Goal: Task Accomplishment & Management: Manage account settings

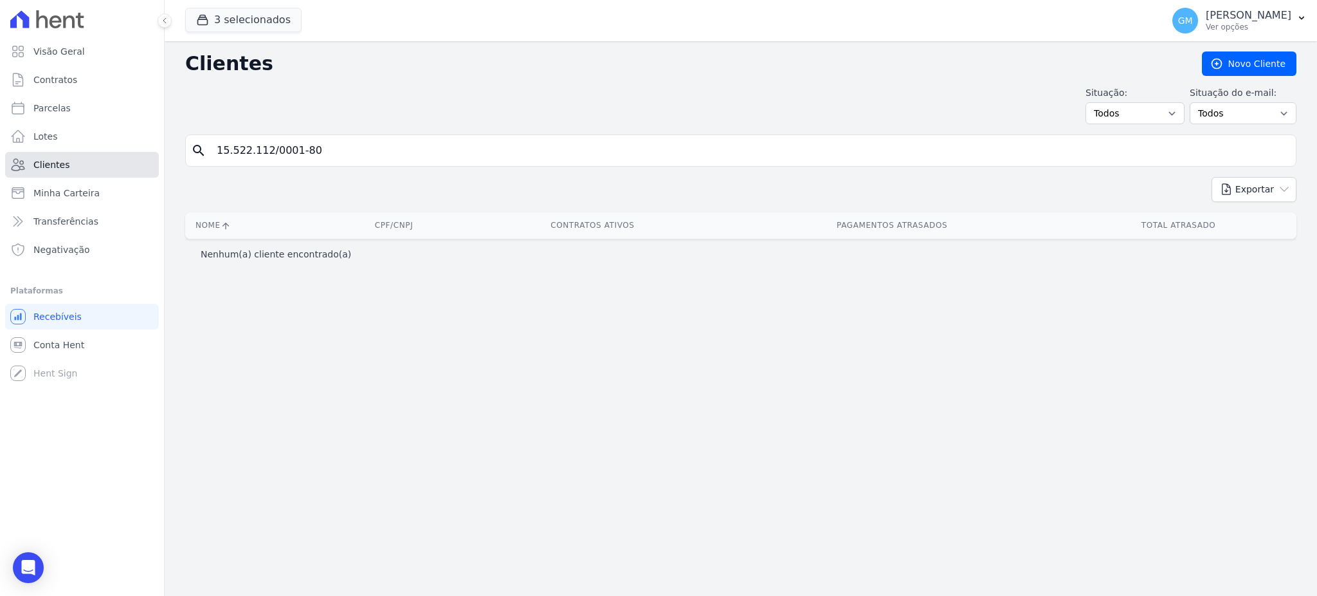
click at [79, 163] on link "Clientes" at bounding box center [82, 165] width 154 height 26
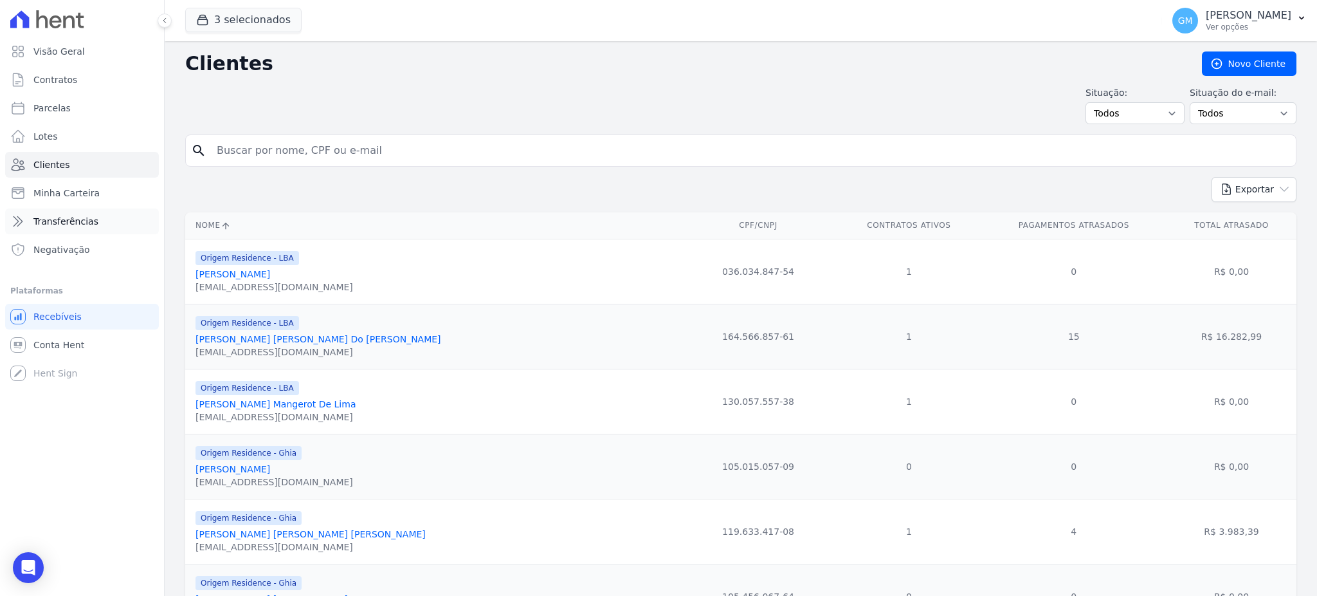
click at [98, 216] on link "Transferências" at bounding box center [82, 221] width 154 height 26
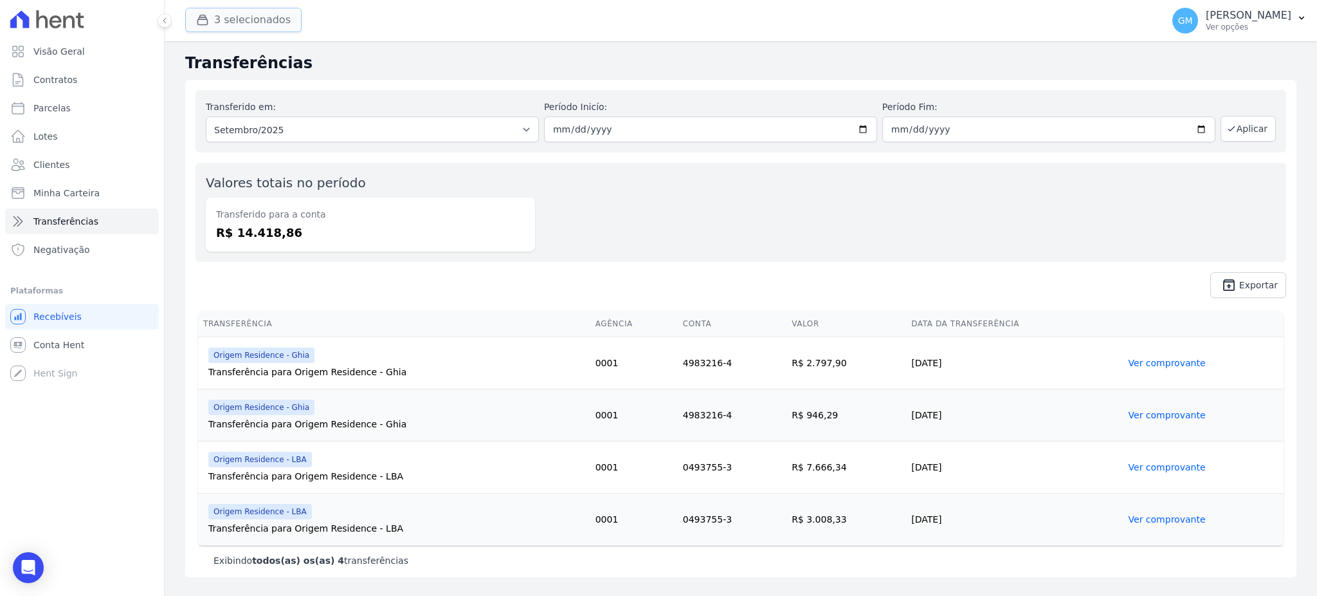
click at [244, 25] on button "3 selecionados" at bounding box center [243, 20] width 116 height 24
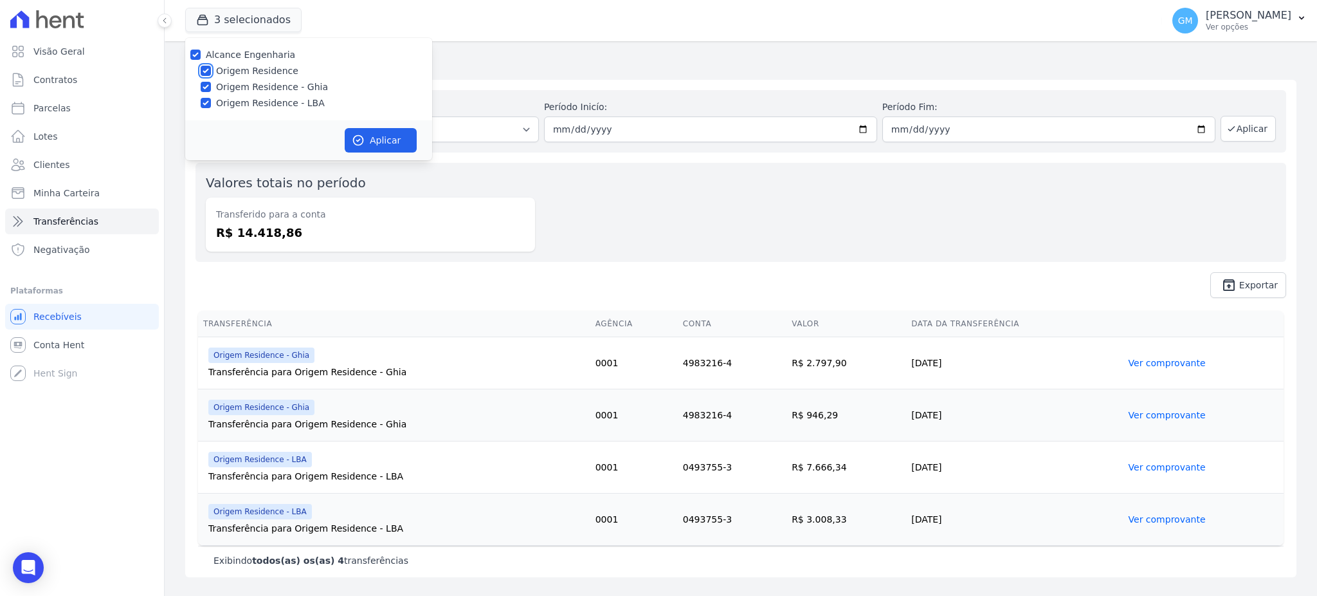
click at [210, 71] on input "Origem Residence" at bounding box center [206, 71] width 10 height 10
checkbox input "false"
click at [208, 104] on input "Origem Residence - LBA" at bounding box center [206, 103] width 10 height 10
checkbox input "false"
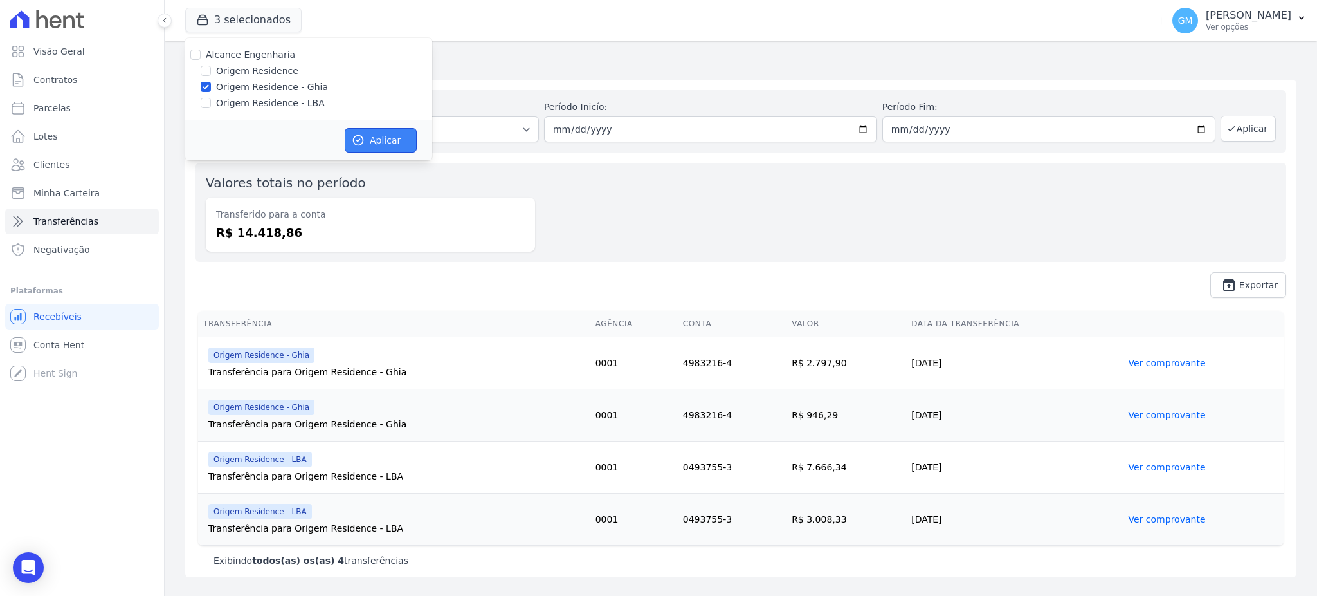
click at [392, 142] on button "Aplicar" at bounding box center [381, 140] width 72 height 24
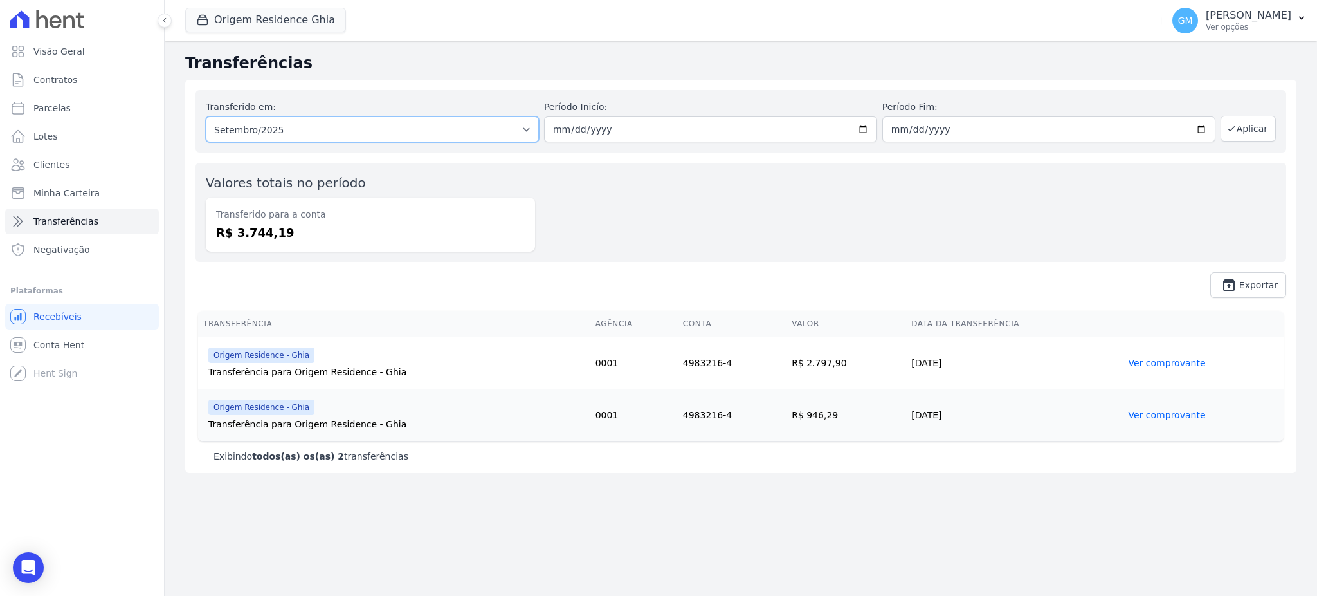
click at [495, 122] on select "Todos os meses Junho/2023 Julho/2023 Agosto/2023 Setembro/2023 Outubro/2023 Nov…" at bounding box center [372, 129] width 333 height 26
select select "08/2025"
click at [206, 116] on select "Todos os meses Junho/2023 Julho/2023 Agosto/2023 Setembro/2023 Outubro/2023 Nov…" at bounding box center [372, 129] width 333 height 26
click at [601, 124] on input "date" at bounding box center [710, 129] width 333 height 26
click at [551, 130] on input "date" at bounding box center [710, 129] width 333 height 26
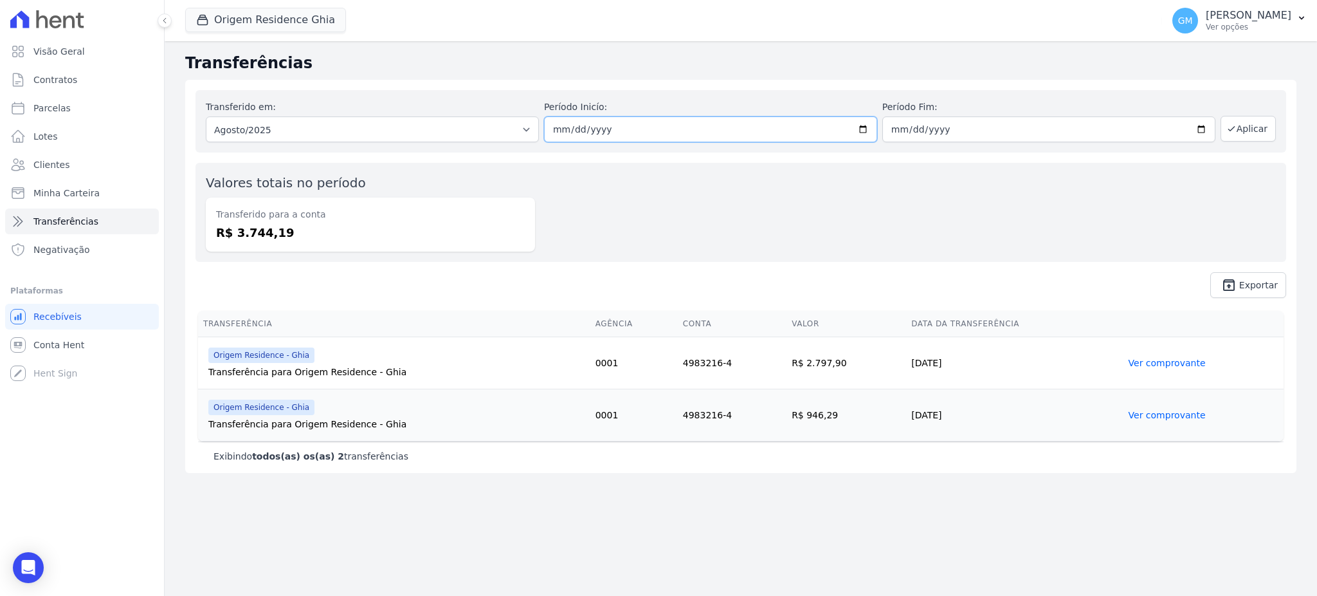
click at [551, 130] on input "date" at bounding box center [710, 129] width 333 height 26
click at [857, 124] on input "date" at bounding box center [710, 129] width 333 height 26
click at [865, 125] on input "date" at bounding box center [710, 129] width 333 height 26
type input "[DATE]"
click at [1203, 133] on input "date" at bounding box center [1049, 129] width 333 height 26
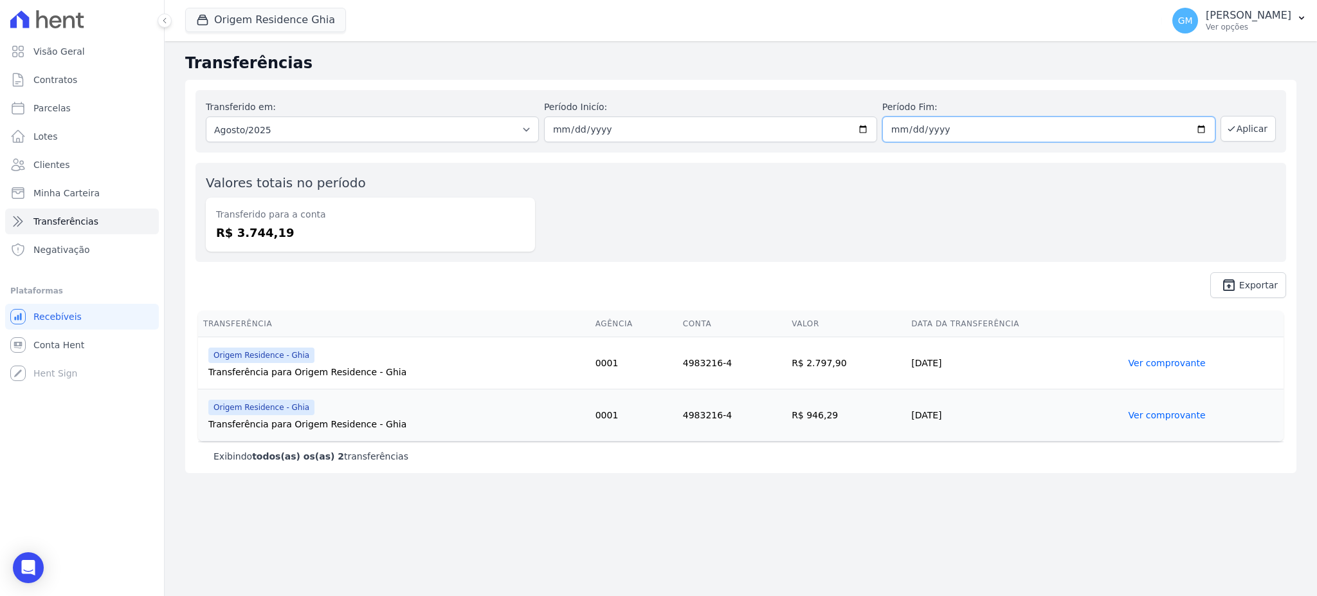
type input "[DATE]"
click at [1239, 130] on button "Aplicar" at bounding box center [1248, 129] width 55 height 26
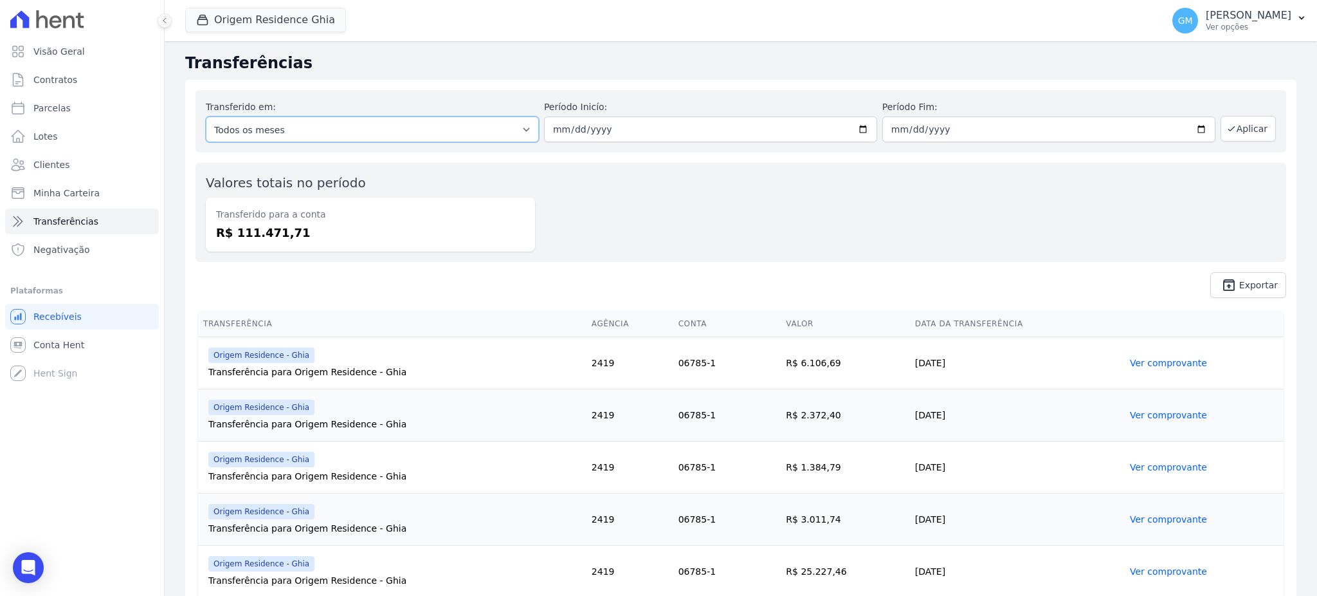
click at [383, 127] on select "Todos os meses Junho/2023 Julho/2023 Agosto/2023 Setembro/2023 Outubro/2023 Nov…" at bounding box center [372, 129] width 333 height 26
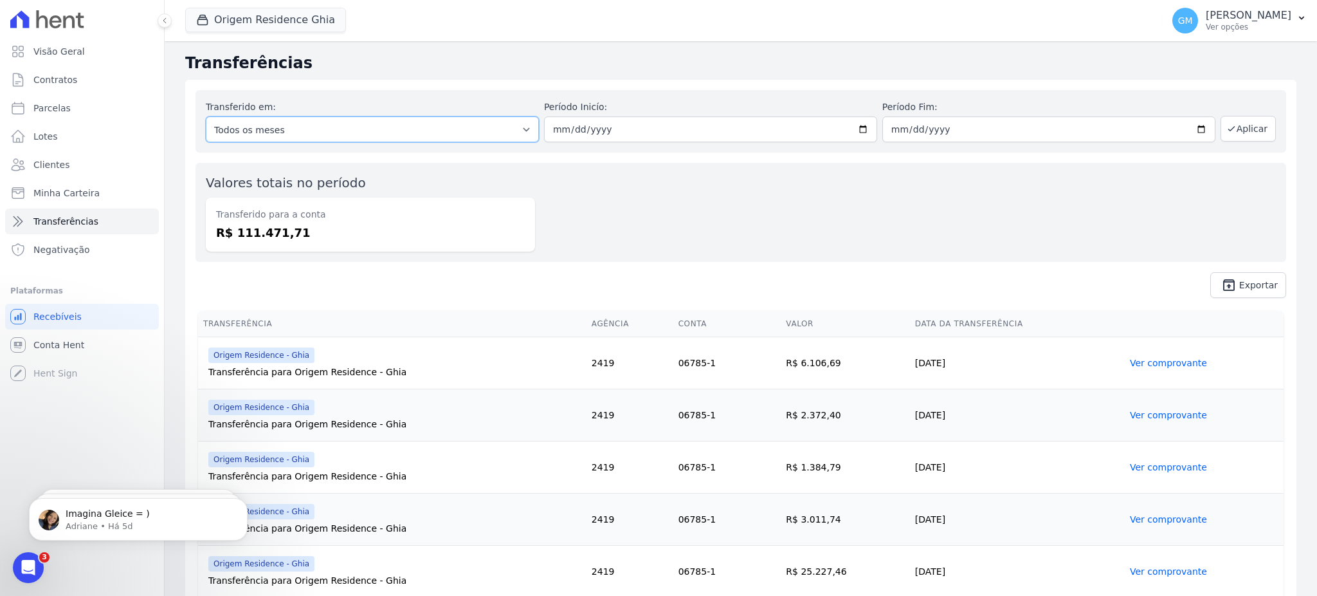
select select "08/2025"
click at [206, 116] on select "Todos os meses Junho/2023 Julho/2023 Agosto/2023 Setembro/2023 Outubro/2023 Nov…" at bounding box center [372, 129] width 333 height 26
click at [1230, 128] on button "Aplicar" at bounding box center [1248, 129] width 55 height 26
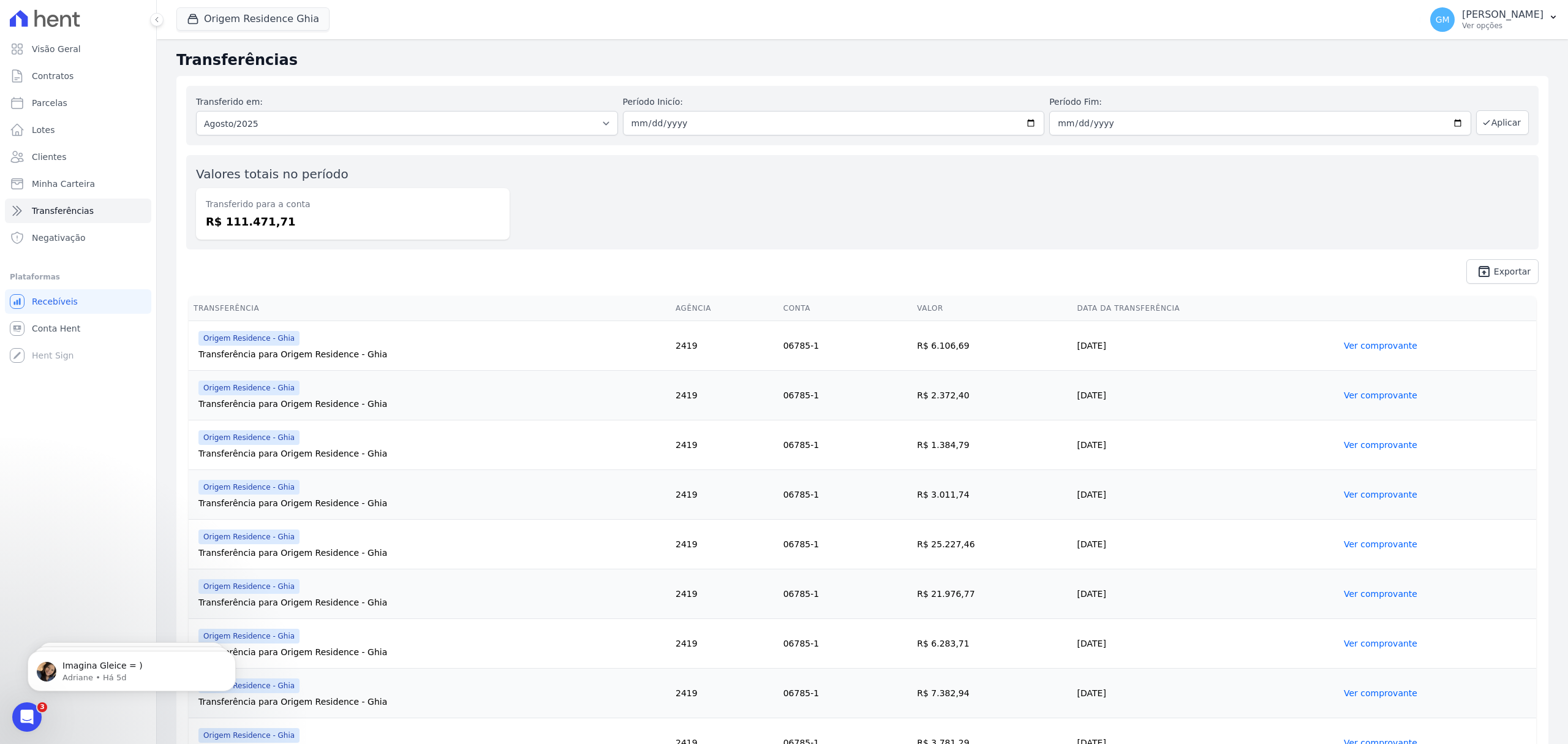
click at [1254, 345] on link "Ver comprovante" at bounding box center [1379, 346] width 73 height 10
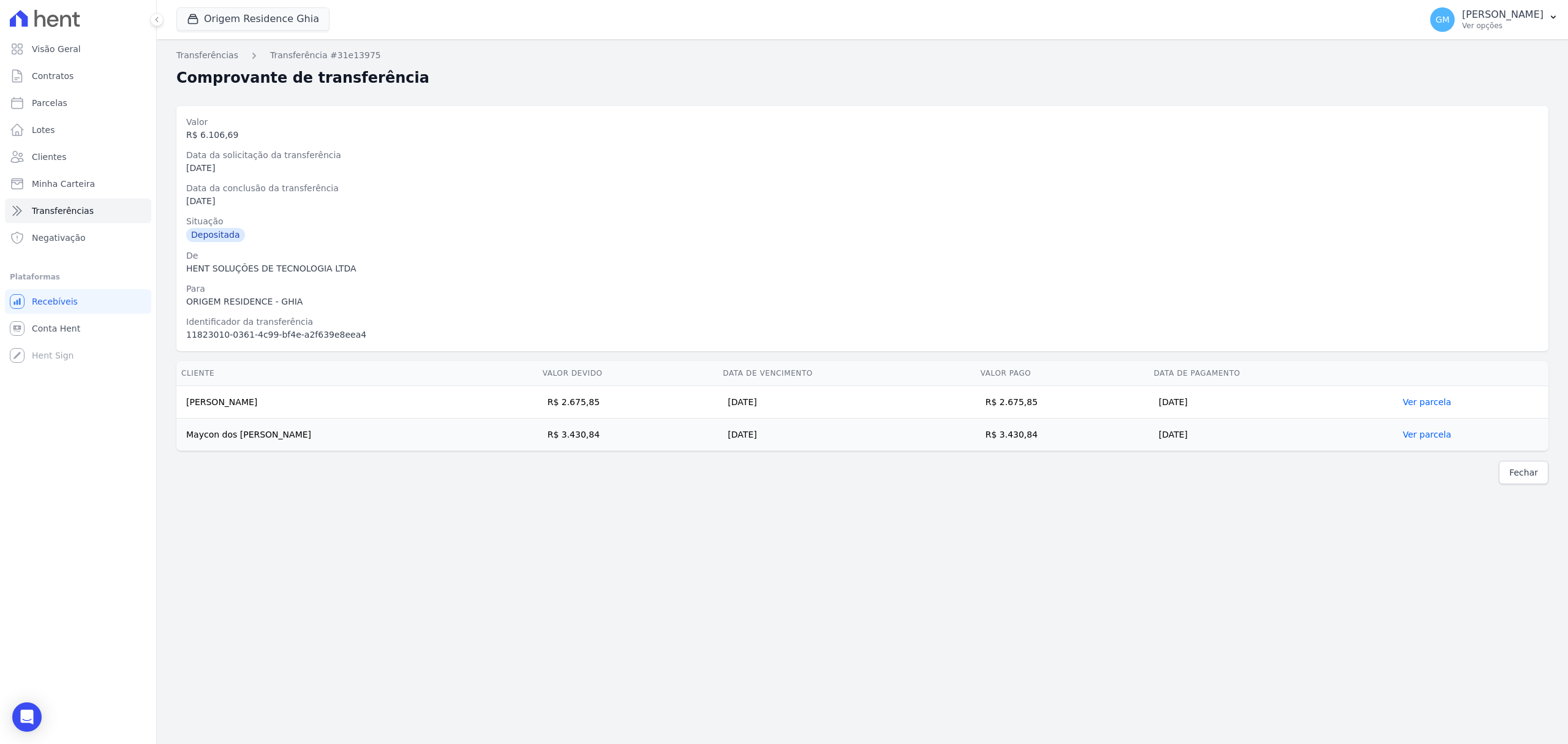
drag, startPoint x: 185, startPoint y: 400, endPoint x: 1238, endPoint y: 444, distance: 1053.9
click at [1238, 444] on tbody "[PERSON_NAME] R$ 2.675,85 [DATE] R$ 2.675,85 [DATE] Ver parcela [PERSON_NAME] R…" at bounding box center [862, 418] width 1372 height 65
click at [863, 422] on td "[DATE]" at bounding box center [846, 434] width 257 height 32
drag, startPoint x: 185, startPoint y: 403, endPoint x: 1248, endPoint y: 430, distance: 1063.3
click at [1248, 430] on tbody "[PERSON_NAME] R$ 2.675,85 [DATE] R$ 2.675,85 [DATE] Ver parcela [PERSON_NAME] R…" at bounding box center [862, 418] width 1372 height 65
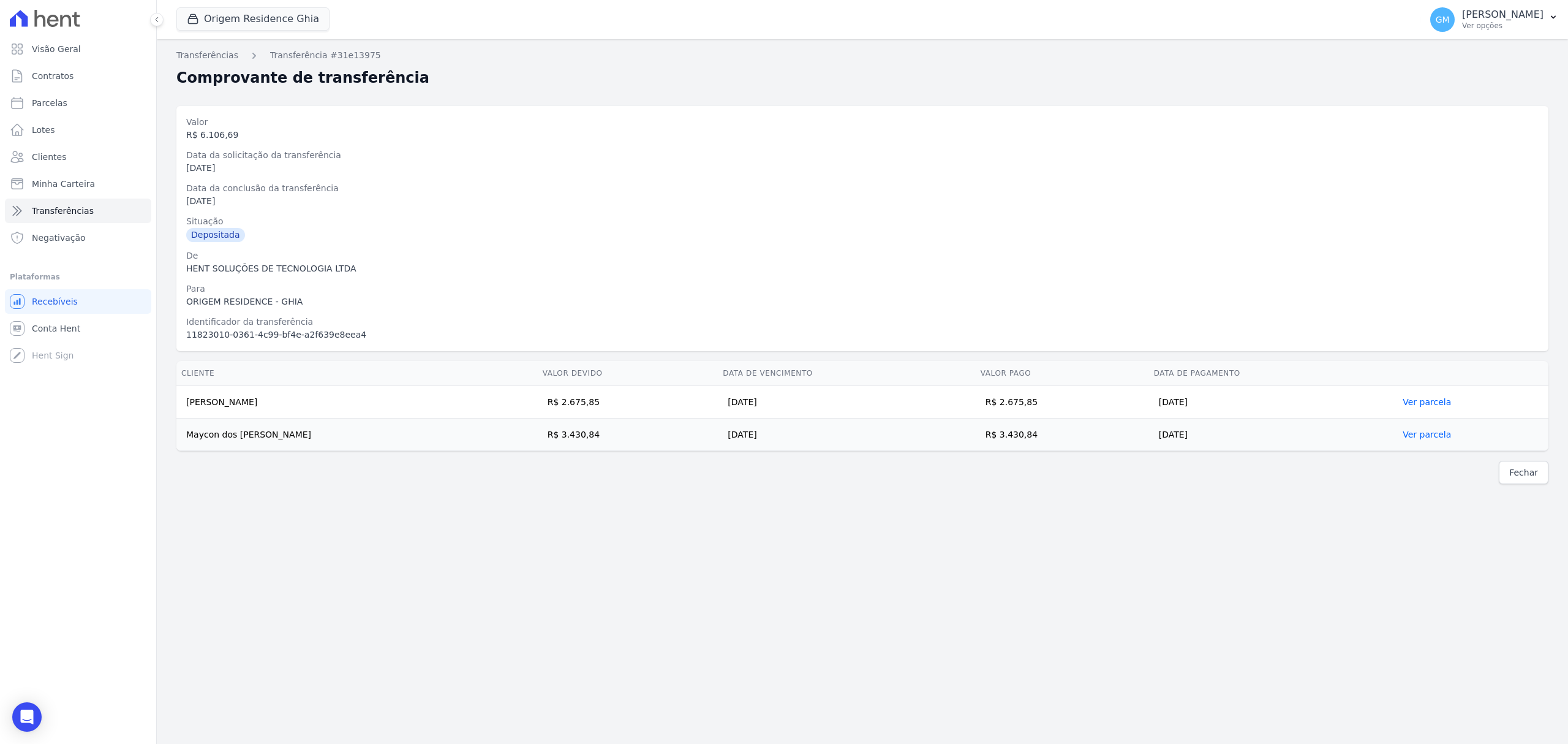
copy tbody "[PERSON_NAME] R$ 2.675,85 [DATE] R$ 2.675,85 [DATE] Ver parcela [PERSON_NAME] R…"
click at [319, 424] on td "Maycon dos [PERSON_NAME]" at bounding box center [357, 434] width 362 height 32
drag, startPoint x: 187, startPoint y: 398, endPoint x: 1462, endPoint y: 437, distance: 1275.6
click at [1254, 437] on tbody "[PERSON_NAME] R$ 2.675,85 [DATE] R$ 2.675,85 [DATE] Ver parcela [PERSON_NAME] R…" at bounding box center [862, 418] width 1372 height 65
copy tbody "[PERSON_NAME] R$ 2.675,85 [DATE] R$ 2.675,85 [DATE] Ver parcela [PERSON_NAME] R…"
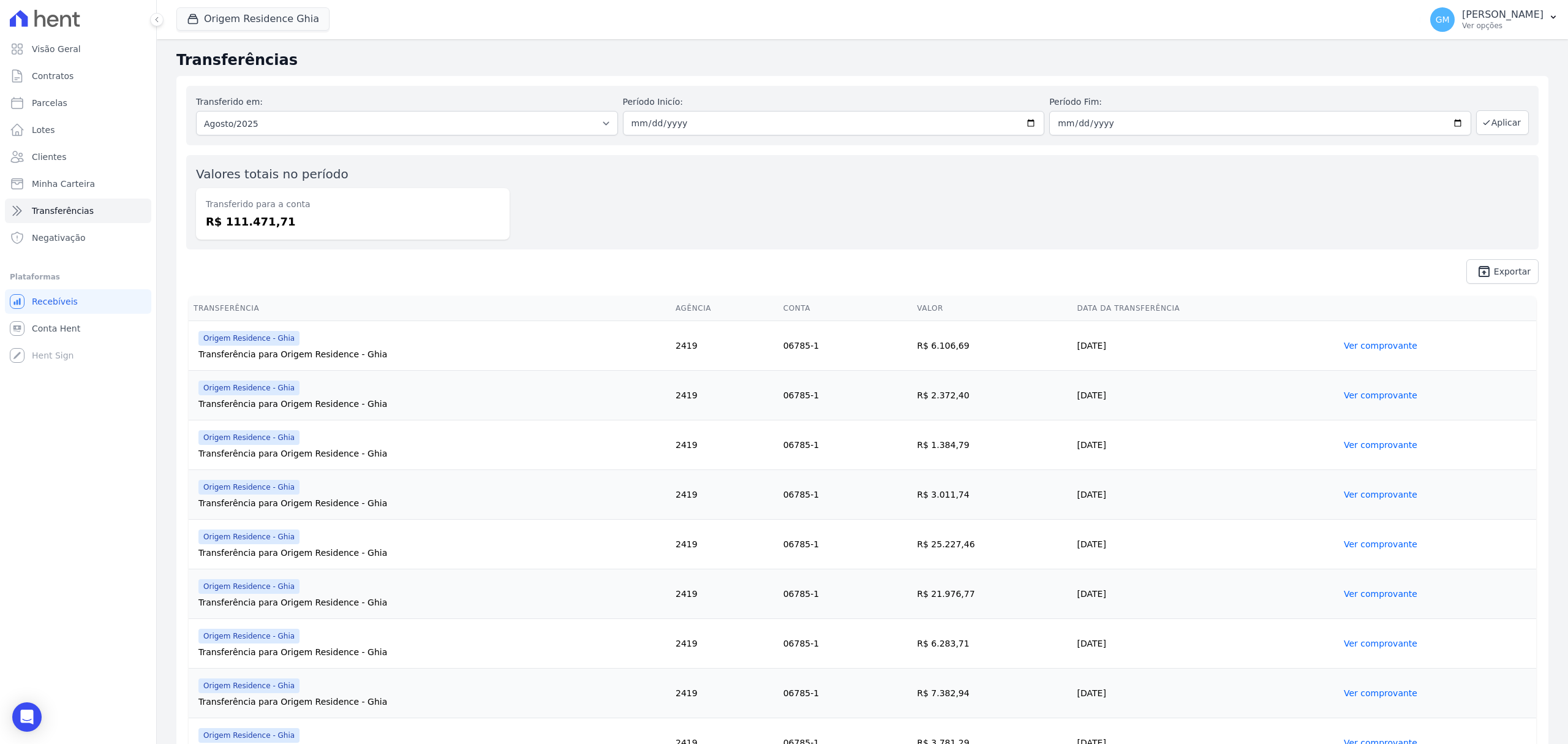
click at [1254, 398] on link "Ver comprovante" at bounding box center [1379, 395] width 73 height 10
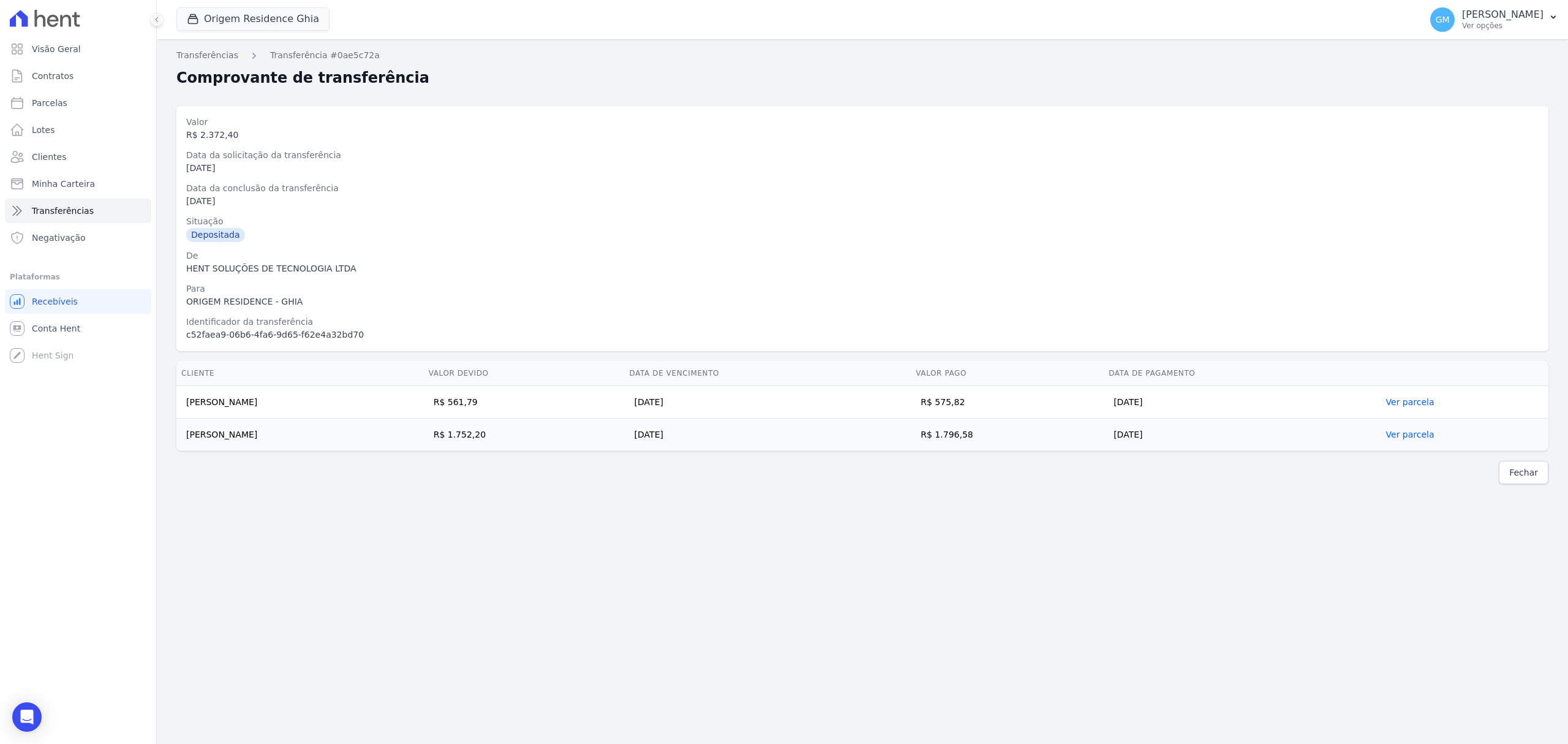
drag, startPoint x: 185, startPoint y: 399, endPoint x: 1451, endPoint y: 444, distance: 1266.8
click at [1254, 444] on tbody "[PERSON_NAME] R$ 561,79 [DATE] R$ 575,82 [DATE] Ver parcela [PERSON_NAME] R$ 1.…" at bounding box center [862, 418] width 1372 height 65
copy tbody "[PERSON_NAME] R$ 561,79 [DATE] R$ 575,82 [DATE] Ver parcela [PERSON_NAME] R$ 1.…"
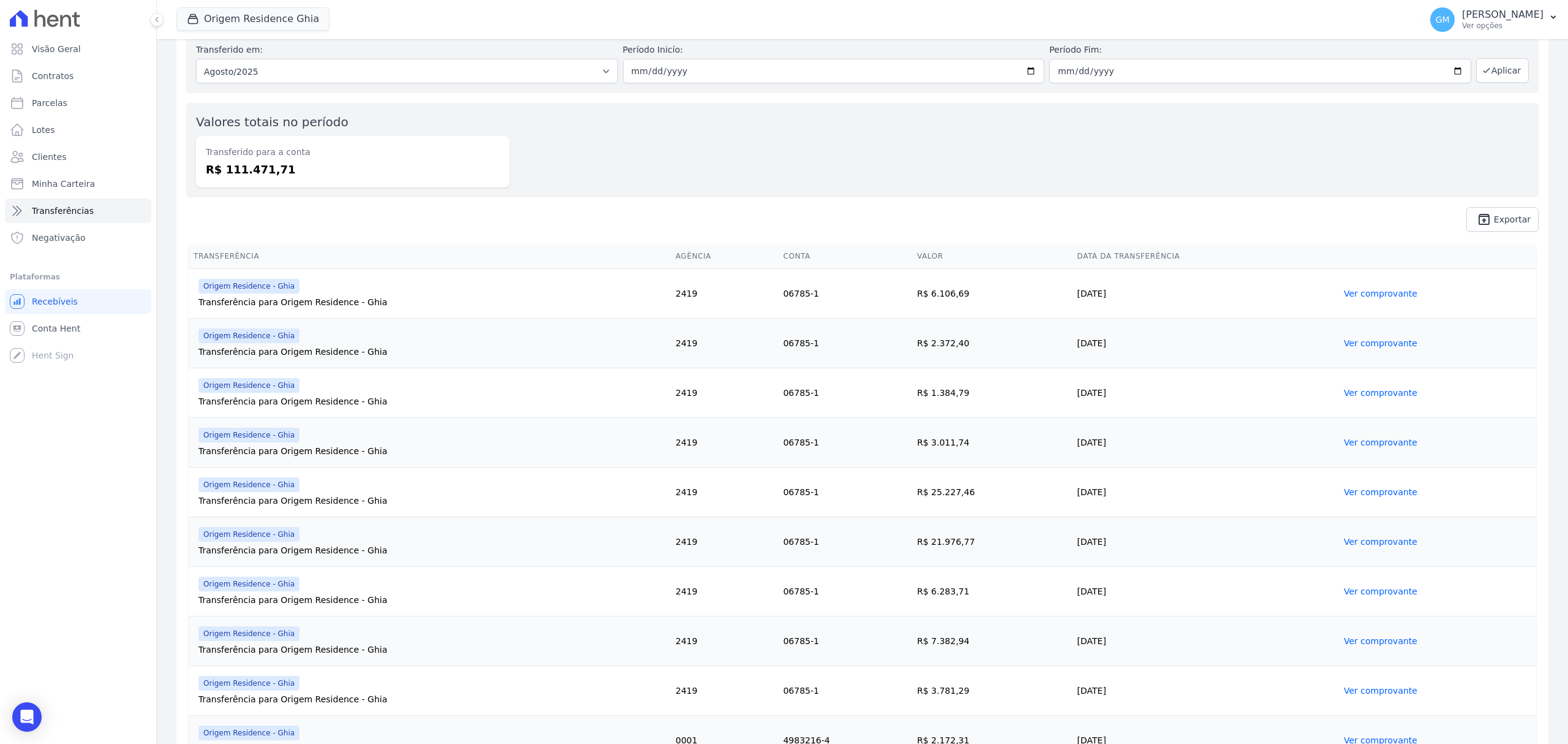
scroll to position [82, 0]
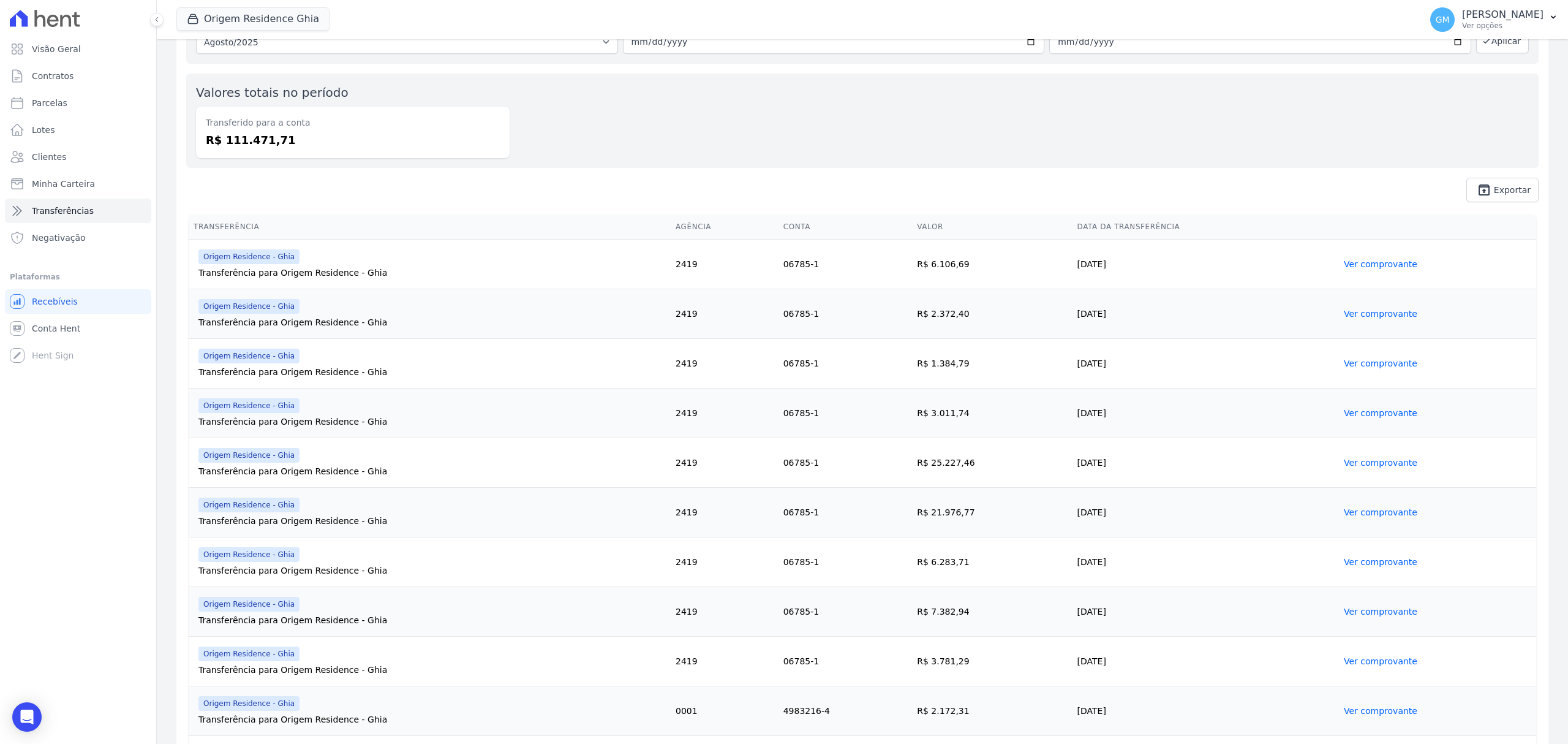
click at [1254, 366] on link "Ver comprovante" at bounding box center [1379, 363] width 73 height 10
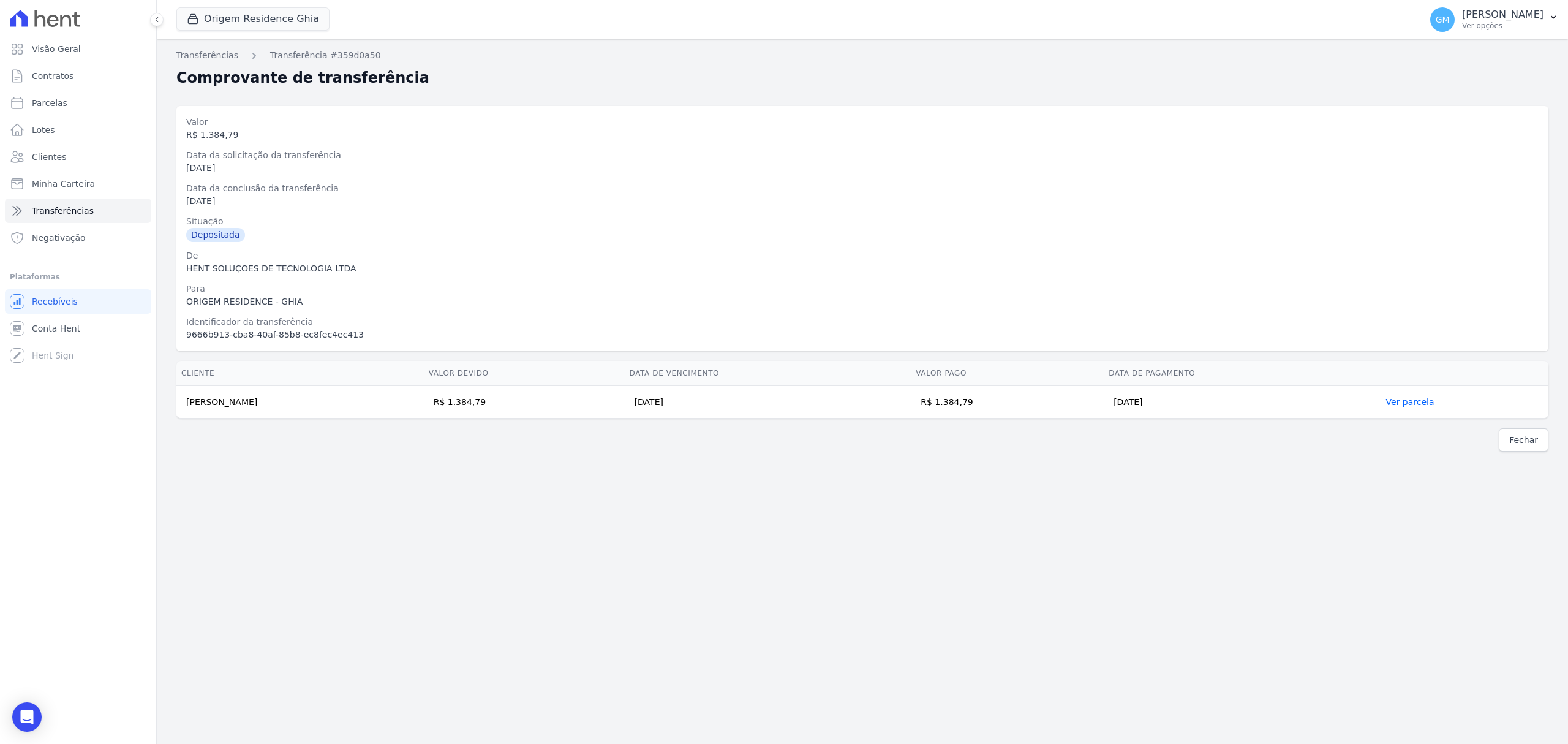
drag, startPoint x: 183, startPoint y: 397, endPoint x: 1235, endPoint y: 410, distance: 1052.1
click at [1235, 410] on tr "[PERSON_NAME] R$ 1.384,79 [DATE] R$ 1.384,79 [DATE] Ver parcela" at bounding box center [862, 402] width 1372 height 32
copy tr "[PERSON_NAME] dos Santos R$ 1.384,79 [DATE] R$ 1.384,79 [DATE]"
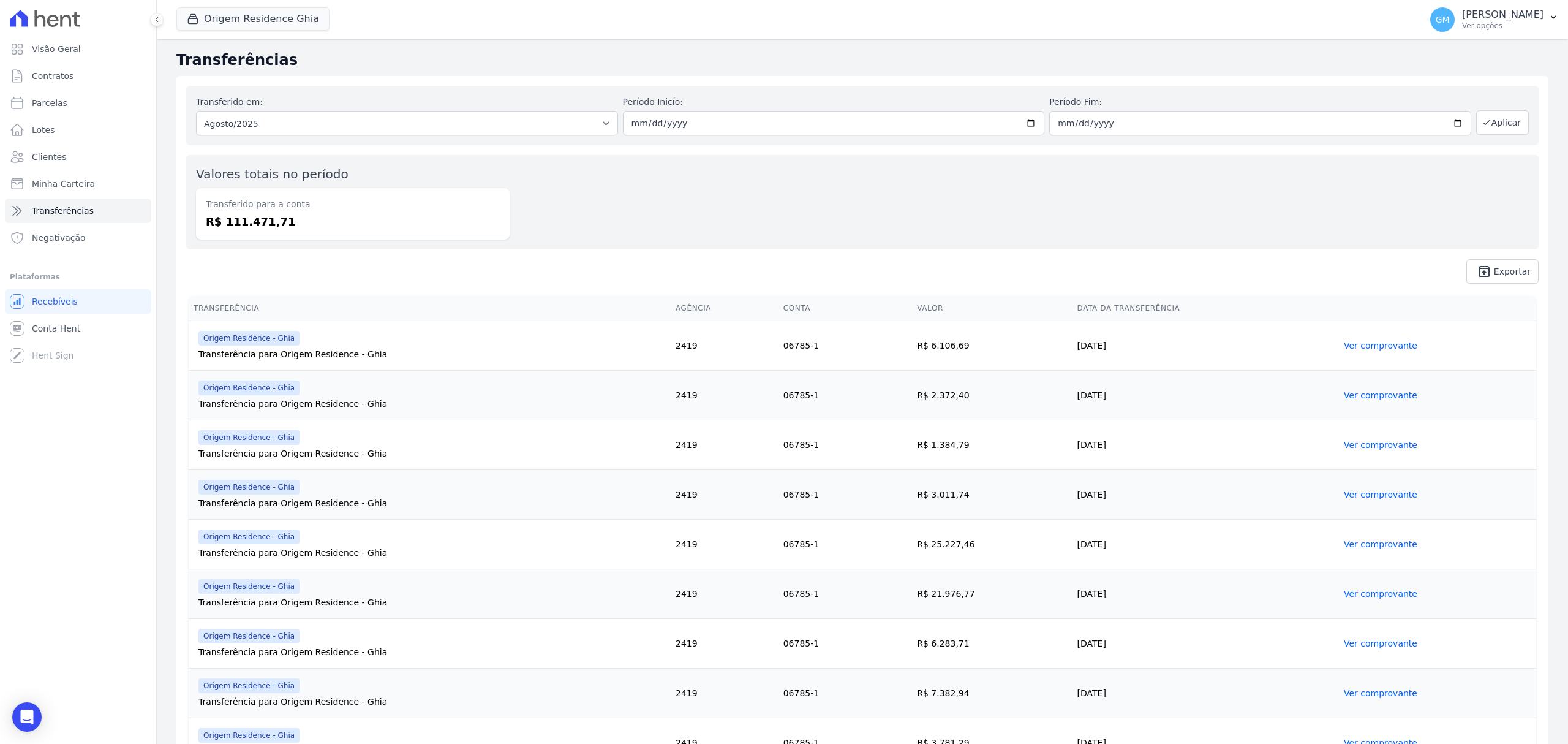
click at [1254, 497] on link "Ver comprovante" at bounding box center [1379, 494] width 73 height 10
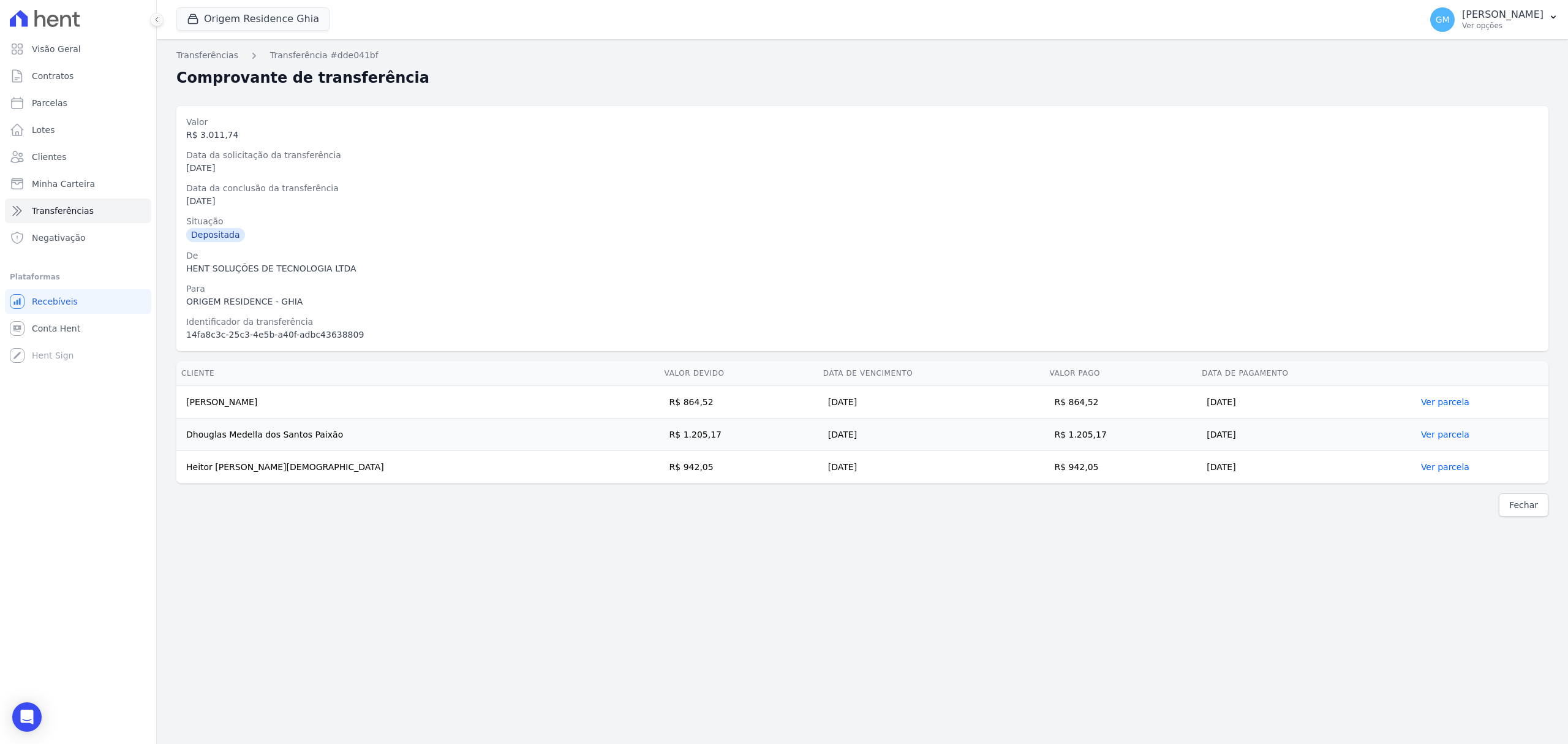
drag, startPoint x: 181, startPoint y: 399, endPoint x: 1495, endPoint y: 474, distance: 1316.1
click at [1254, 474] on tbody "[PERSON_NAME] R$ 864,52 [DATE] R$ 864,52 [DATE] Ver parcela Dhouglas Medella do…" at bounding box center [862, 434] width 1372 height 97
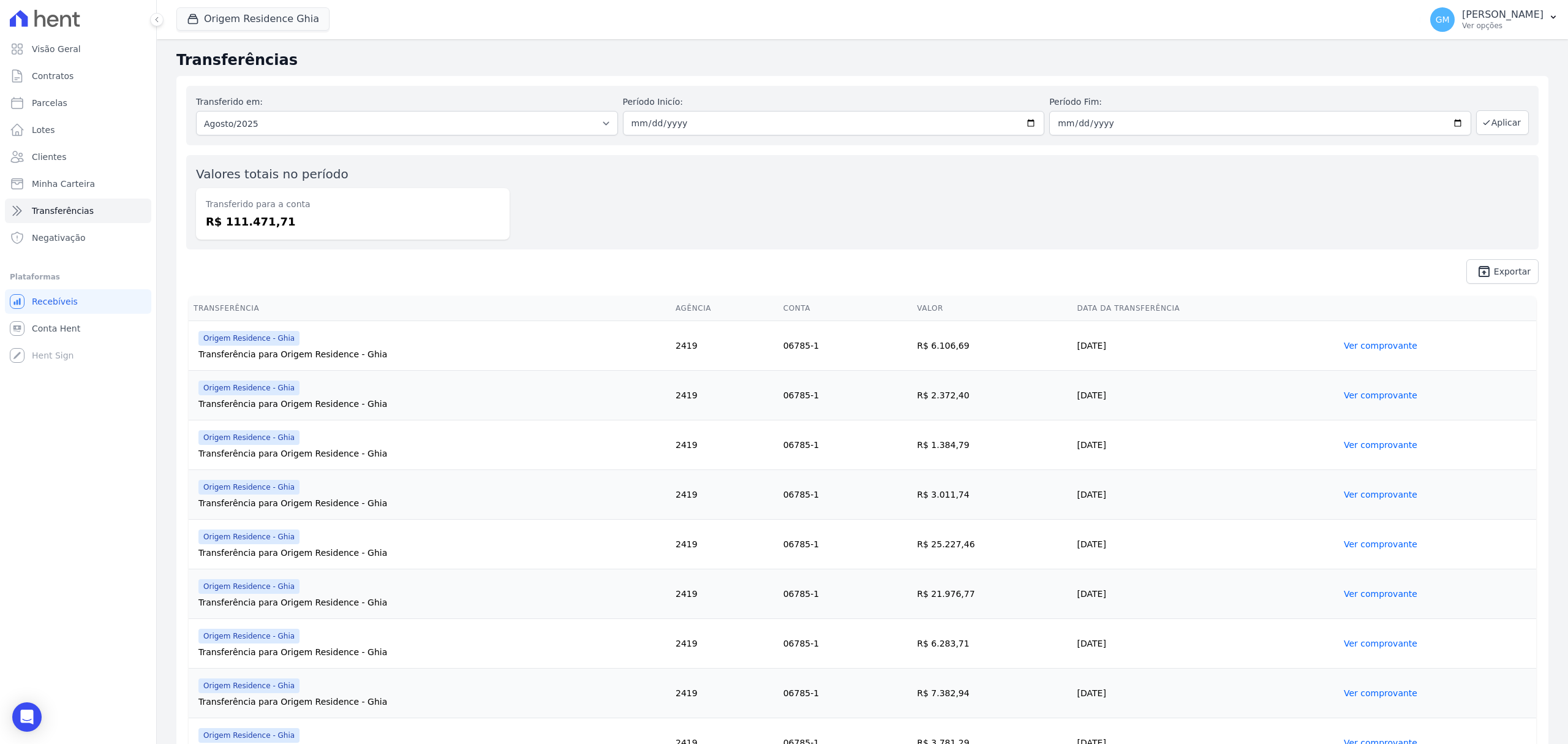
click at [1254, 492] on link "Ver comprovante" at bounding box center [1379, 494] width 73 height 10
click at [1254, 353] on td "Ver comprovante" at bounding box center [1437, 346] width 197 height 50
click at [1254, 347] on link "Ver comprovante" at bounding box center [1379, 346] width 73 height 10
click at [1254, 388] on td "Ver comprovante" at bounding box center [1437, 395] width 197 height 50
click at [1254, 391] on link "Ver comprovante" at bounding box center [1379, 395] width 73 height 10
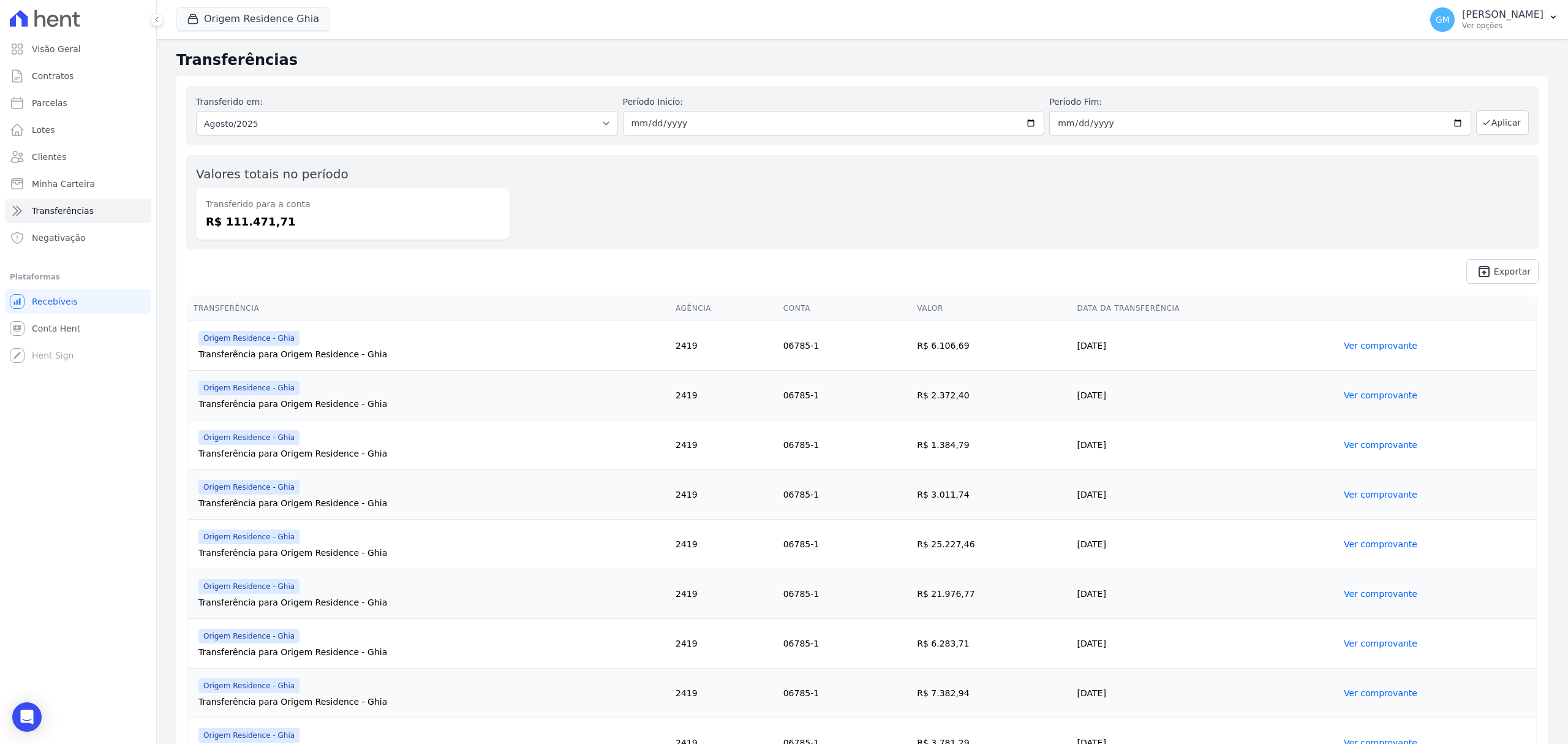
click at [1254, 447] on link "Ver comprovante" at bounding box center [1379, 445] width 73 height 10
click at [1254, 493] on link "Ver comprovante" at bounding box center [1379, 494] width 73 height 10
click at [1254, 542] on link "Ver comprovante" at bounding box center [1379, 544] width 73 height 10
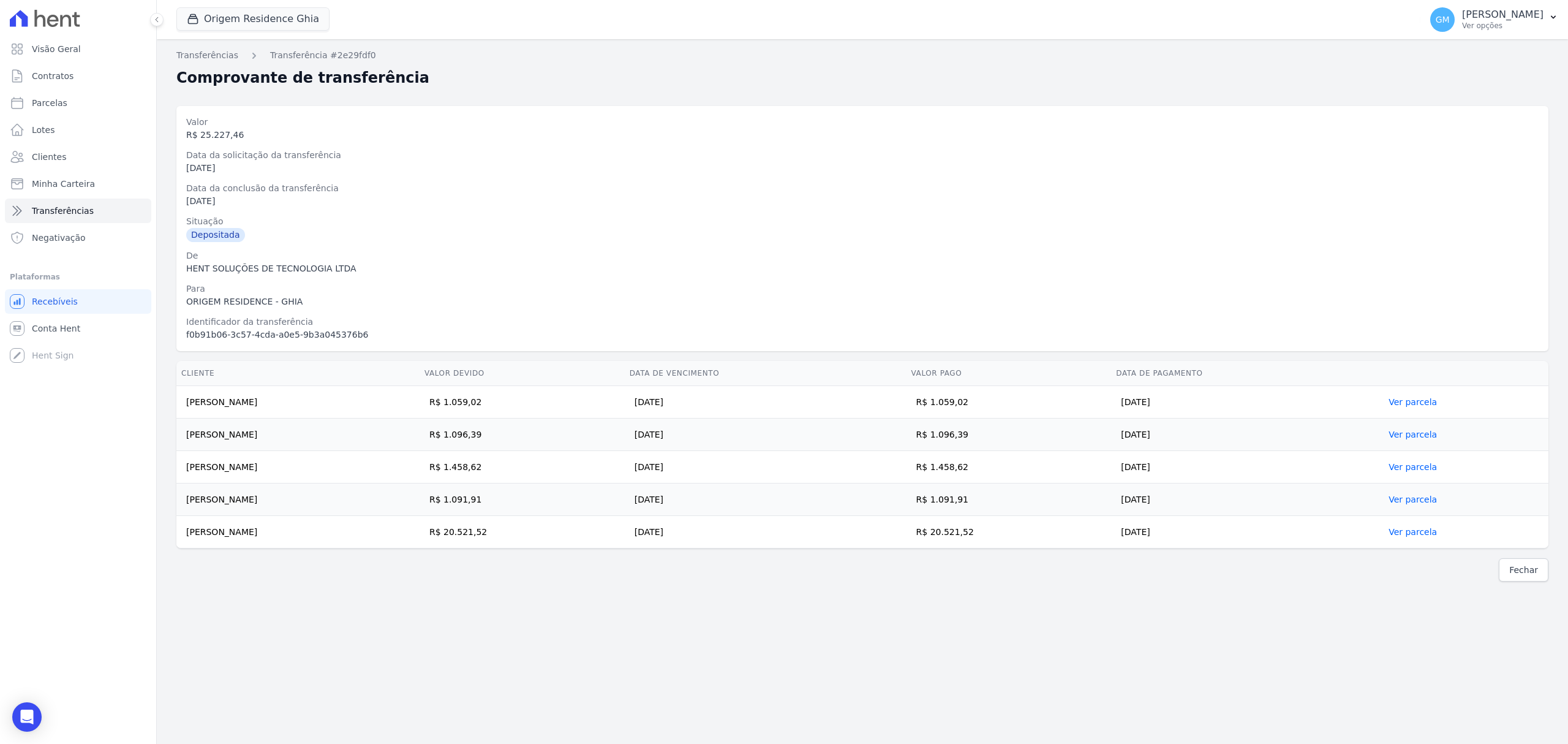
drag, startPoint x: 184, startPoint y: 401, endPoint x: 1454, endPoint y: 539, distance: 1277.5
click at [1254, 539] on tbody "[PERSON_NAME] R$ 1.059,02 [DATE] R$ 1.059,02 [DATE] Ver parcela [PERSON_NAME] R…" at bounding box center [862, 467] width 1372 height 162
copy tbody "[PERSON_NAME] R$ 1.059,02 [DATE] R$ 1.059,02 [DATE] Ver parcela [PERSON_NAME] R…"
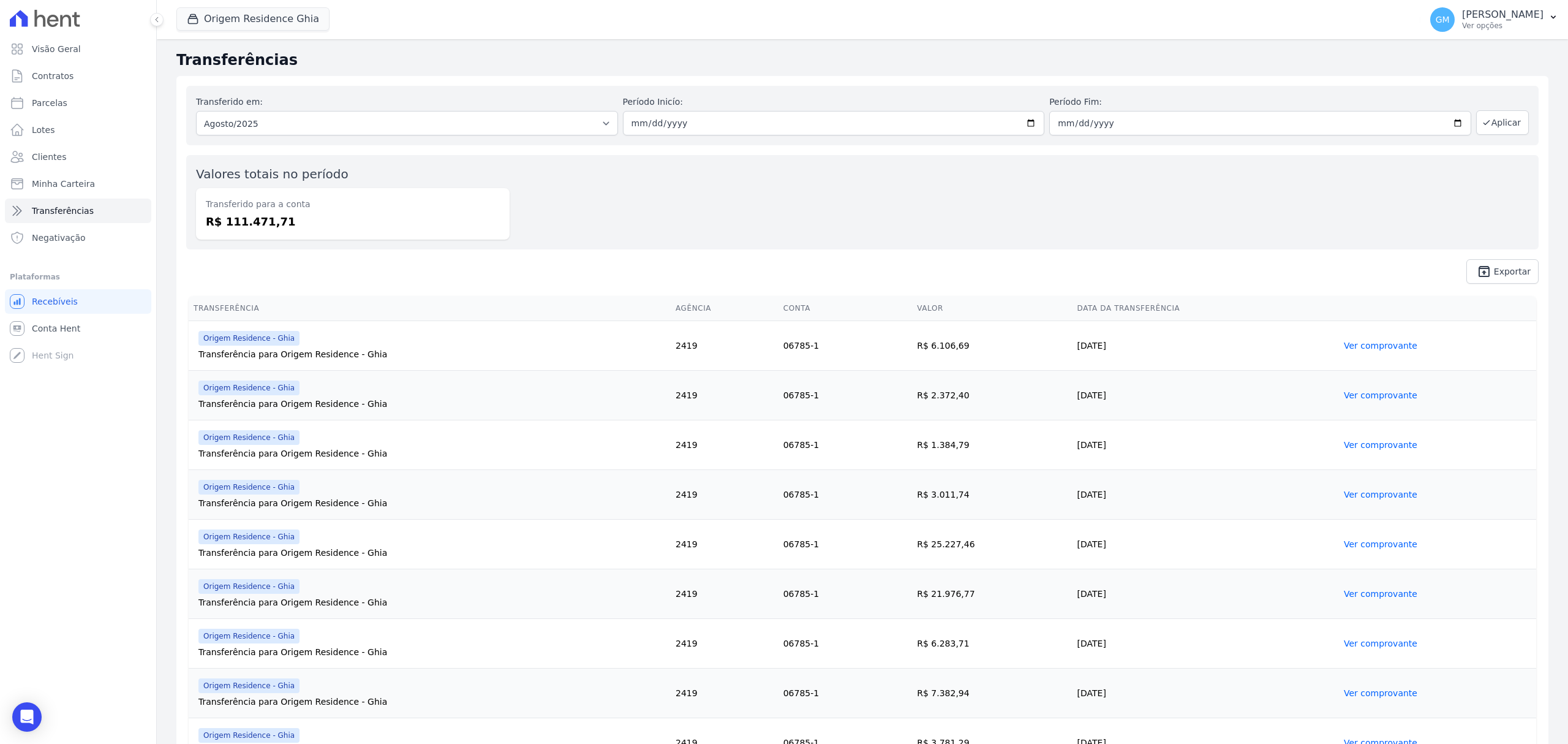
click at [1254, 567] on link "Ver comprovante" at bounding box center [1379, 593] width 73 height 10
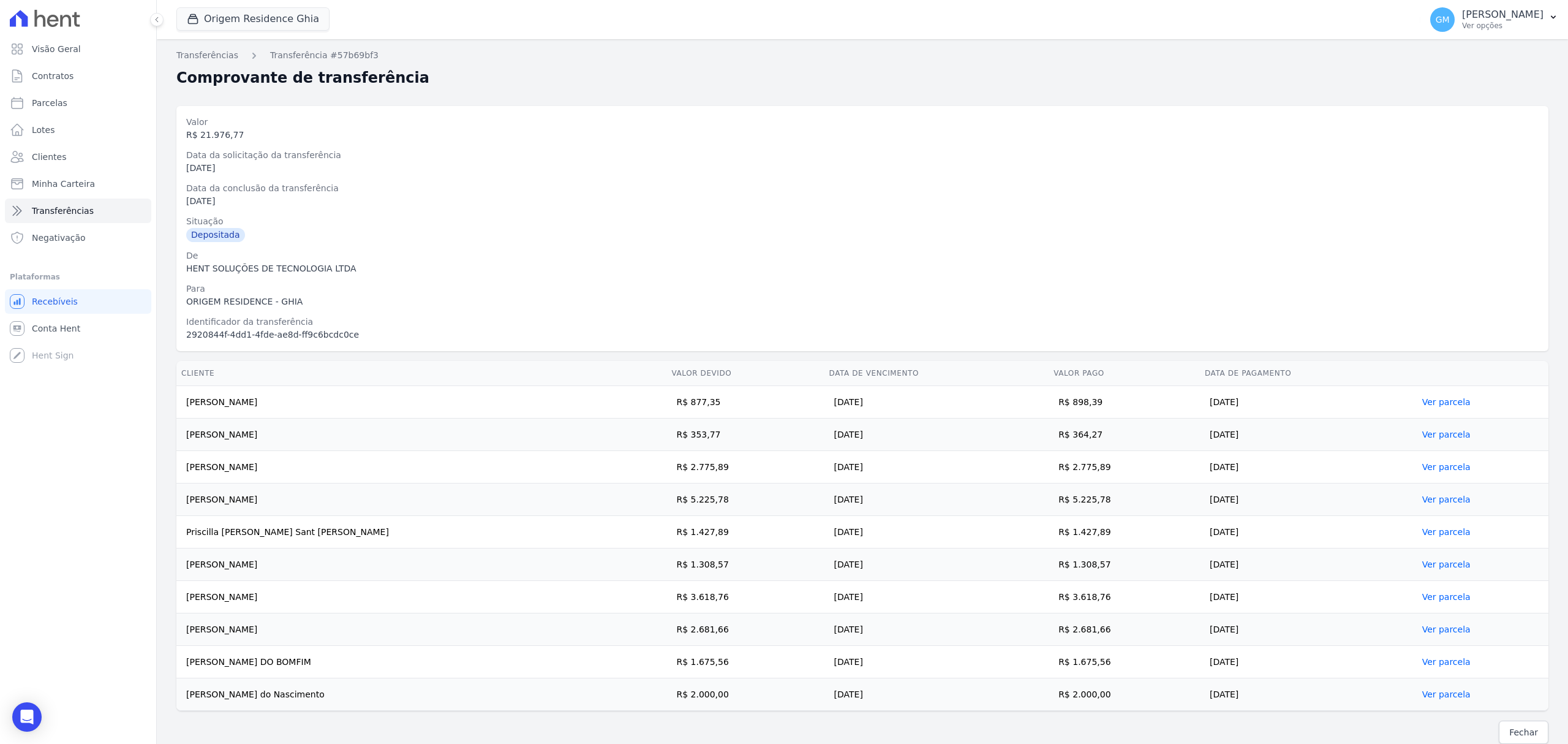
drag, startPoint x: 185, startPoint y: 397, endPoint x: 1455, endPoint y: 707, distance: 1307.3
click at [1254, 567] on tbody "[PERSON_NAME] R$ 877,35 [DATE] R$ 898,39 [DATE] Ver parcela [PERSON_NAME] R$ 35…" at bounding box center [862, 548] width 1372 height 325
copy tbody "Loremi Dolorsita Consect Adipisci E$ 403,58 48/31/9527 S$ 403,71 72/77/5823 Doe…"
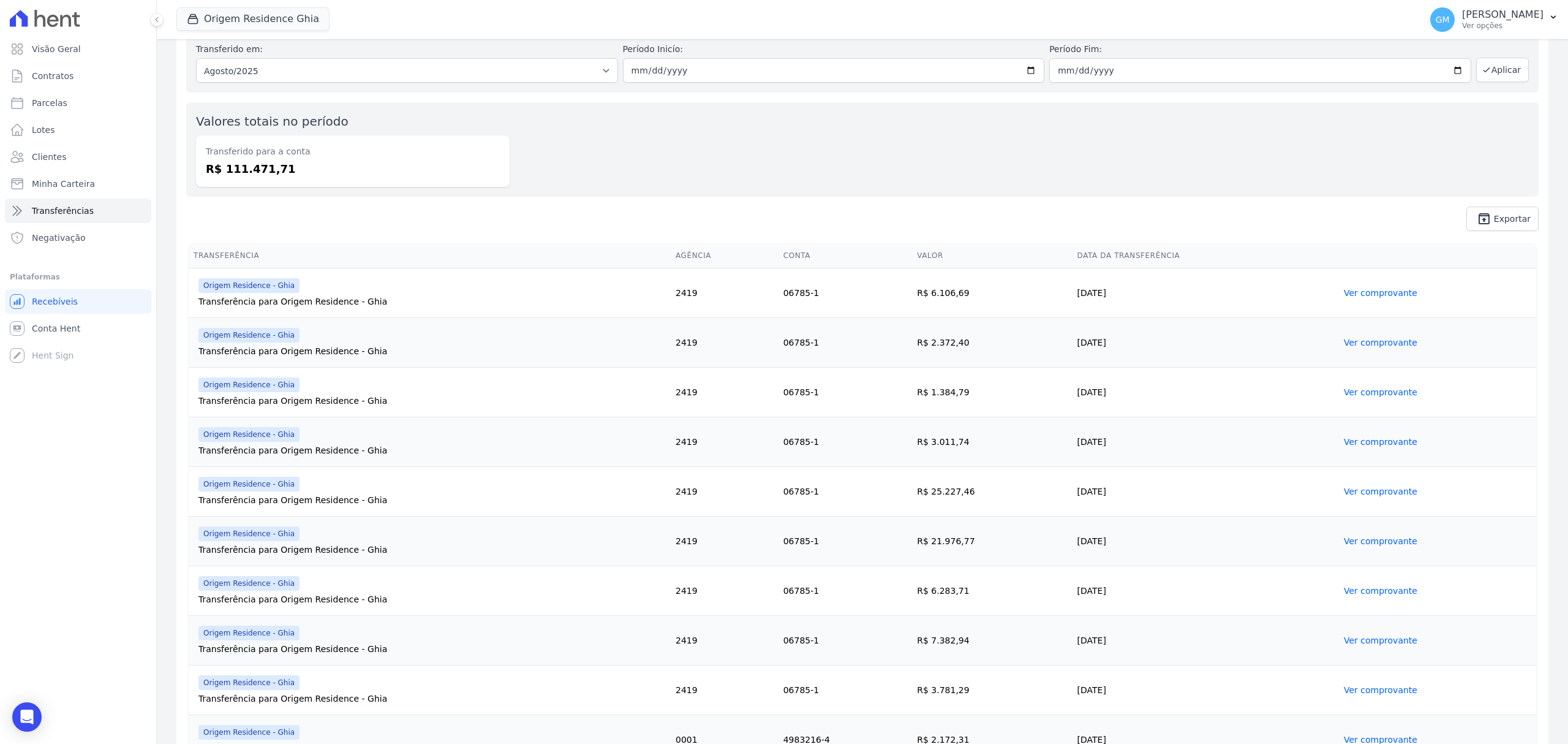
scroll to position [82, 0]
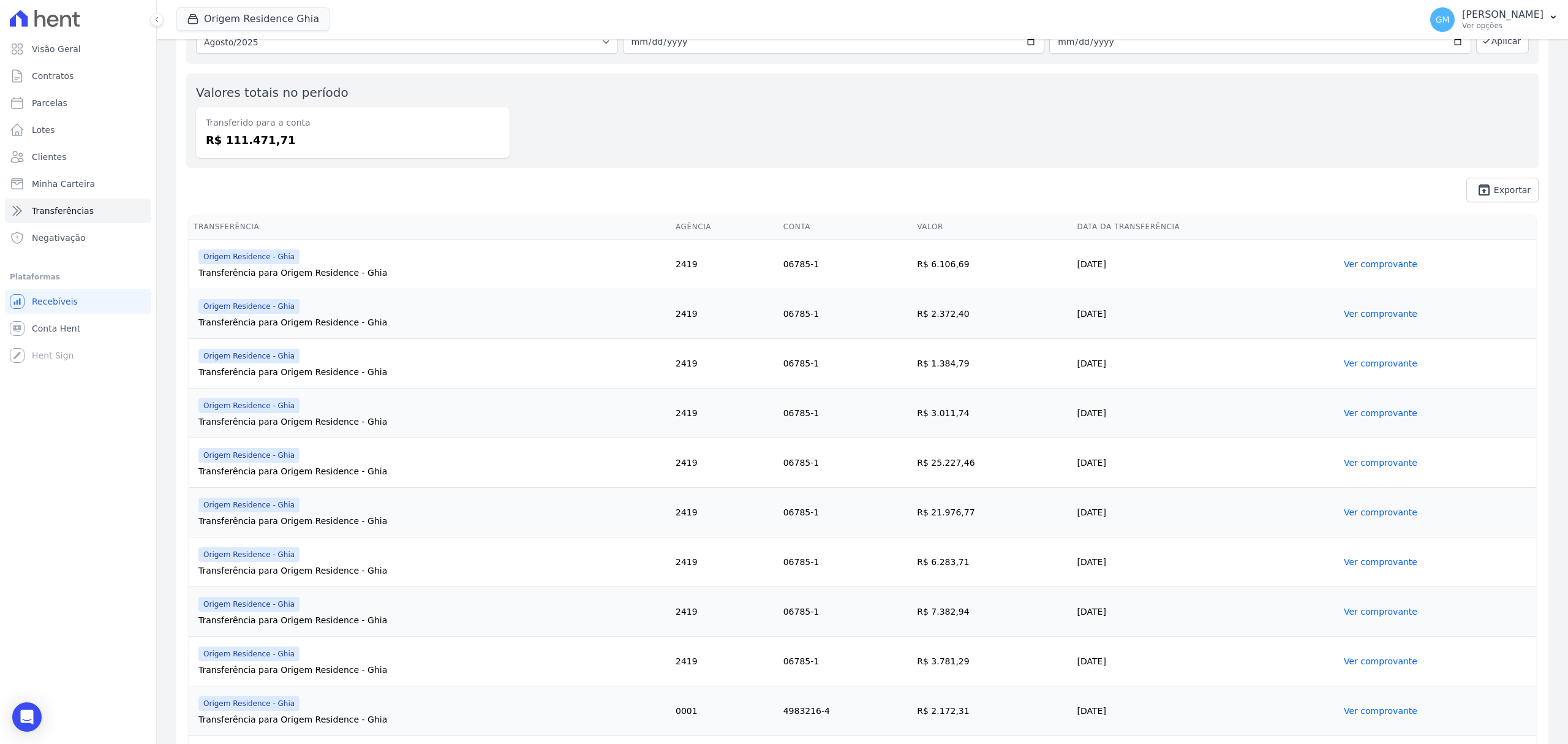
click at [1254, 557] on link "Ver comprovante" at bounding box center [1379, 562] width 73 height 10
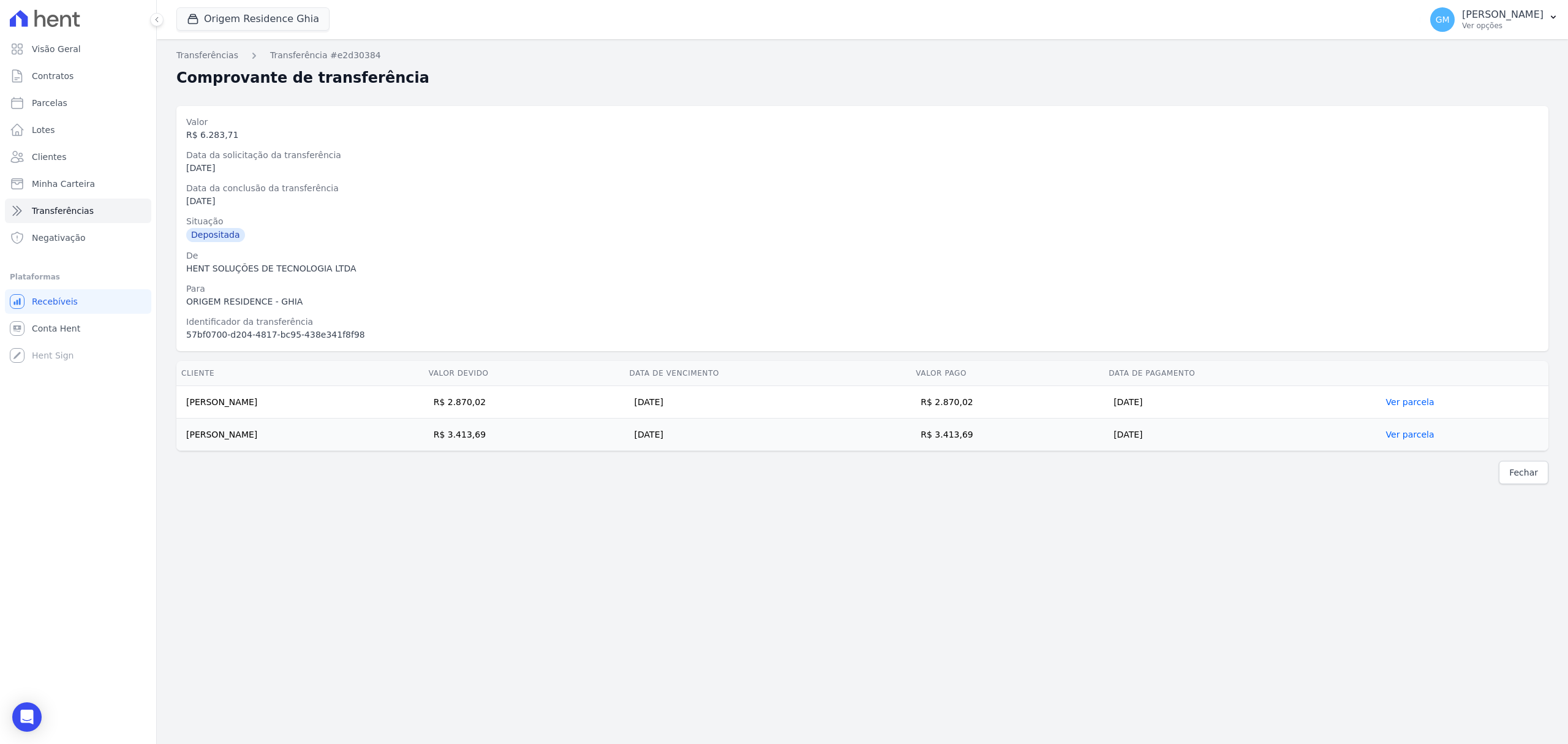
drag, startPoint x: 187, startPoint y: 395, endPoint x: 1439, endPoint y: 430, distance: 1252.5
click at [1254, 430] on tbody "[PERSON_NAME] R$ 2.870,02 [DATE] R$ 2.870,02 [DATE] Ver parcela [PERSON_NAME] R…" at bounding box center [862, 418] width 1372 height 65
copy tbody "[PERSON_NAME] de [PERSON_NAME]$ 2.870,02 [DATE] R$ 2.870,02 [DATE] Ver parcela …"
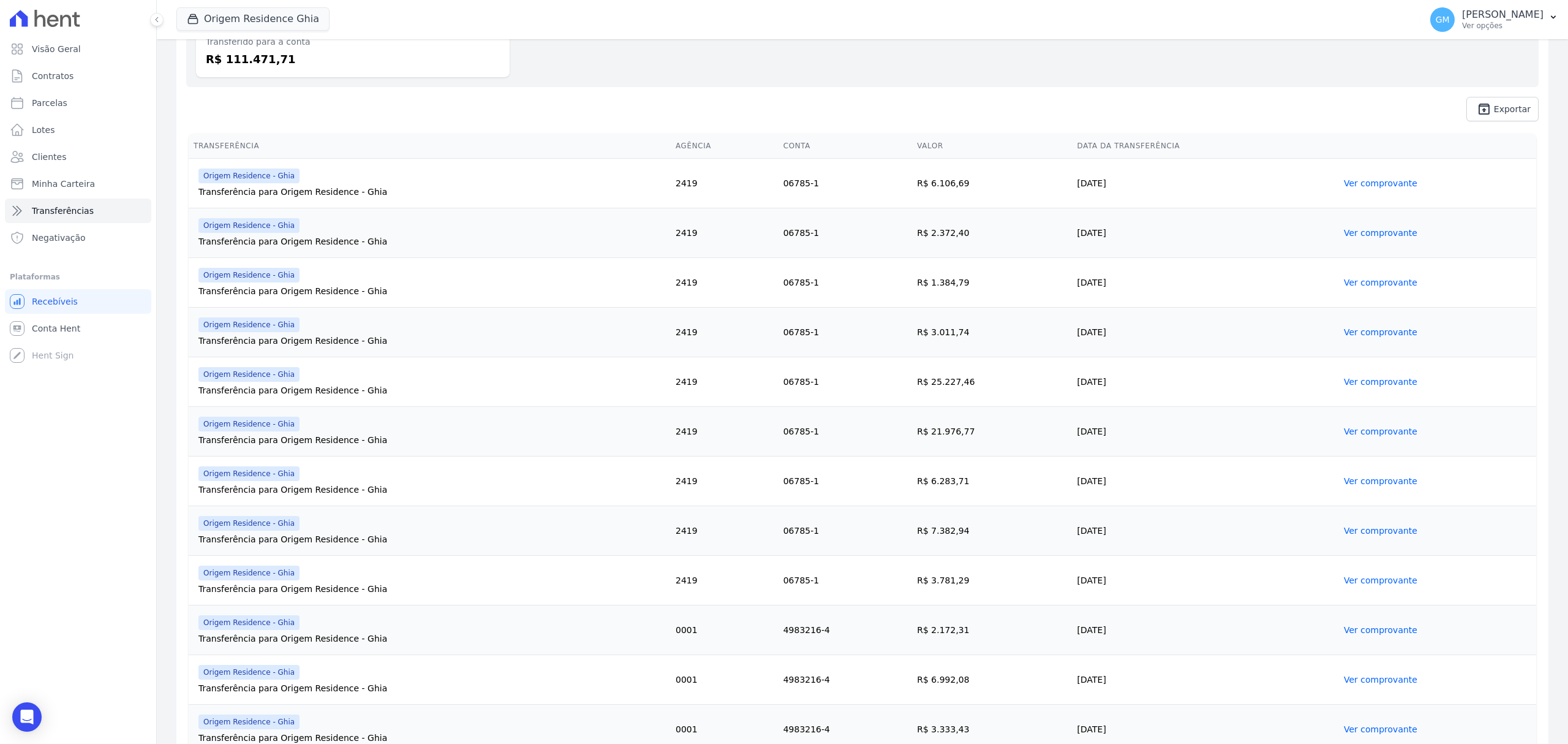
scroll to position [163, 0]
click at [1254, 523] on td "Ver comprovante" at bounding box center [1437, 531] width 197 height 50
click at [1254, 527] on link "Ver comprovante" at bounding box center [1379, 530] width 73 height 10
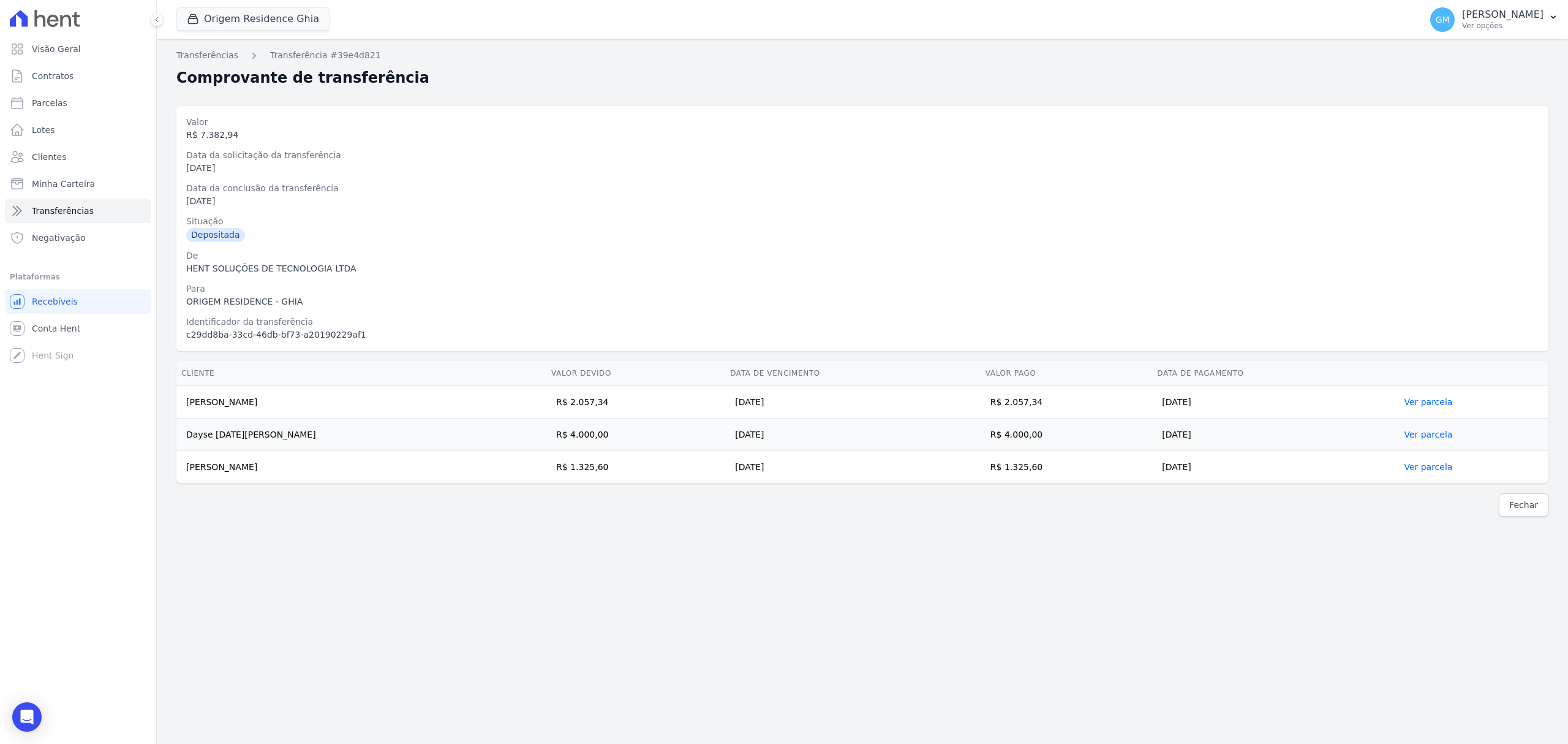
drag, startPoint x: 185, startPoint y: 403, endPoint x: 1471, endPoint y: 453, distance: 1287.0
click at [1254, 453] on tbody "[PERSON_NAME] R$ 2.057,34 [DATE] R$ 2.057,34 [DATE] Ver parcela [PERSON_NAME][D…" at bounding box center [862, 434] width 1372 height 97
copy tbody "[PERSON_NAME] R$ 2.057,34 [DATE] R$ 2.057,34 [DATE] Ver parcela Dayse [DATE][PE…"
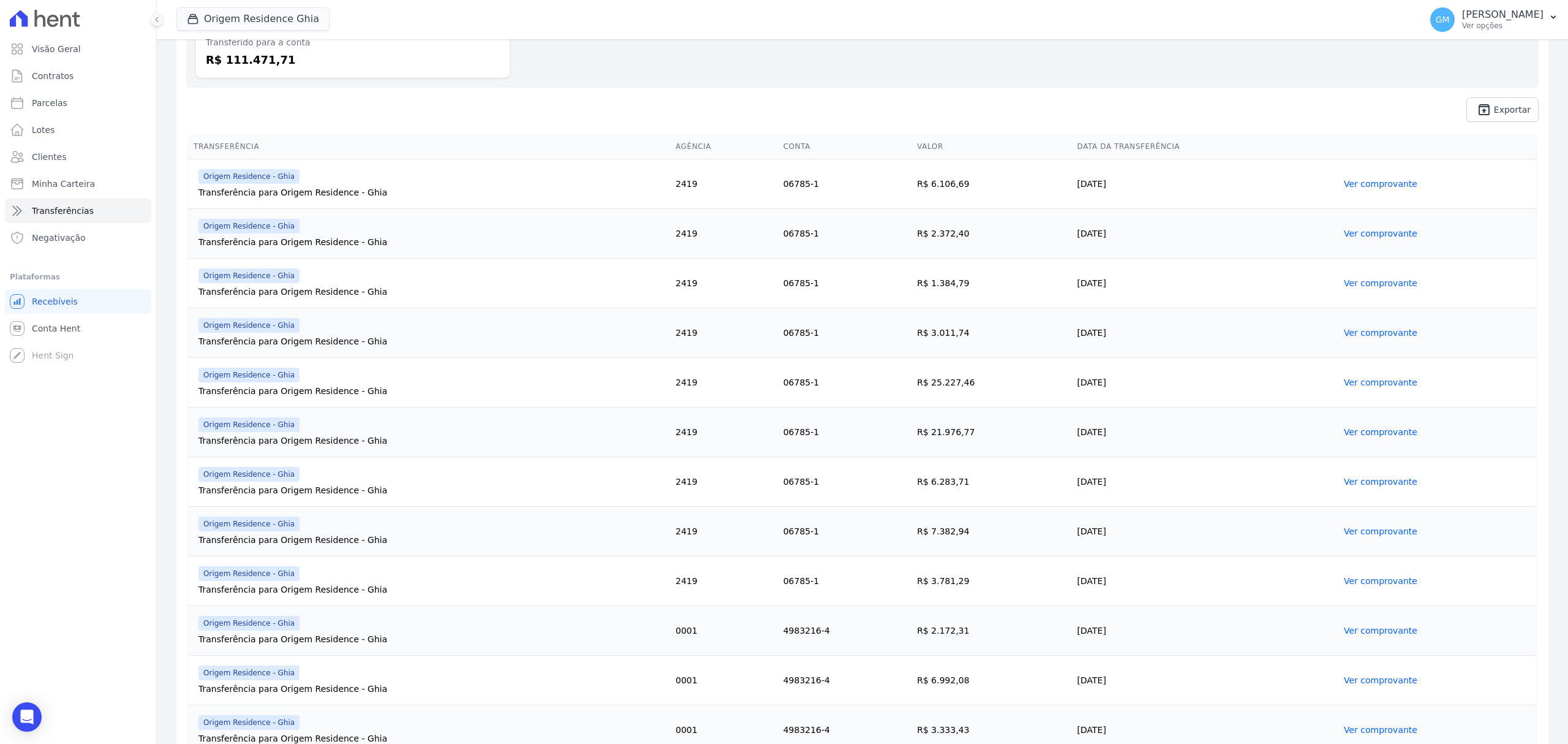
scroll to position [163, 0]
click at [1254, 533] on link "Ver comprovante" at bounding box center [1379, 530] width 73 height 10
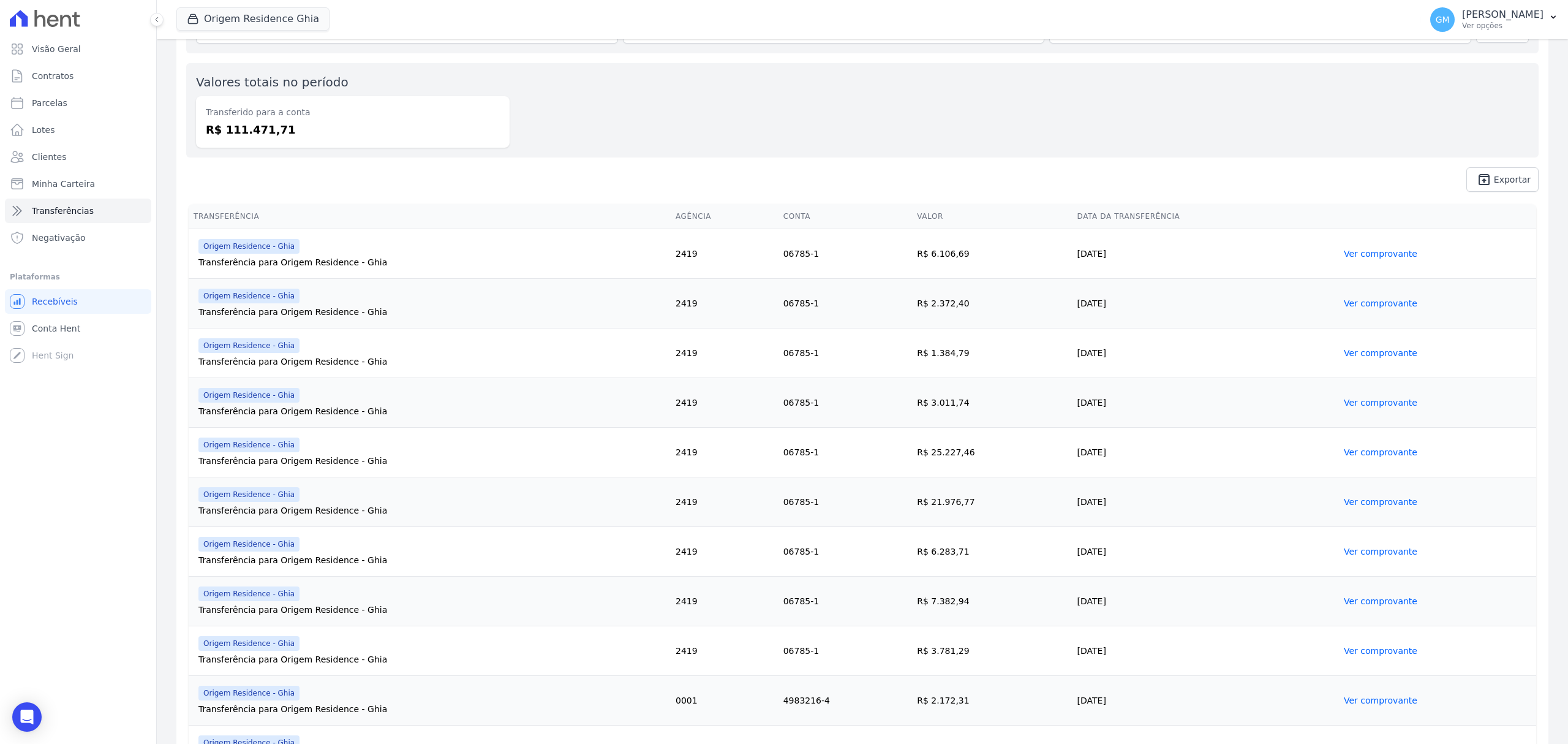
scroll to position [245, 0]
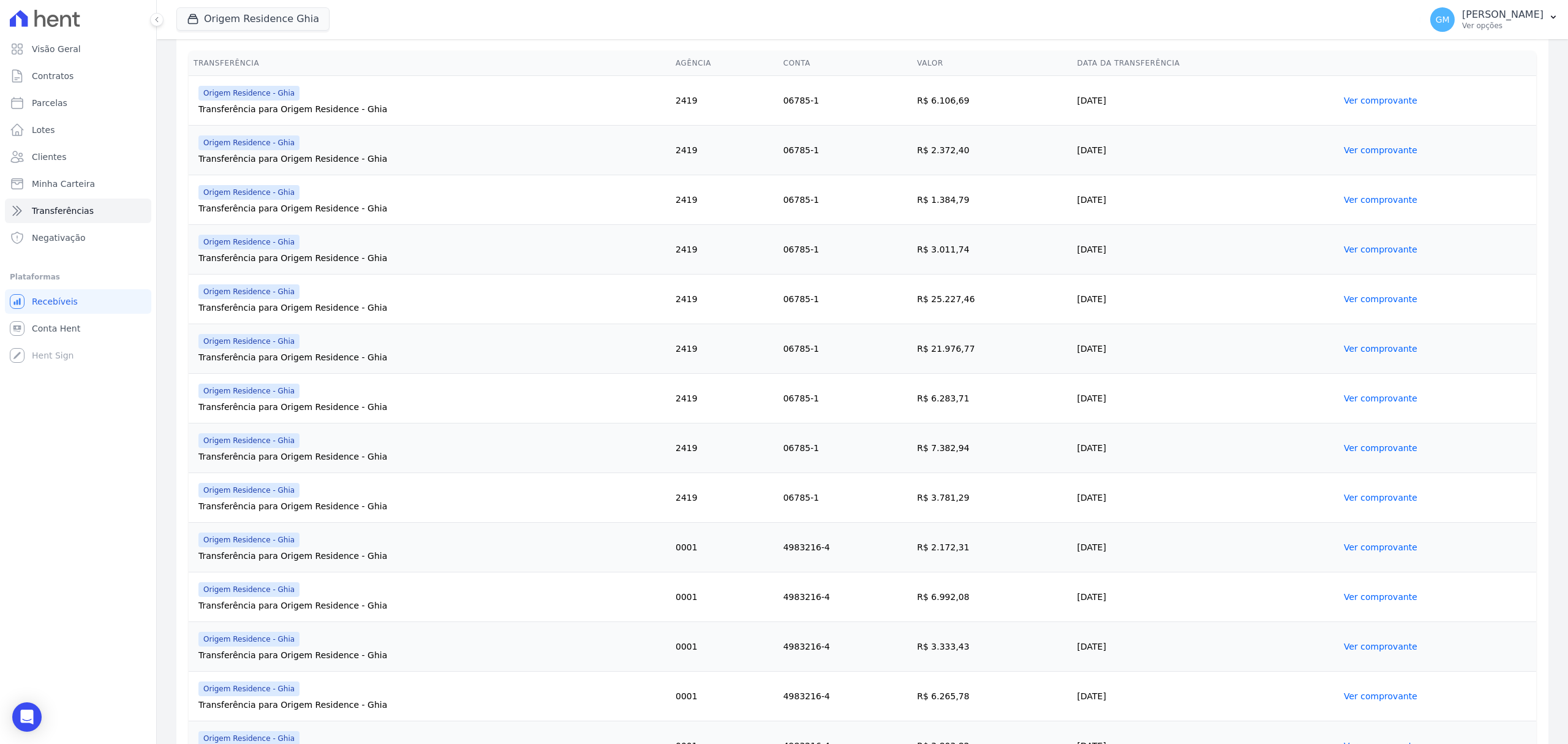
click at [1254, 493] on link "Ver comprovante" at bounding box center [1379, 497] width 73 height 10
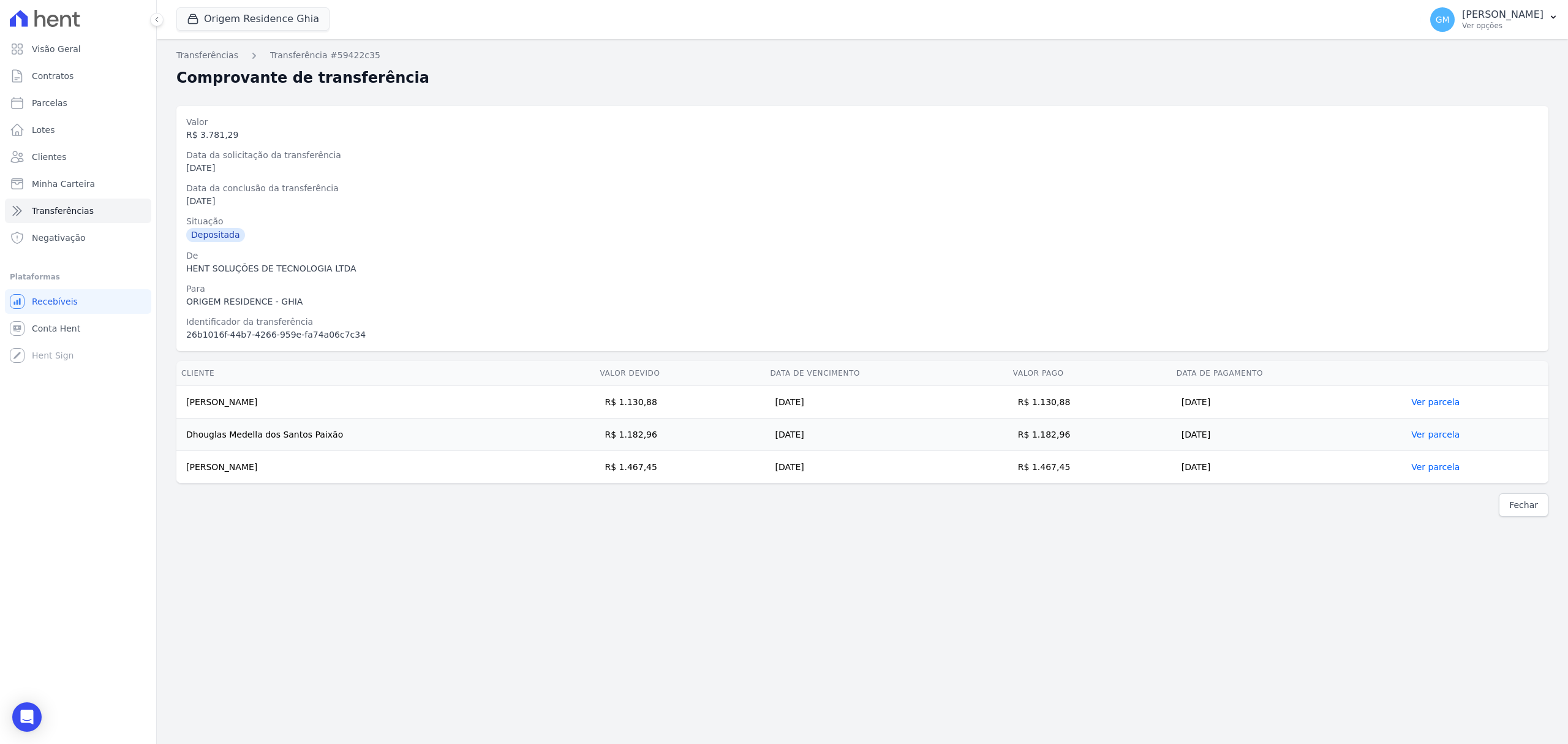
click at [188, 398] on td "[PERSON_NAME]" at bounding box center [385, 402] width 418 height 32
click at [292, 431] on td "Dhouglas Medella dos Santos Paixão" at bounding box center [385, 434] width 418 height 32
drag, startPoint x: 187, startPoint y: 399, endPoint x: 1459, endPoint y: 472, distance: 1274.1
click at [1254, 472] on tbody "[PERSON_NAME] R$ 1.130,88 [DATE] R$ 1.130,88 [DATE] Ver parcela Dhouglas Medell…" at bounding box center [862, 434] width 1372 height 97
copy tbody "[PERSON_NAME] R$ 1.130,88 [DATE] R$ 1.130,88 [DATE] Ver parcela Dhouglas Medell…"
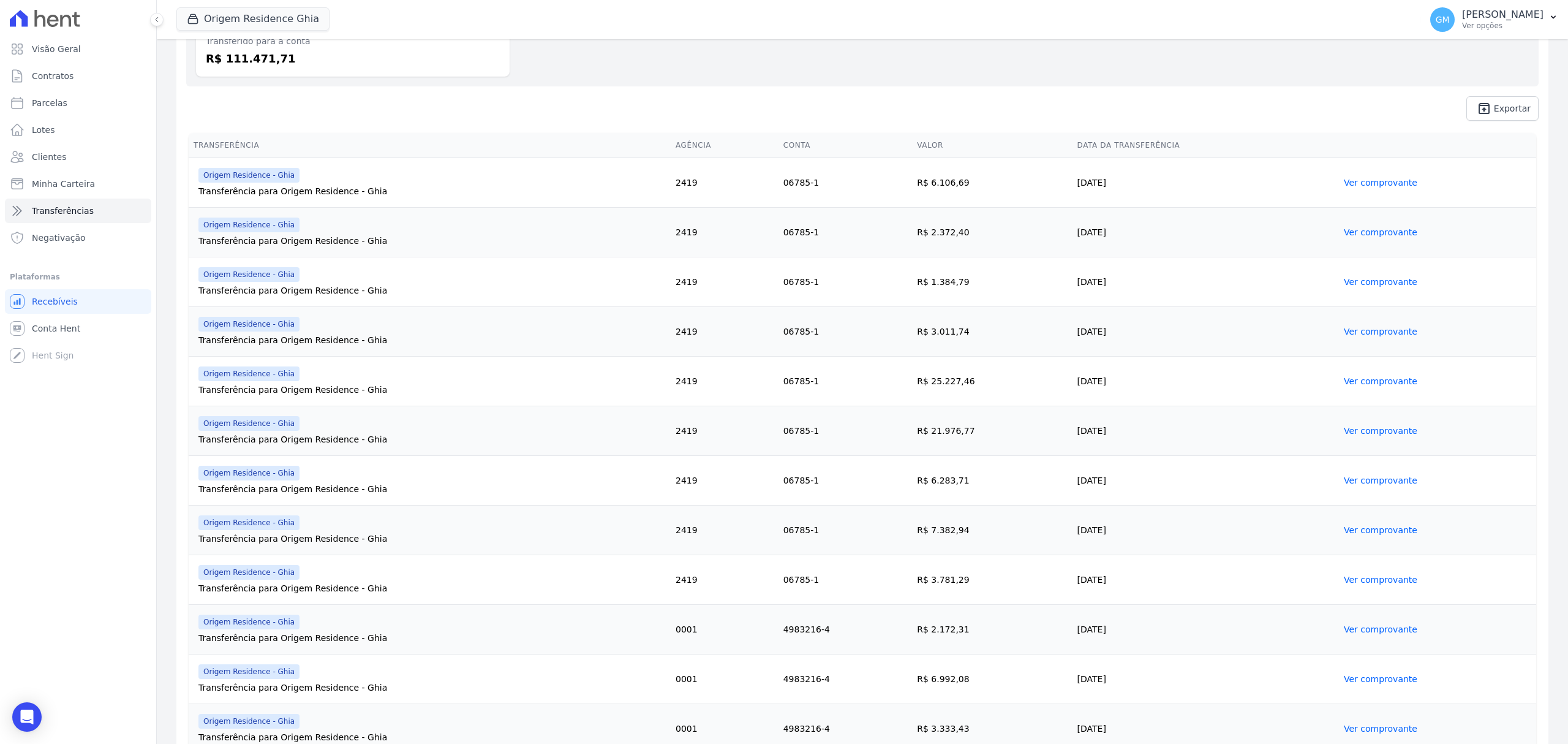
scroll to position [245, 0]
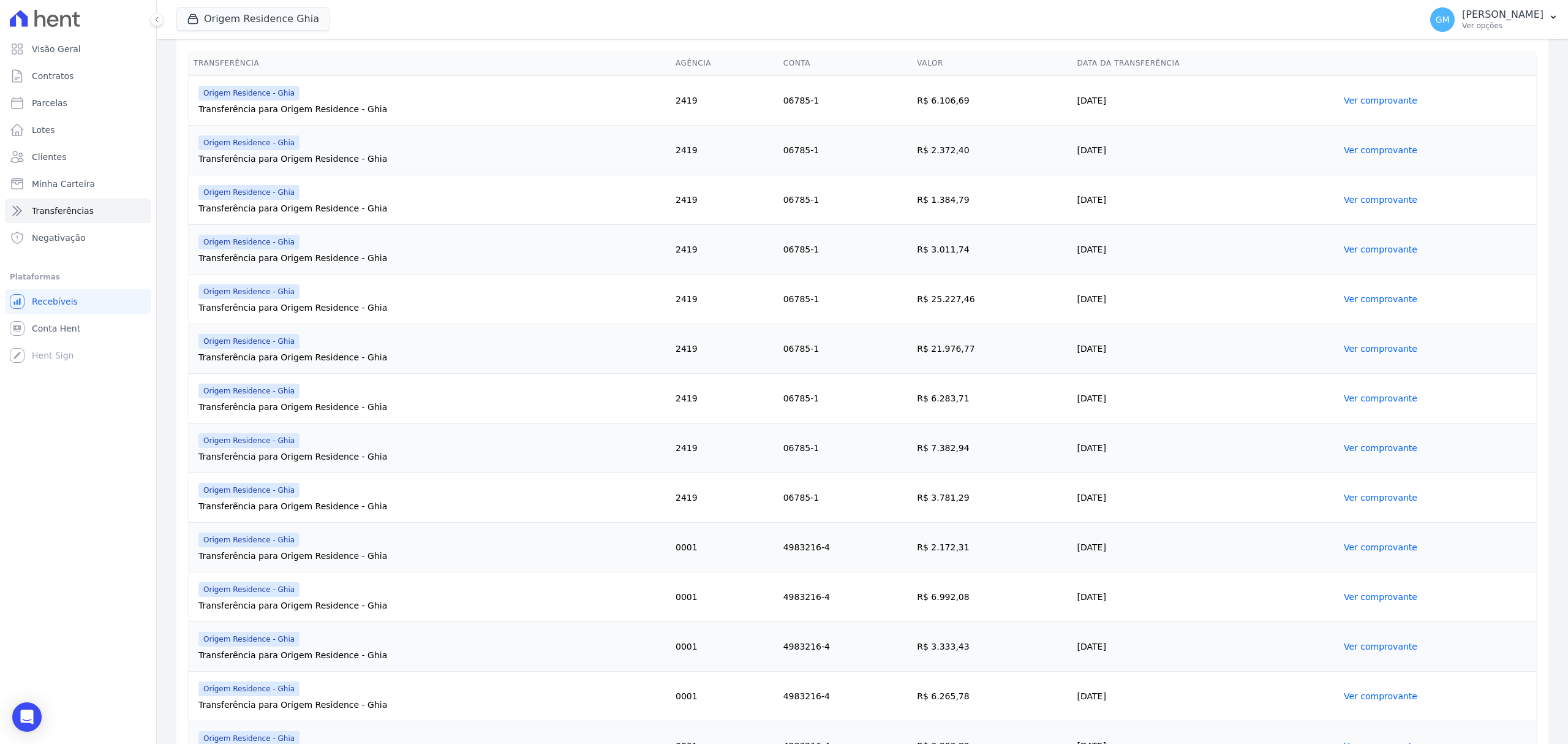
click at [1254, 547] on link "Ver comprovante" at bounding box center [1379, 547] width 73 height 10
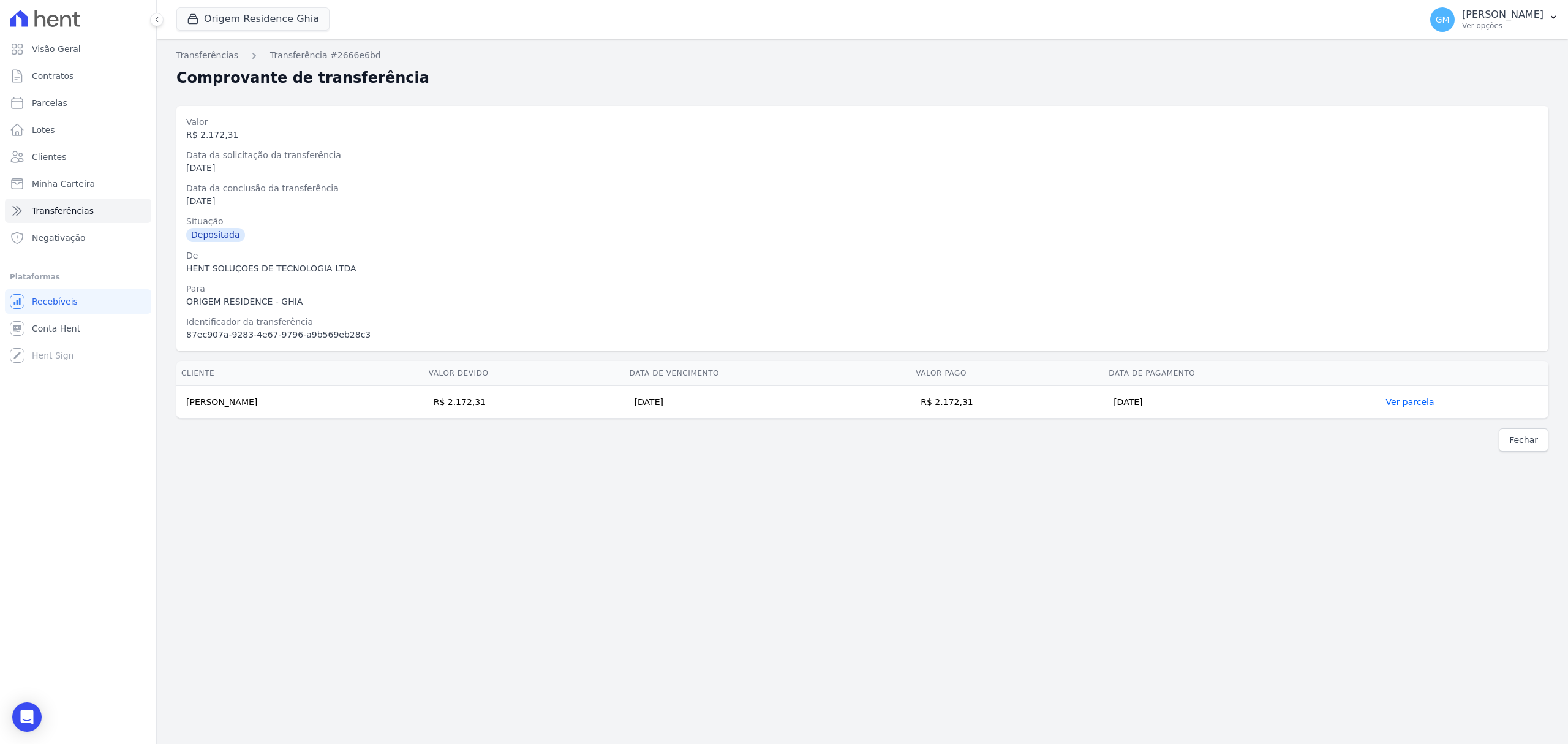
drag, startPoint x: 182, startPoint y: 401, endPoint x: 1465, endPoint y: 399, distance: 1283.0
click at [1254, 399] on tr "[PERSON_NAME] R$ 2.172,31 [DATE] R$ 2.172,31 [DATE] Ver parcela" at bounding box center [862, 402] width 1372 height 32
copy tr "[PERSON_NAME] R$ 2.172,31 [DATE] R$ 2.172,31 [DATE] Ver parcela"
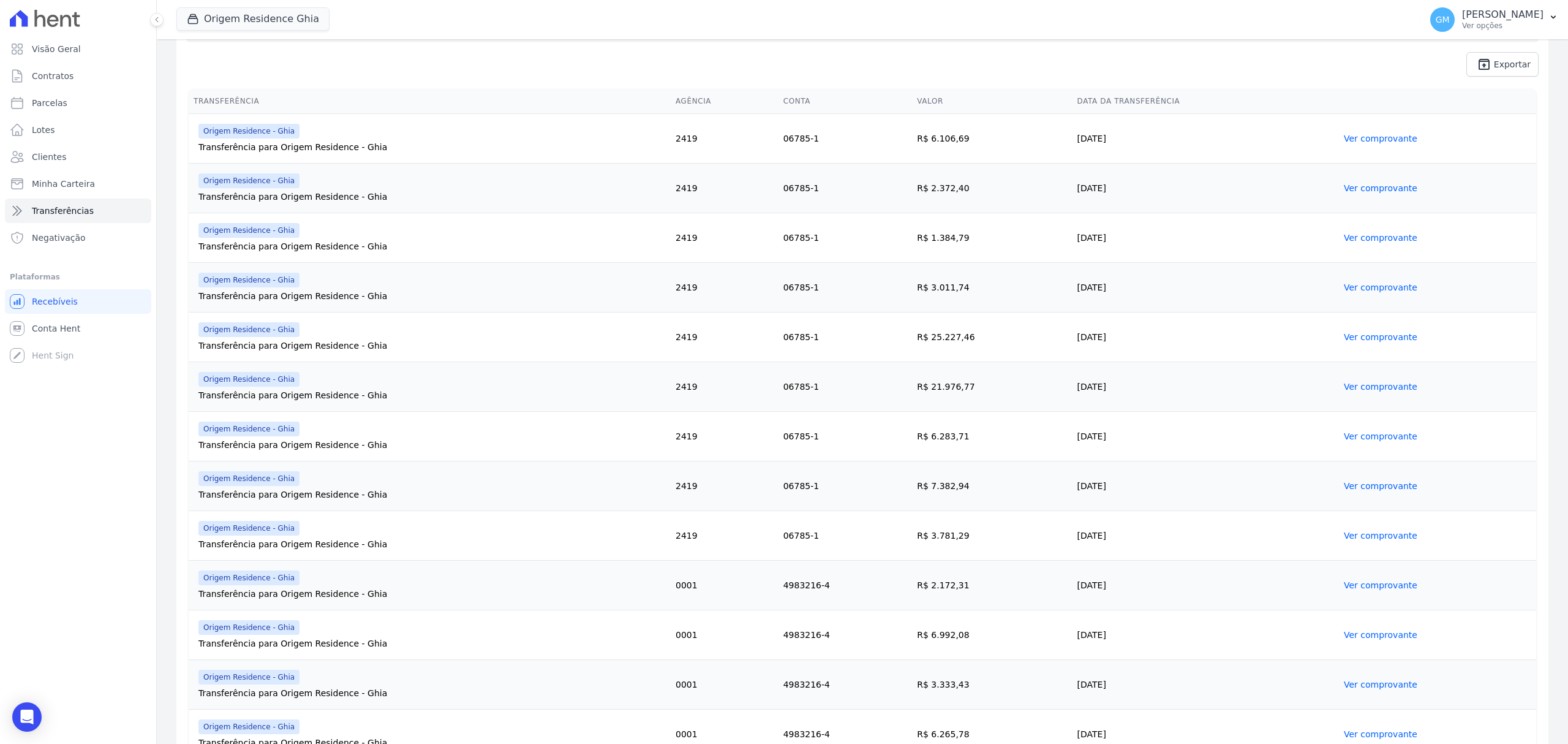
scroll to position [245, 0]
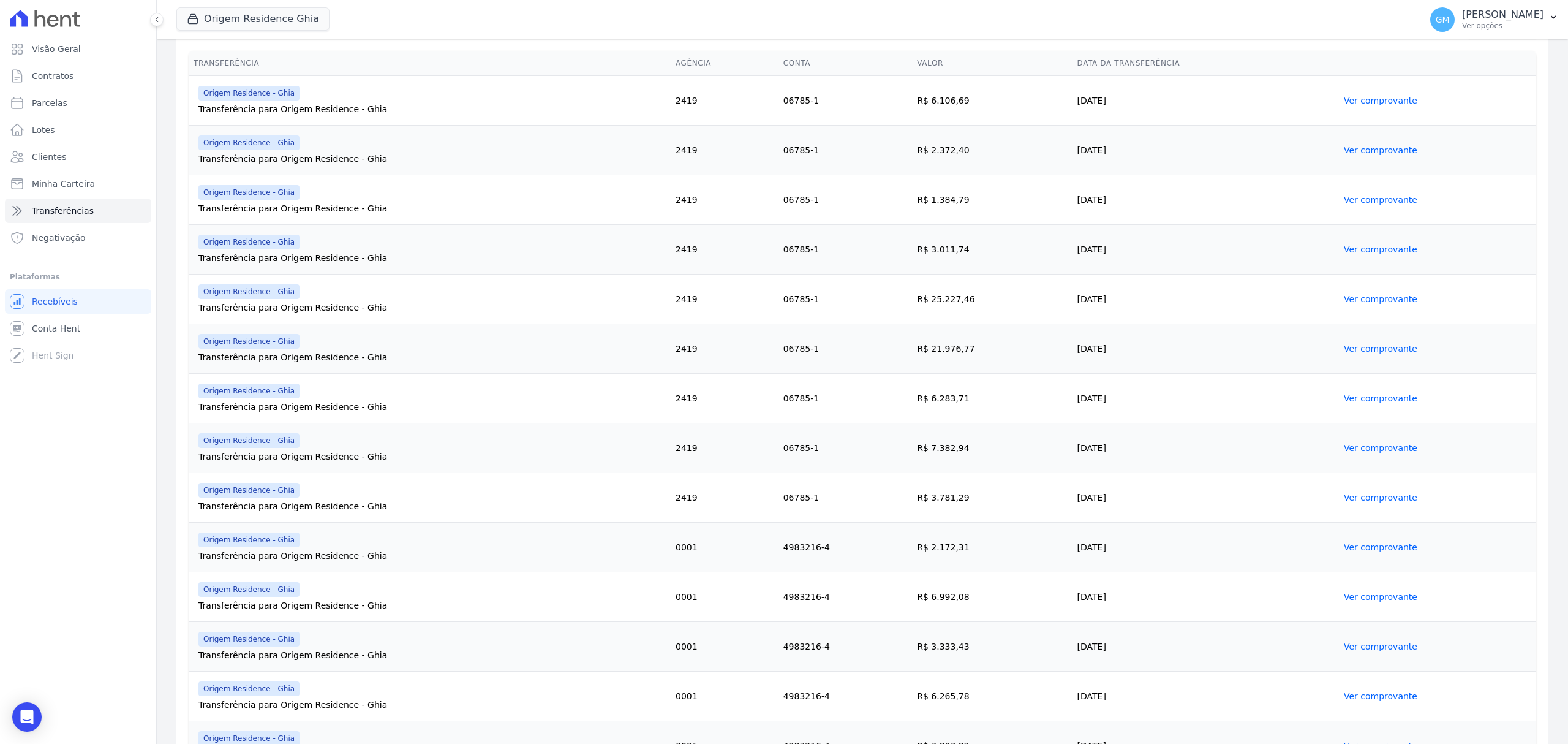
click at [1254, 545] on link "Ver comprovante" at bounding box center [1379, 547] width 73 height 10
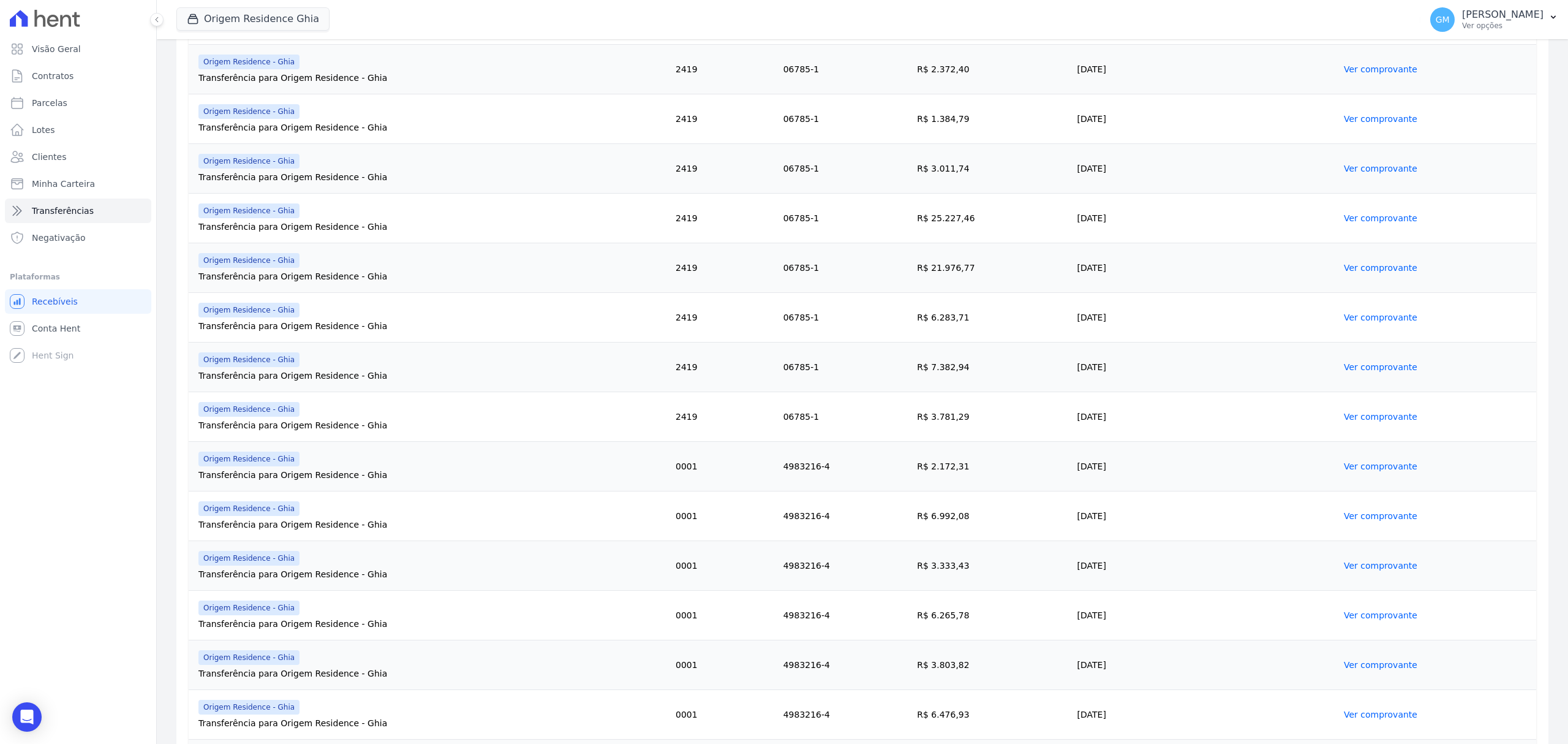
scroll to position [327, 0]
click at [1254, 520] on link "Ver comprovante" at bounding box center [1379, 515] width 73 height 10
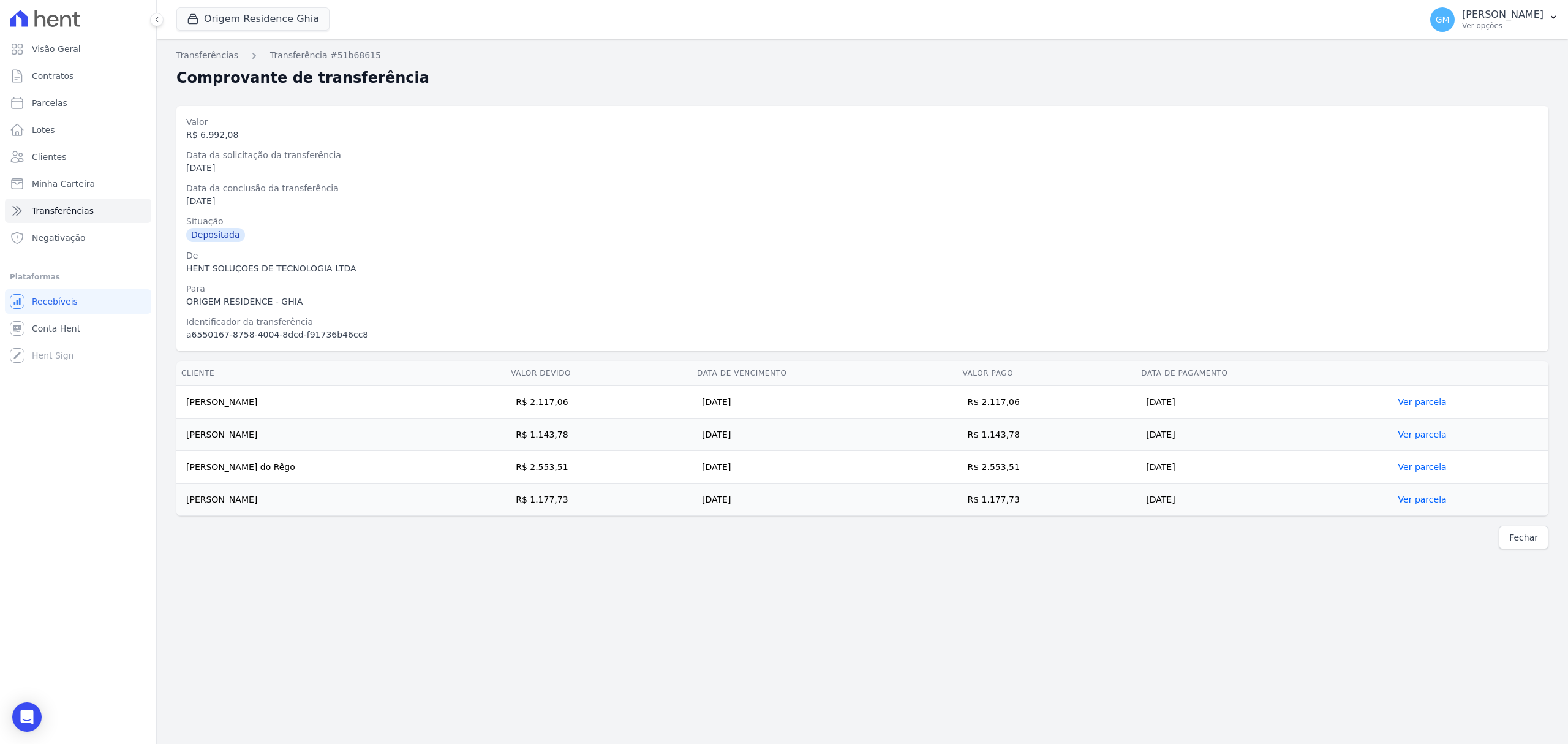
drag, startPoint x: 221, startPoint y: 402, endPoint x: 1460, endPoint y: 498, distance: 1242.7
click at [1254, 498] on tbody "[PERSON_NAME] R$ 2.117,06 [DATE] R$ 2.117,06 [DATE] Ver parcela [PERSON_NAME] R…" at bounding box center [862, 451] width 1372 height 130
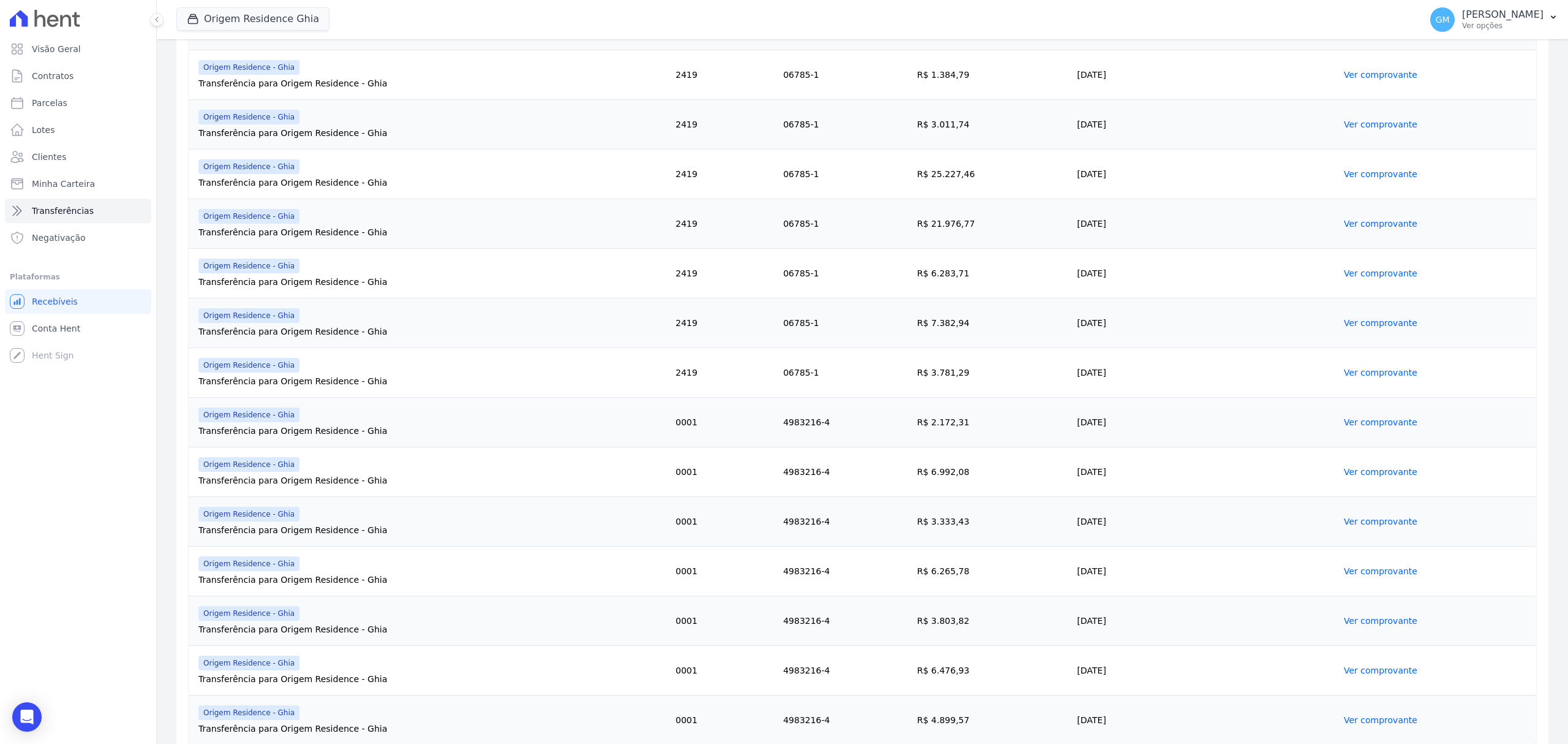
scroll to position [408, 0]
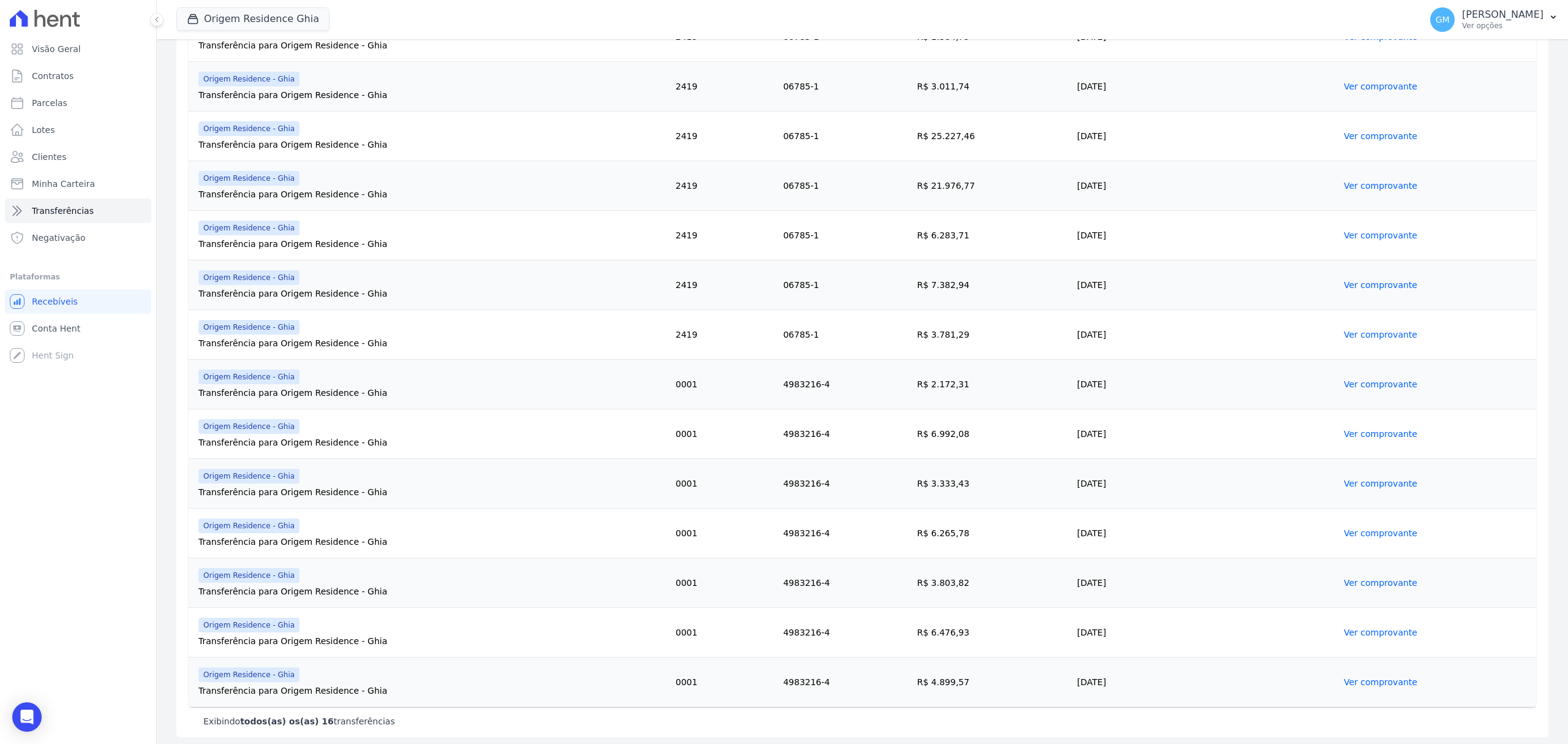
click at [1254, 432] on link "Ver comprovante" at bounding box center [1379, 433] width 73 height 10
click at [1254, 468] on td "Ver comprovante" at bounding box center [1437, 481] width 197 height 50
click at [1254, 478] on link "Ver comprovante" at bounding box center [1379, 480] width 73 height 10
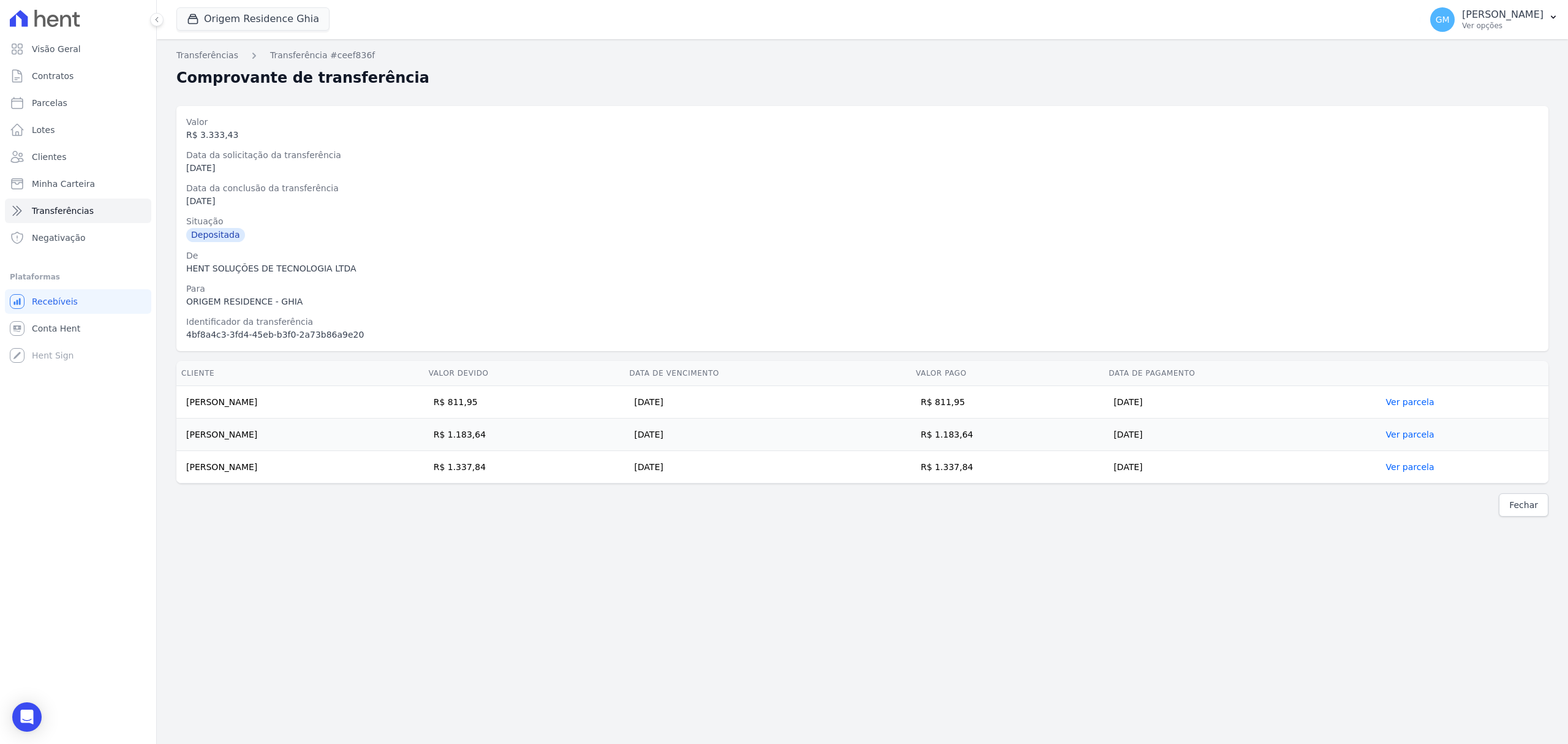
drag, startPoint x: 189, startPoint y: 397, endPoint x: 1461, endPoint y: 482, distance: 1274.8
click at [1254, 482] on tbody "[PERSON_NAME] R$ 811,95 [DATE] R$ 811,95 [DATE] Ver parcela [PERSON_NAME] R$ 1.…" at bounding box center [862, 434] width 1372 height 97
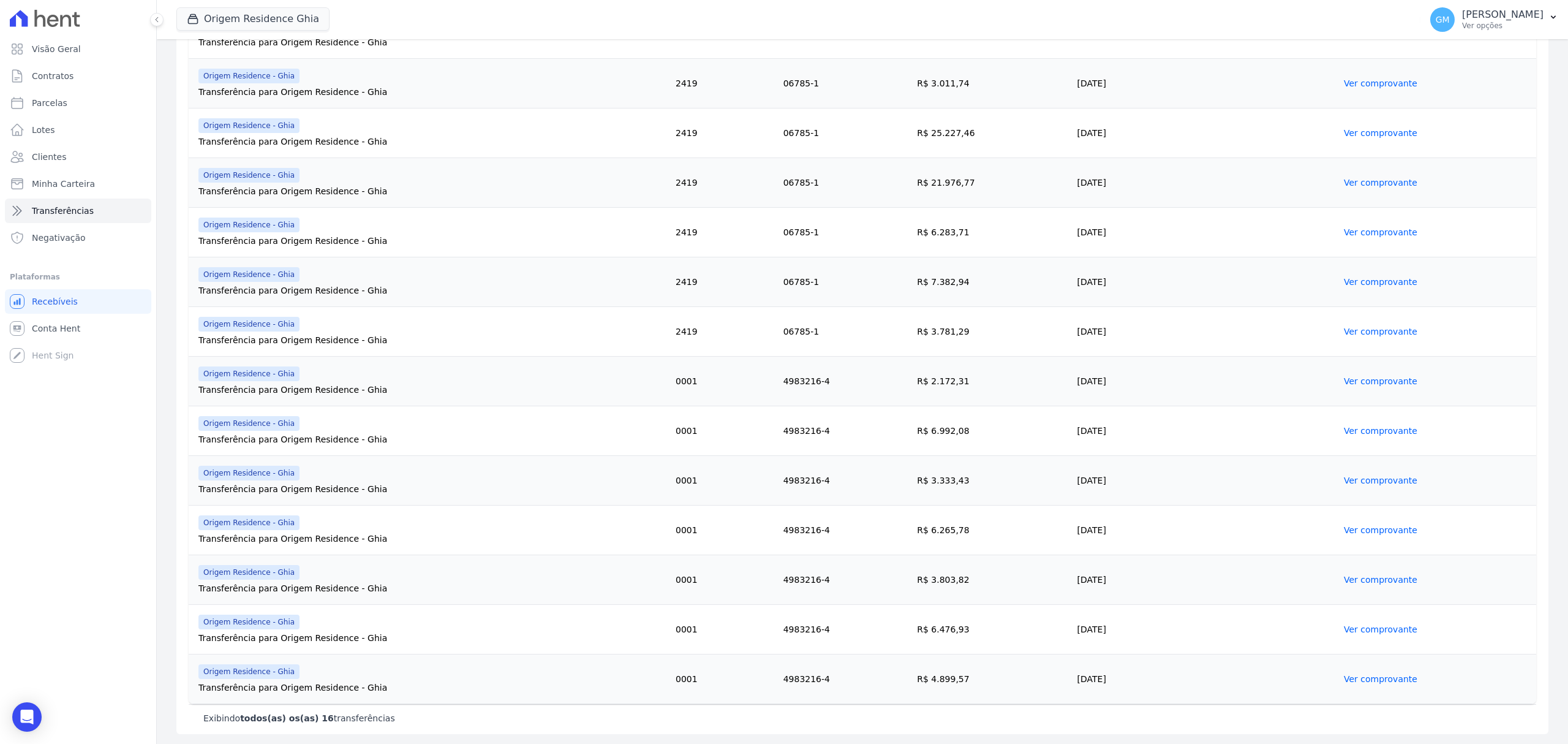
scroll to position [414, 0]
click at [1254, 530] on link "Ver comprovante" at bounding box center [1379, 530] width 73 height 10
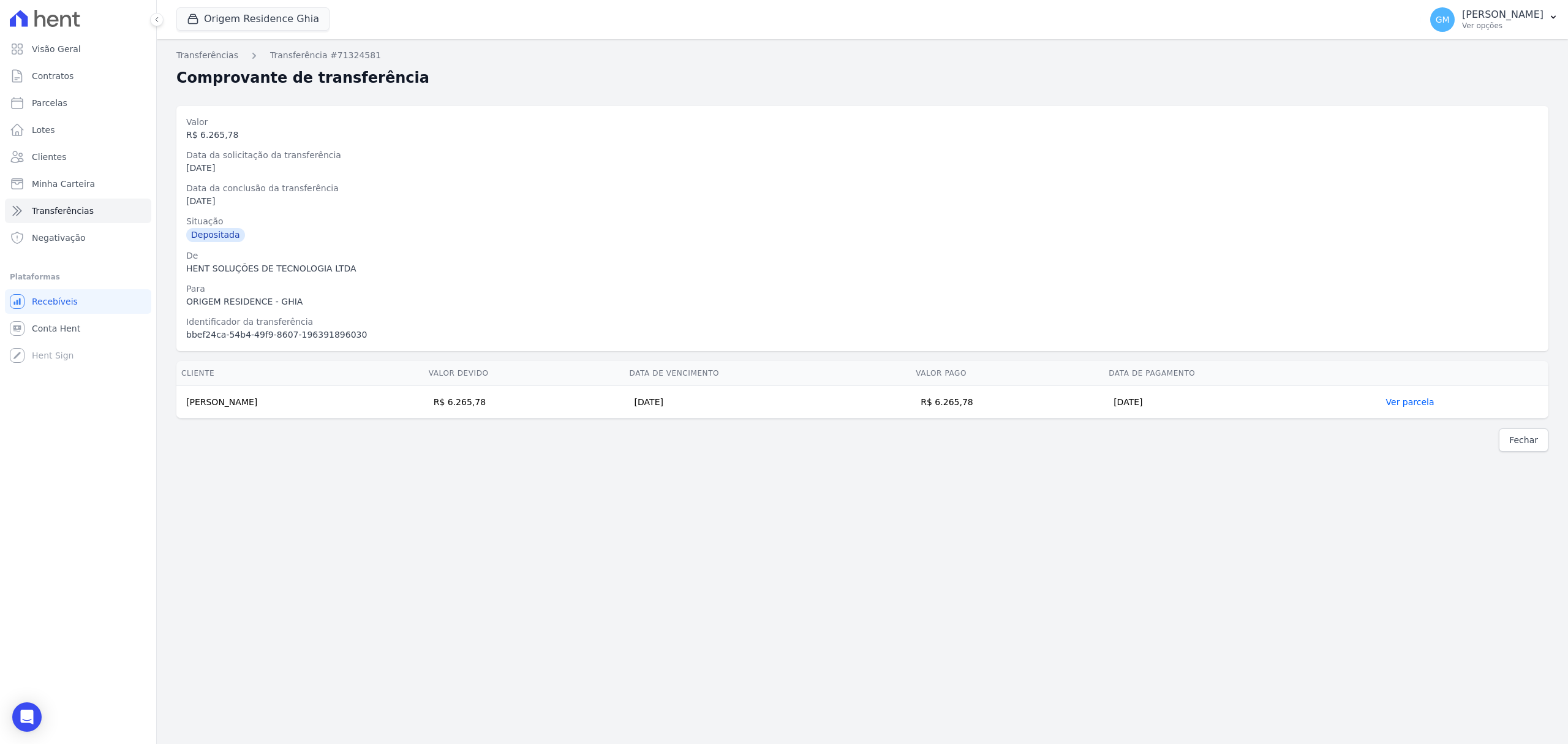
drag, startPoint x: 188, startPoint y: 401, endPoint x: 1444, endPoint y: 400, distance: 1256.0
click at [1254, 400] on tr "[PERSON_NAME] R$ 6.265,78 [DATE] R$ 6.265,78 [DATE] Ver parcela" at bounding box center [862, 402] width 1372 height 32
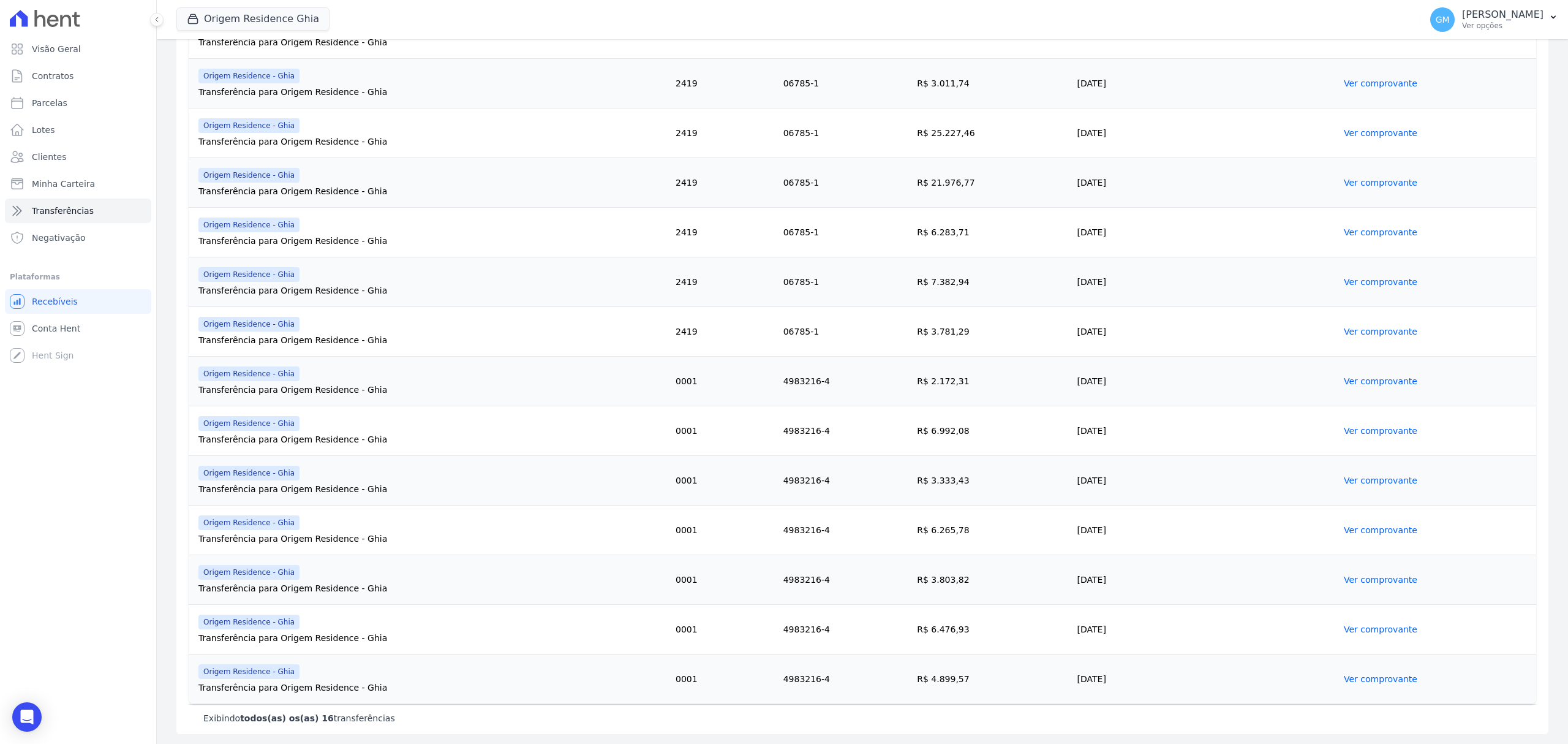
scroll to position [414, 0]
click at [1254, 529] on link "Ver comprovante" at bounding box center [1379, 530] width 73 height 10
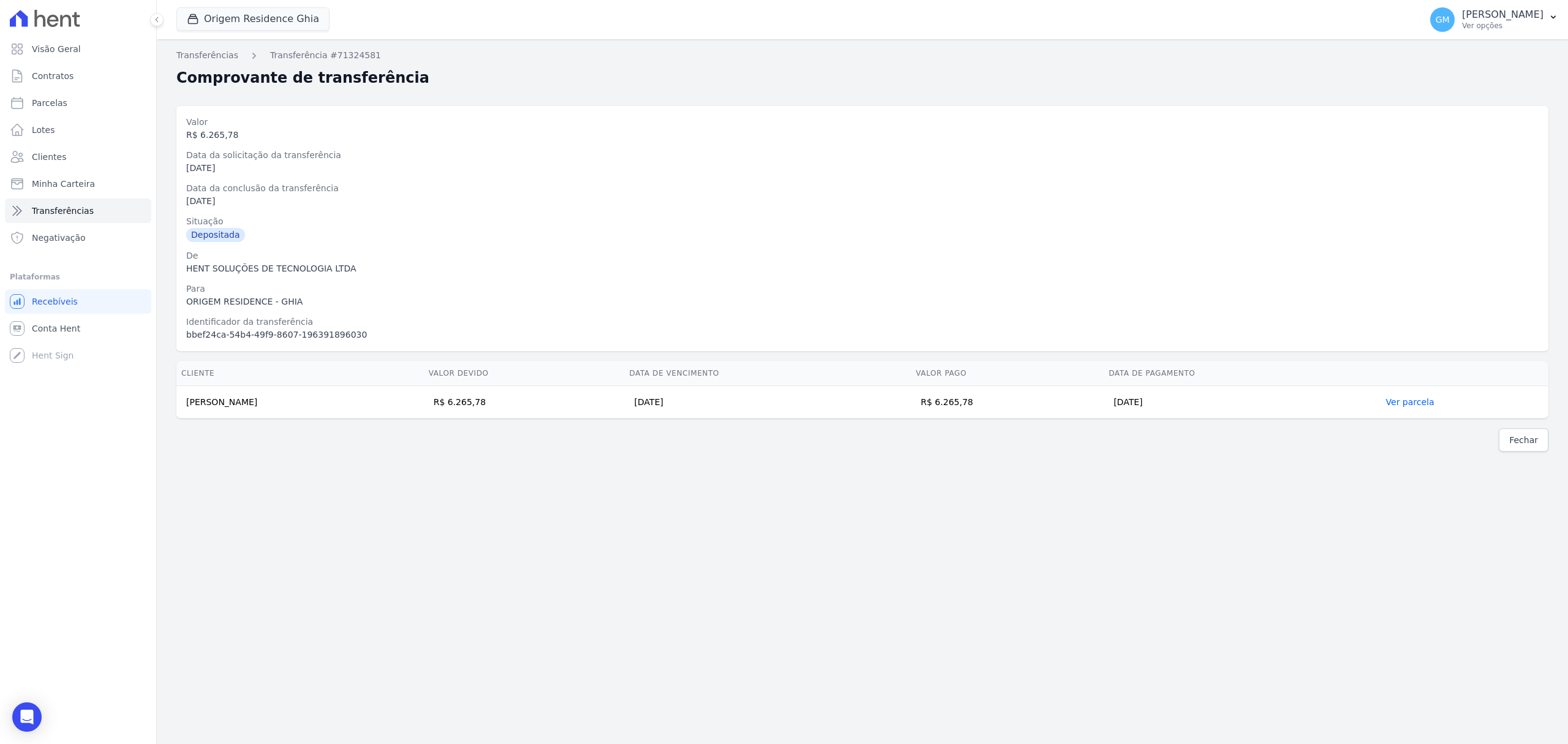
drag, startPoint x: 185, startPoint y: 398, endPoint x: 1255, endPoint y: 414, distance: 1070.1
click at [1254, 414] on tr "[PERSON_NAME] R$ 6.265,78 [DATE] R$ 6.265,78 [DATE] Ver parcela" at bounding box center [862, 402] width 1372 height 32
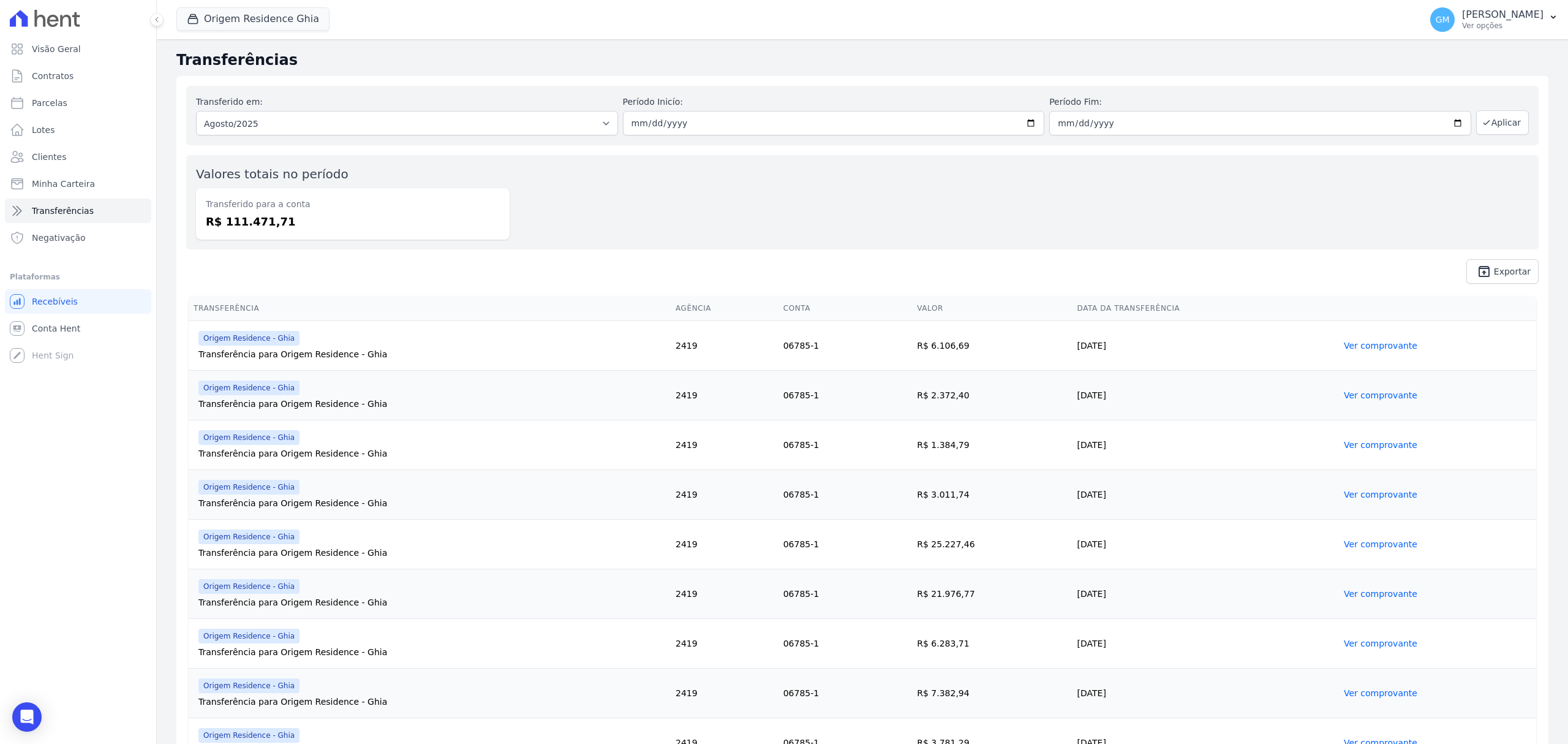
scroll to position [408, 0]
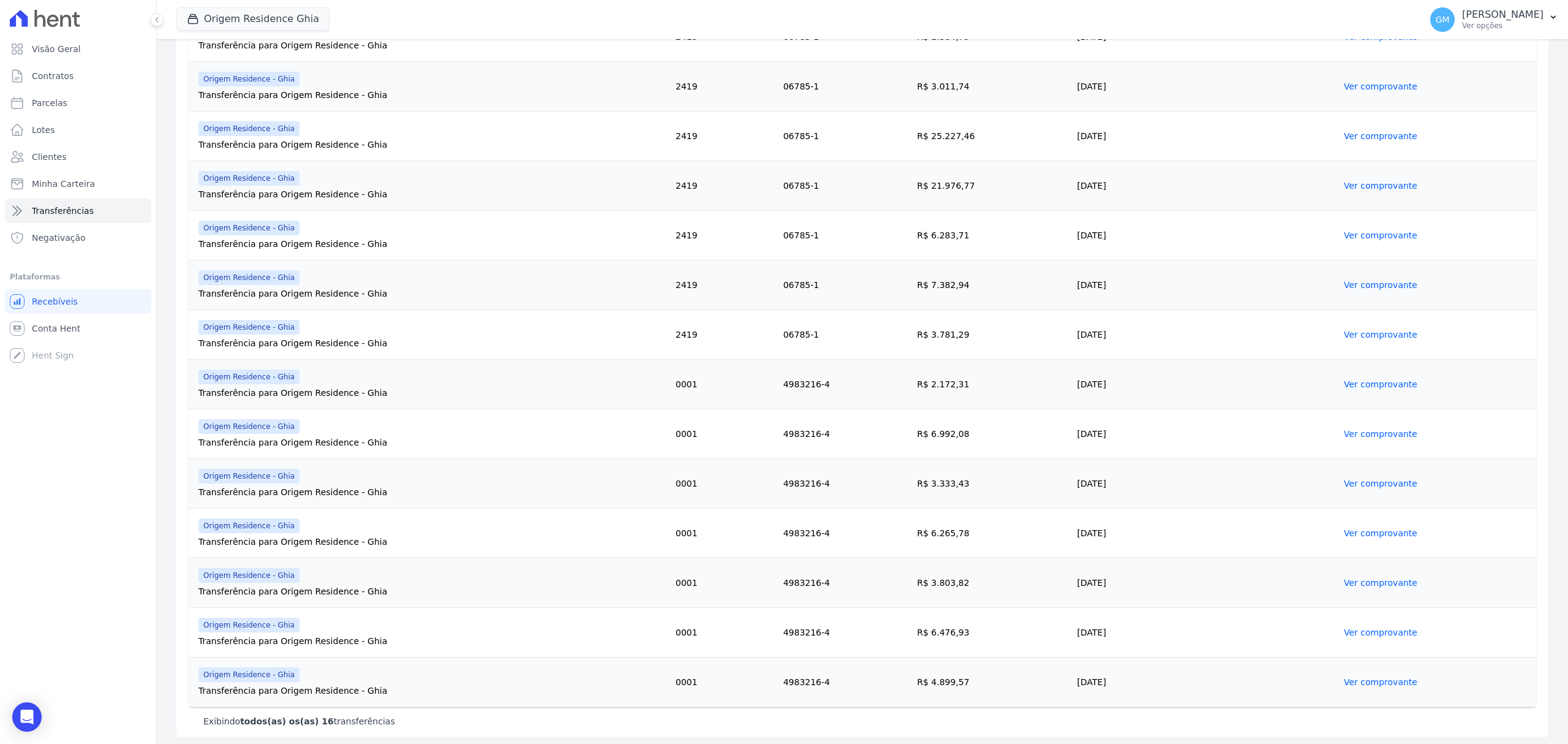
click at [1254, 538] on link "Ver comprovante" at bounding box center [1379, 533] width 73 height 10
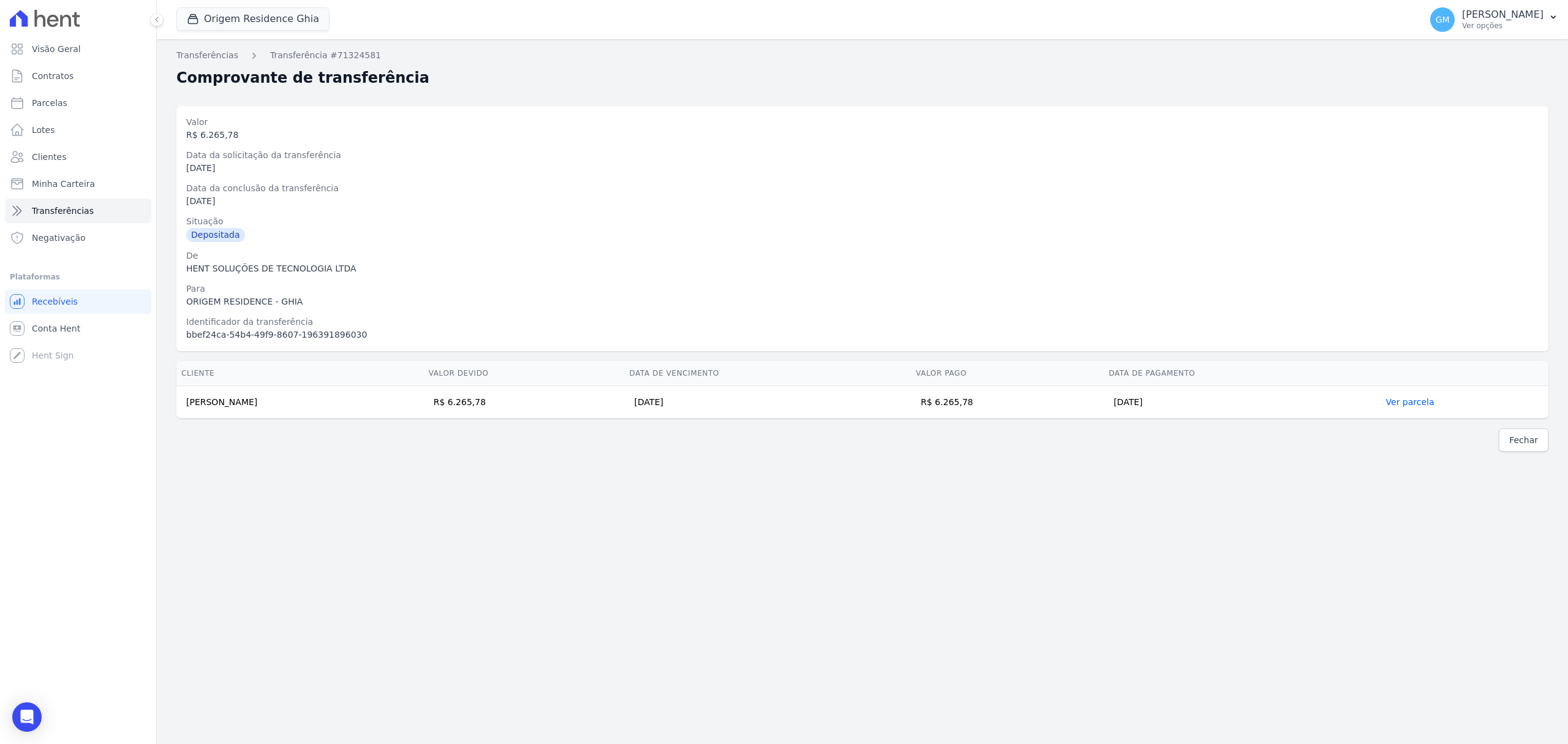
drag, startPoint x: 182, startPoint y: 405, endPoint x: 1031, endPoint y: 408, distance: 849.0
click at [1031, 408] on tr "[PERSON_NAME] R$ 6.265,78 [DATE] R$ 6.265,78 [DATE] Ver parcela" at bounding box center [862, 402] width 1372 height 32
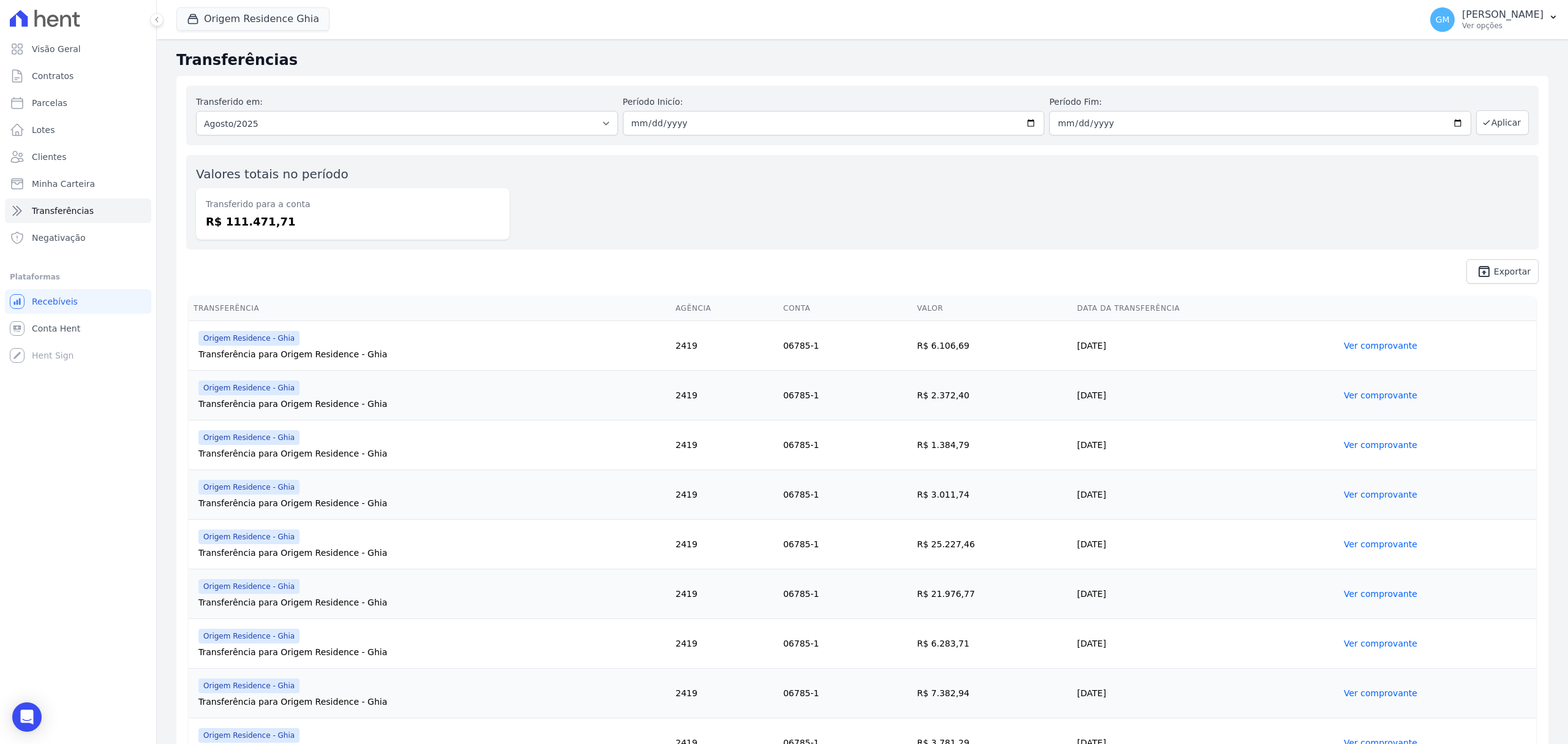
scroll to position [408, 0]
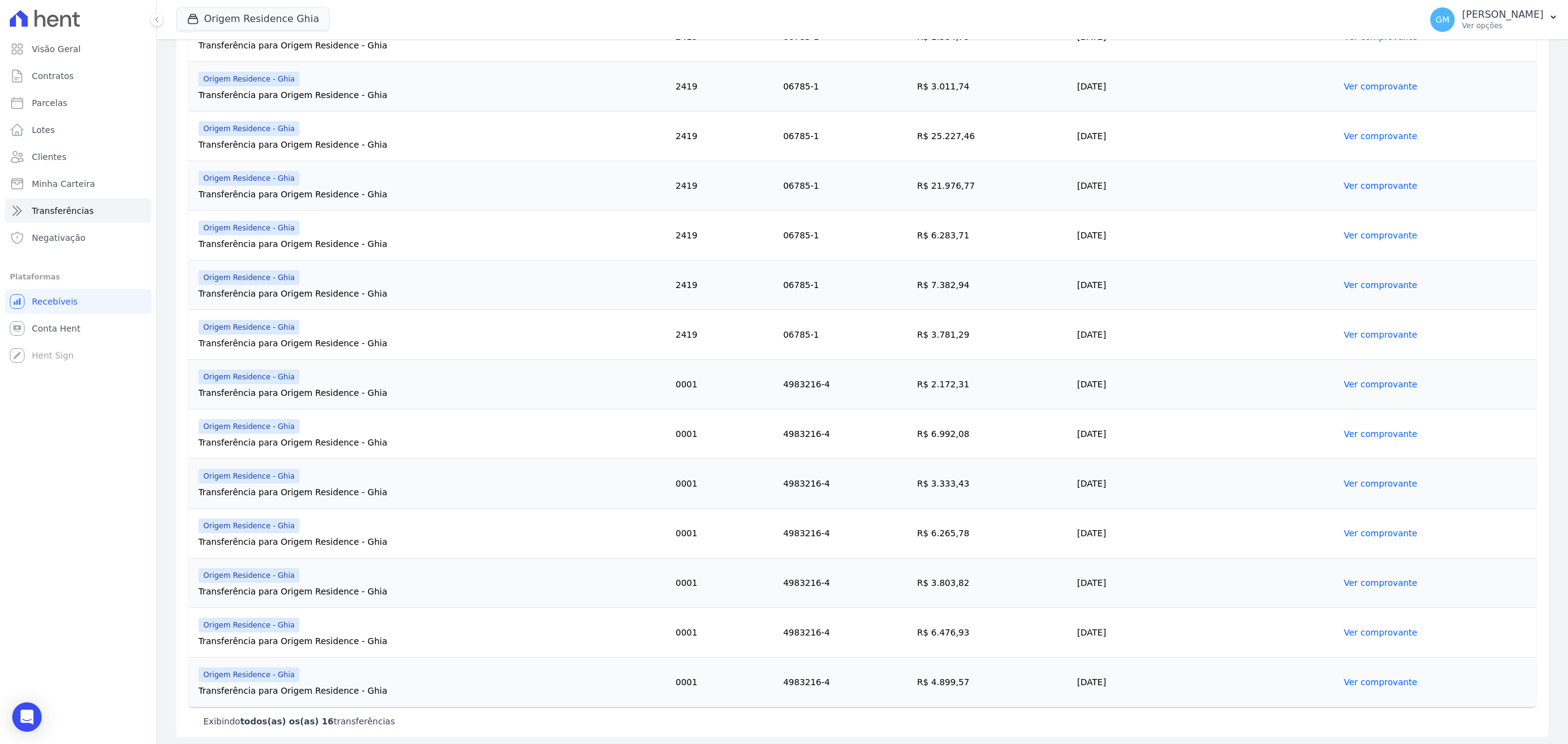
click at [1254, 487] on link "Ver comprovante" at bounding box center [1379, 483] width 73 height 10
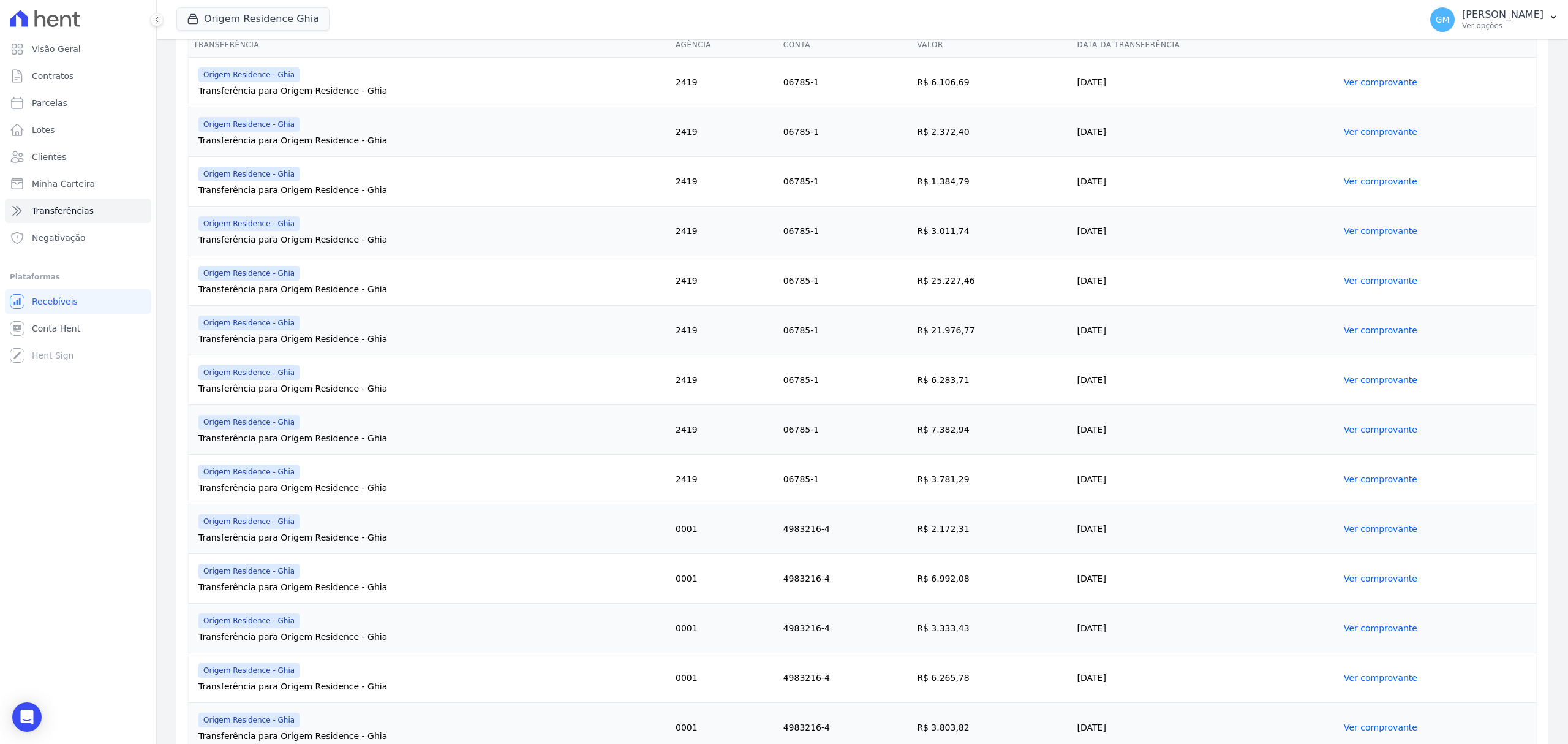
scroll to position [414, 0]
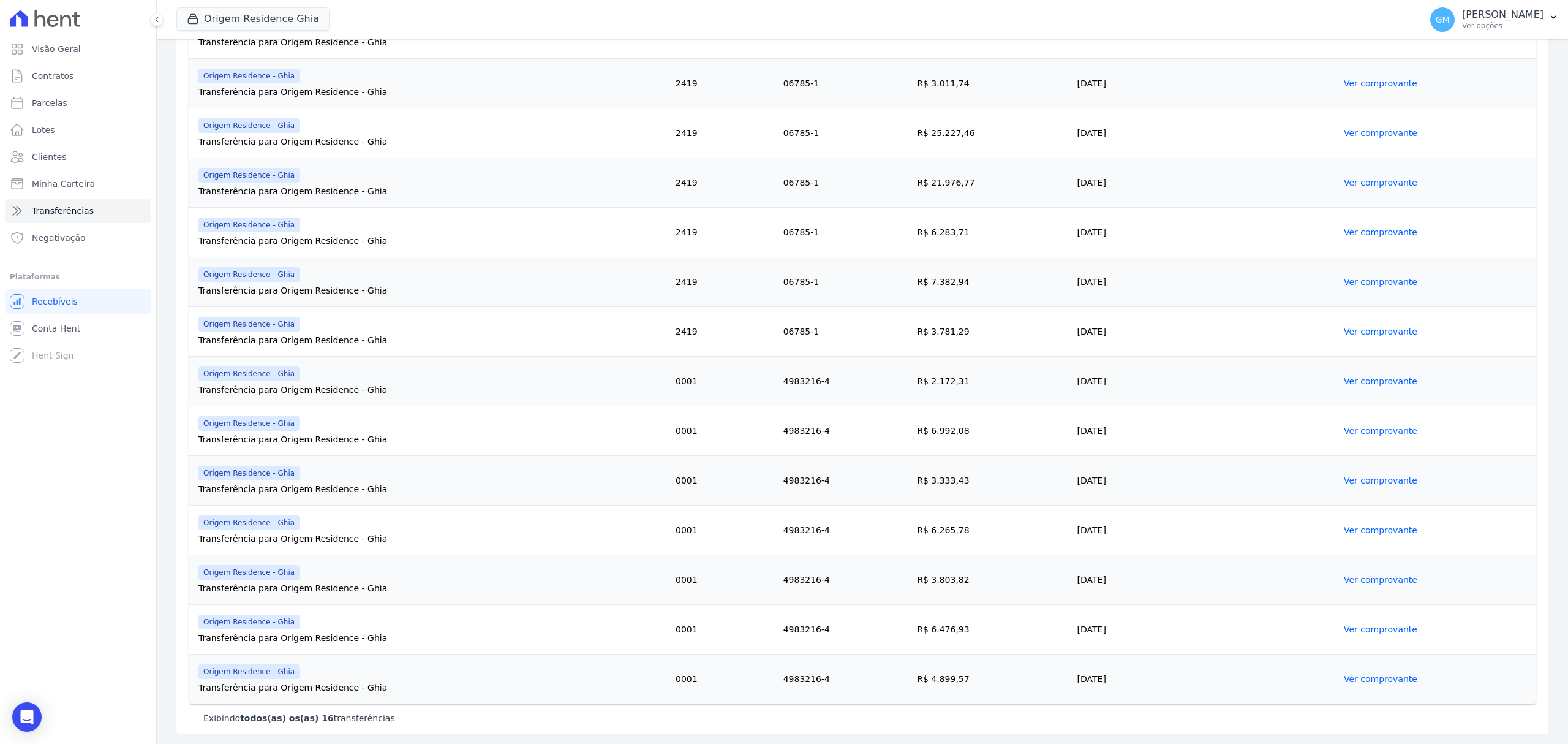
click at [1254, 567] on link "Ver comprovante" at bounding box center [1379, 579] width 73 height 10
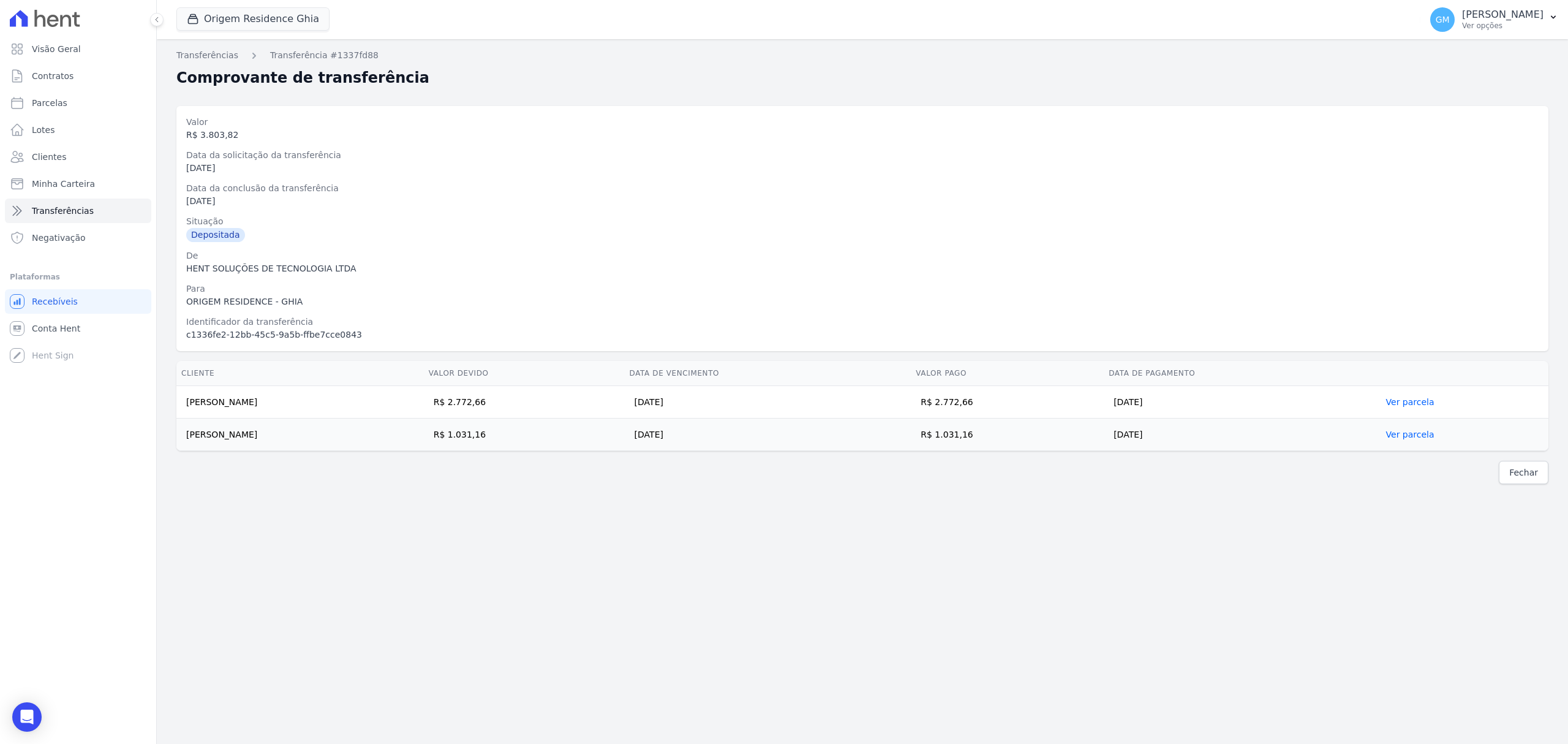
drag, startPoint x: 196, startPoint y: 401, endPoint x: 1458, endPoint y: 445, distance: 1262.8
click at [1254, 445] on tbody "[PERSON_NAME] R$ 2.772,66 [DATE] R$ 2.772,66 [DATE] Ver parcela [PERSON_NAME] R…" at bounding box center [862, 418] width 1372 height 65
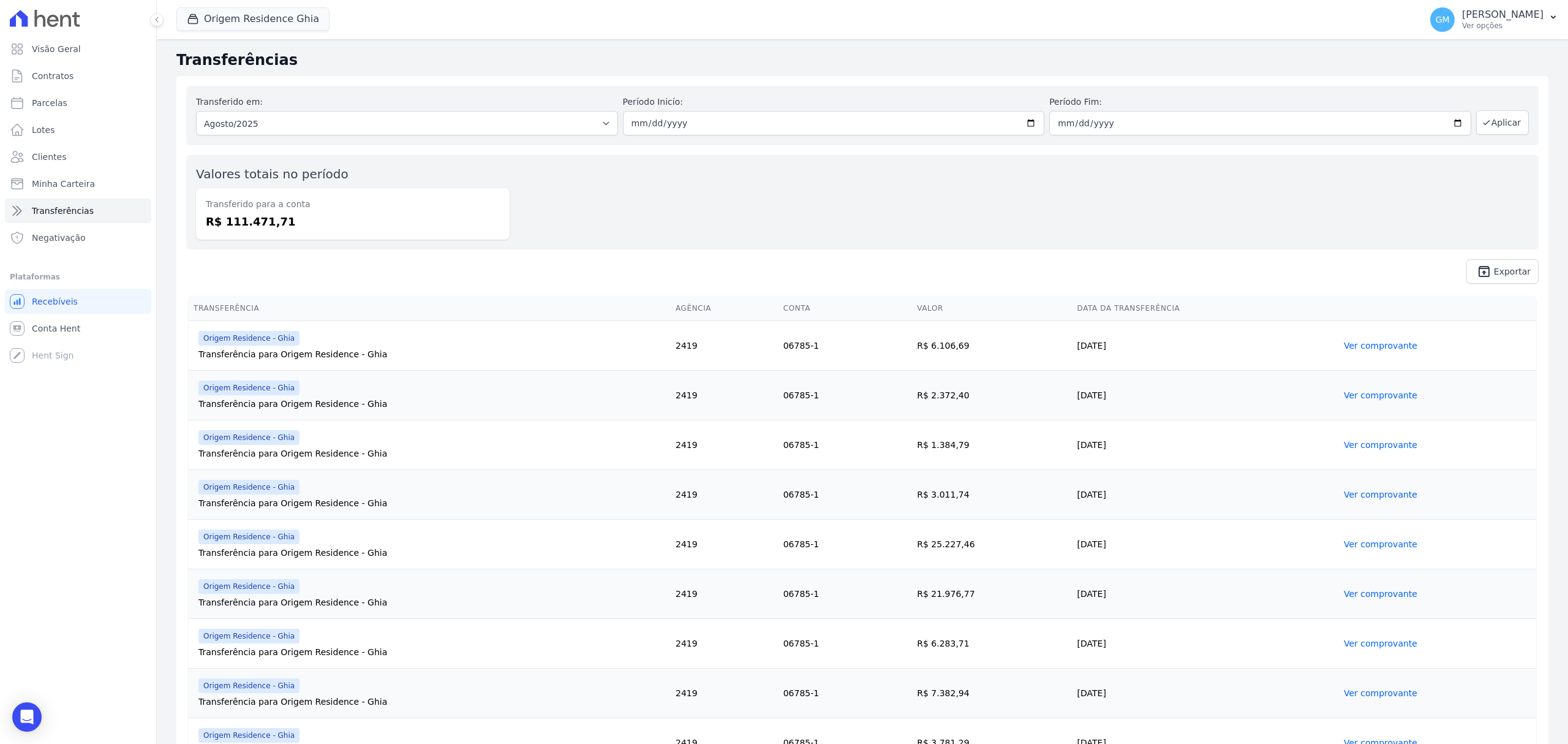
scroll to position [414, 0]
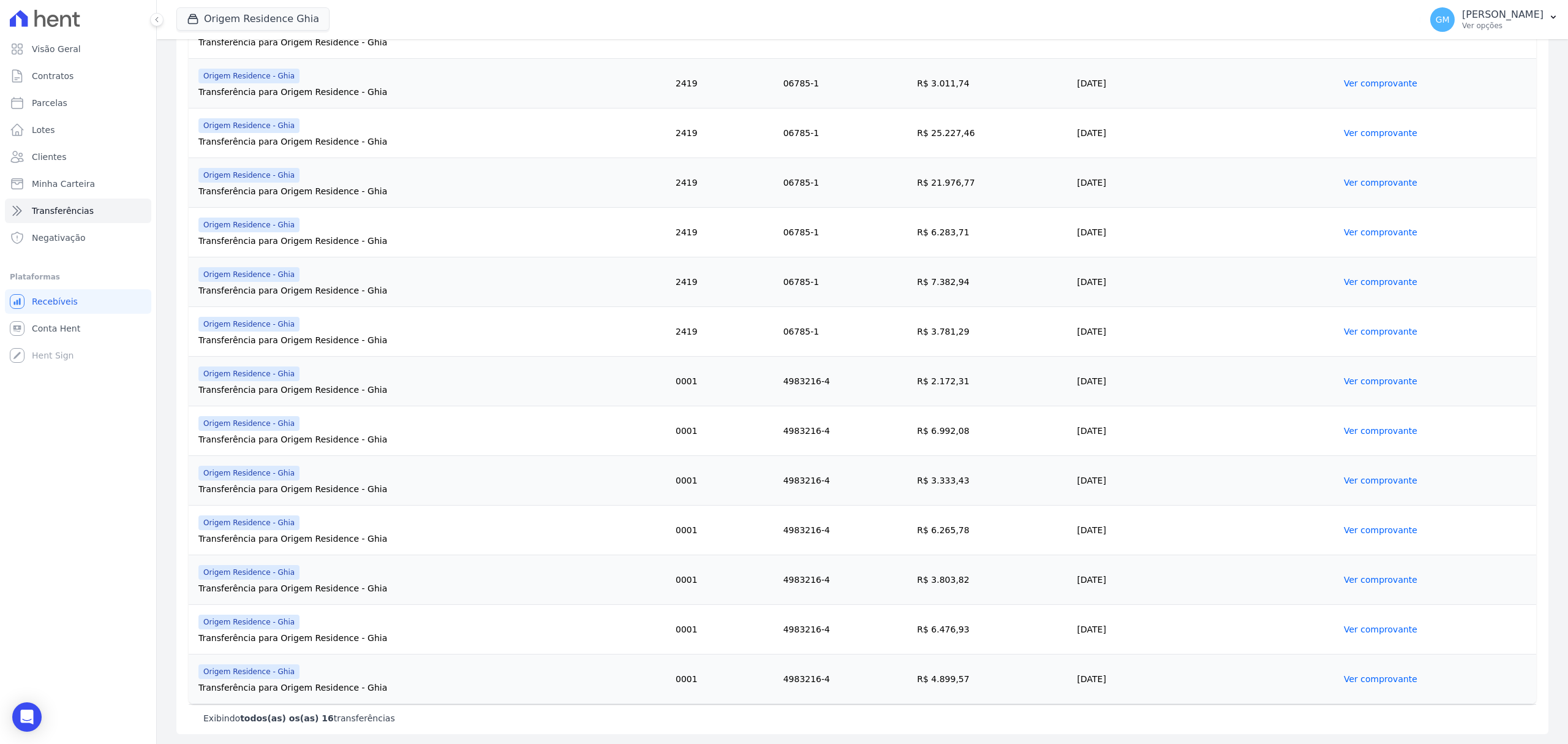
click at [1254, 526] on link "Ver comprovante" at bounding box center [1379, 530] width 73 height 10
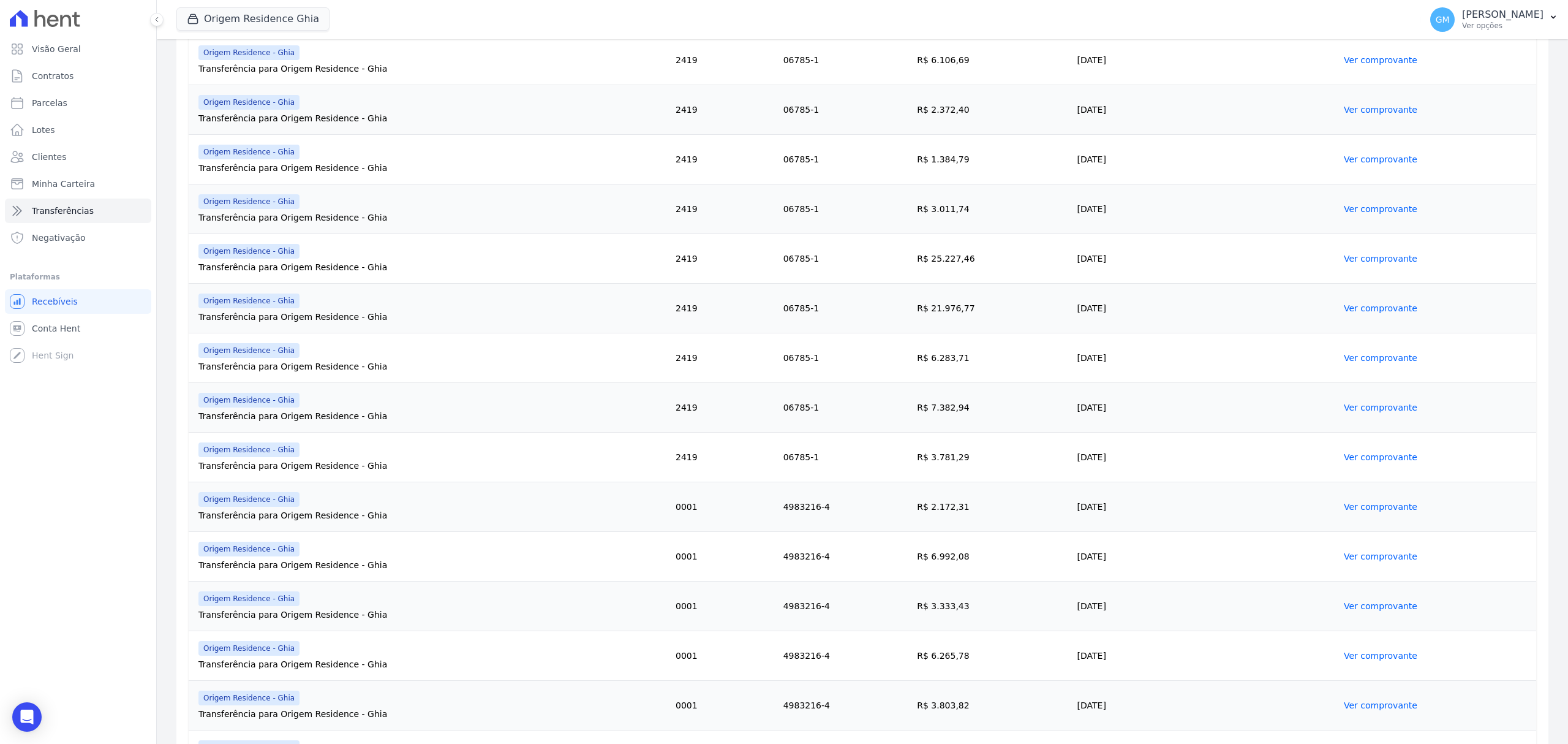
scroll to position [414, 0]
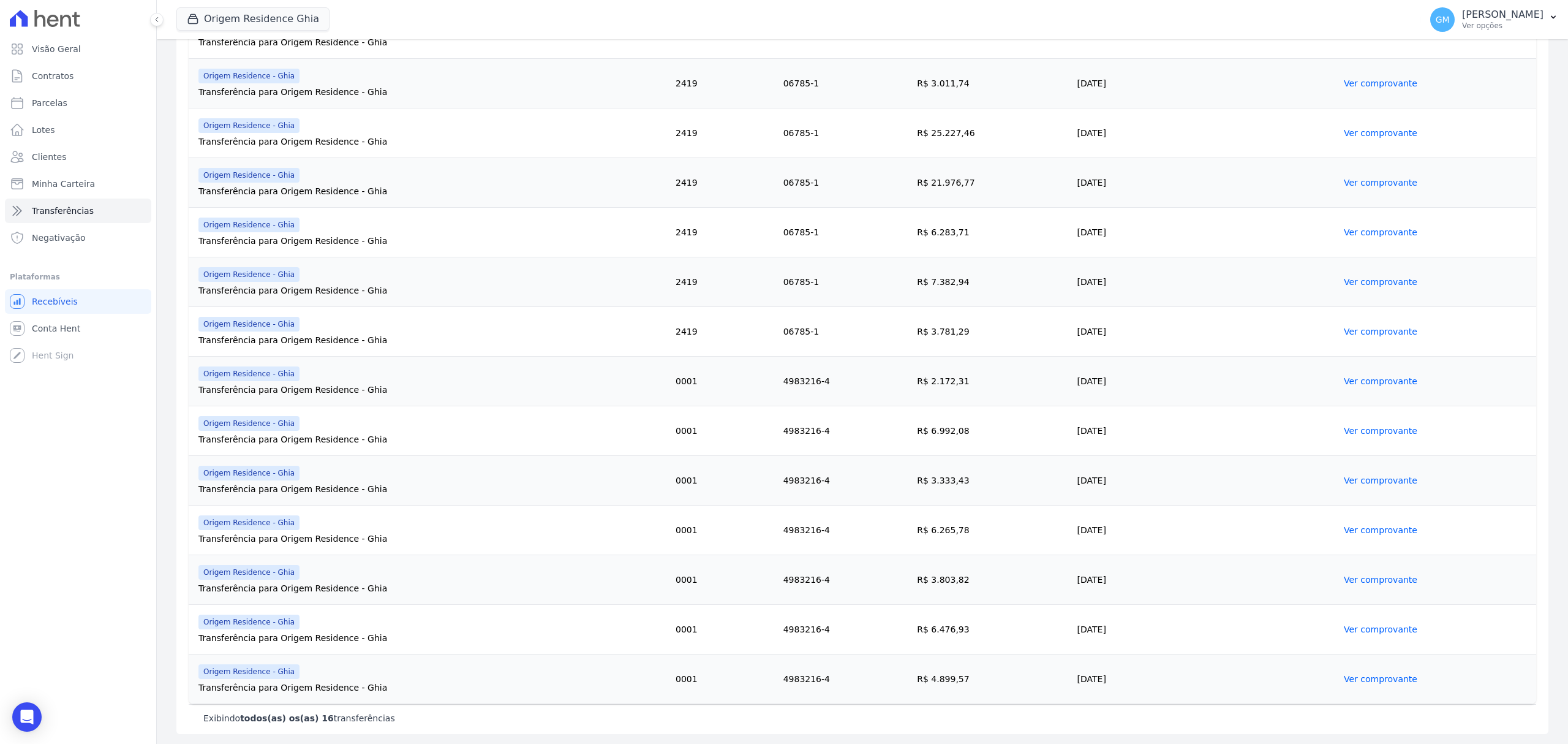
click at [1254, 567] on link "Ver comprovante" at bounding box center [1379, 579] width 73 height 10
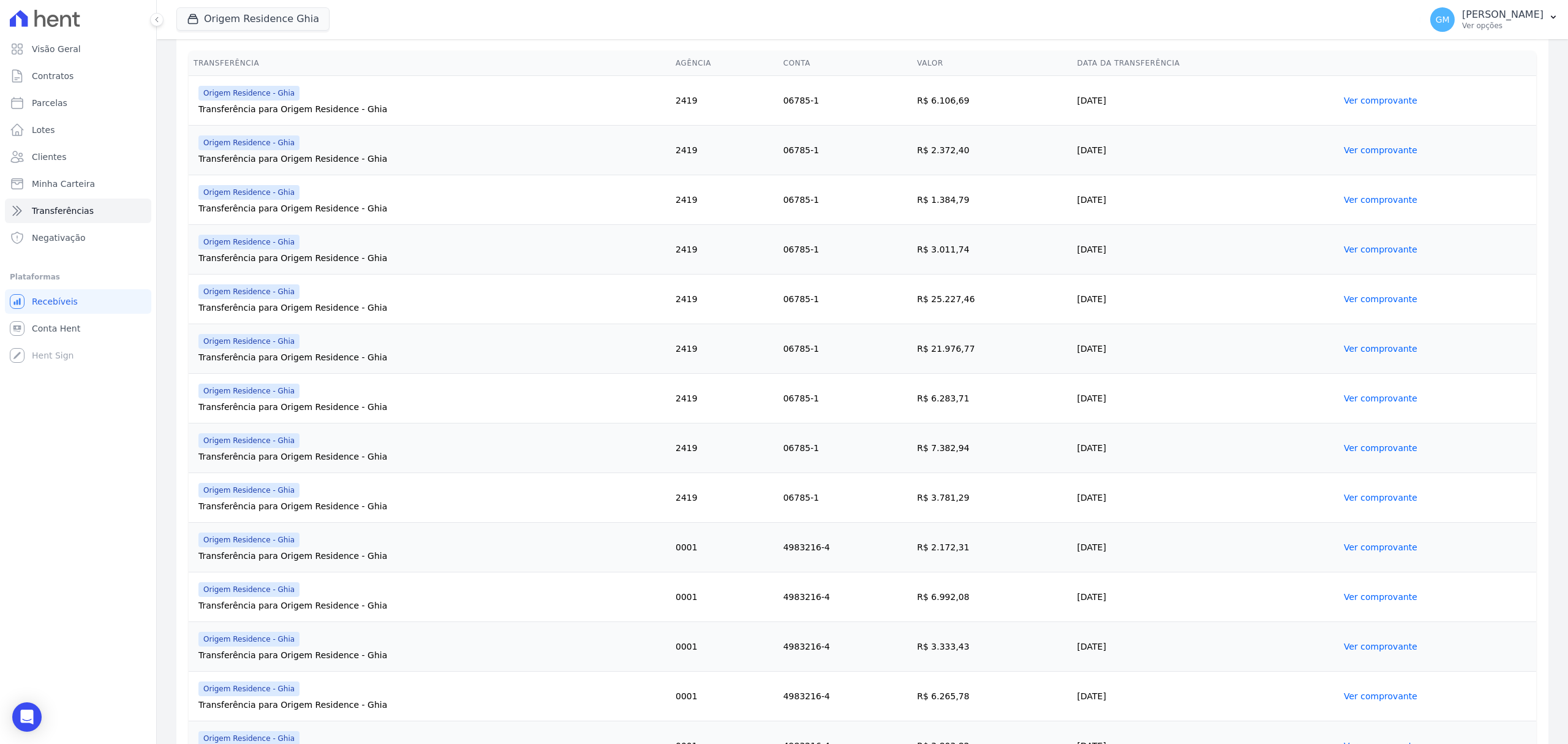
scroll to position [414, 0]
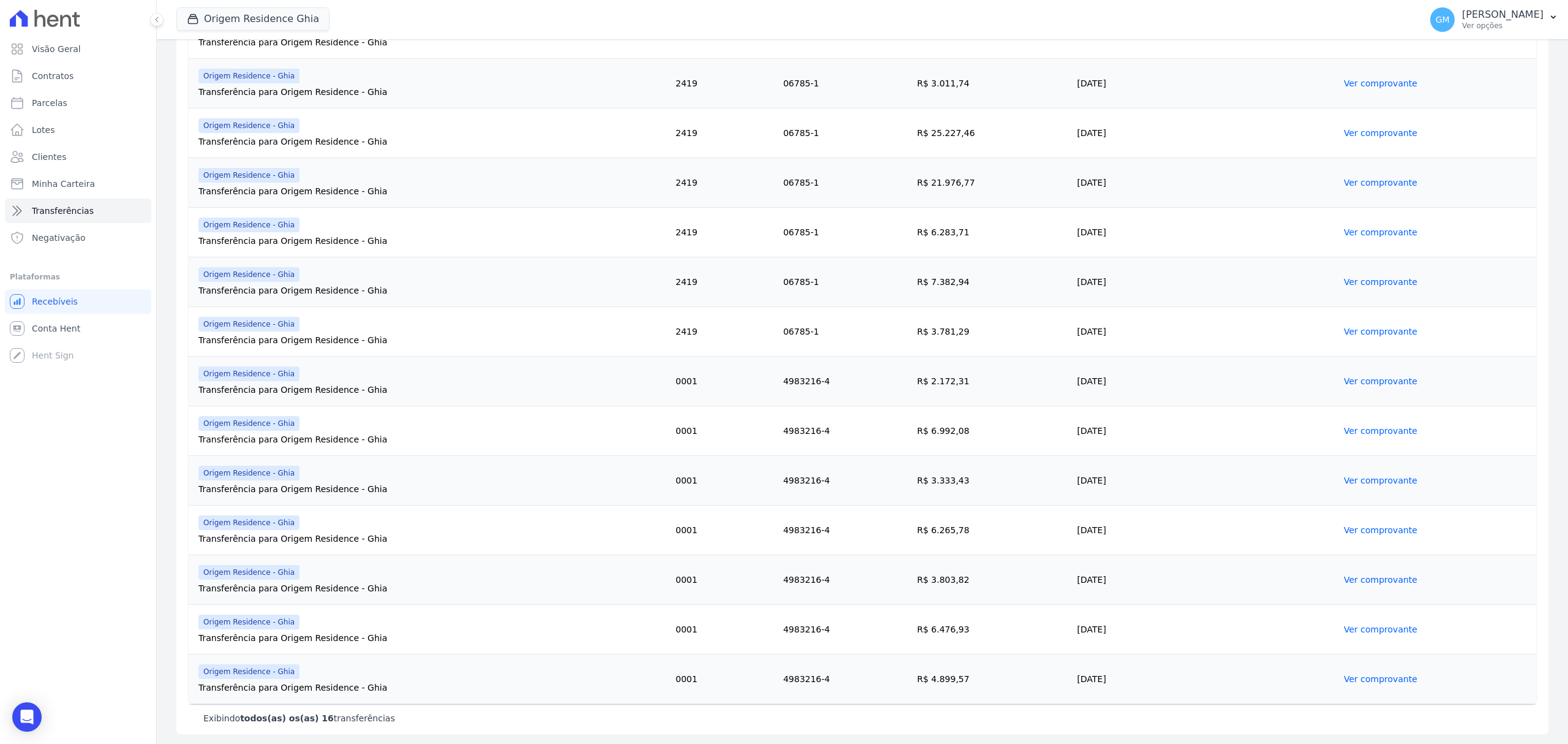
click at [1254, 567] on link "Ver comprovante" at bounding box center [1379, 579] width 73 height 10
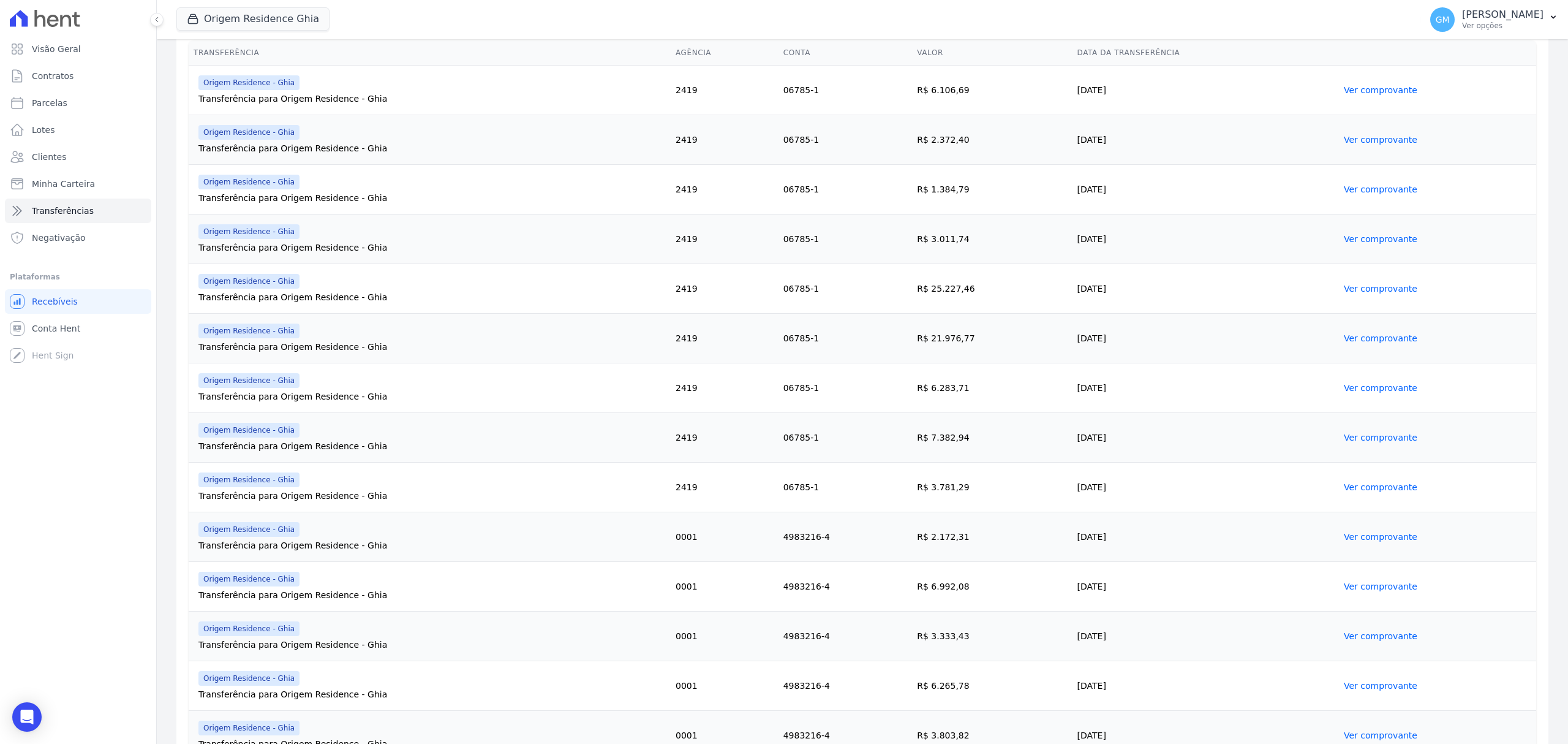
scroll to position [414, 0]
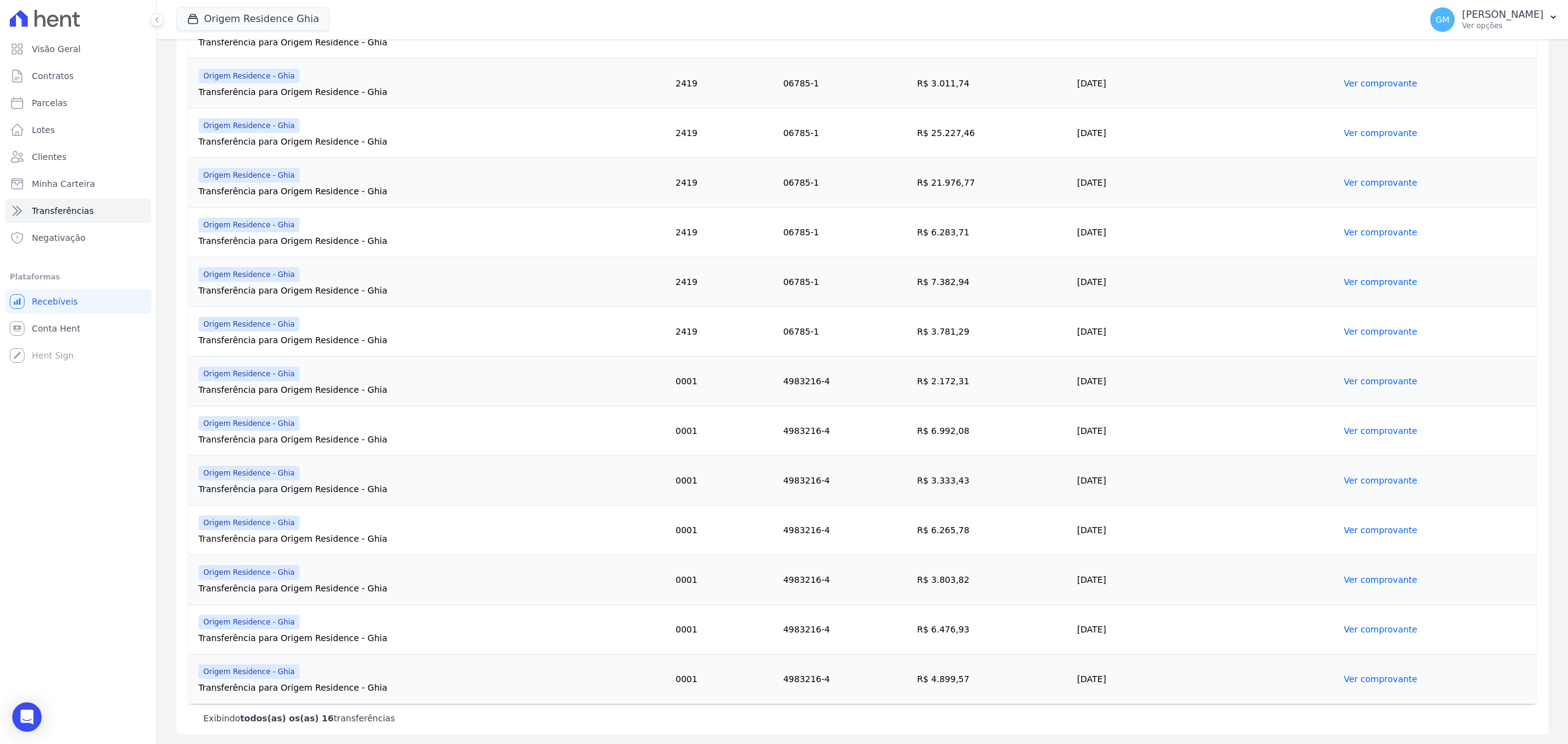
click at [1254, 567] on td "Ver comprovante" at bounding box center [1437, 630] width 197 height 50
click at [1254, 567] on link "Ver comprovante" at bounding box center [1379, 629] width 73 height 10
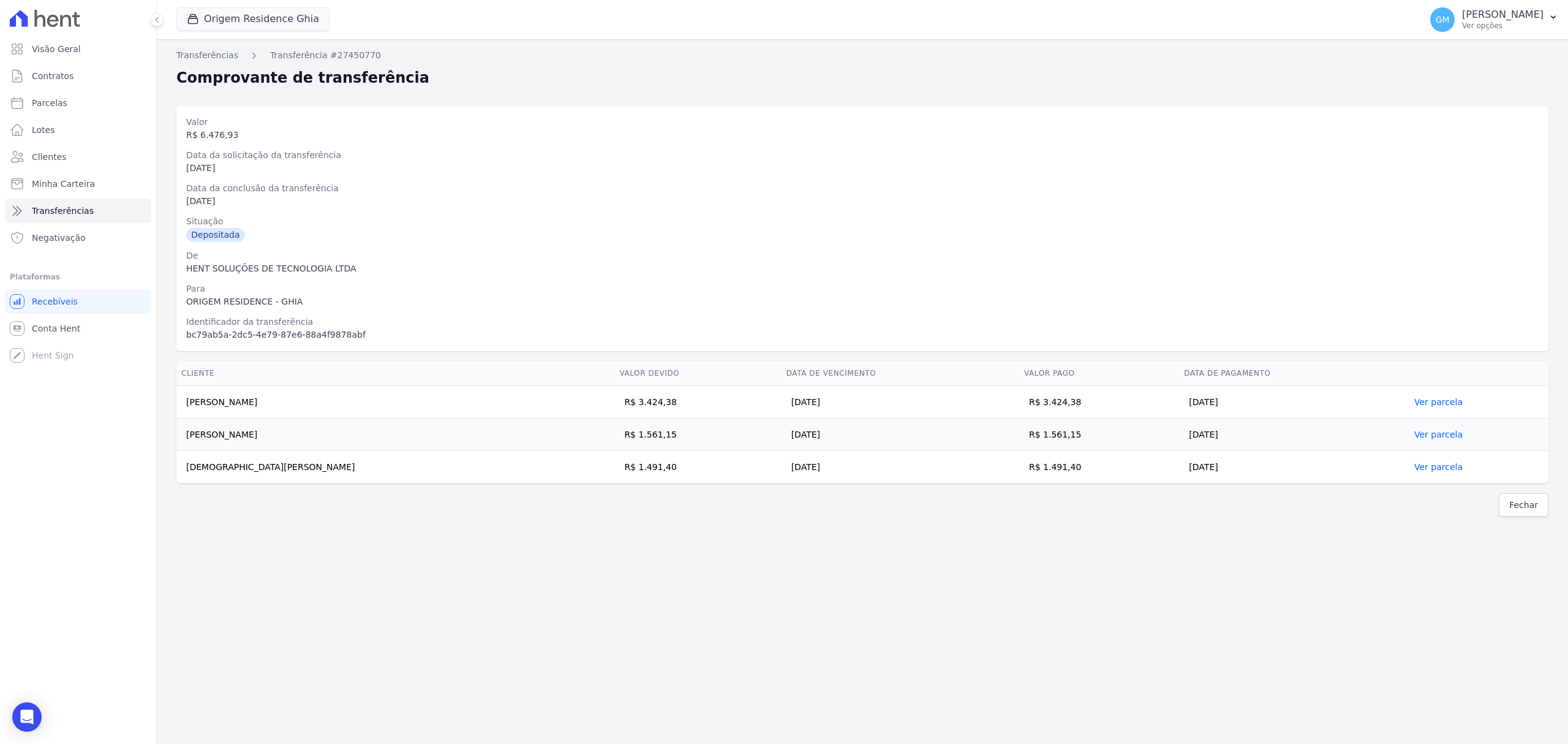
drag, startPoint x: 180, startPoint y: 399, endPoint x: 1461, endPoint y: 467, distance: 1282.8
click at [1254, 467] on tbody "[PERSON_NAME] R$ 3.424,38 [DATE] R$ 3.424,38 [DATE] Ver parcela [PERSON_NAME] R…" at bounding box center [862, 434] width 1372 height 97
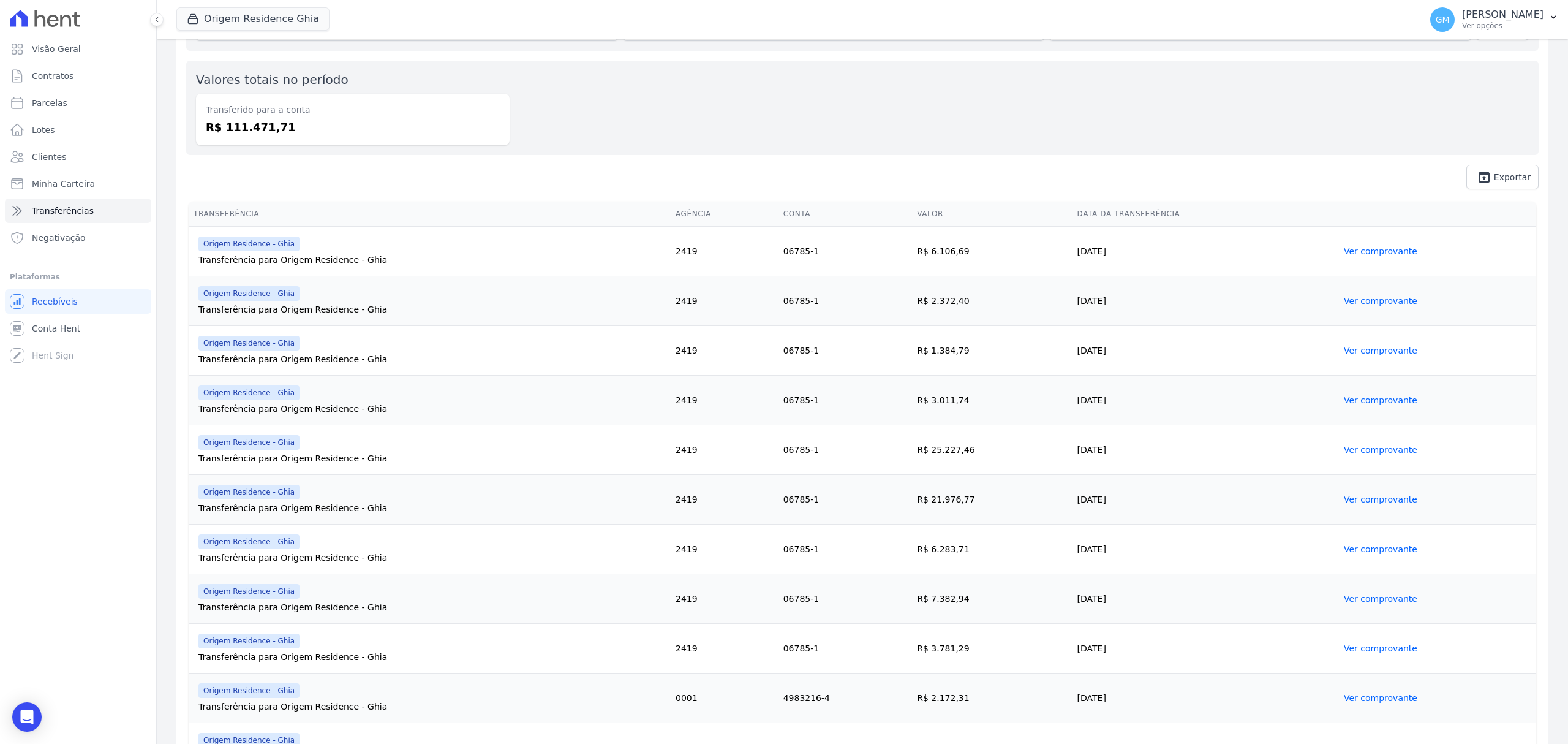
scroll to position [414, 0]
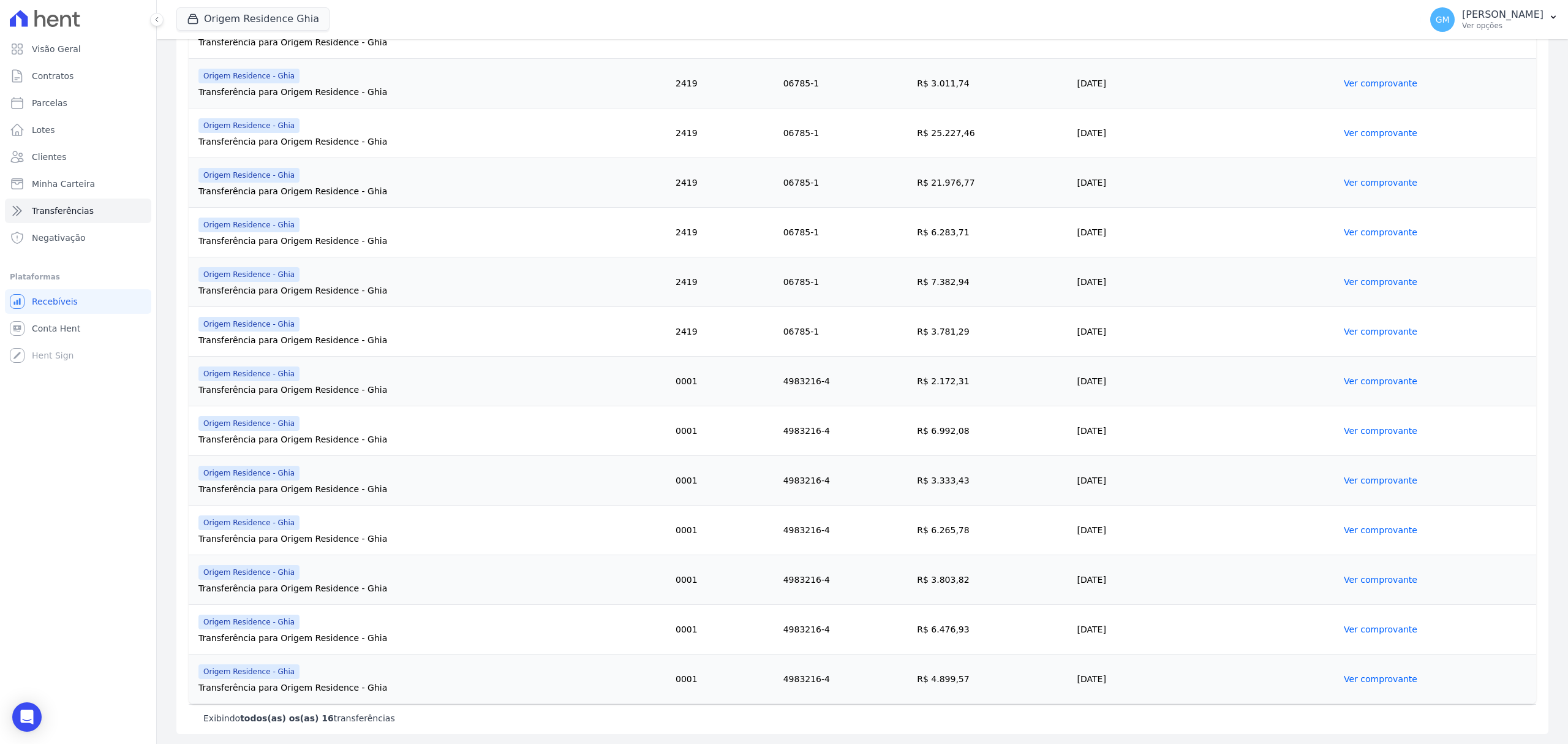
click at [1254, 567] on link "Ver comprovante" at bounding box center [1379, 629] width 73 height 10
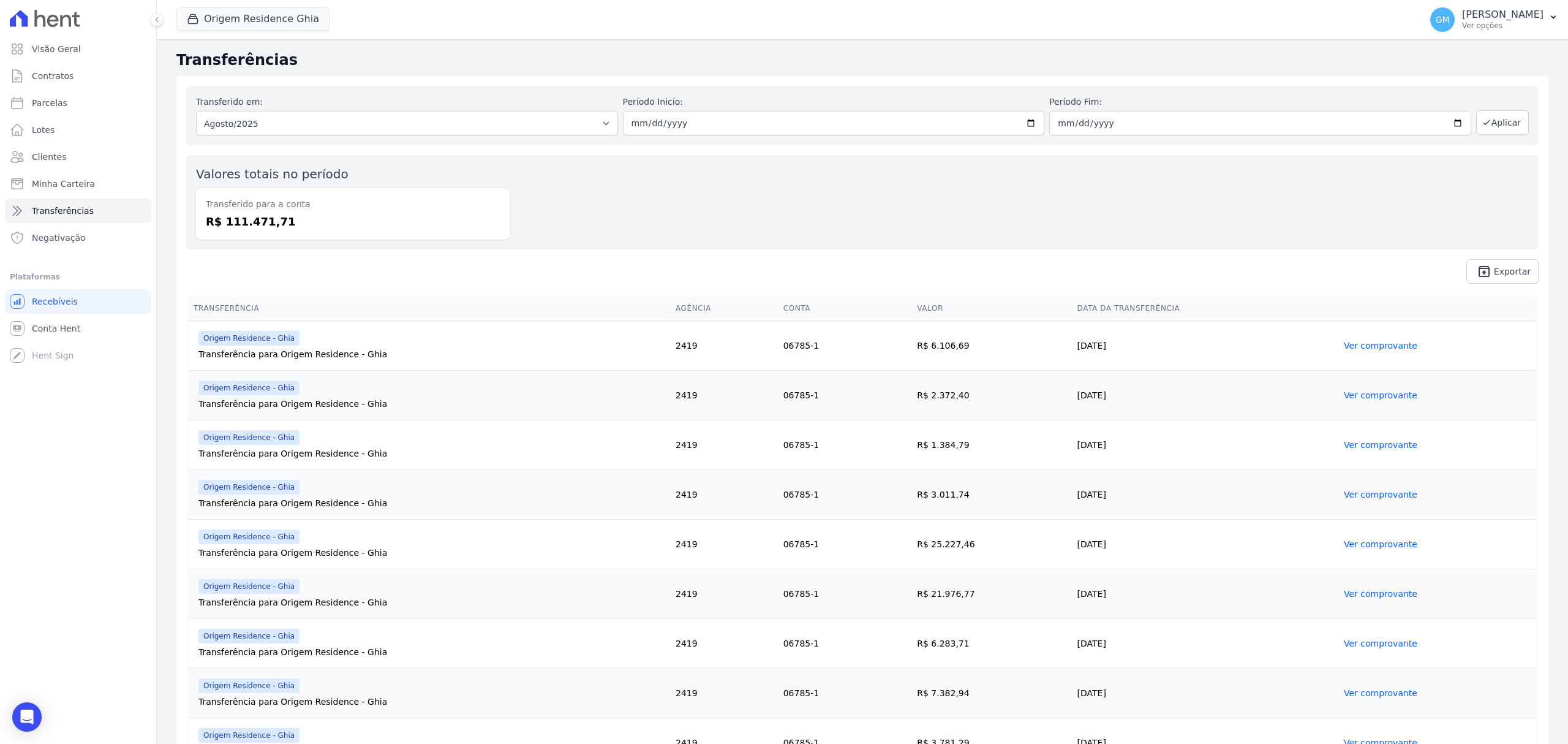
scroll to position [408, 0]
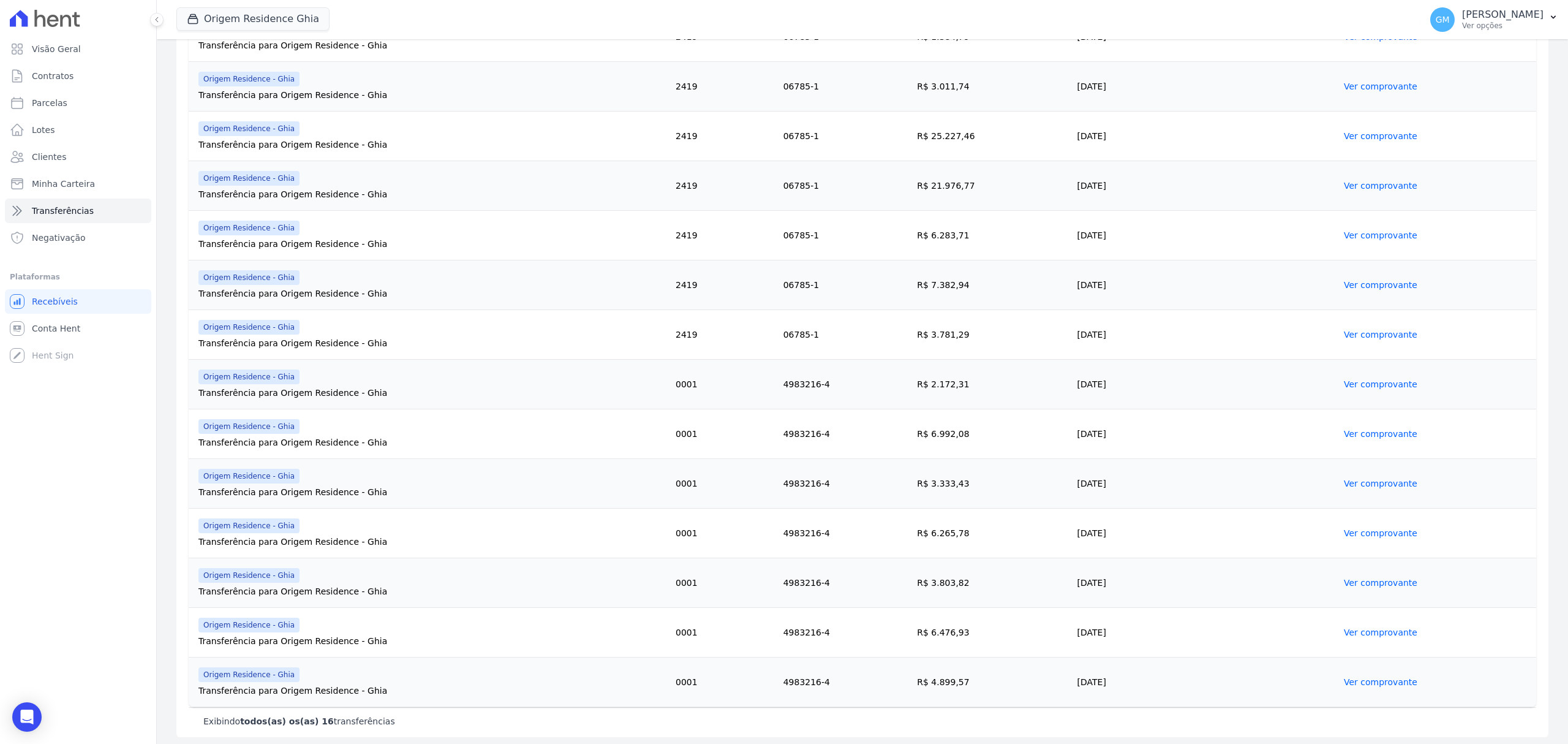
click at [1254, 567] on link "Ver comprovante" at bounding box center [1379, 682] width 73 height 10
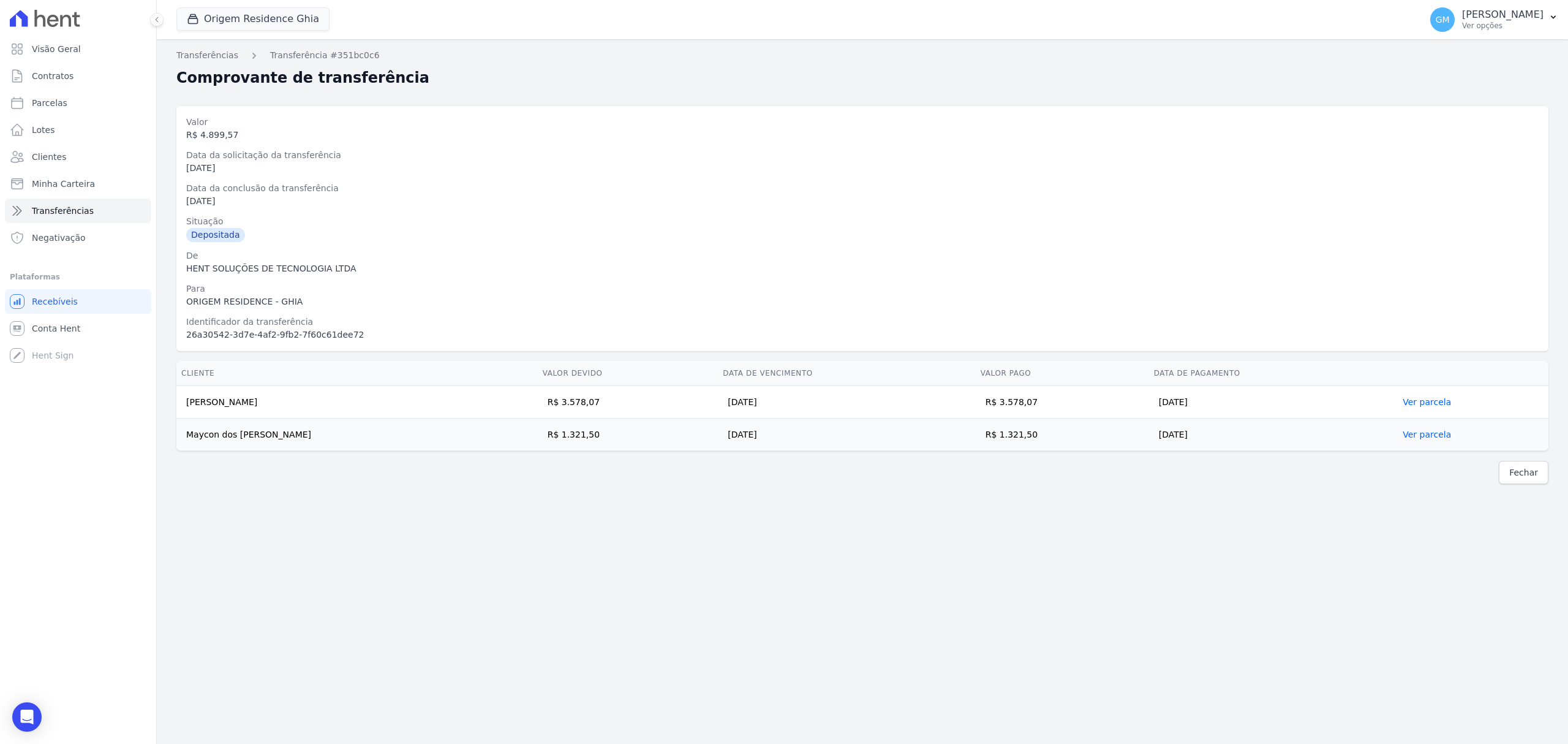
drag, startPoint x: 179, startPoint y: 403, endPoint x: 1475, endPoint y: 436, distance: 1296.4
click at [1254, 436] on tbody "[PERSON_NAME] R$ 3.578,07 [DATE] R$ 3.578,07 [DATE] Ver parcela [PERSON_NAME] R…" at bounding box center [862, 418] width 1372 height 65
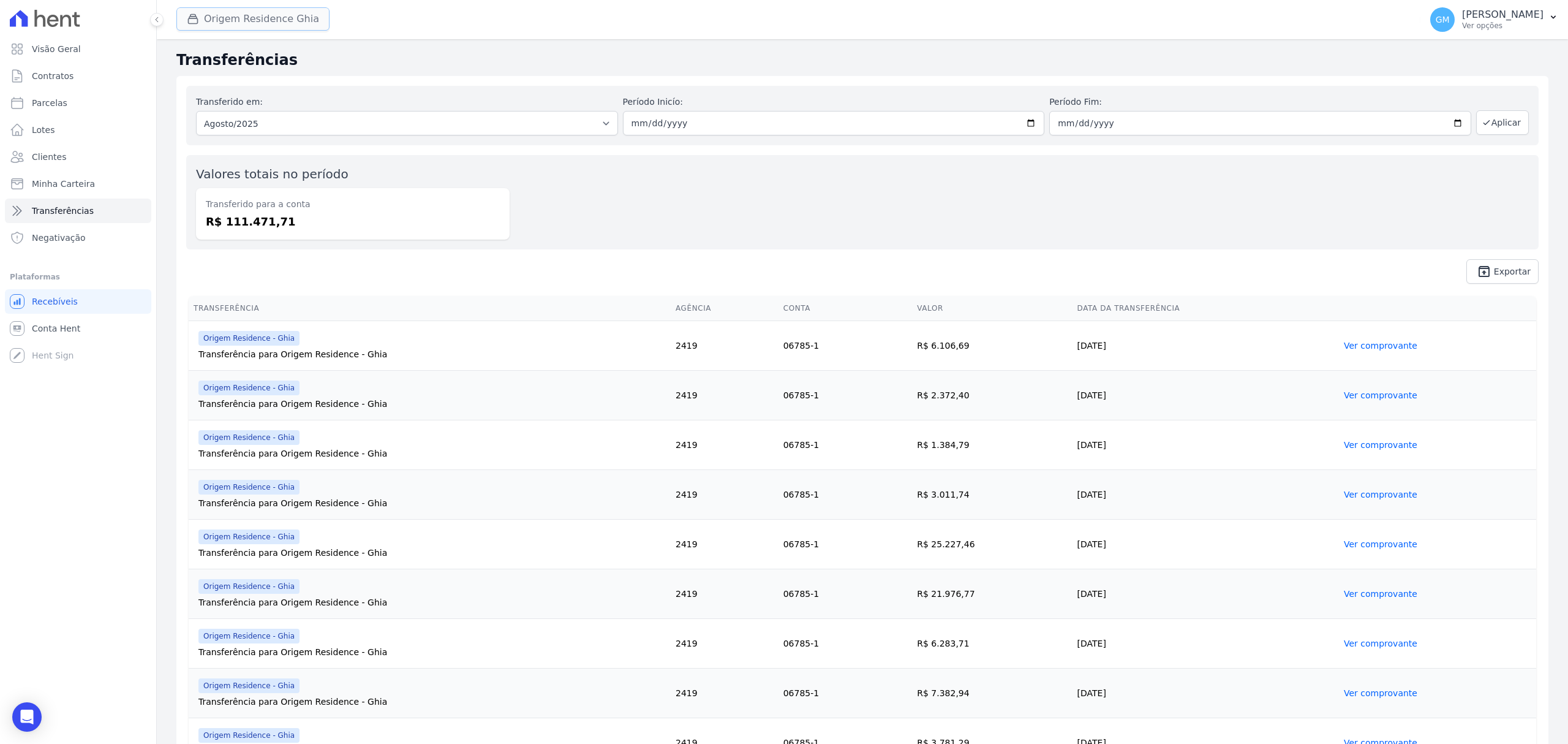
click at [250, 25] on button "Origem Residence Ghia" at bounding box center [252, 19] width 153 height 23
click at [202, 82] on div "Origem Residence - Ghia" at bounding box center [293, 83] width 235 height 13
drag, startPoint x: 191, startPoint y: 72, endPoint x: 195, endPoint y: 87, distance: 15.5
click at [191, 76] on div "Alcance Engenharia Origem Residence Origem Residence - [GEOGRAPHIC_DATA] Origem…" at bounding box center [293, 75] width 235 height 78
click at [196, 87] on input "Origem Residence - Ghia" at bounding box center [196, 83] width 10 height 10
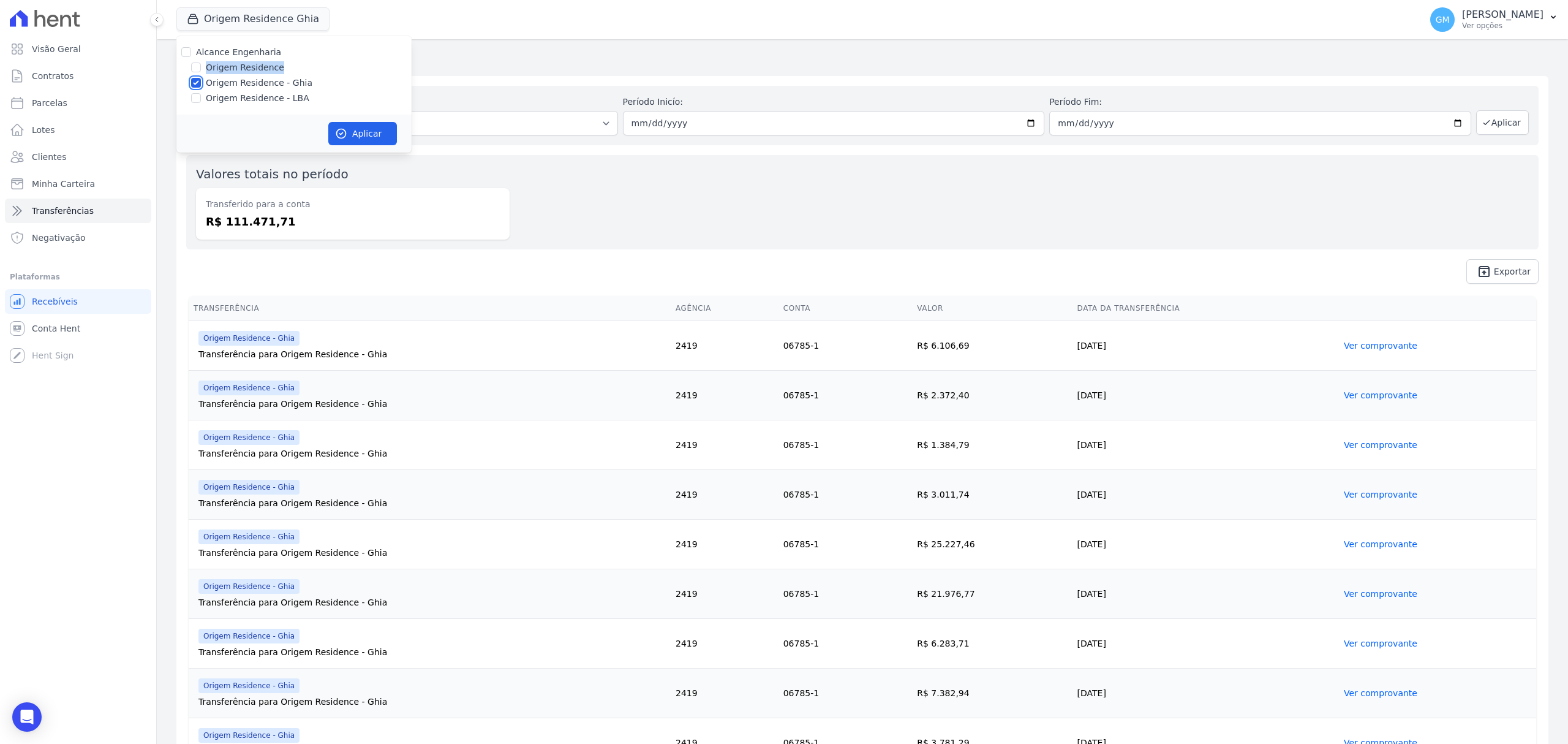
checkbox input "false"
click at [196, 99] on input "Origem Residence - LBA" at bounding box center [196, 98] width 10 height 10
checkbox input "true"
click at [370, 129] on button "Aplicar" at bounding box center [363, 133] width 69 height 23
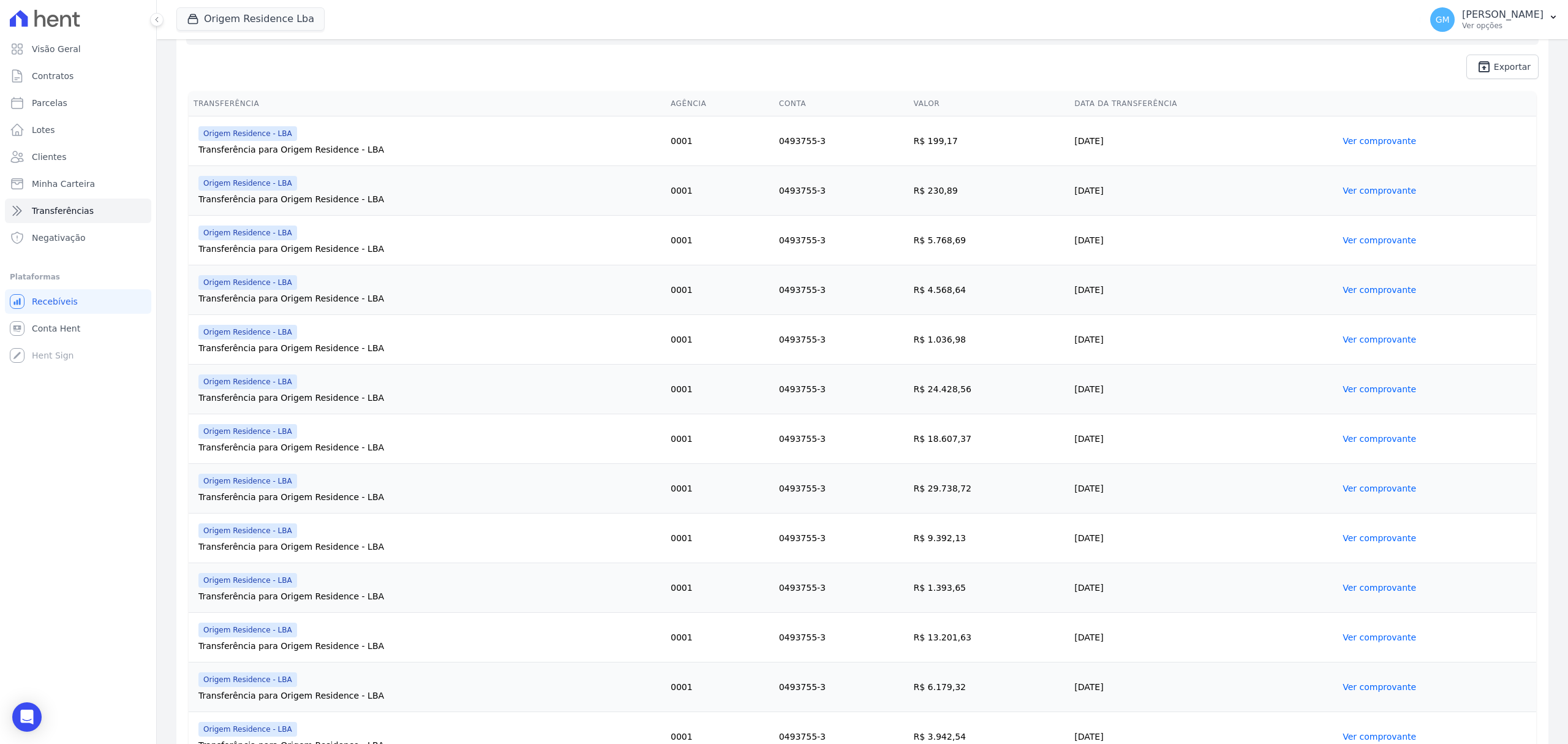
scroll to position [123, 0]
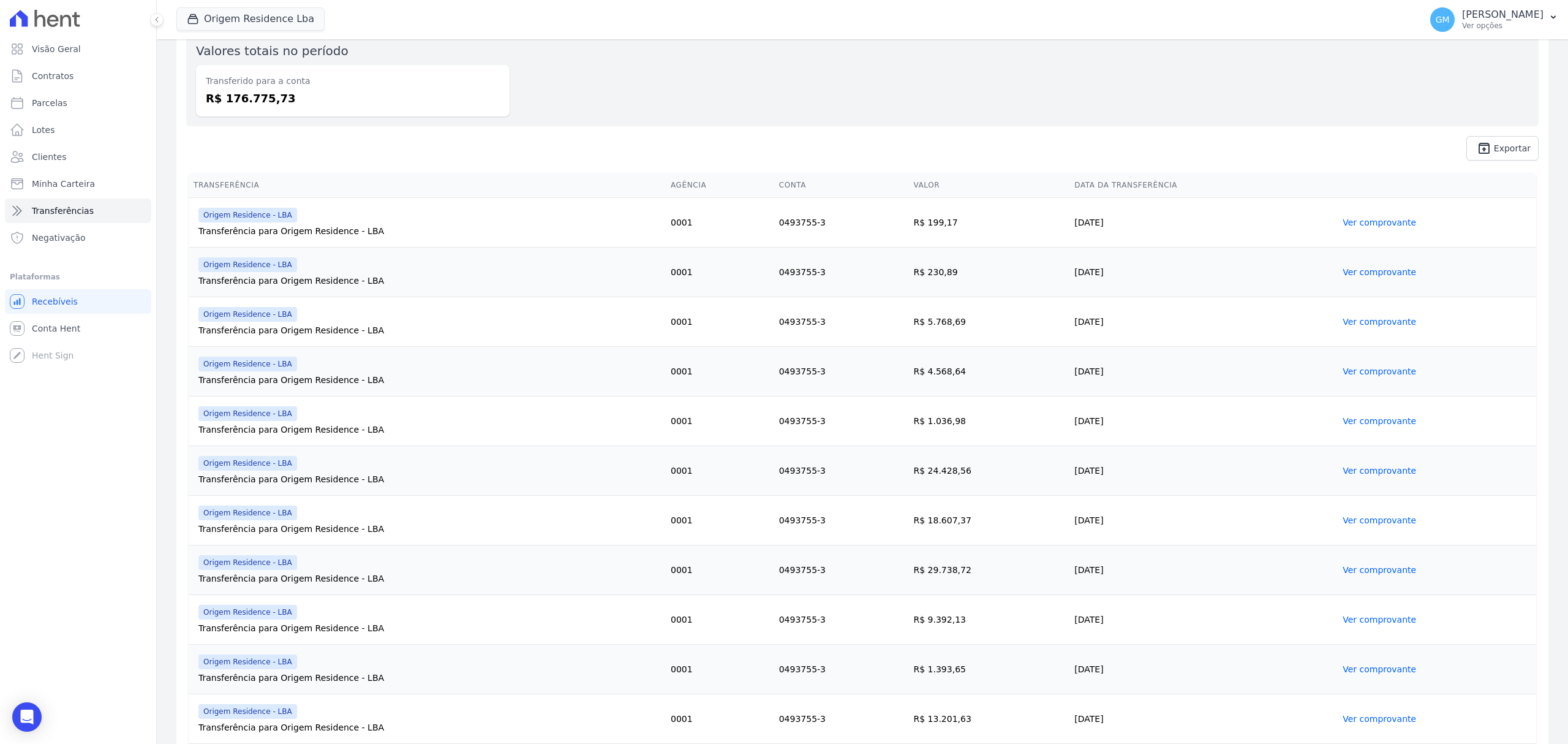
click at [1254, 217] on link "Ver comprovante" at bounding box center [1379, 222] width 73 height 10
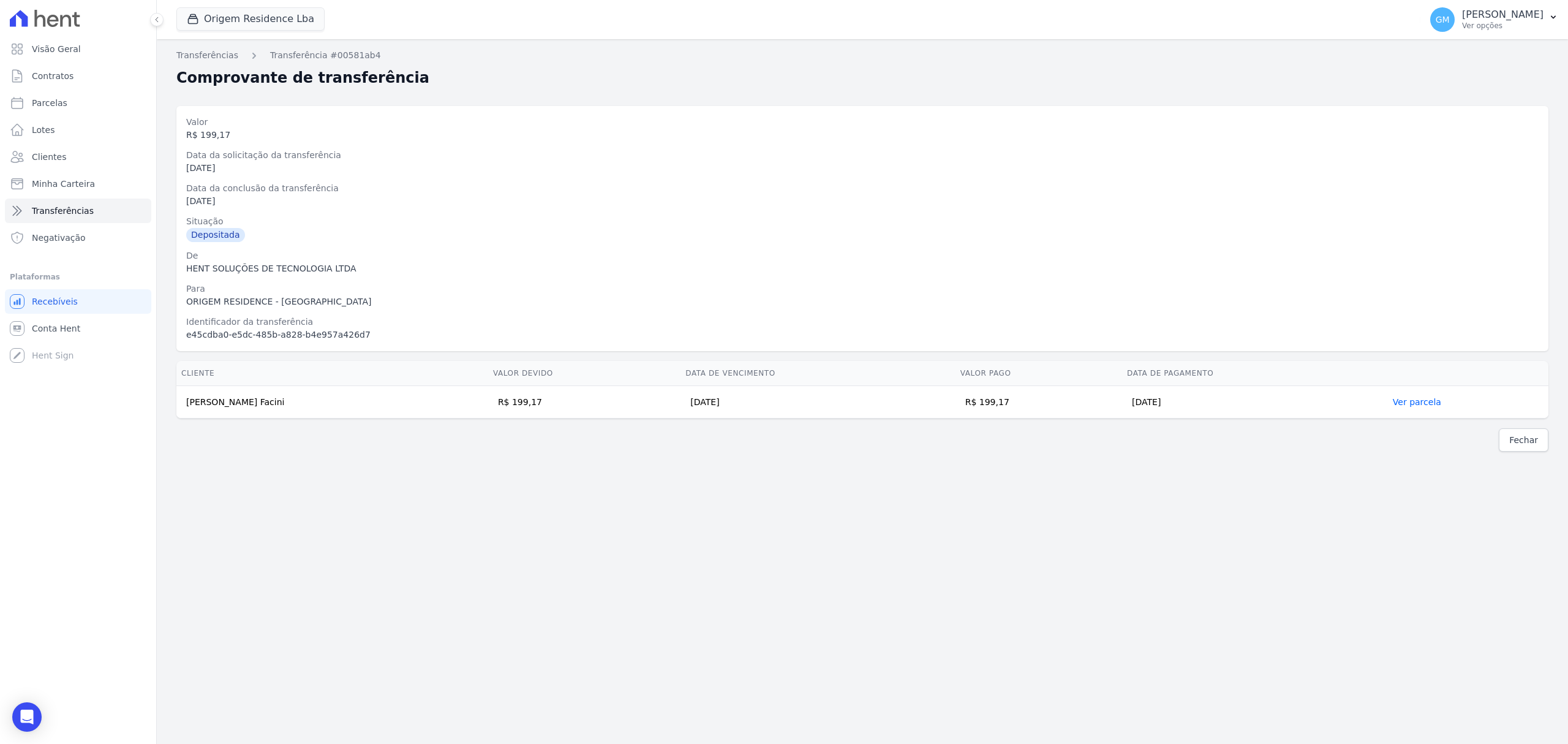
drag, startPoint x: 187, startPoint y: 403, endPoint x: 1235, endPoint y: 411, distance: 1048.0
click at [1235, 411] on tr "[PERSON_NAME] Facini R$ 199,17 [DATE] R$ 199,17 [DATE] Ver parcela" at bounding box center [862, 402] width 1372 height 32
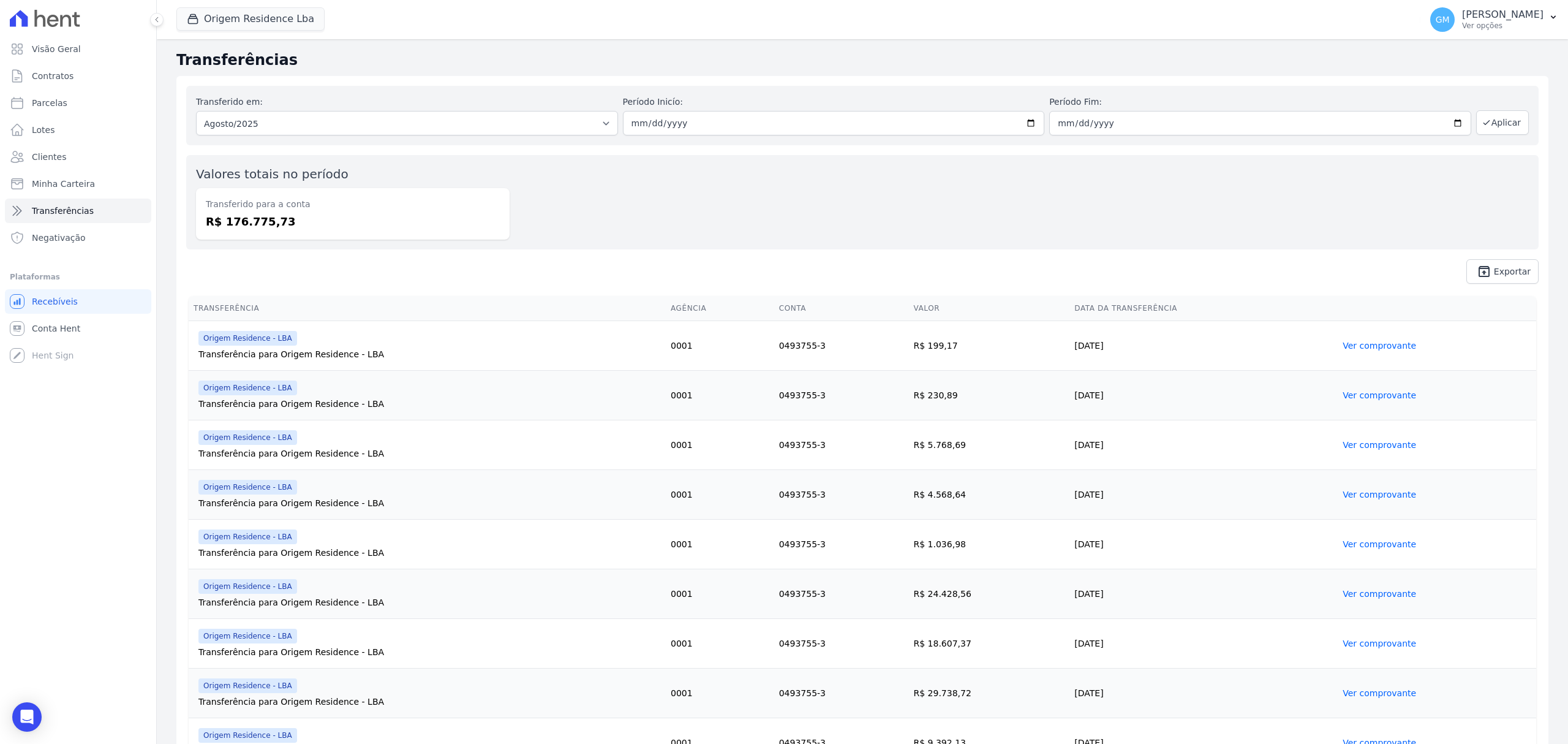
click at [1254, 391] on link "Ver comprovante" at bounding box center [1379, 395] width 73 height 10
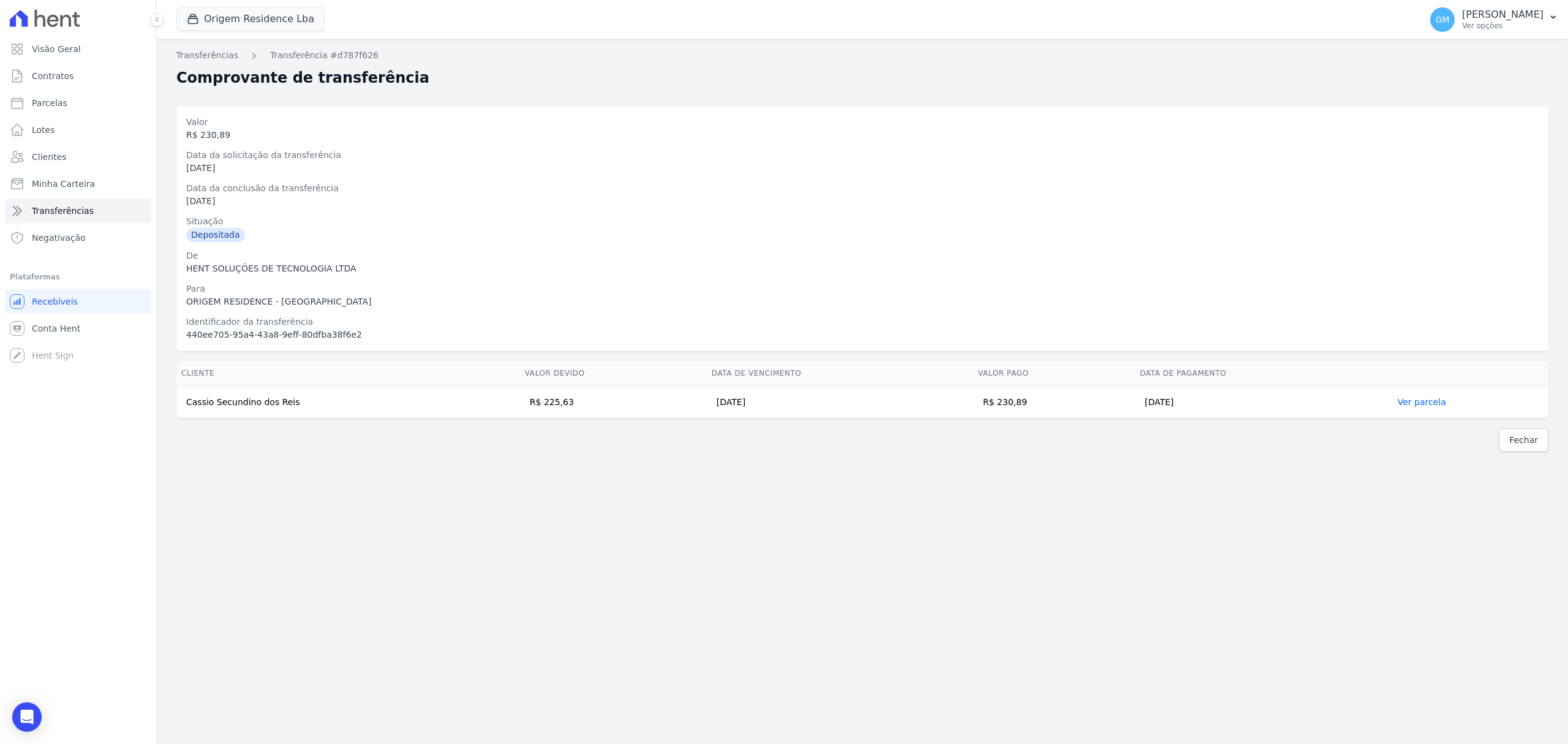
drag, startPoint x: 193, startPoint y: 398, endPoint x: 269, endPoint y: 398, distance: 76.0
click at [269, 398] on td "Cassio Secundino dos Reis" at bounding box center [347, 402] width 344 height 32
drag, startPoint x: 182, startPoint y: 397, endPoint x: 1460, endPoint y: 399, distance: 1278.0
click at [1254, 399] on tr "Cassio Secundino dos Reis R$ 225,63 [DATE] R$ 230,89 [DATE] Ver parcela" at bounding box center [862, 402] width 1372 height 32
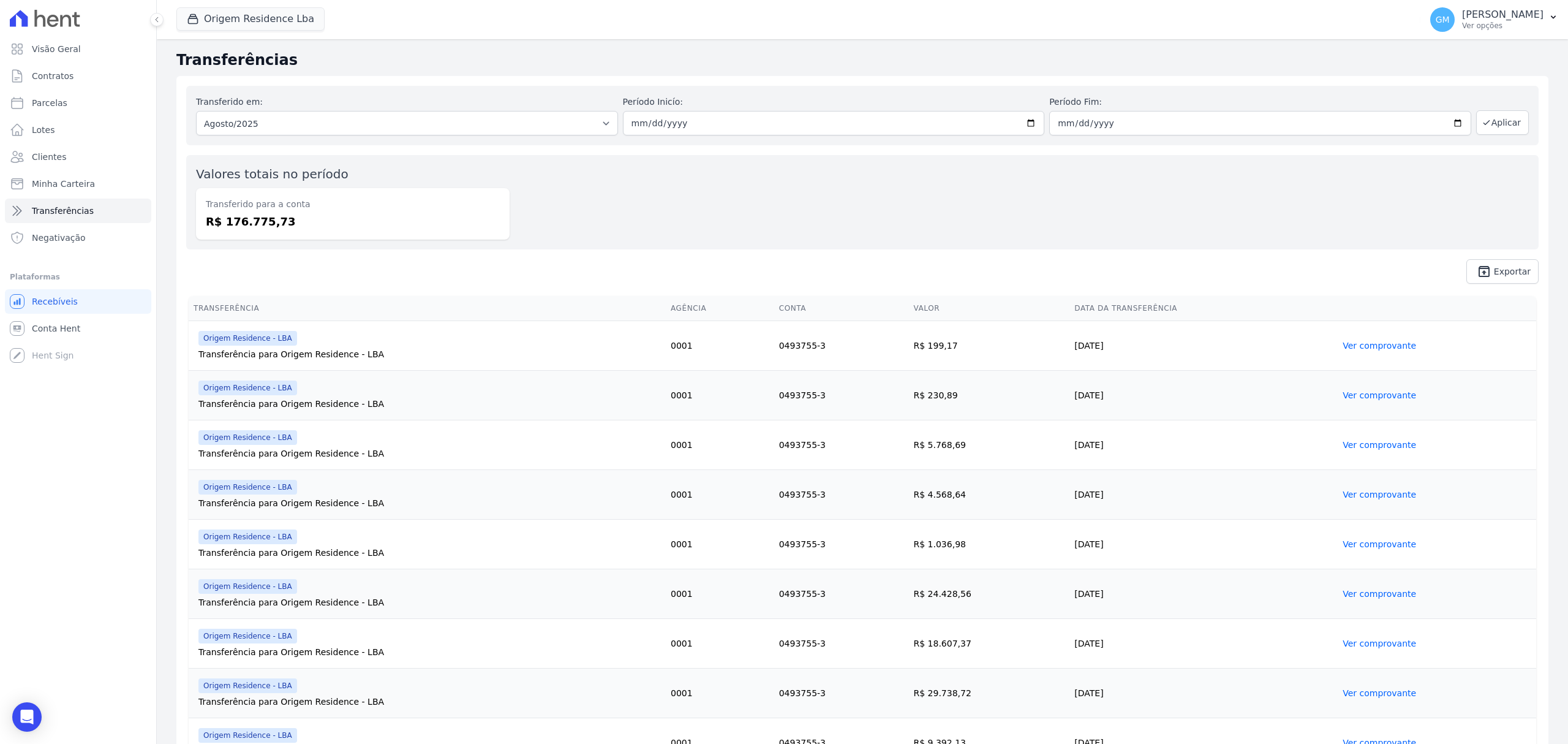
click at [1254, 446] on link "Ver comprovante" at bounding box center [1379, 445] width 73 height 10
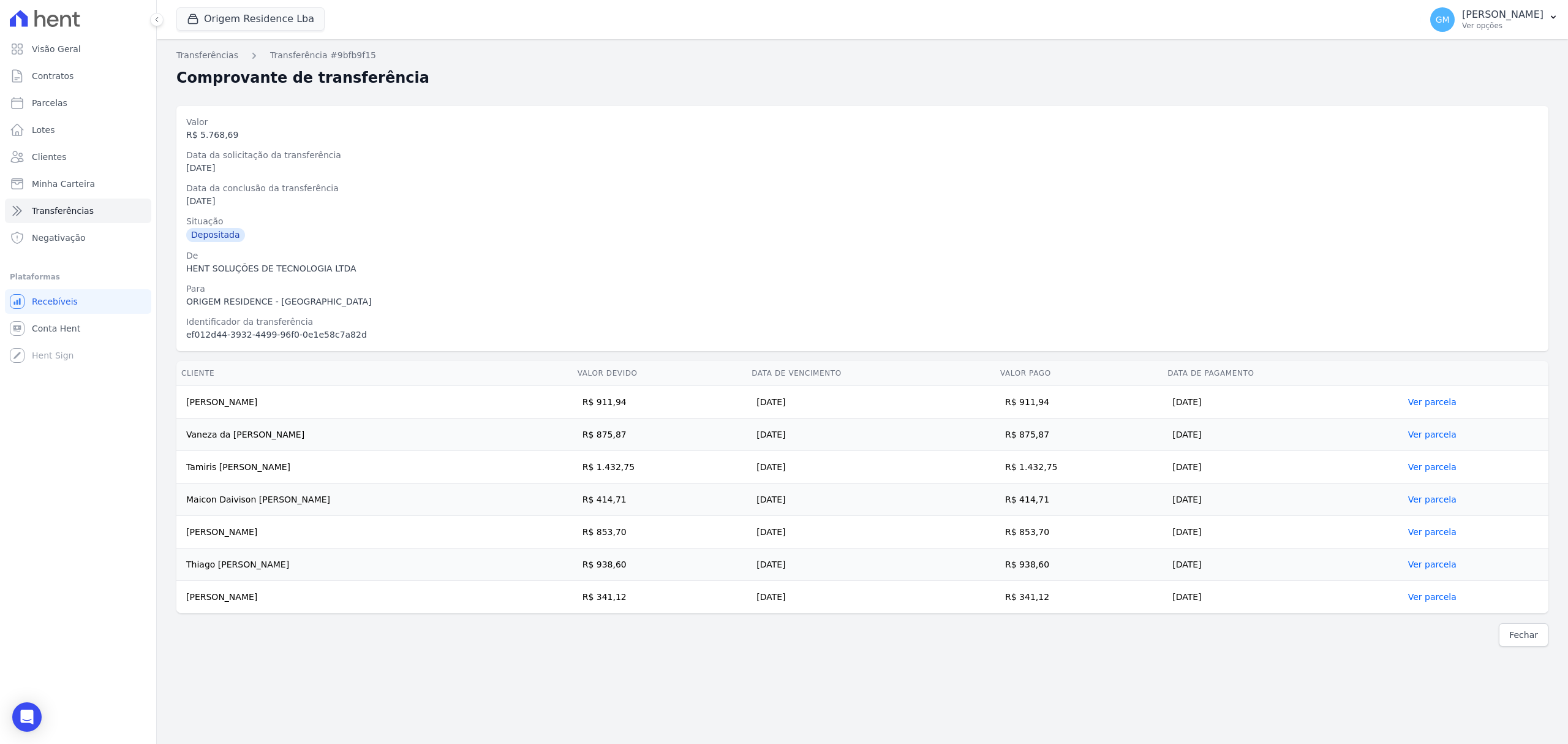
drag, startPoint x: 187, startPoint y: 401, endPoint x: 1471, endPoint y: 606, distance: 1300.3
click at [1254, 567] on tbody "[PERSON_NAME] R$ 911,94 [DATE] R$ 911,94 [DATE] Ver parcela [PERSON_NAME] R$ 87…" at bounding box center [862, 499] width 1372 height 228
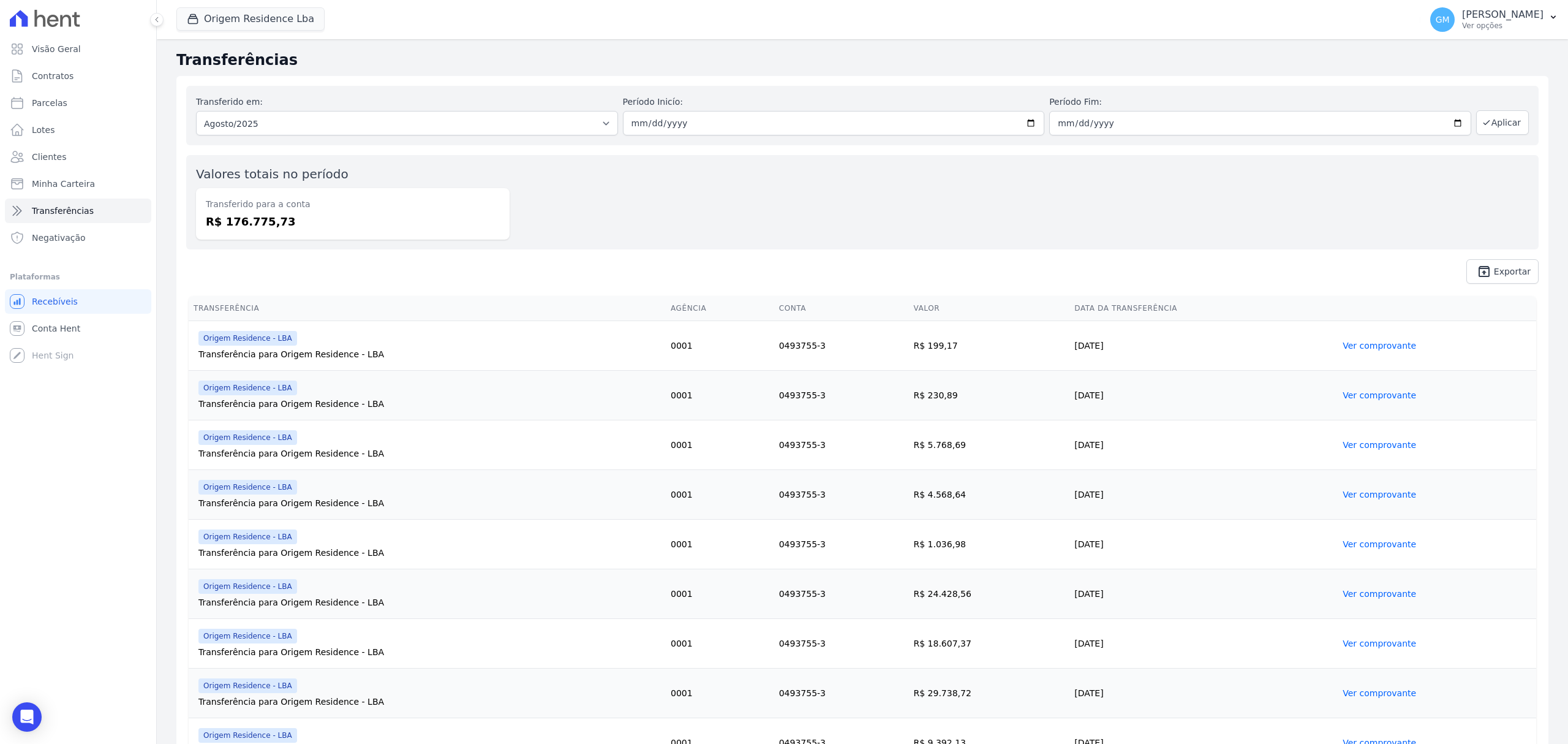
click at [1254, 497] on link "Ver comprovante" at bounding box center [1379, 494] width 73 height 10
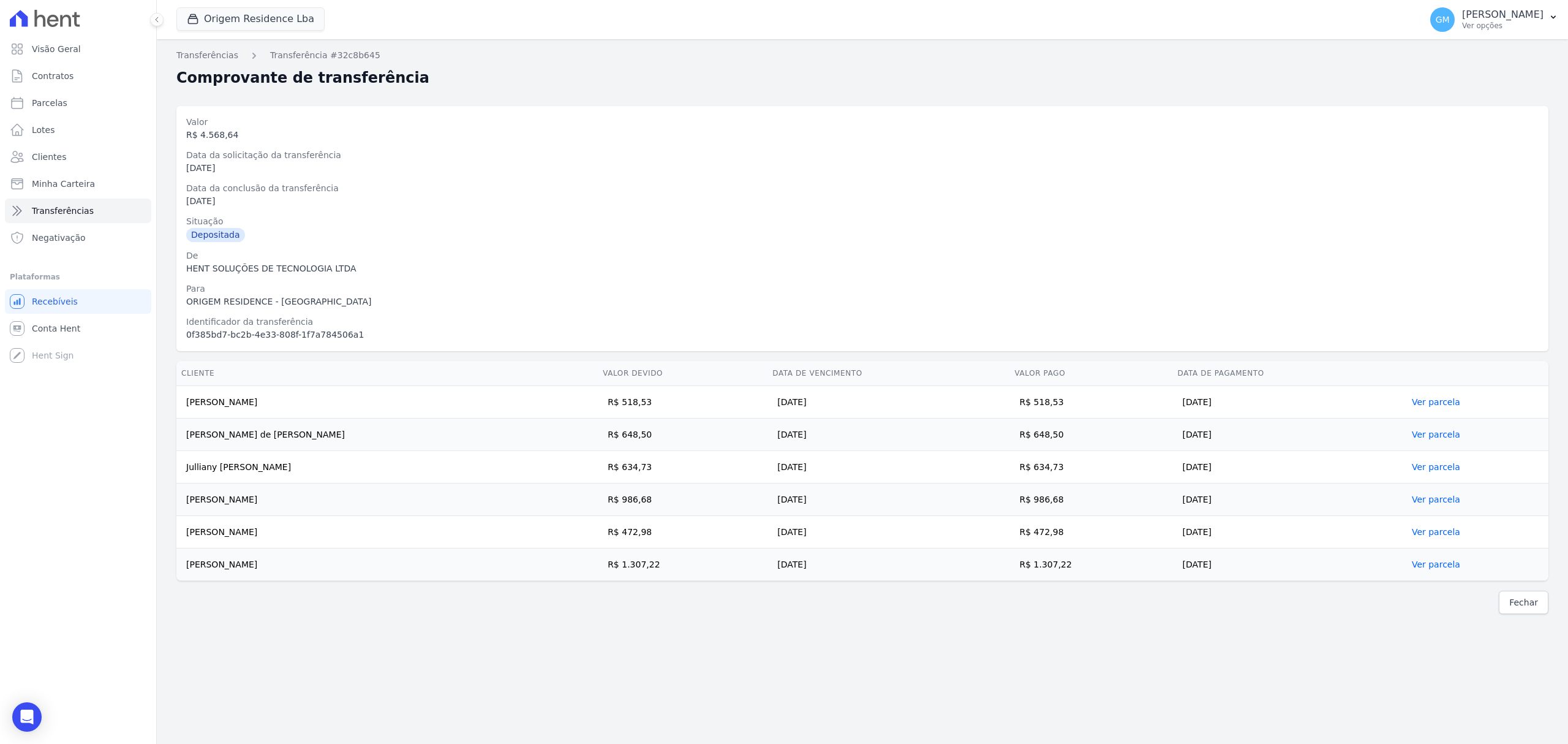
drag, startPoint x: 185, startPoint y: 400, endPoint x: 1470, endPoint y: 564, distance: 1295.4
click at [1254, 564] on tbody "[PERSON_NAME] R$ 518,53 [DATE] R$ 518,53 [DATE] Ver parcela [PERSON_NAME] de [P…" at bounding box center [862, 483] width 1372 height 195
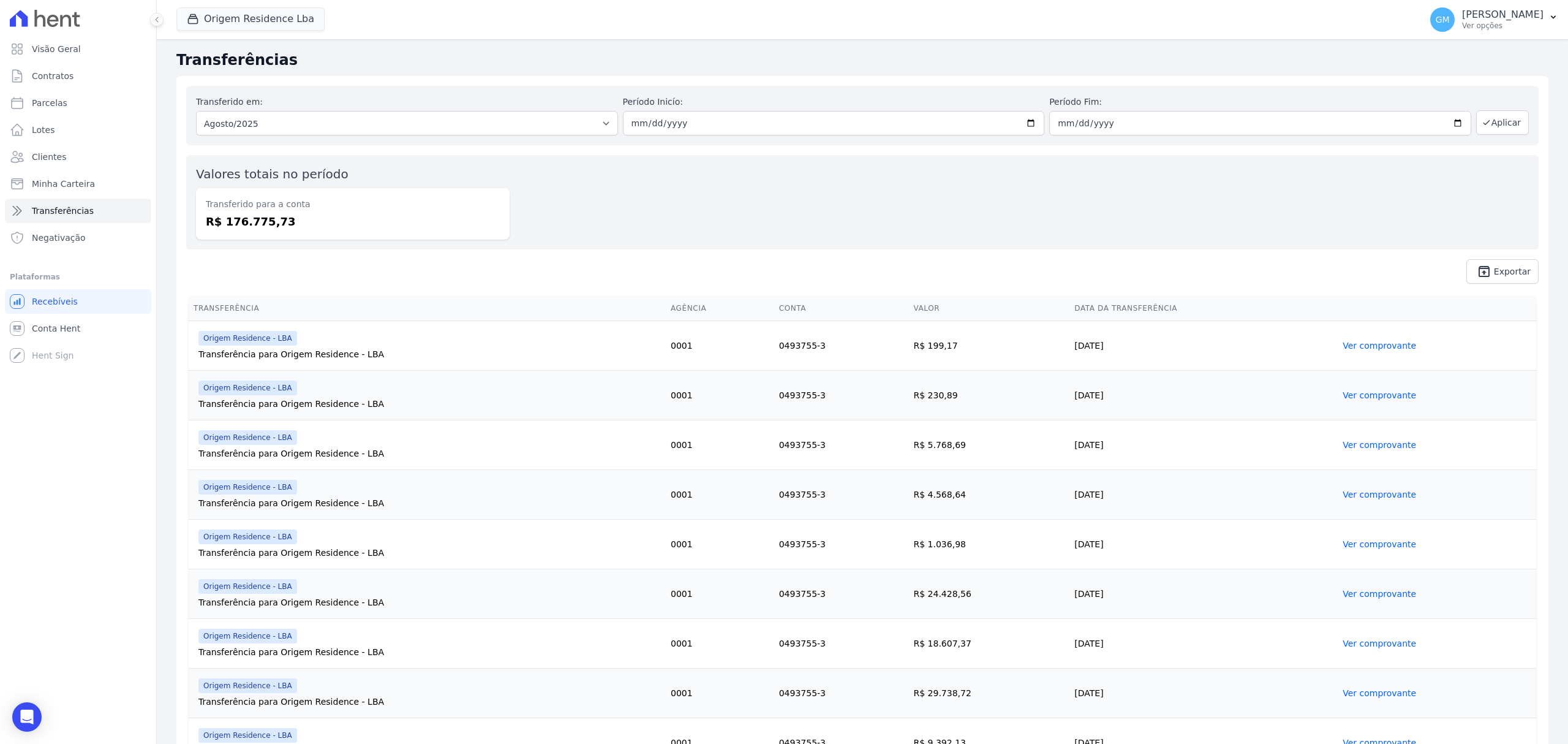
click at [1254, 547] on link "Ver comprovante" at bounding box center [1379, 544] width 73 height 10
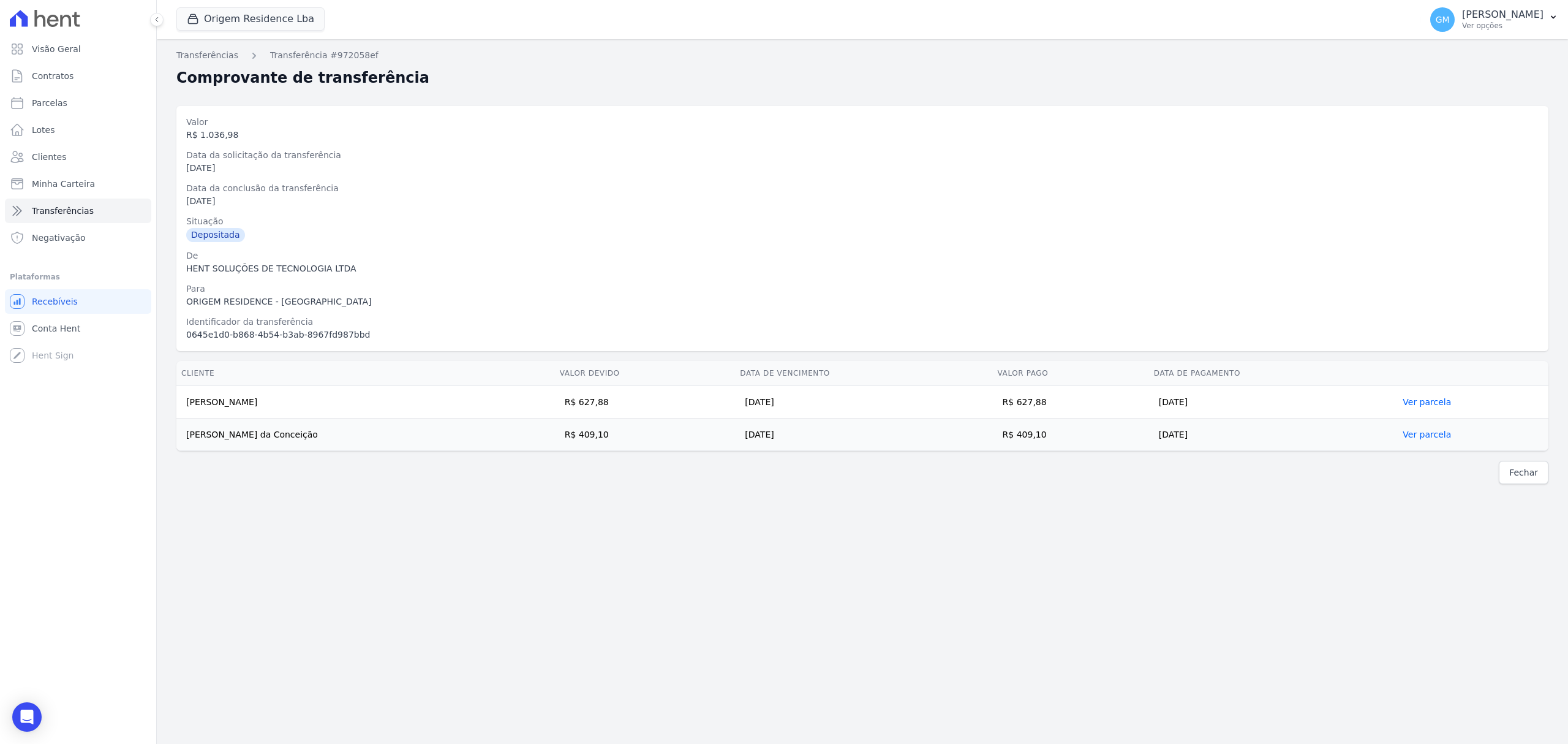
drag, startPoint x: 182, startPoint y: 401, endPoint x: 1468, endPoint y: 427, distance: 1286.3
click at [1254, 427] on tbody "[PERSON_NAME] R$ 627,88 [DATE] R$ 627,88 [DATE] Ver parcela [PERSON_NAME] da Co…" at bounding box center [862, 418] width 1372 height 65
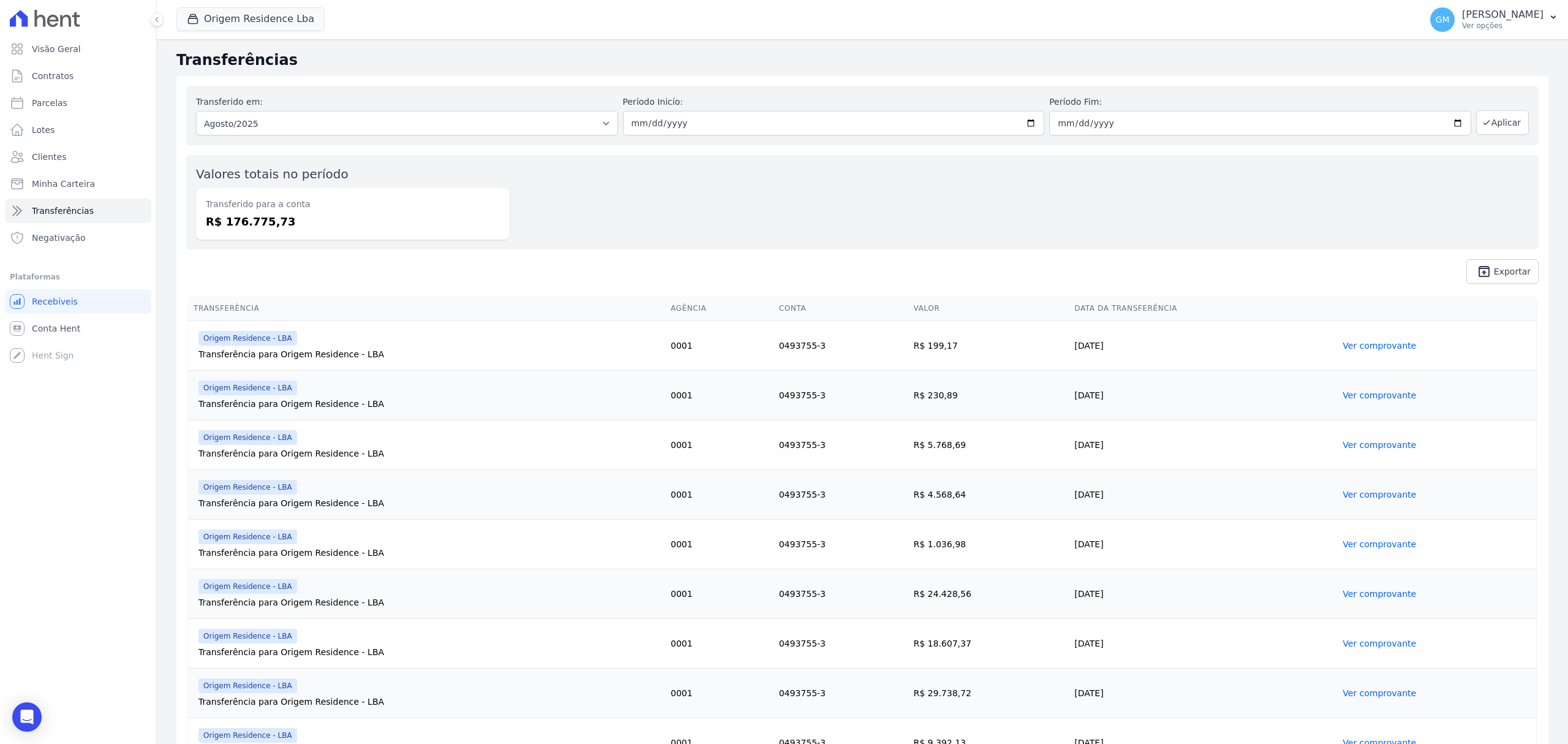
click at [1254, 567] on link "Ver comprovante" at bounding box center [1379, 593] width 73 height 10
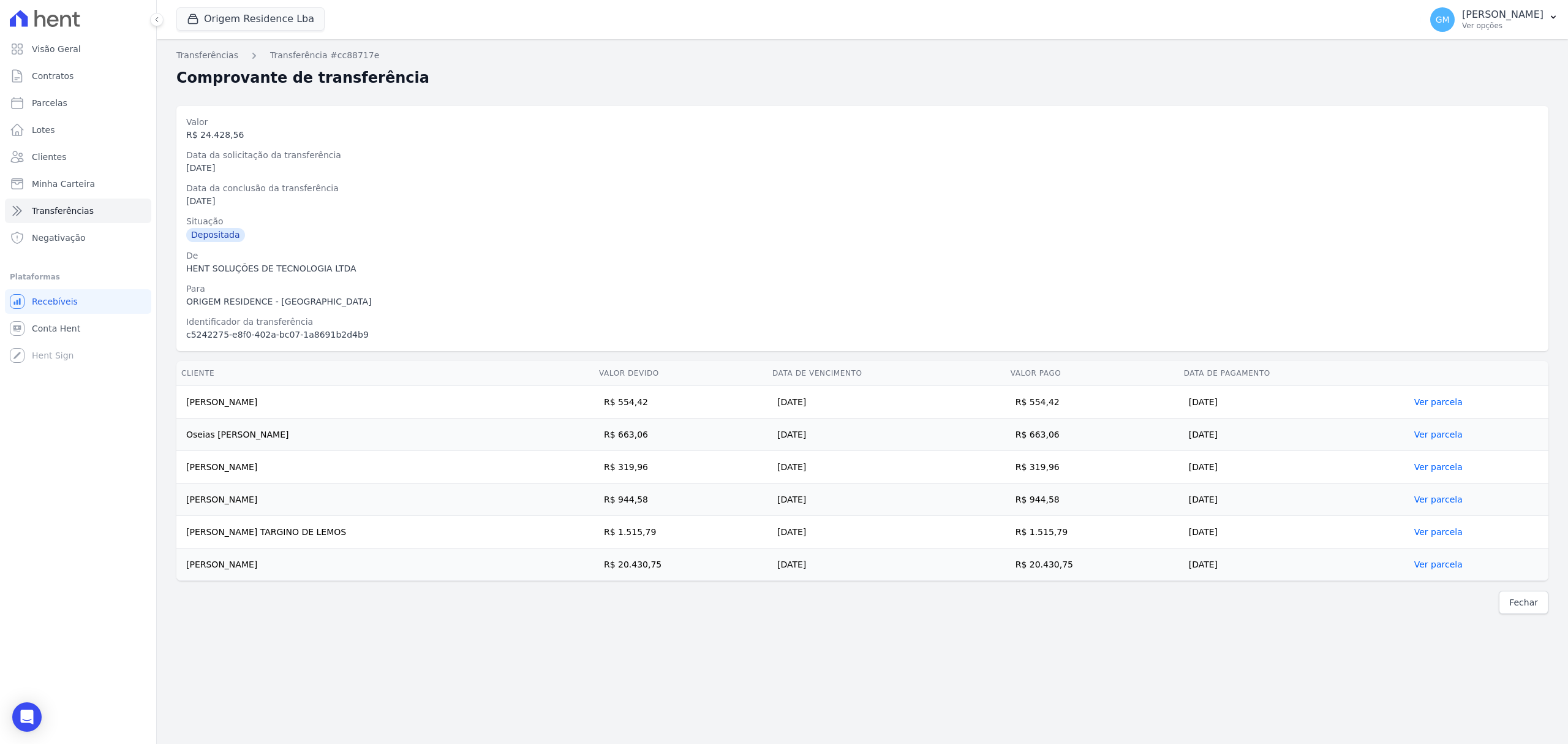
drag, startPoint x: 185, startPoint y: 403, endPoint x: 1469, endPoint y: 563, distance: 1293.9
click at [1254, 563] on tbody "[PERSON_NAME] R$ 554,42 [DATE] R$ 554,42 [DATE] Ver parcela Oseias Jeferson [PE…" at bounding box center [862, 483] width 1372 height 195
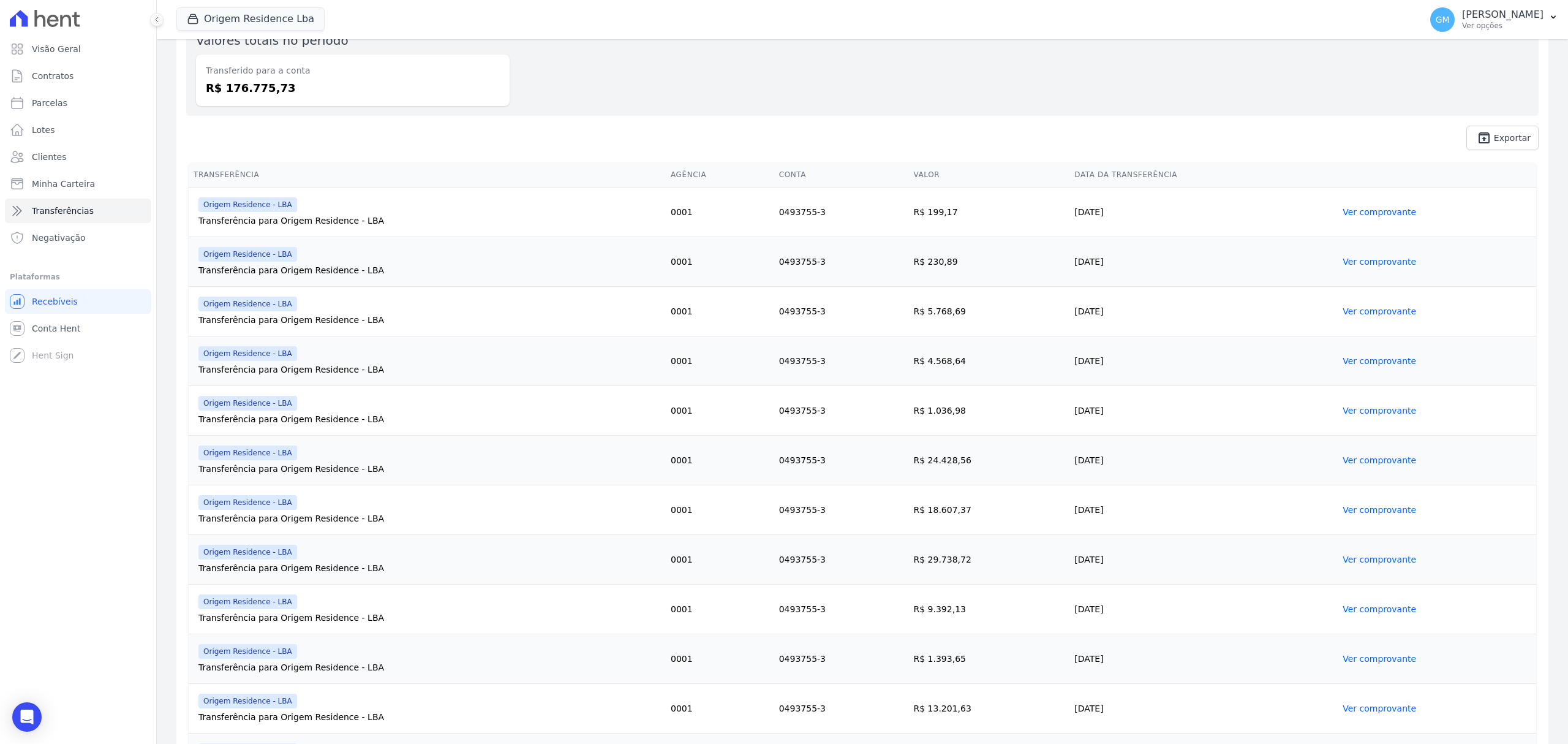
scroll to position [163, 0]
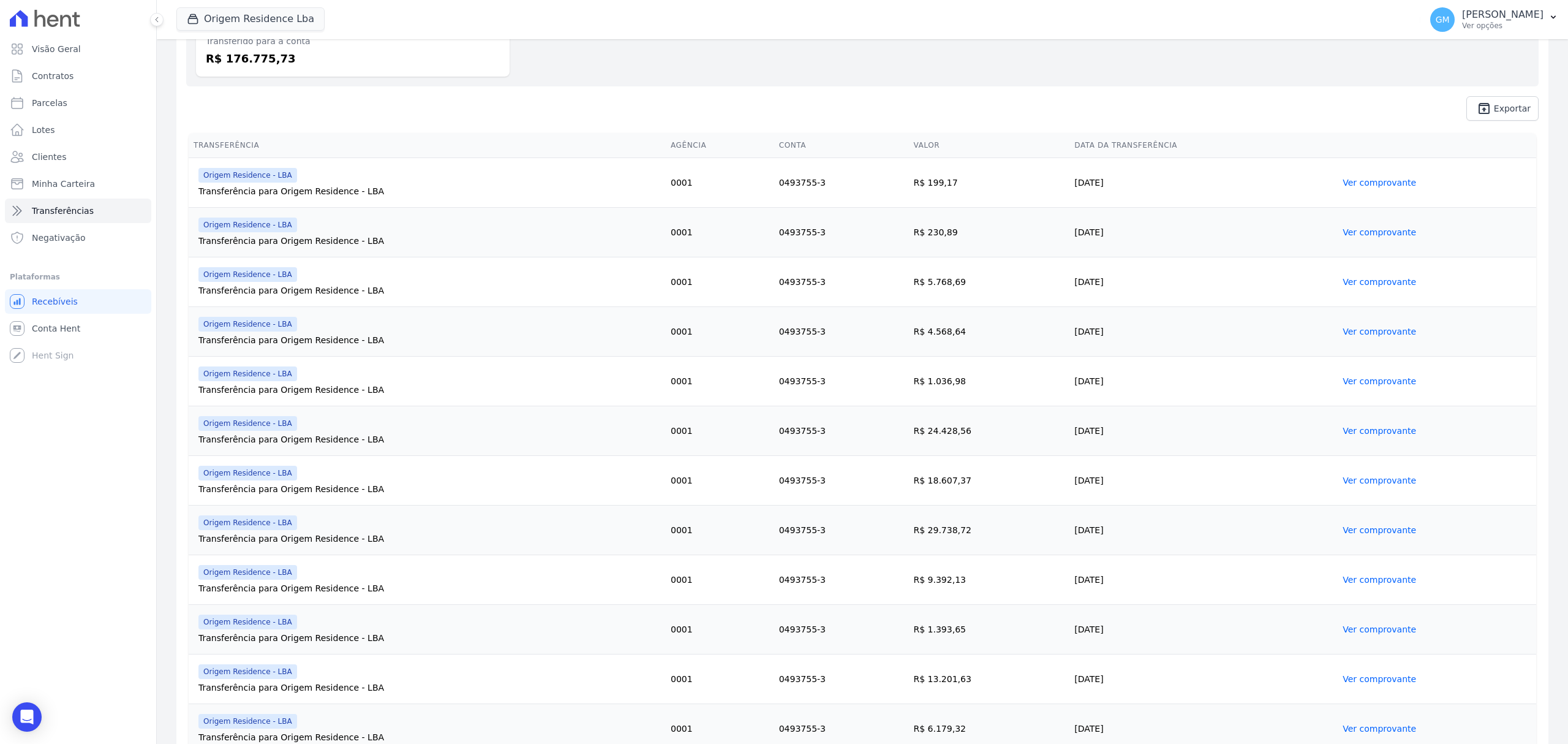
click at [1254, 431] on link "Ver comprovante" at bounding box center [1379, 431] width 73 height 10
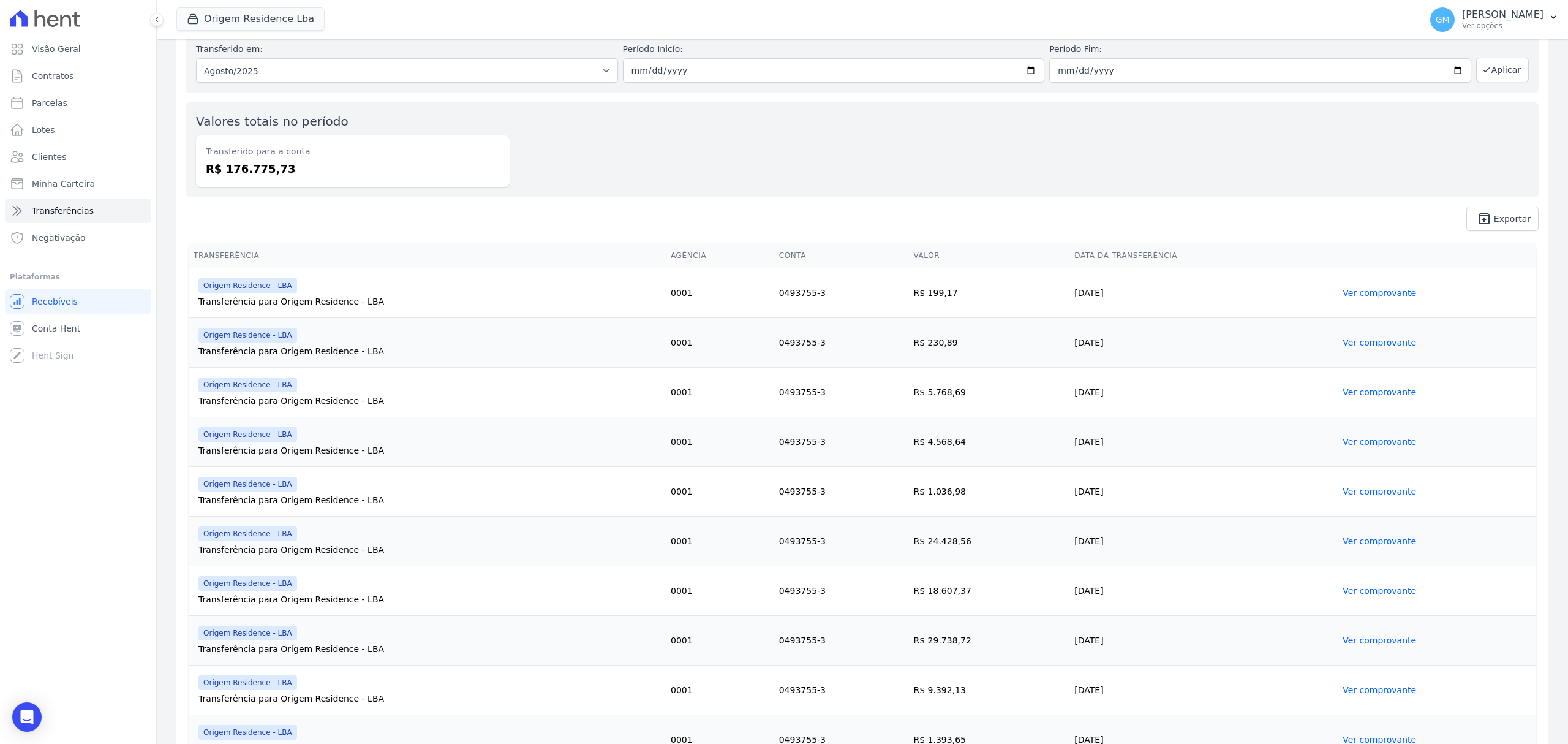
scroll to position [82, 0]
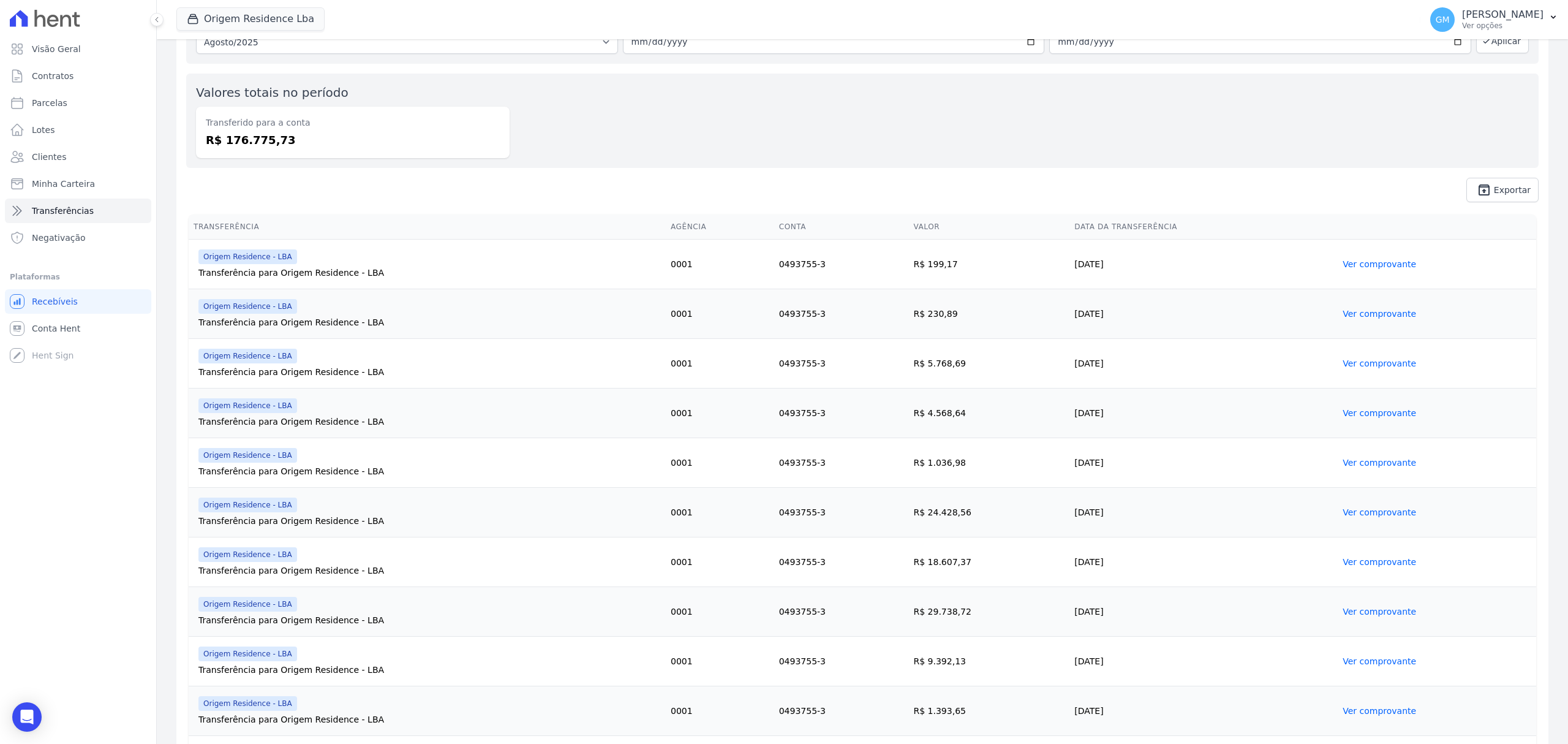
click at [1254, 517] on link "Ver comprovante" at bounding box center [1379, 513] width 73 height 10
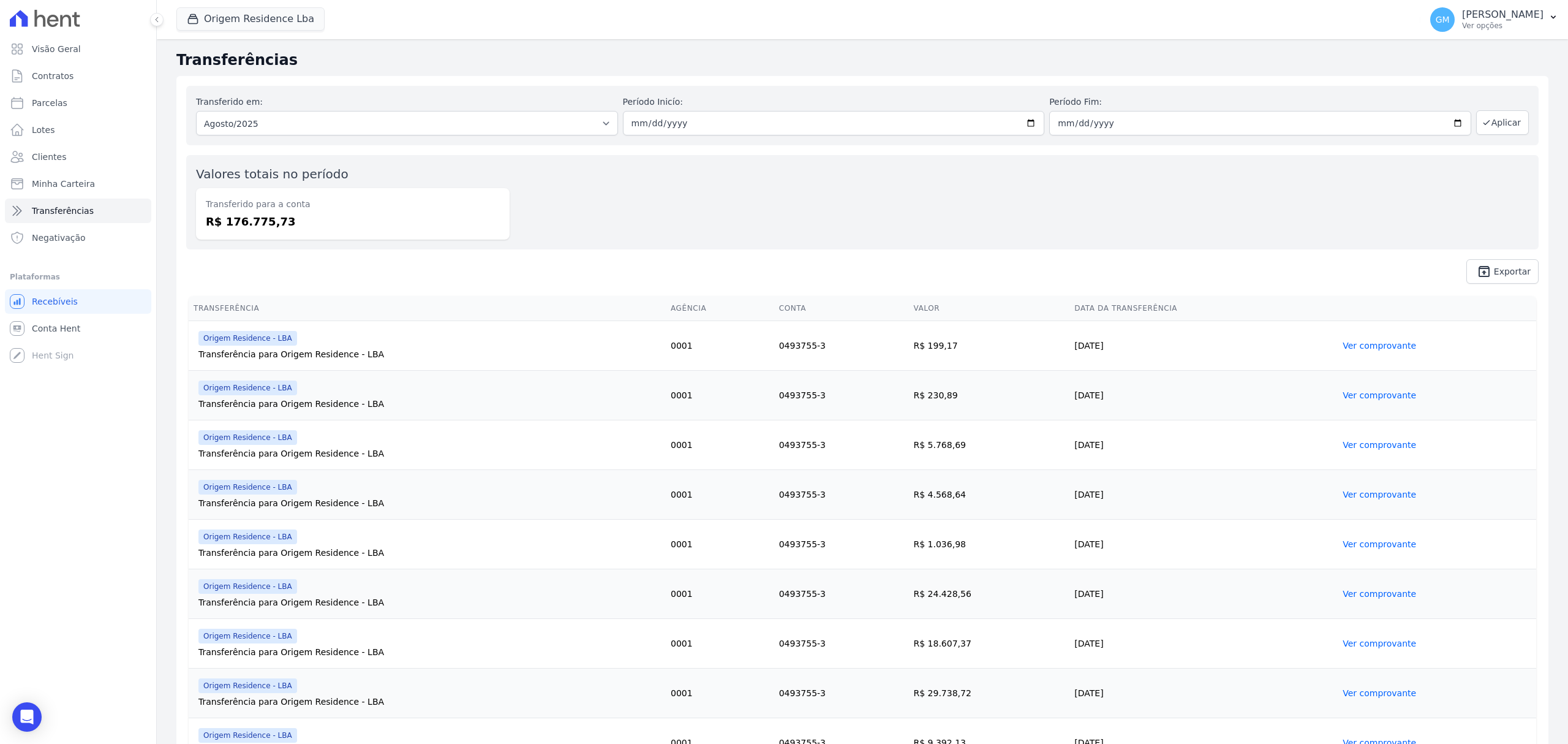
scroll to position [82, 0]
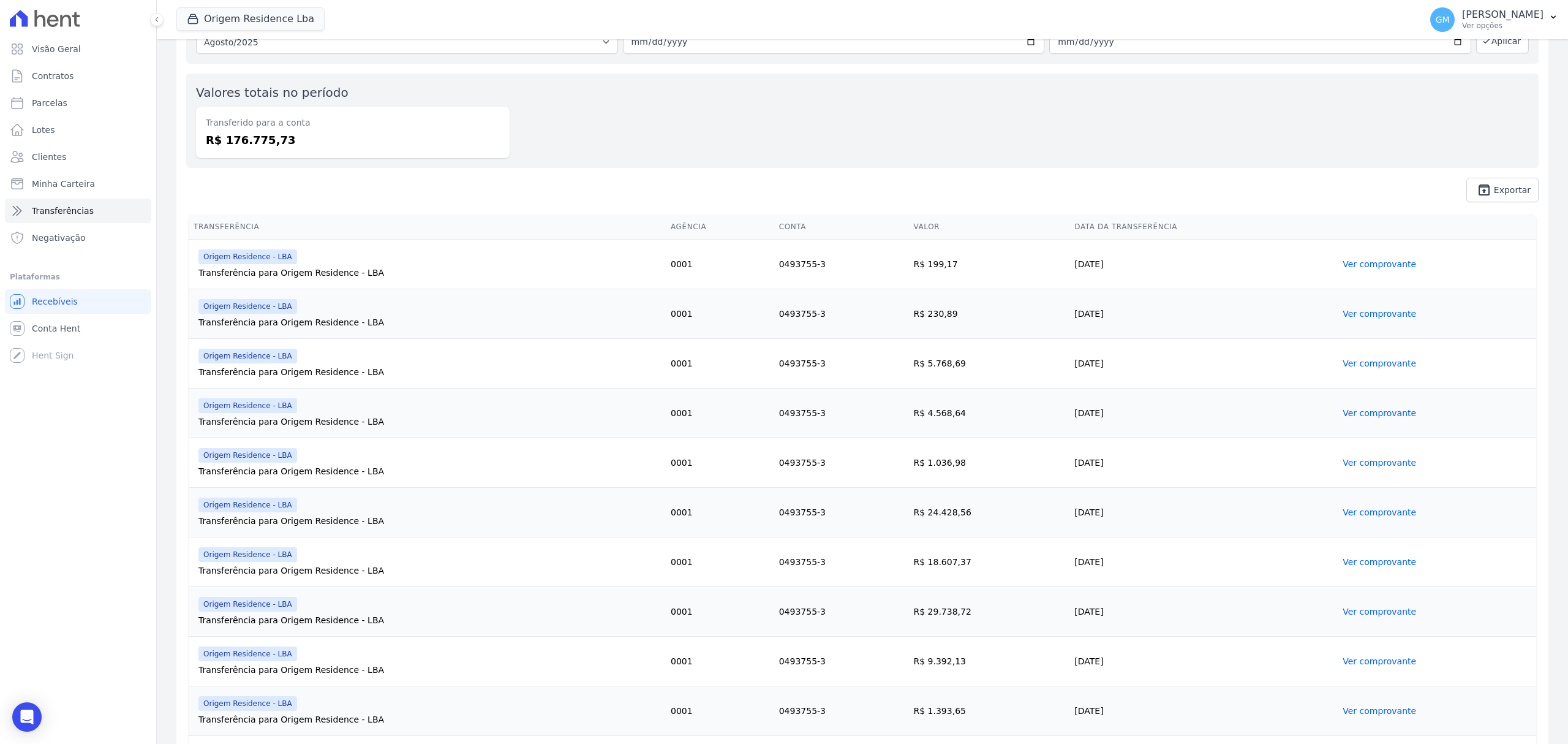
click at [1254, 567] on td "Ver comprovante" at bounding box center [1437, 562] width 198 height 50
click at [1254, 559] on link "Ver comprovante" at bounding box center [1379, 562] width 73 height 10
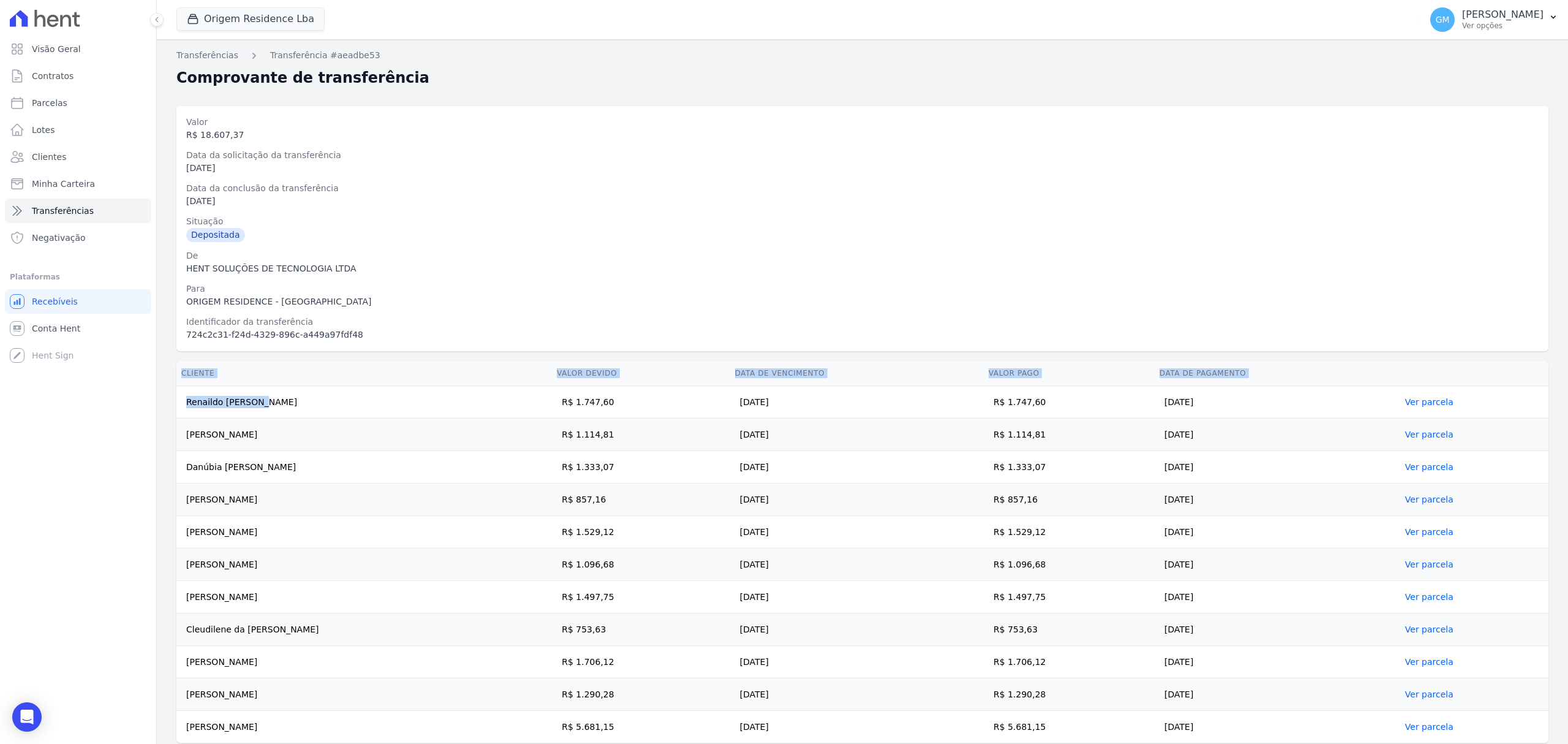
scroll to position [45, 0]
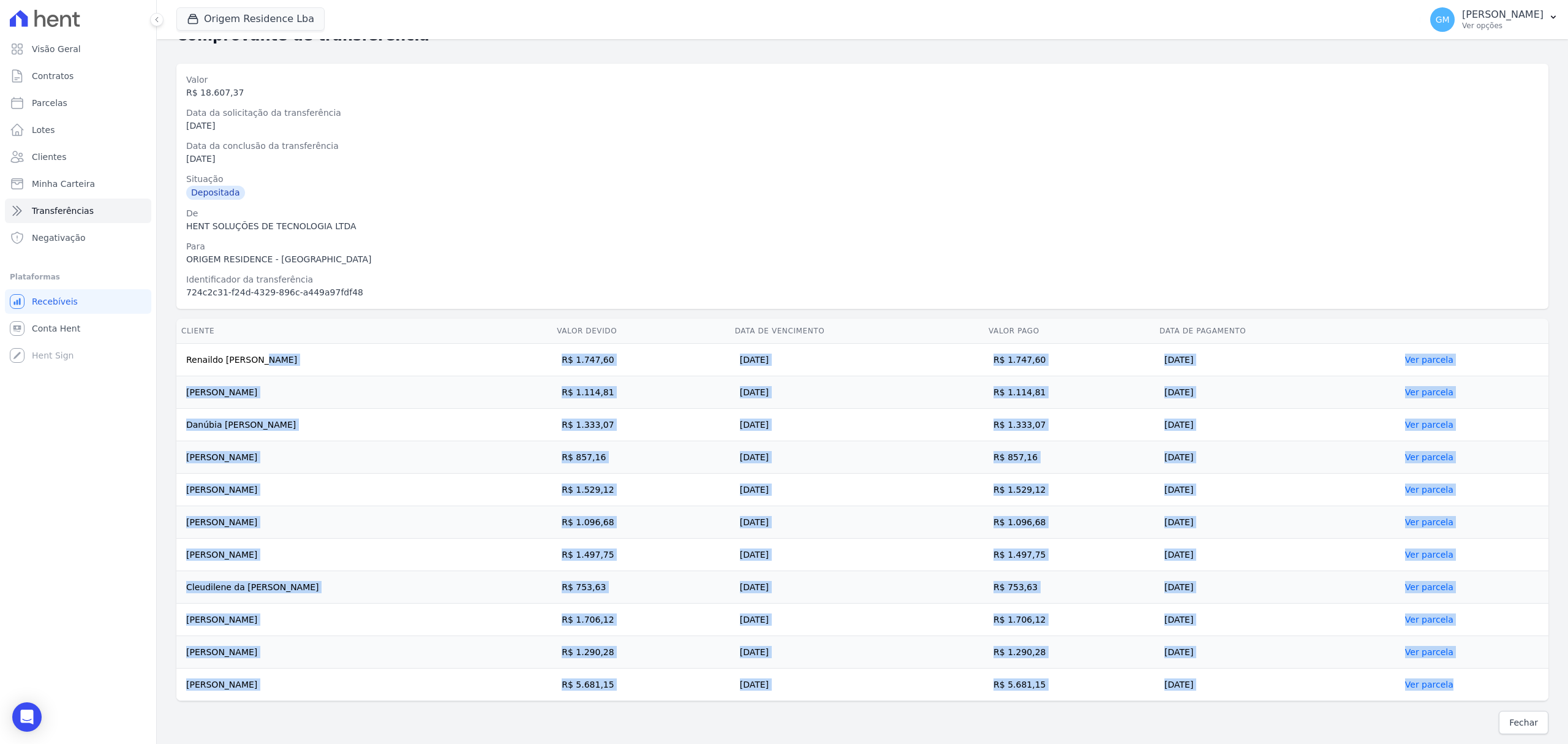
drag, startPoint x: 185, startPoint y: 402, endPoint x: 1454, endPoint y: 696, distance: 1302.6
click at [1254, 567] on tbody "Renaildo [PERSON_NAME] R$ 1.747,60 [DATE] R$ 1.747,60 [DATE] Ver parcela [PERSO…" at bounding box center [862, 522] width 1372 height 357
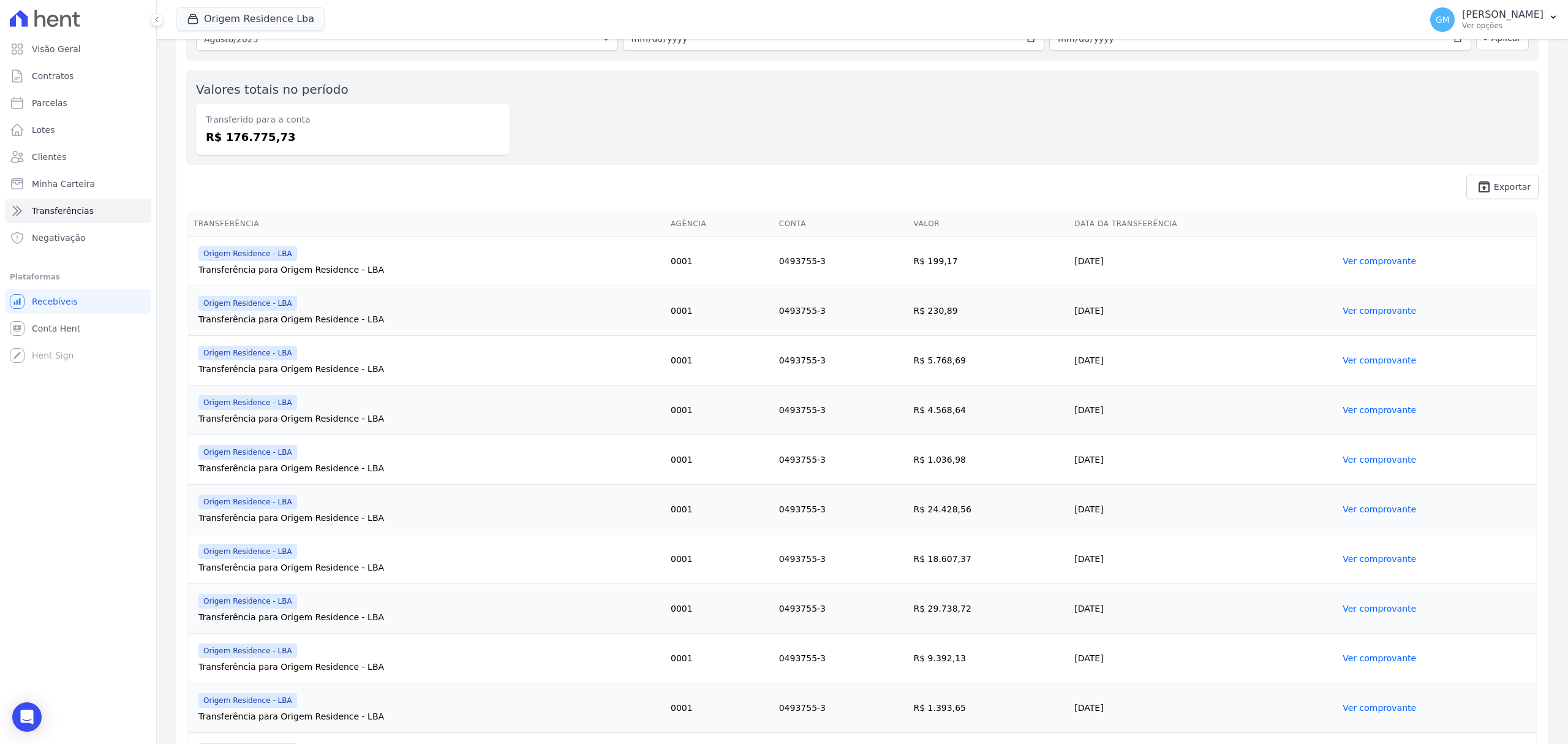
scroll to position [163, 0]
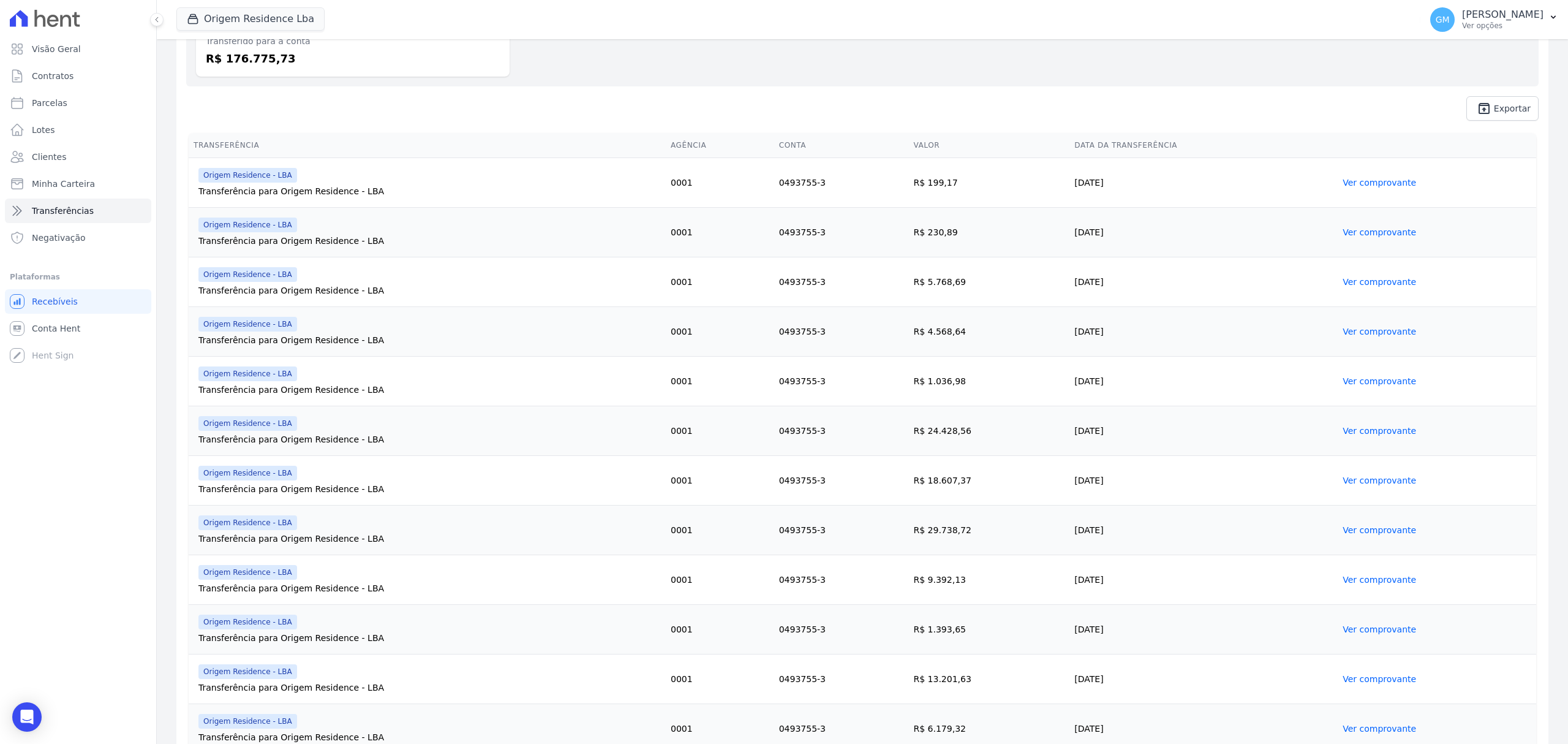
click at [1254, 523] on td "Ver comprovante" at bounding box center [1437, 531] width 198 height 50
click at [1254, 530] on link "Ver comprovante" at bounding box center [1379, 530] width 73 height 10
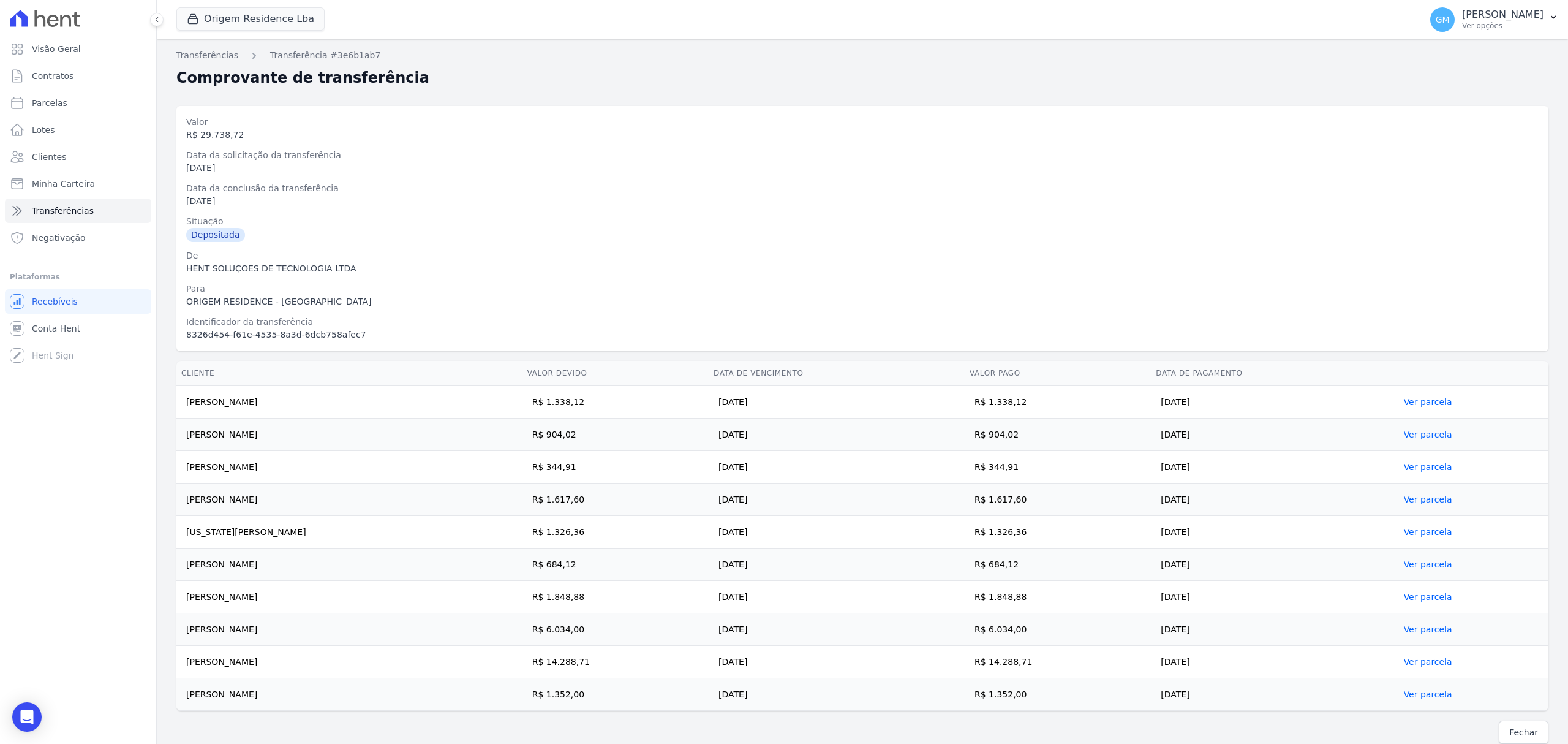
scroll to position [12, 0]
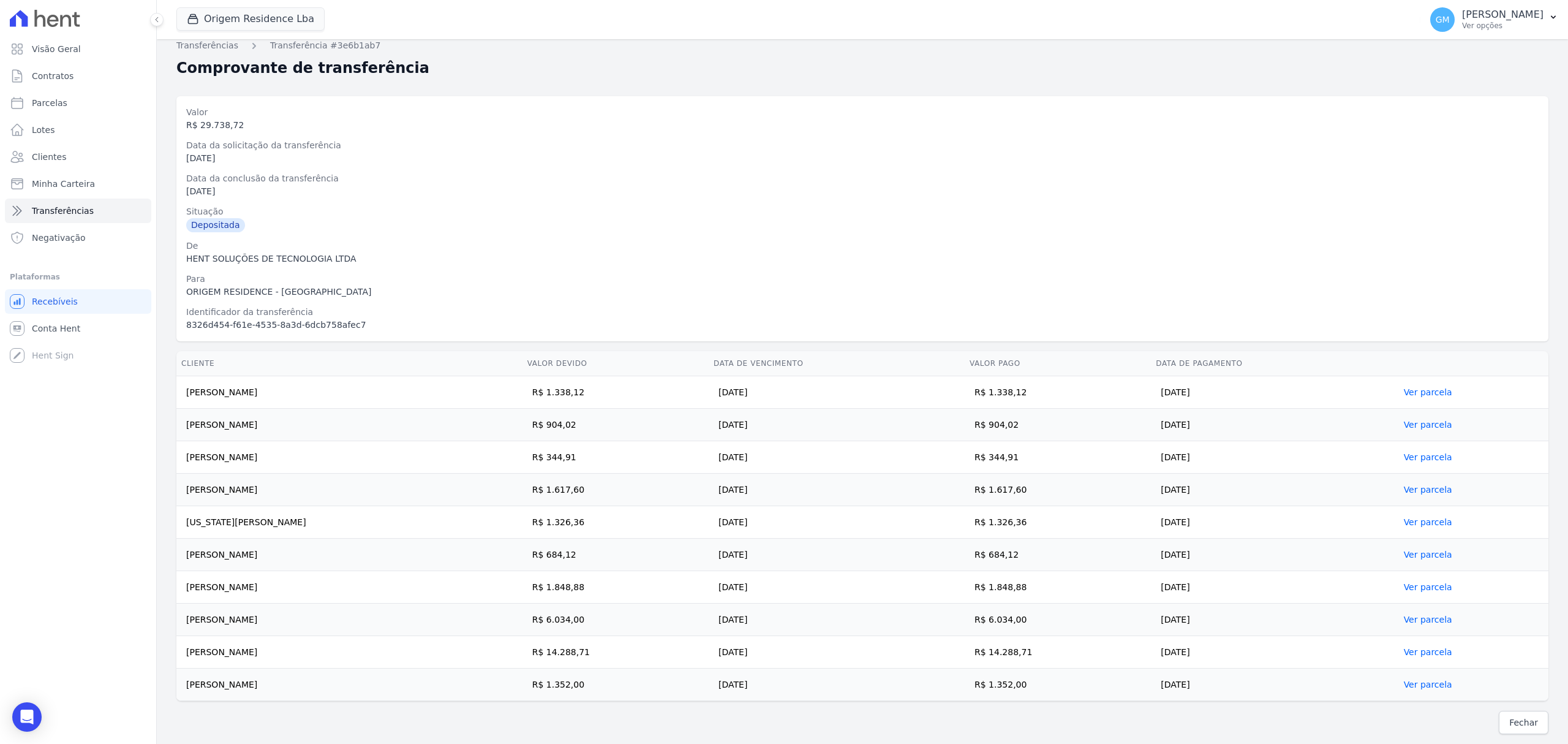
drag, startPoint x: 185, startPoint y: 400, endPoint x: 1471, endPoint y: 686, distance: 1317.4
click at [1254, 567] on tbody "[PERSON_NAME] R$ 1.338,12 [DATE] R$ 1.338,12 [DATE] Ver parcela [PERSON_NAME] R…" at bounding box center [862, 538] width 1372 height 325
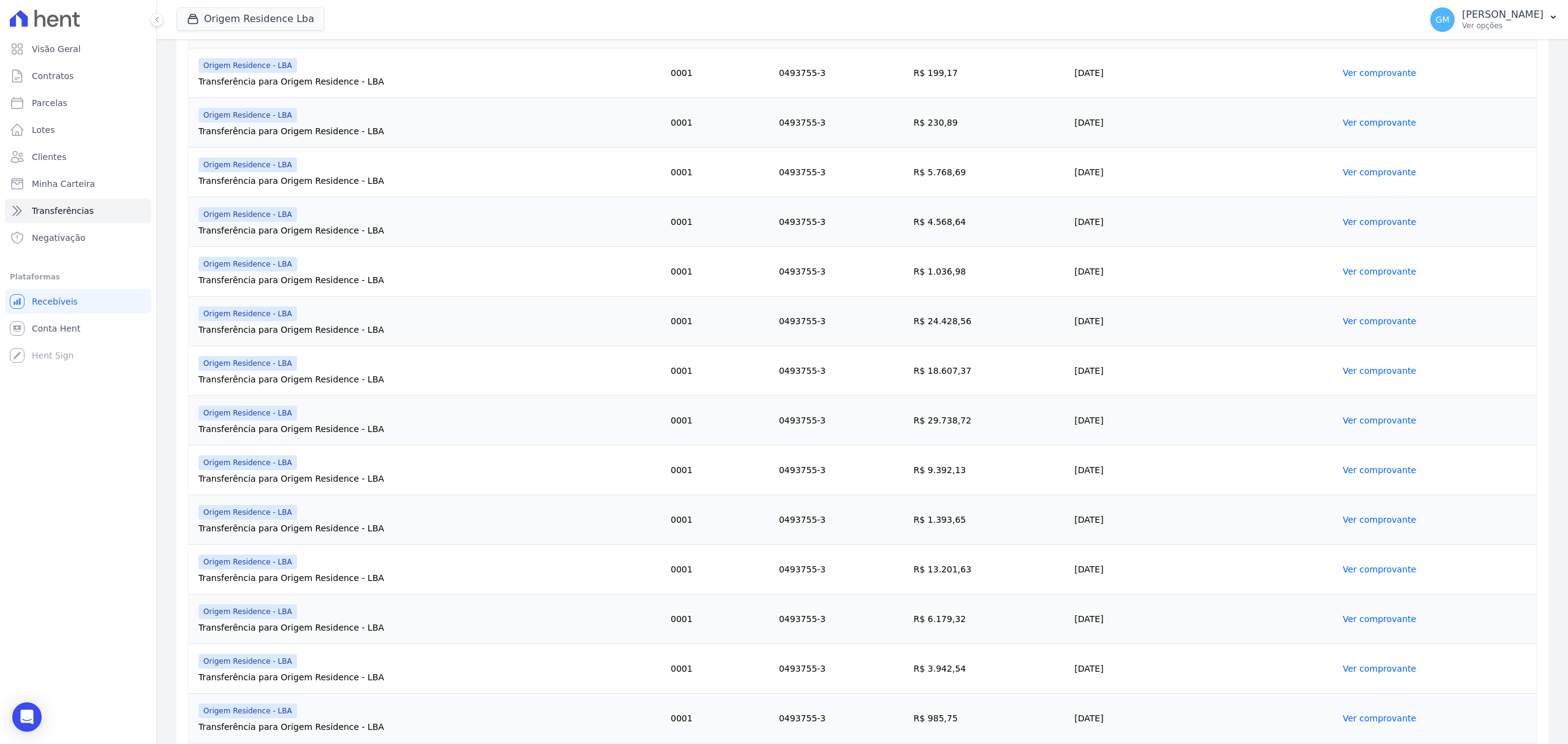
scroll to position [327, 0]
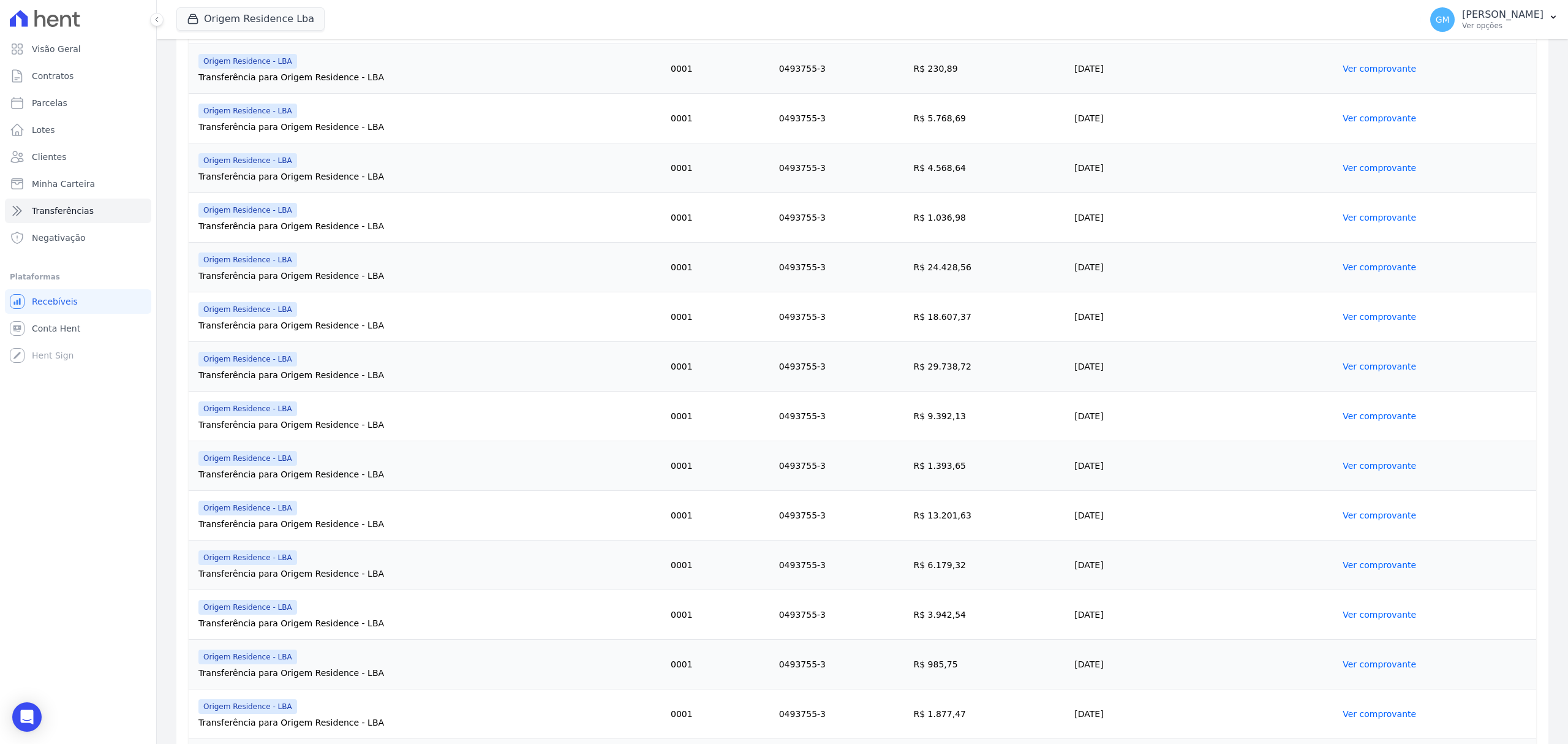
click at [1254, 418] on link "Ver comprovante" at bounding box center [1379, 416] width 73 height 10
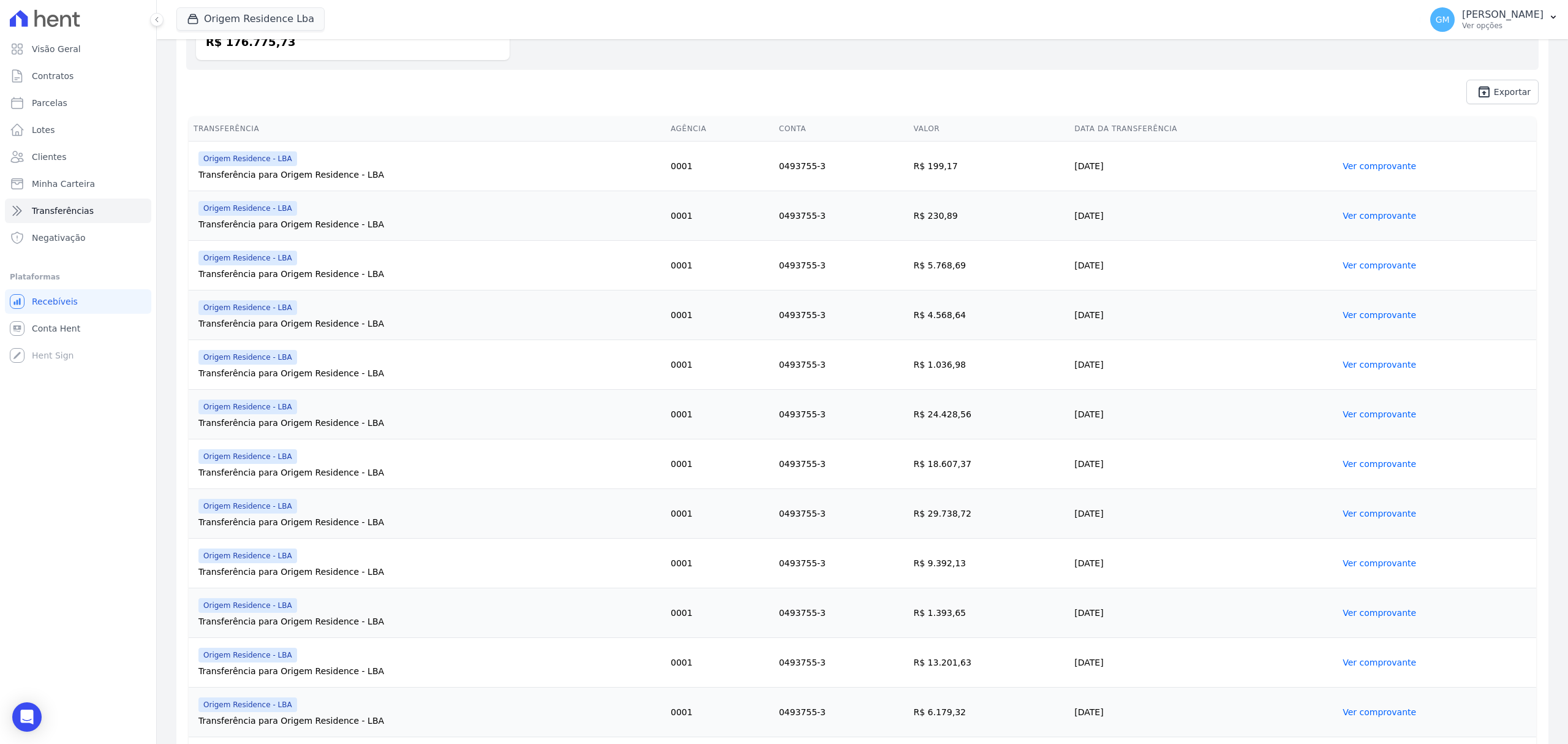
scroll to position [408, 0]
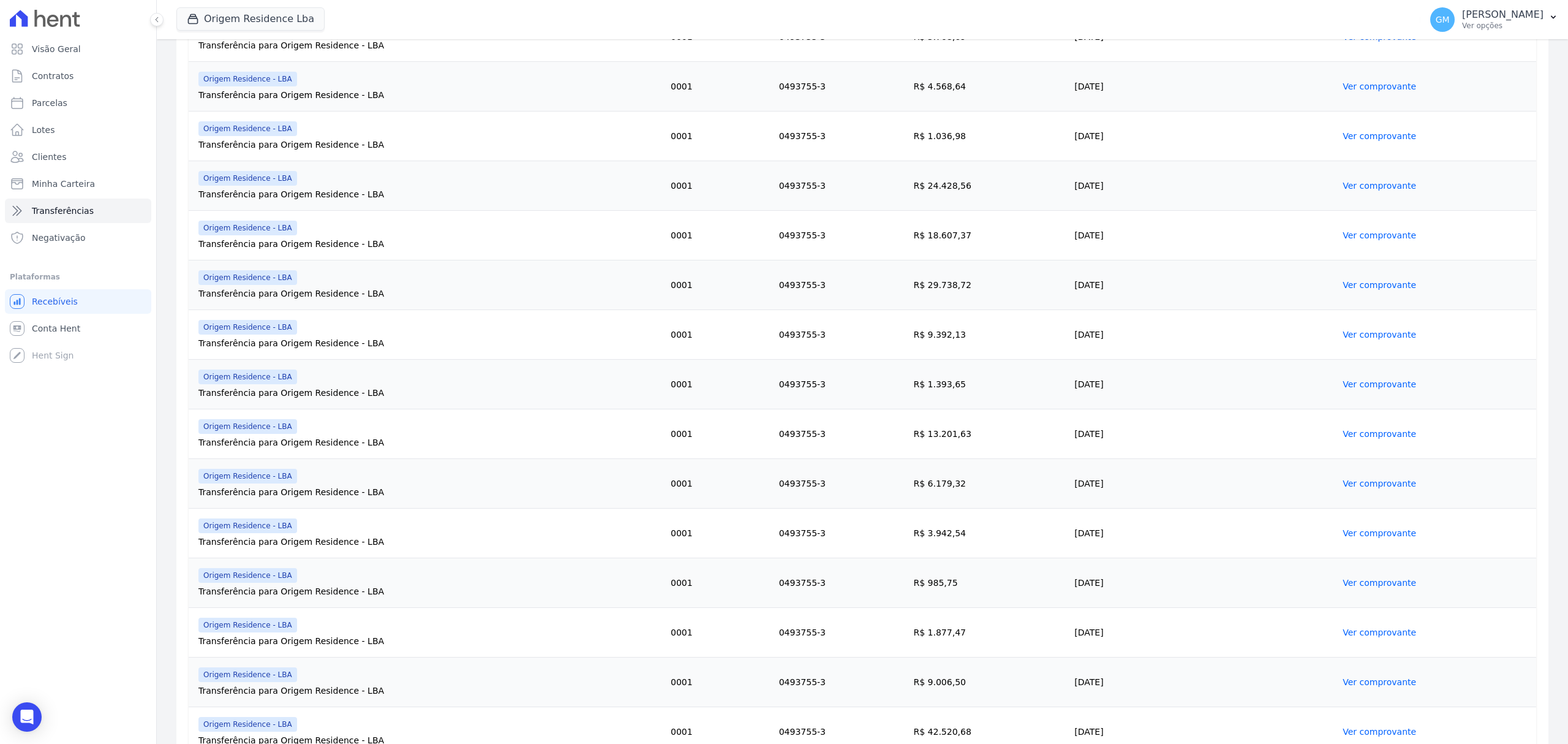
click at [1254, 388] on link "Ver comprovante" at bounding box center [1379, 384] width 73 height 10
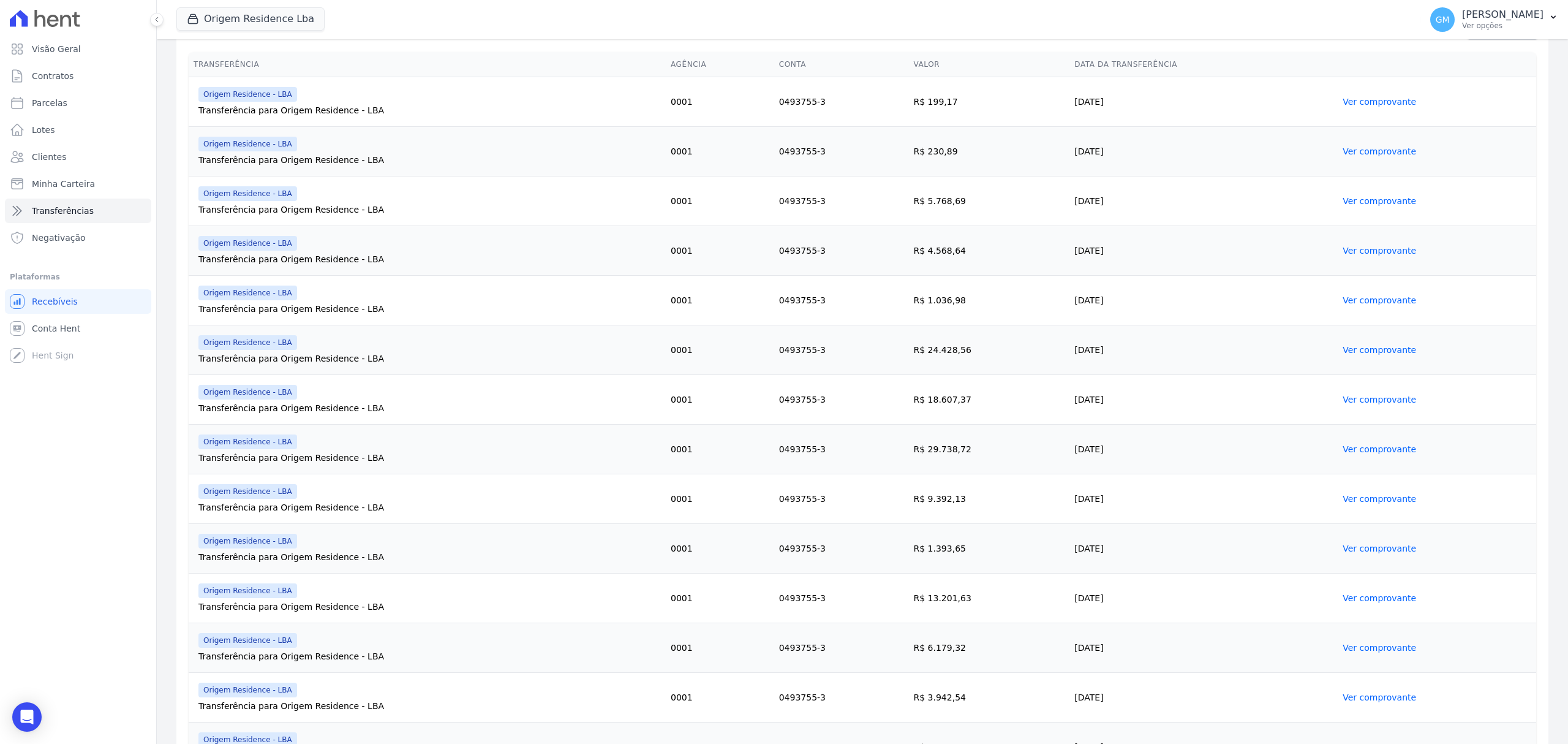
scroll to position [245, 0]
click at [1254, 450] on link "Ver comprovante" at bounding box center [1379, 448] width 73 height 10
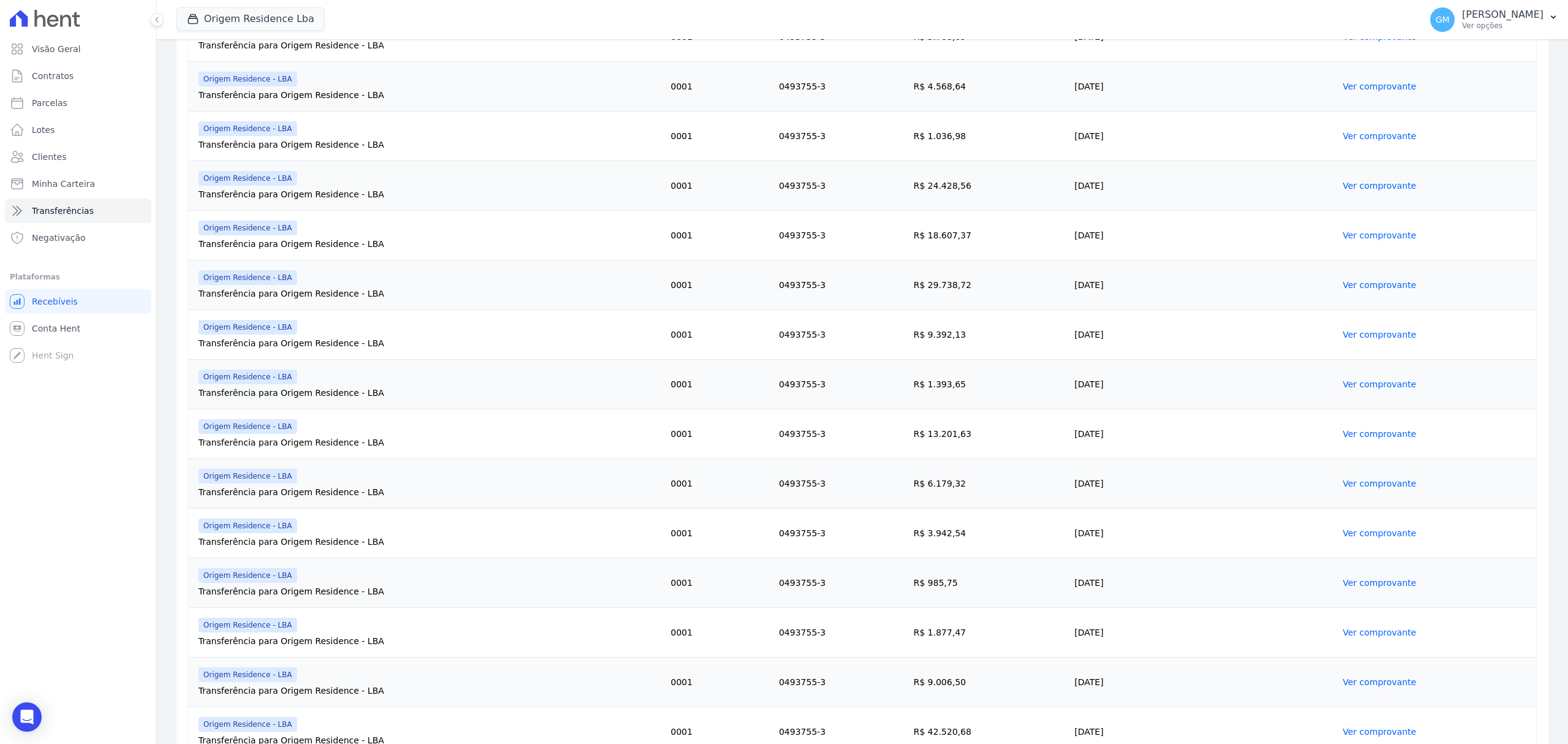
click at [1254, 334] on link "Ver comprovante" at bounding box center [1379, 334] width 73 height 10
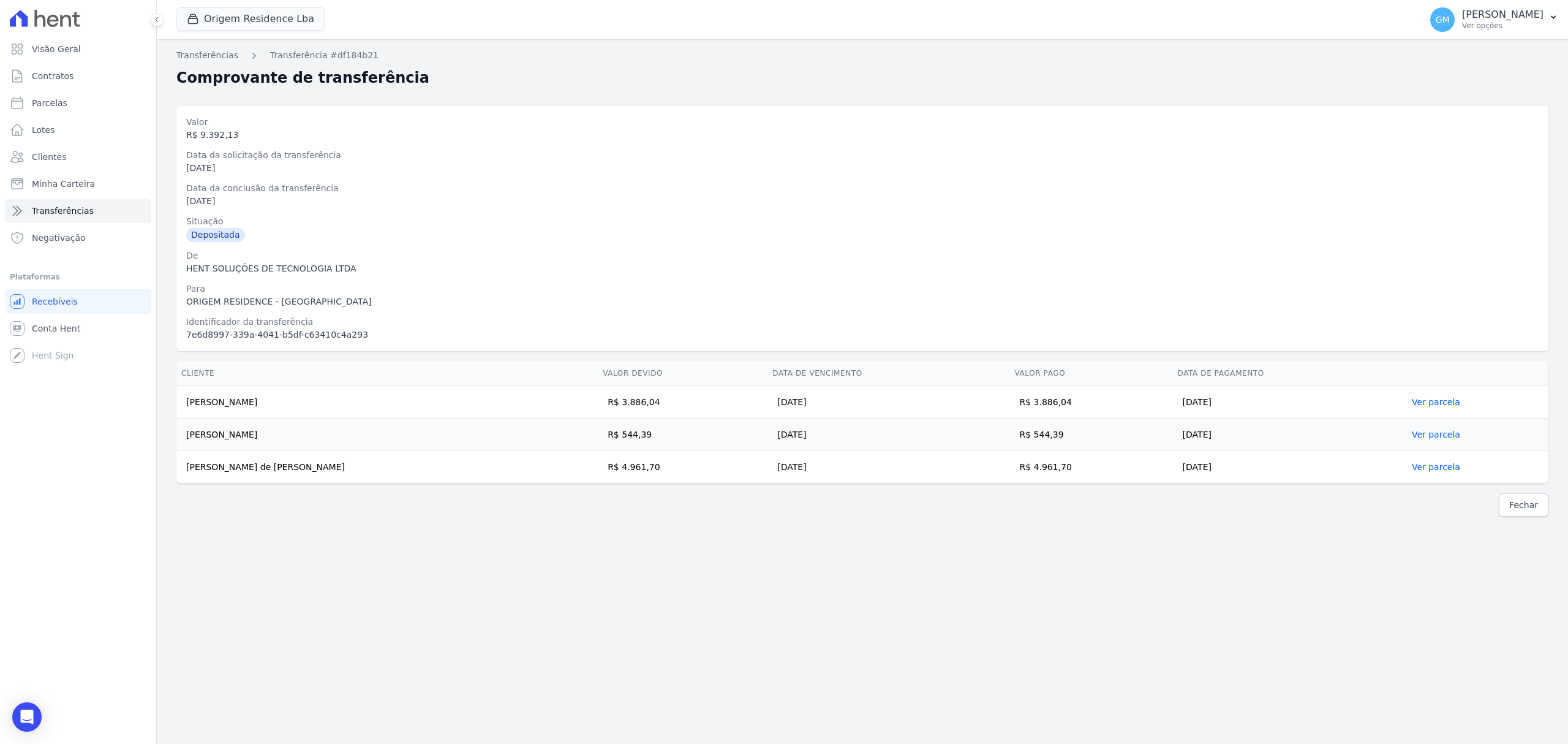
drag, startPoint x: 183, startPoint y: 401, endPoint x: 1446, endPoint y: 473, distance: 1265.1
click at [1254, 473] on tbody "[PERSON_NAME] R$ 3.886,04 [DATE] R$ 3.886,04 [DATE] Ver parcela [PERSON_NAME] R…" at bounding box center [862, 434] width 1372 height 97
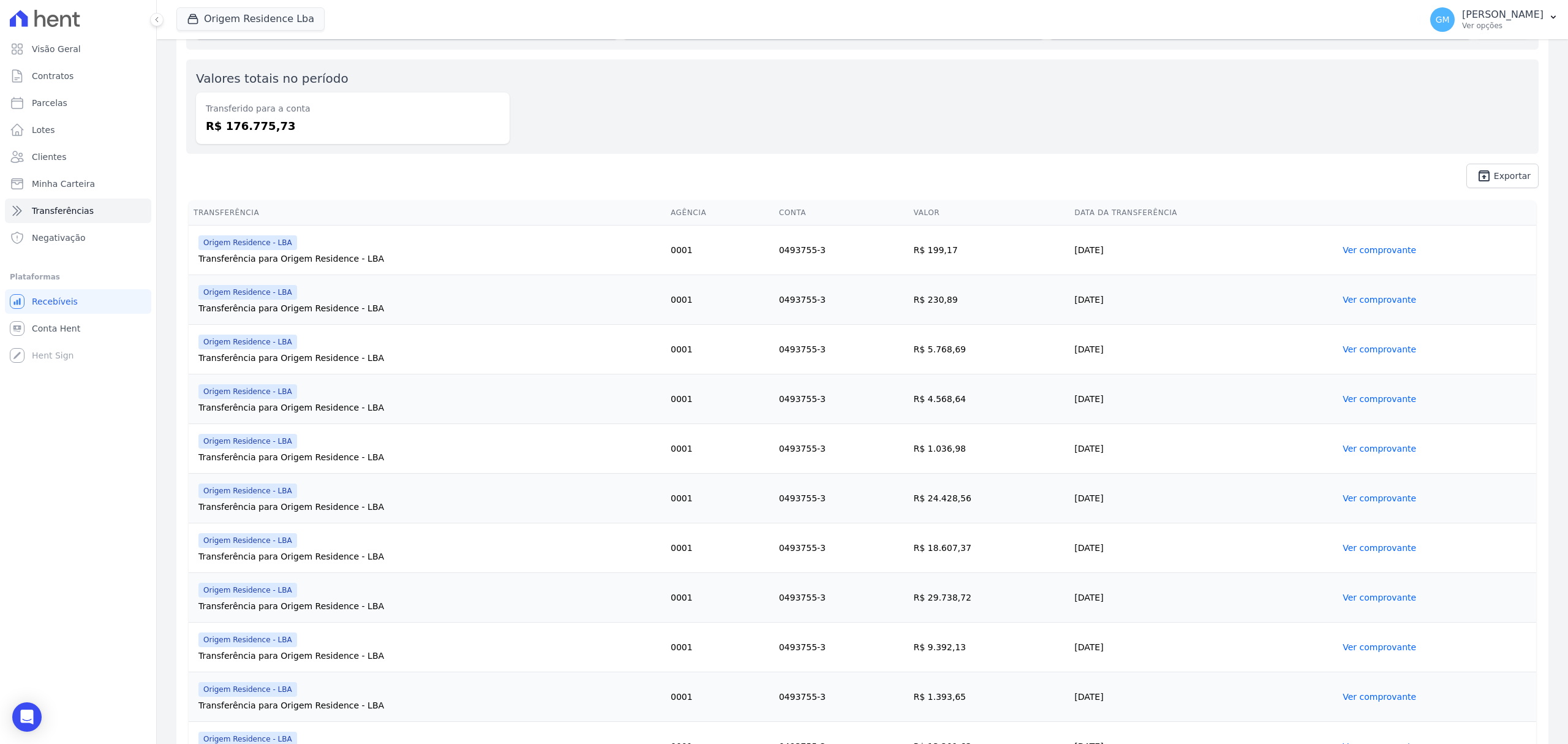
scroll to position [245, 0]
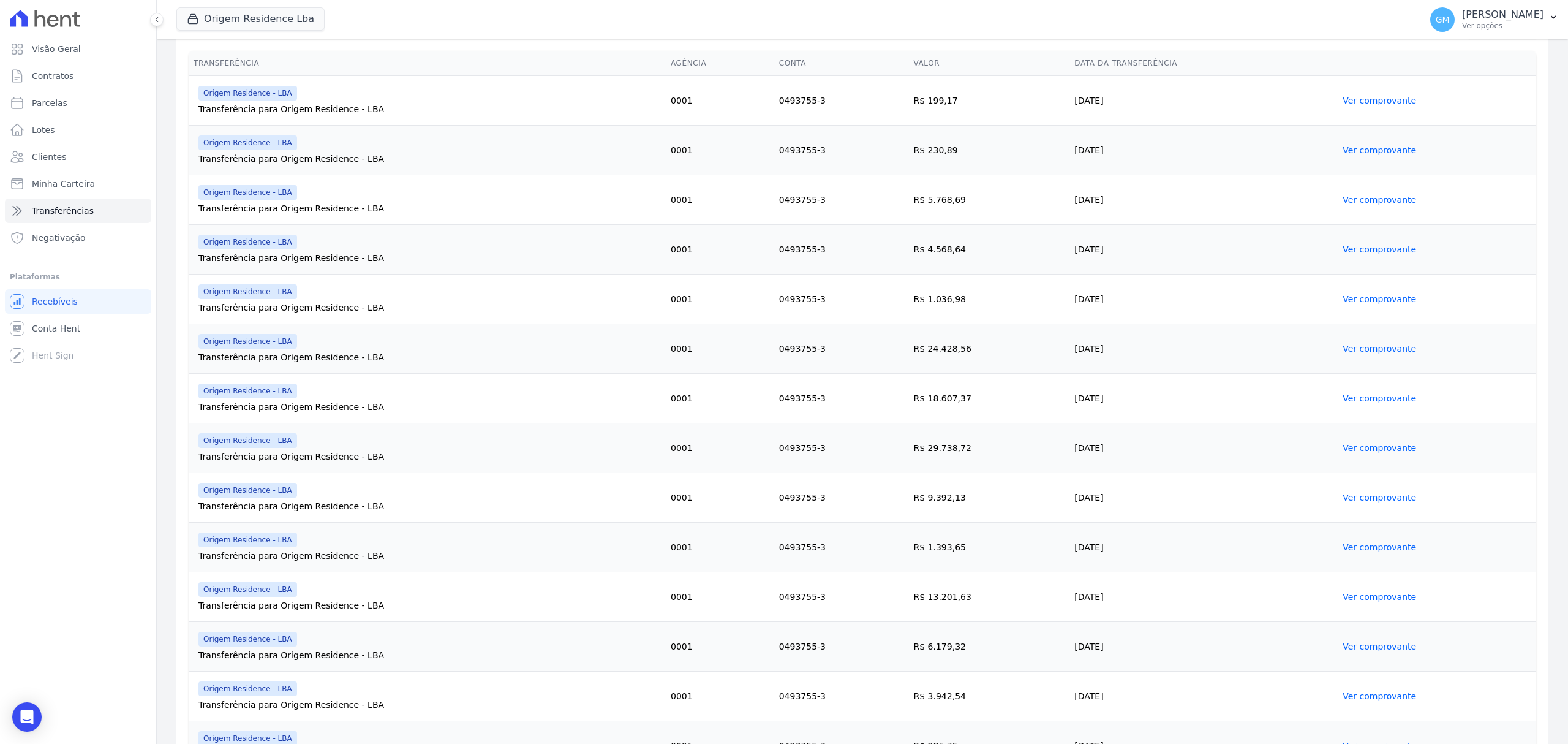
click at [1254, 501] on link "Ver comprovante" at bounding box center [1379, 497] width 73 height 10
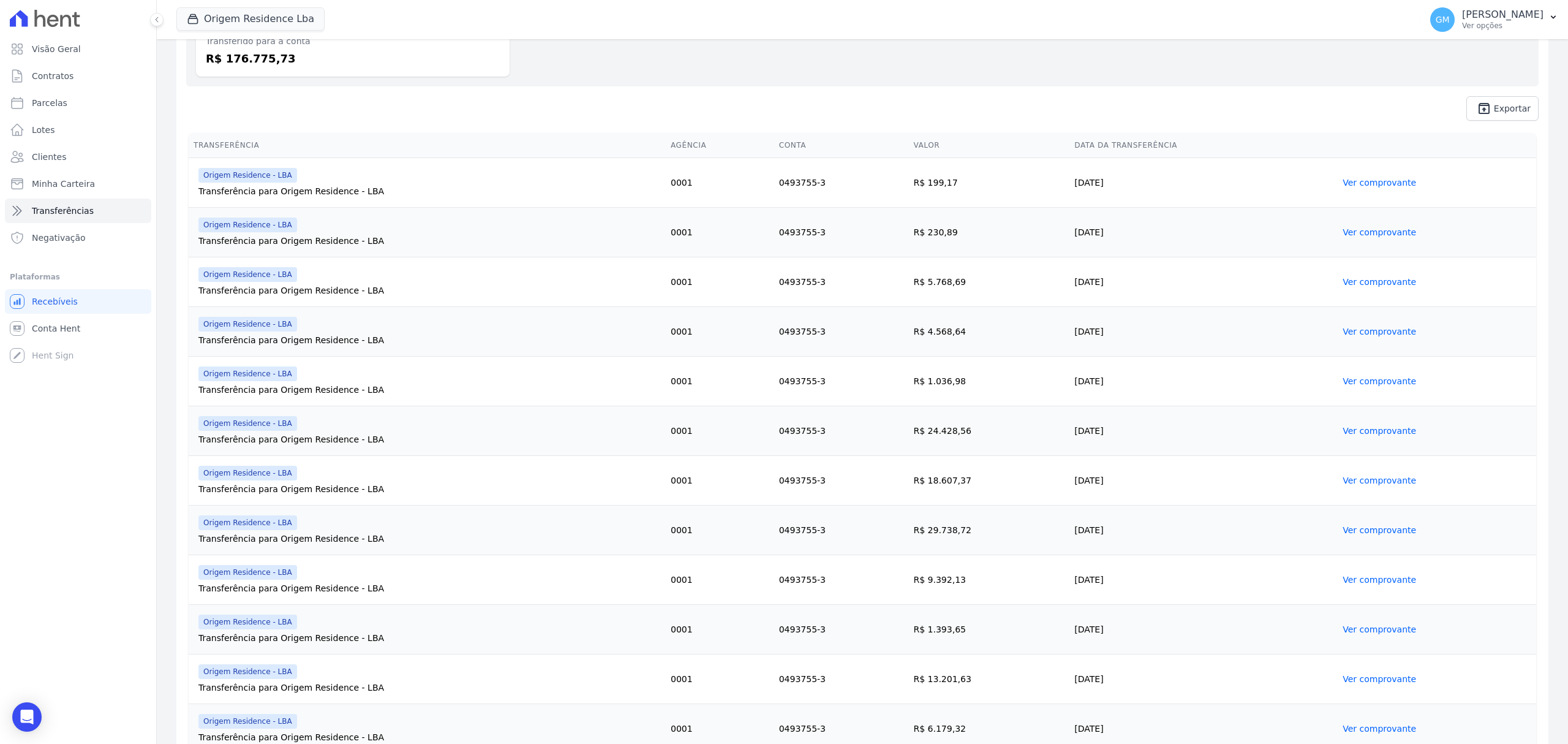
scroll to position [245, 0]
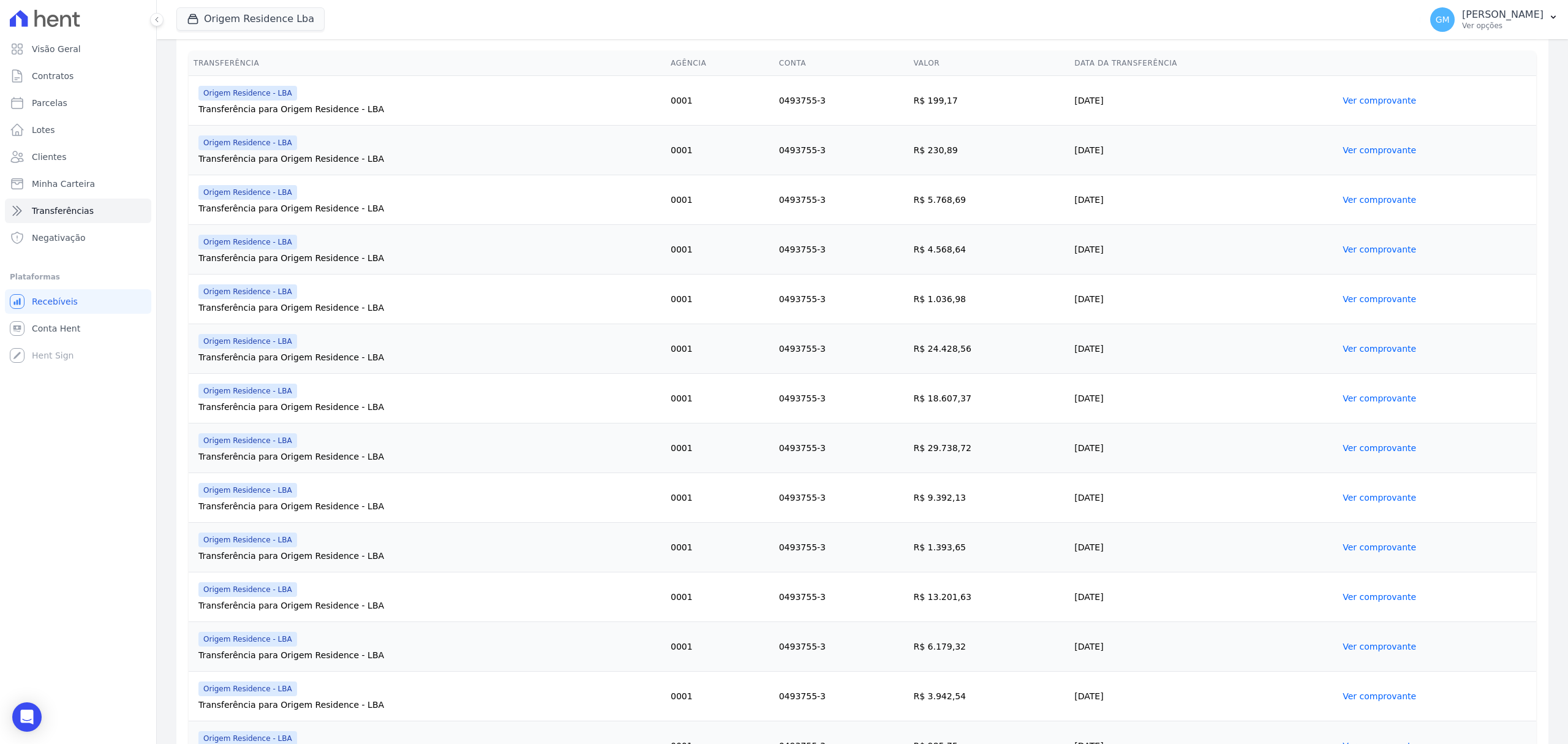
click at [1254, 500] on link "Ver comprovante" at bounding box center [1379, 497] width 73 height 10
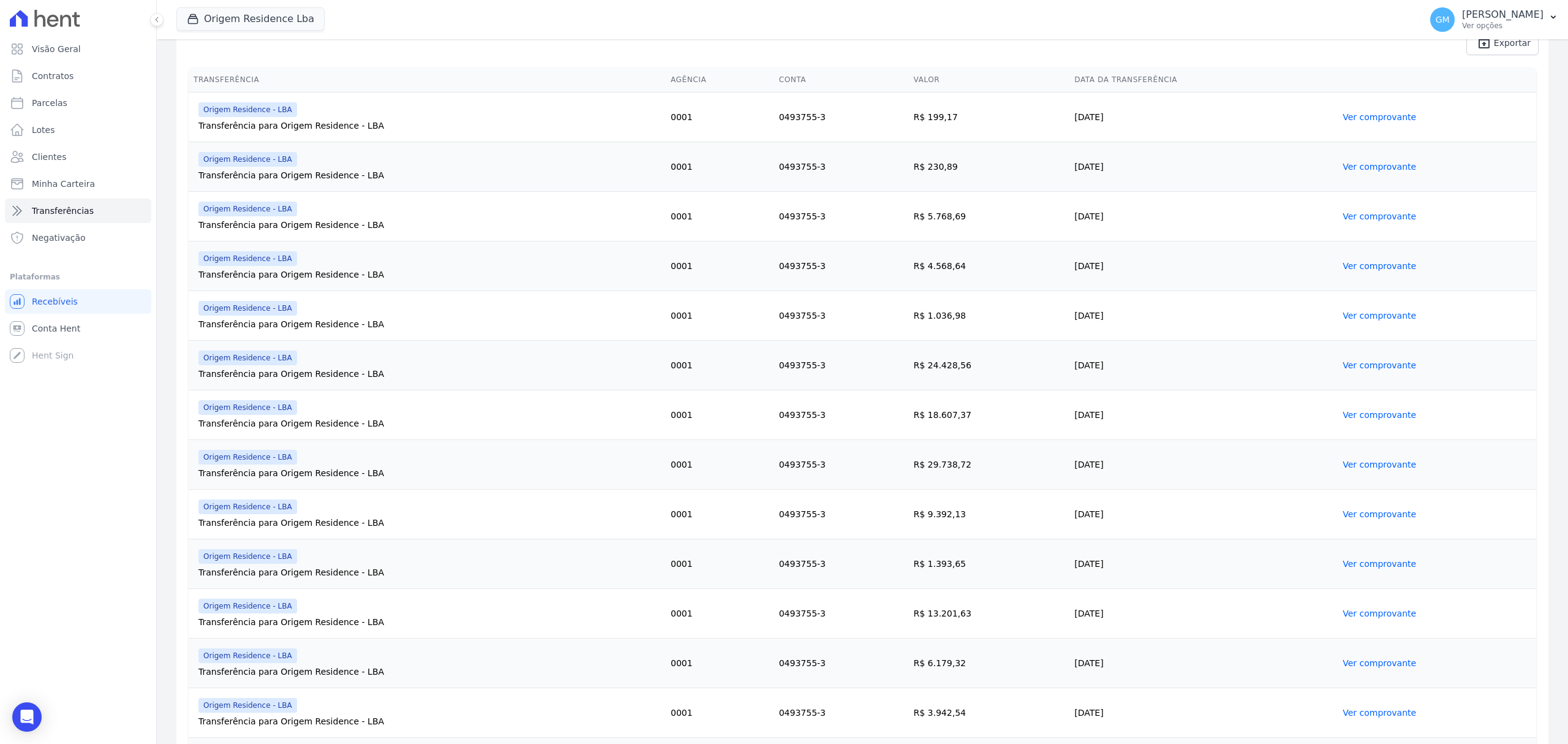
scroll to position [245, 0]
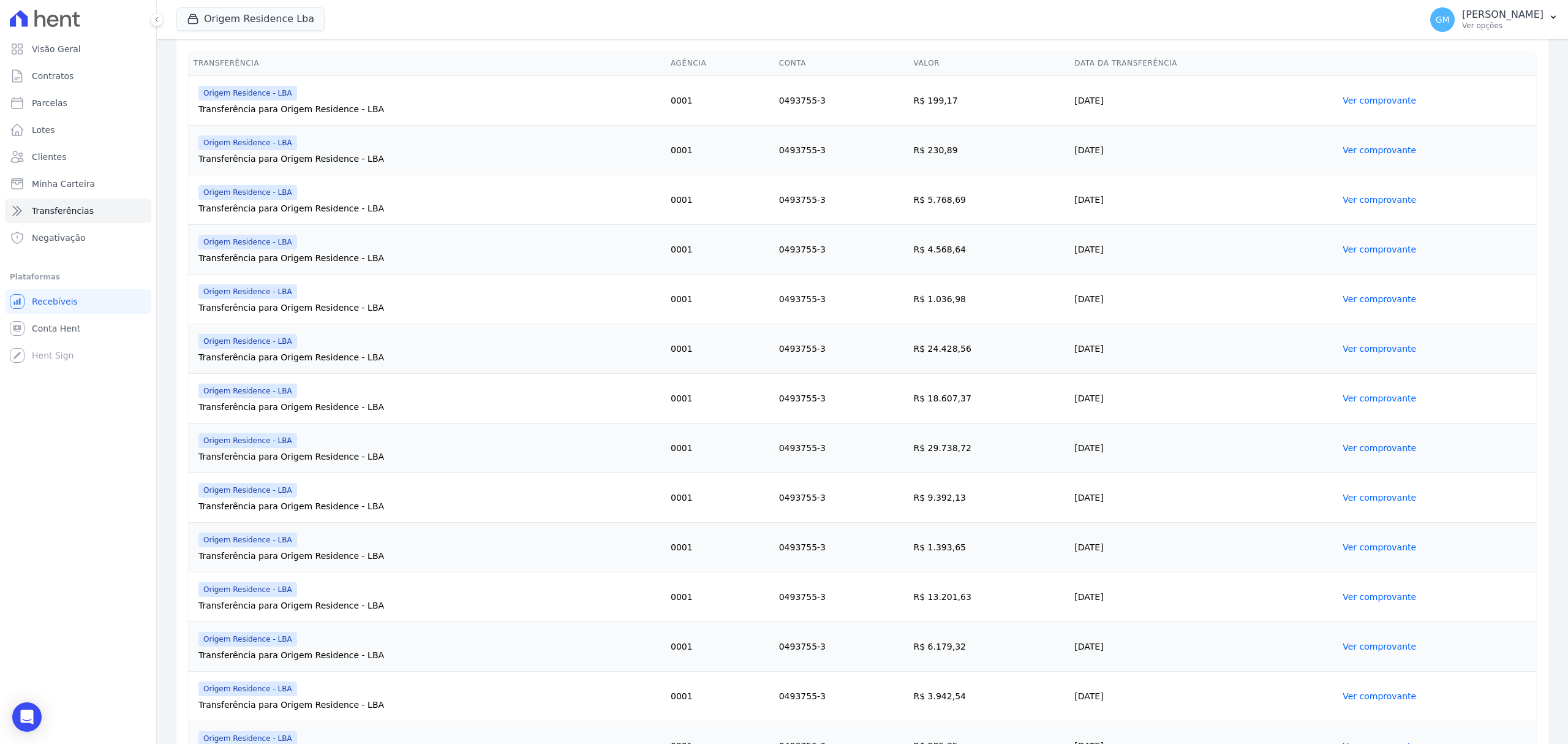
click at [1254, 550] on link "Ver comprovante" at bounding box center [1379, 547] width 73 height 10
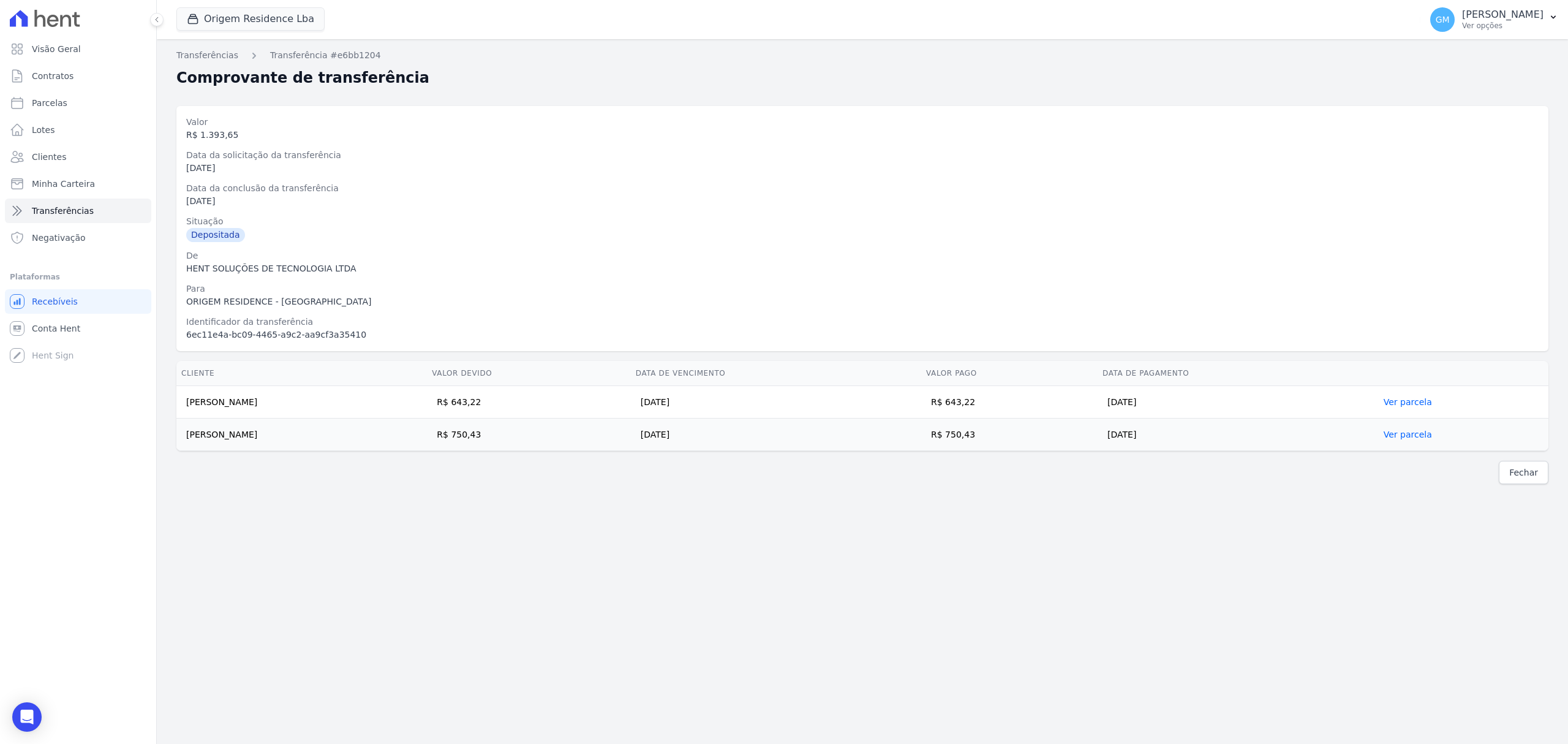
drag, startPoint x: 483, startPoint y: 411, endPoint x: 1446, endPoint y: 436, distance: 963.3
click at [1254, 436] on tbody "[PERSON_NAME] R$ 643,22 [DATE] R$ 643,22 [DATE] Ver parcela [PERSON_NAME] R$ 75…" at bounding box center [862, 418] width 1372 height 65
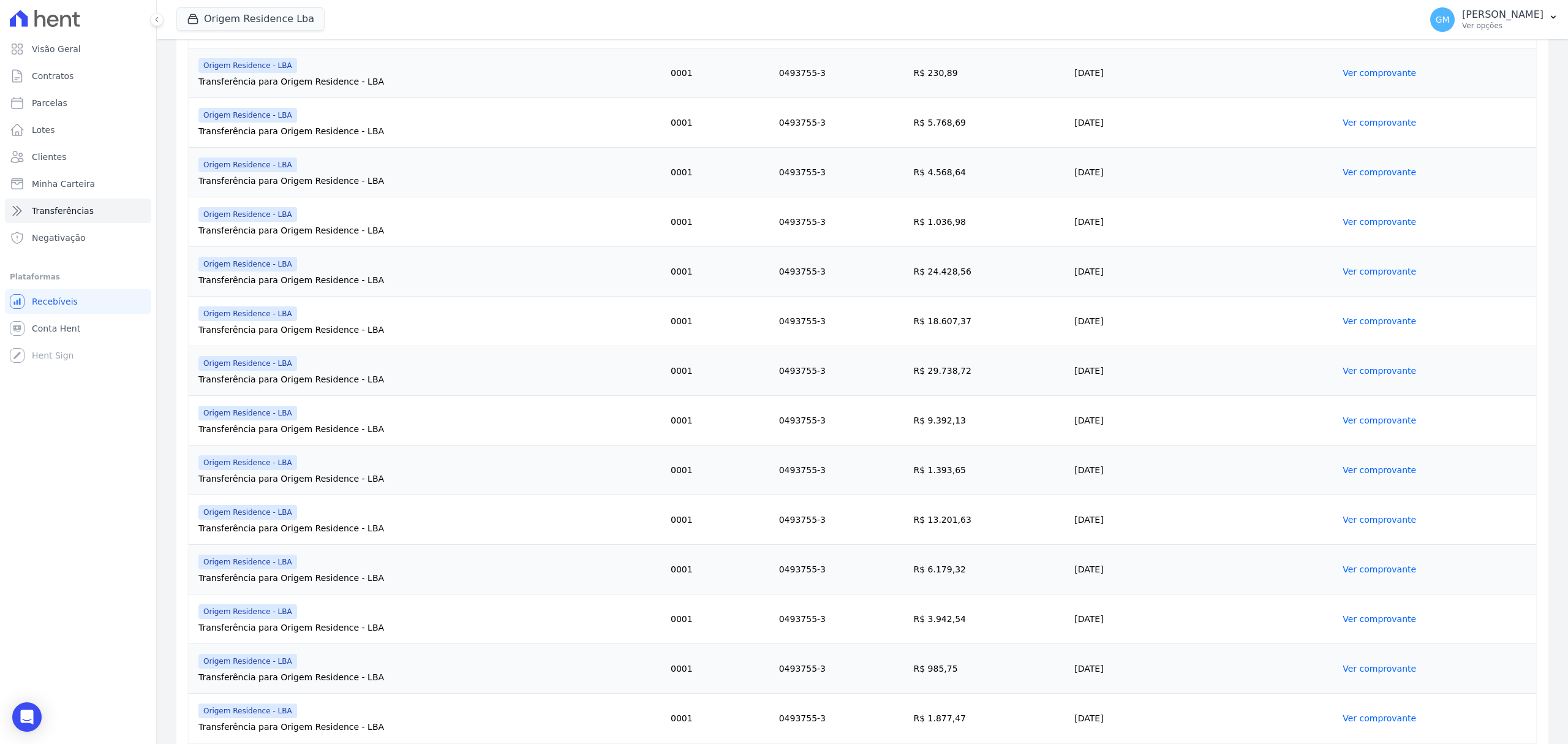
scroll to position [327, 0]
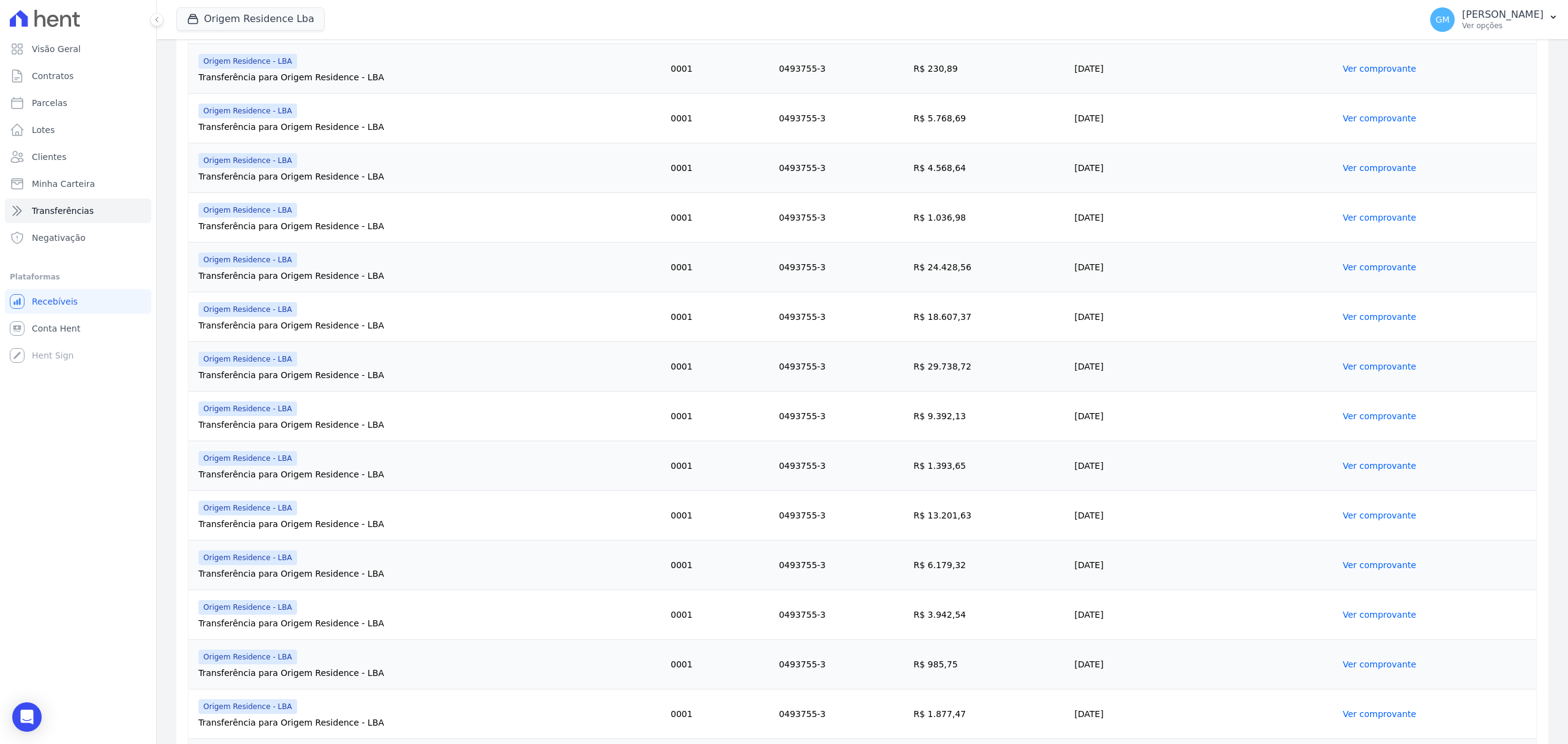
click at [1254, 523] on td "Ver comprovante" at bounding box center [1437, 515] width 198 height 50
click at [1254, 520] on link "Ver comprovante" at bounding box center [1379, 515] width 73 height 10
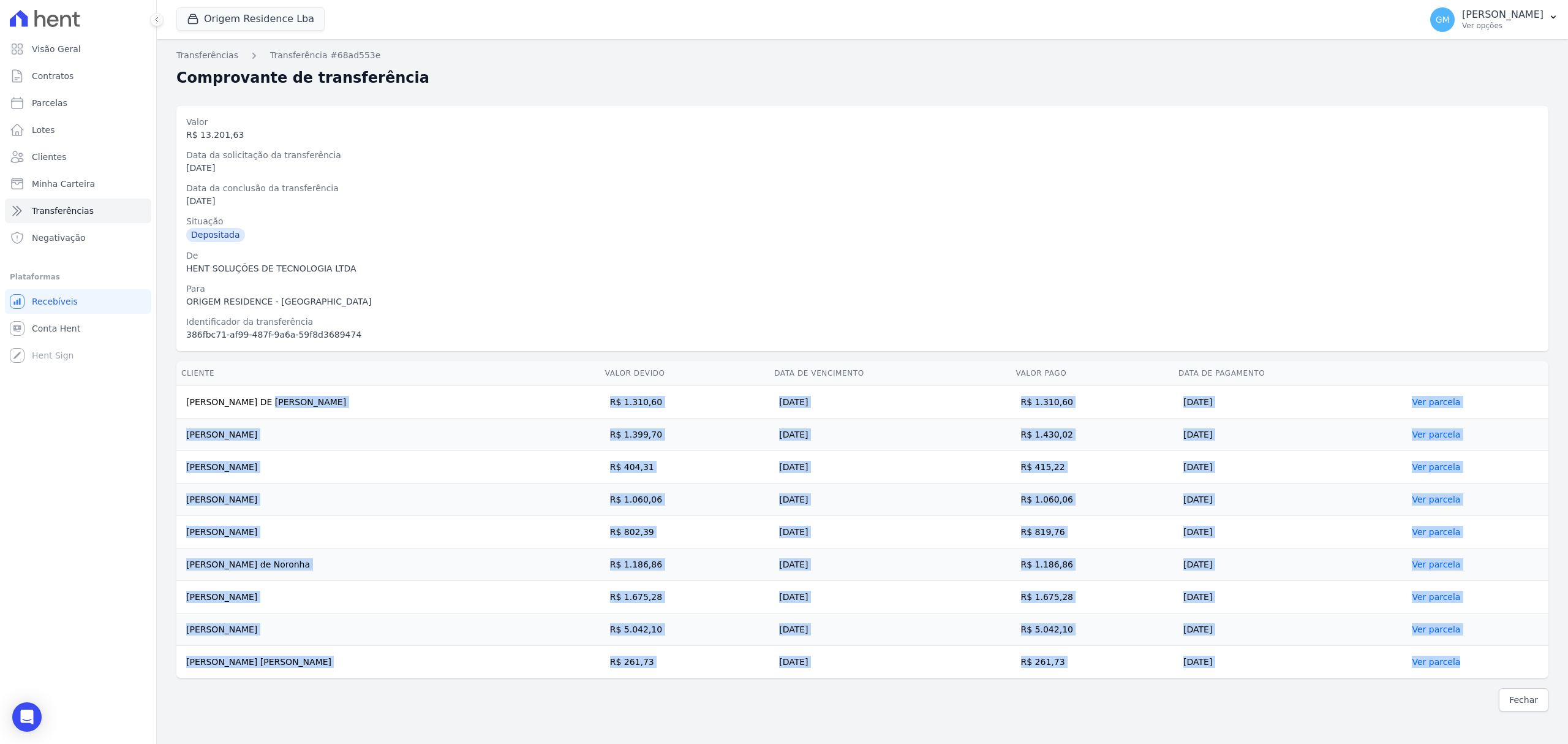
drag, startPoint x: 187, startPoint y: 401, endPoint x: 1474, endPoint y: 667, distance: 1314.2
click at [1254, 567] on tbody "[PERSON_NAME] DE [PERSON_NAME] R$ 1.310,60 [DATE] R$ 1.310,60 [DATE] Ver parcel…" at bounding box center [862, 532] width 1372 height 292
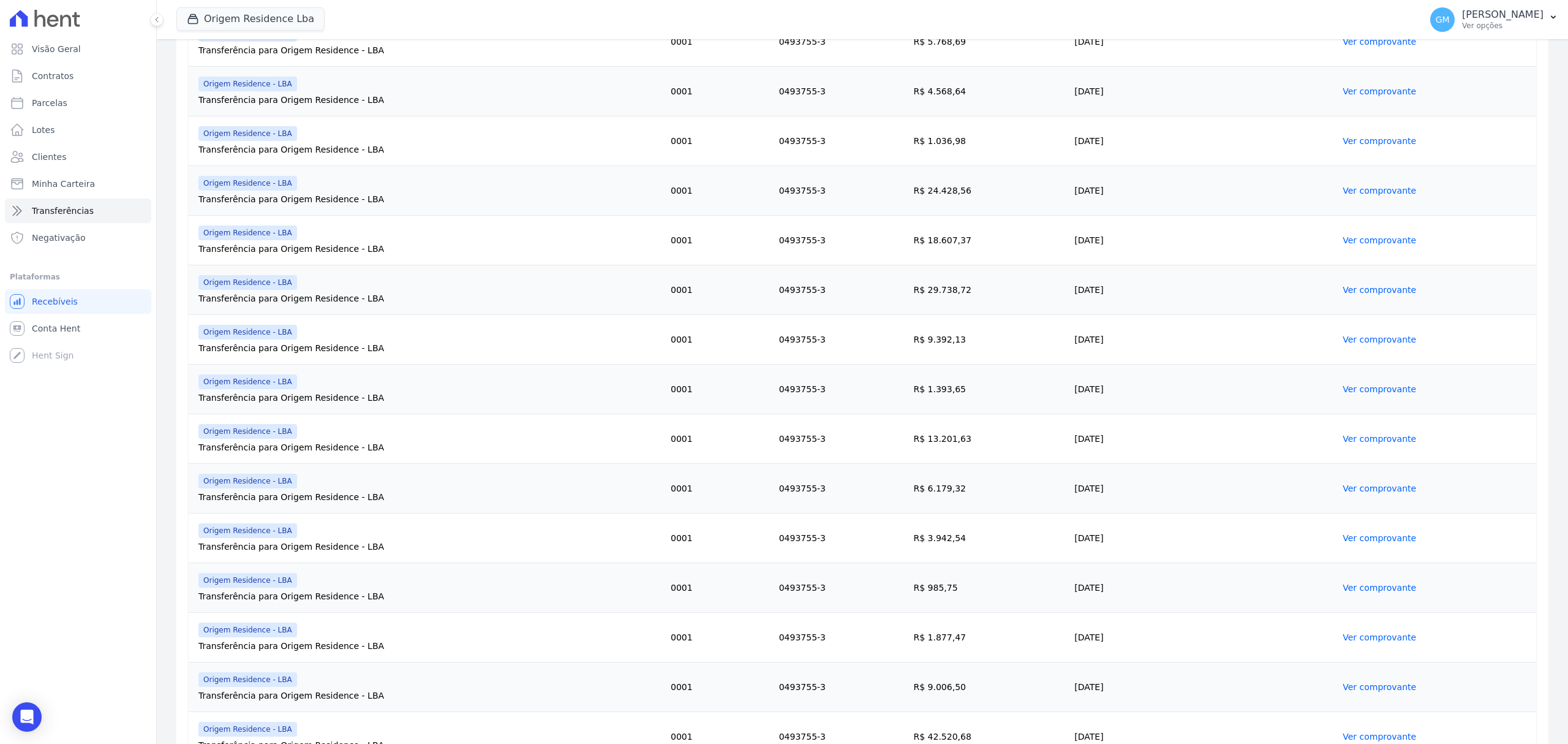
scroll to position [408, 0]
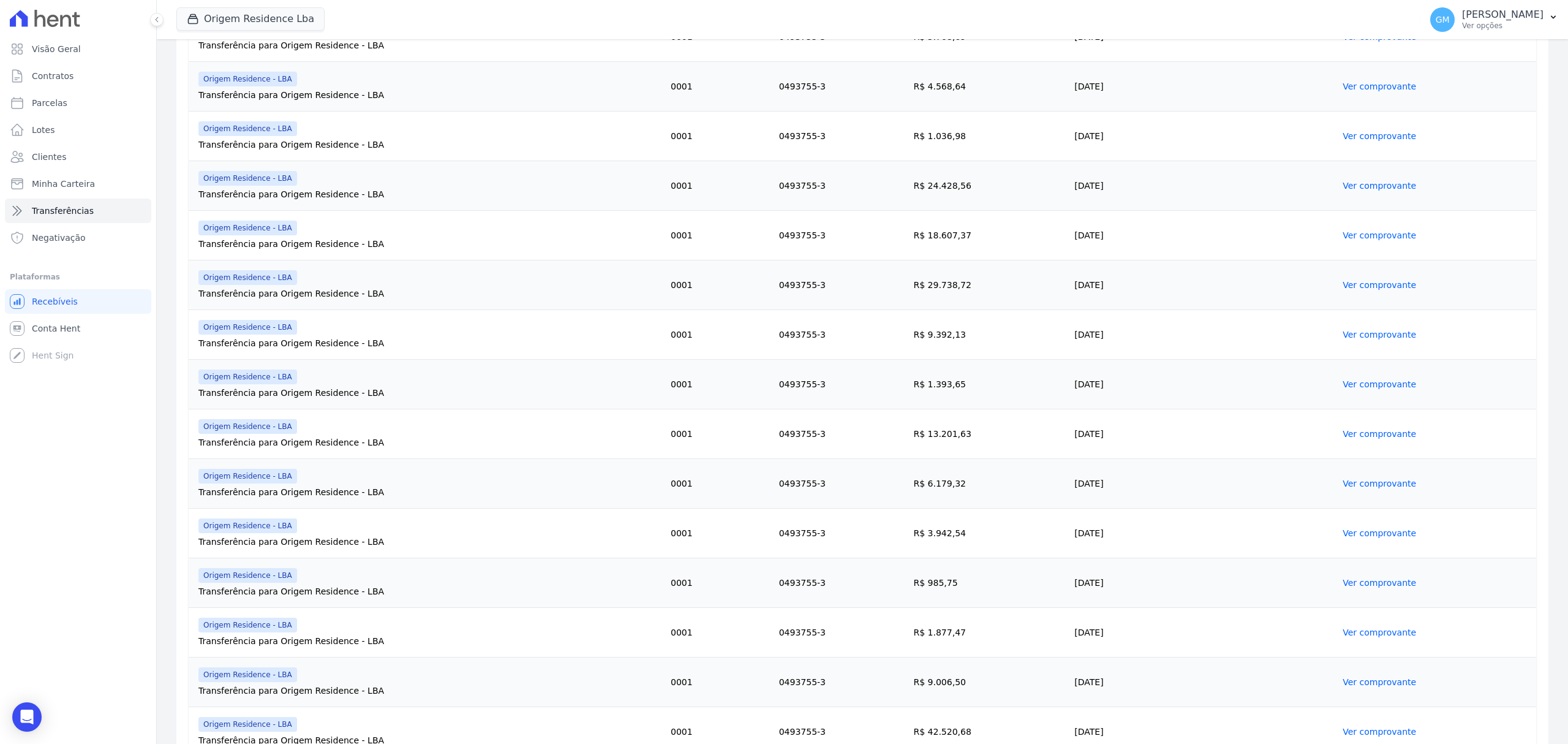
click at [1254, 485] on link "Ver comprovante" at bounding box center [1379, 483] width 73 height 10
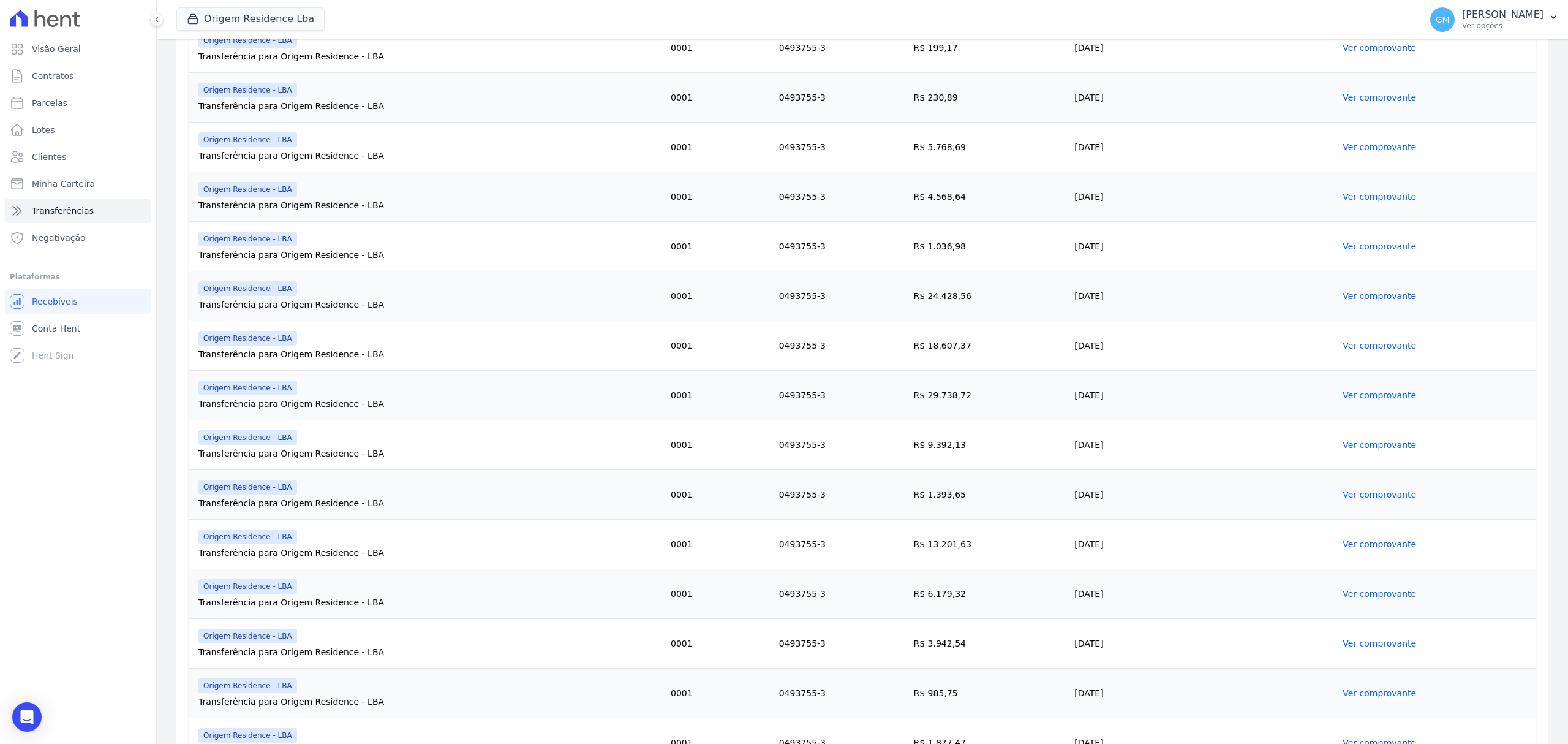
scroll to position [327, 0]
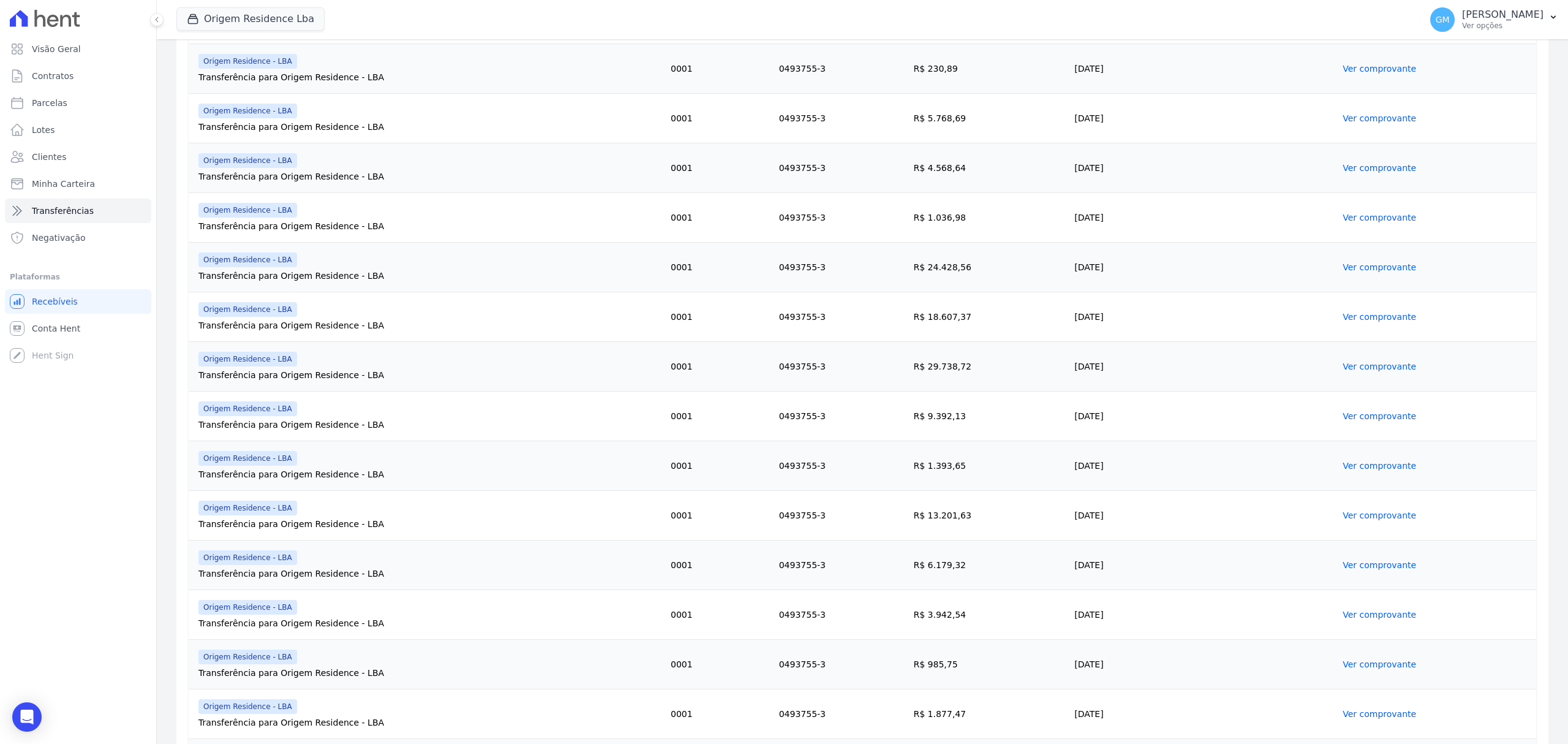
click at [1254, 517] on link "Ver comprovante" at bounding box center [1379, 515] width 73 height 10
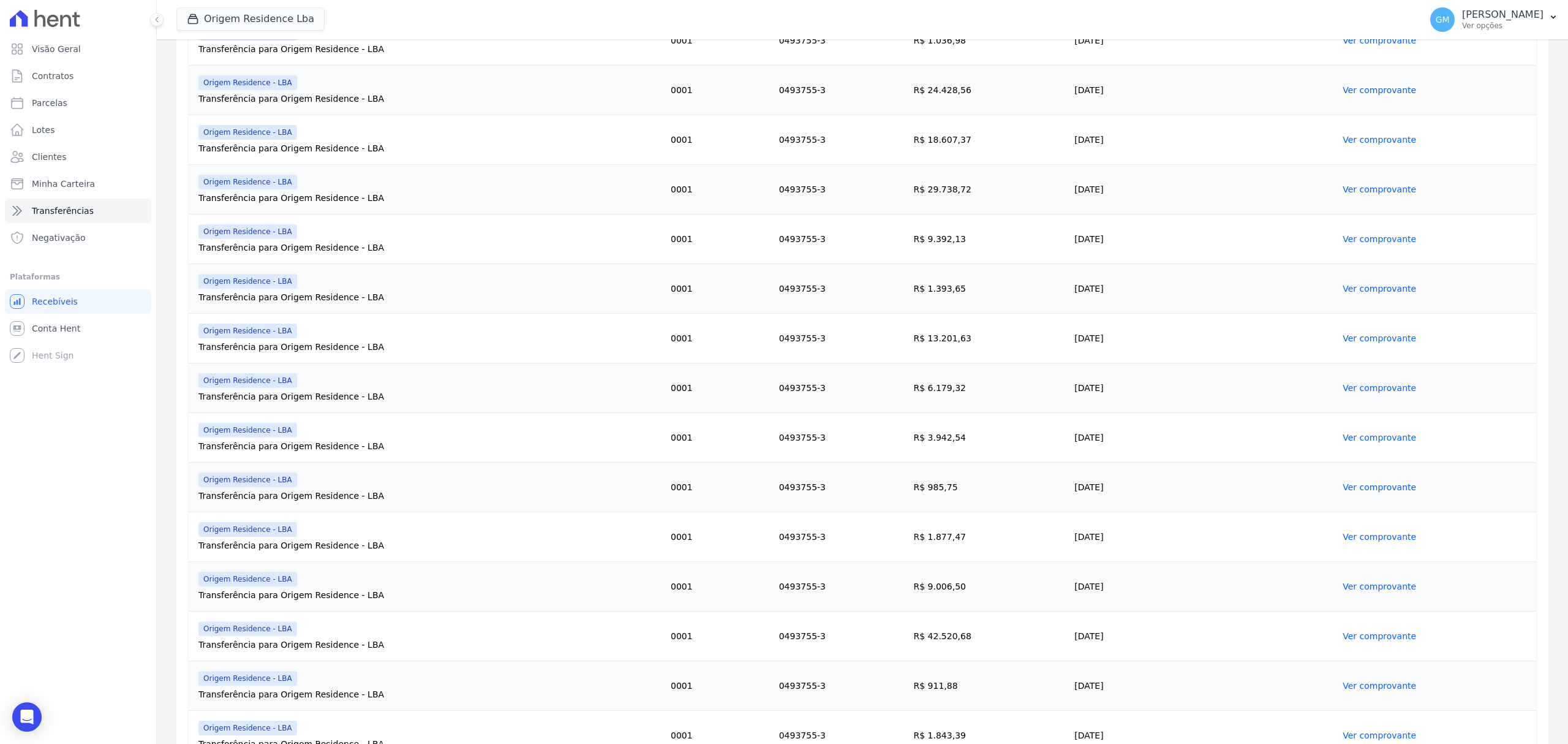
scroll to position [613, 0]
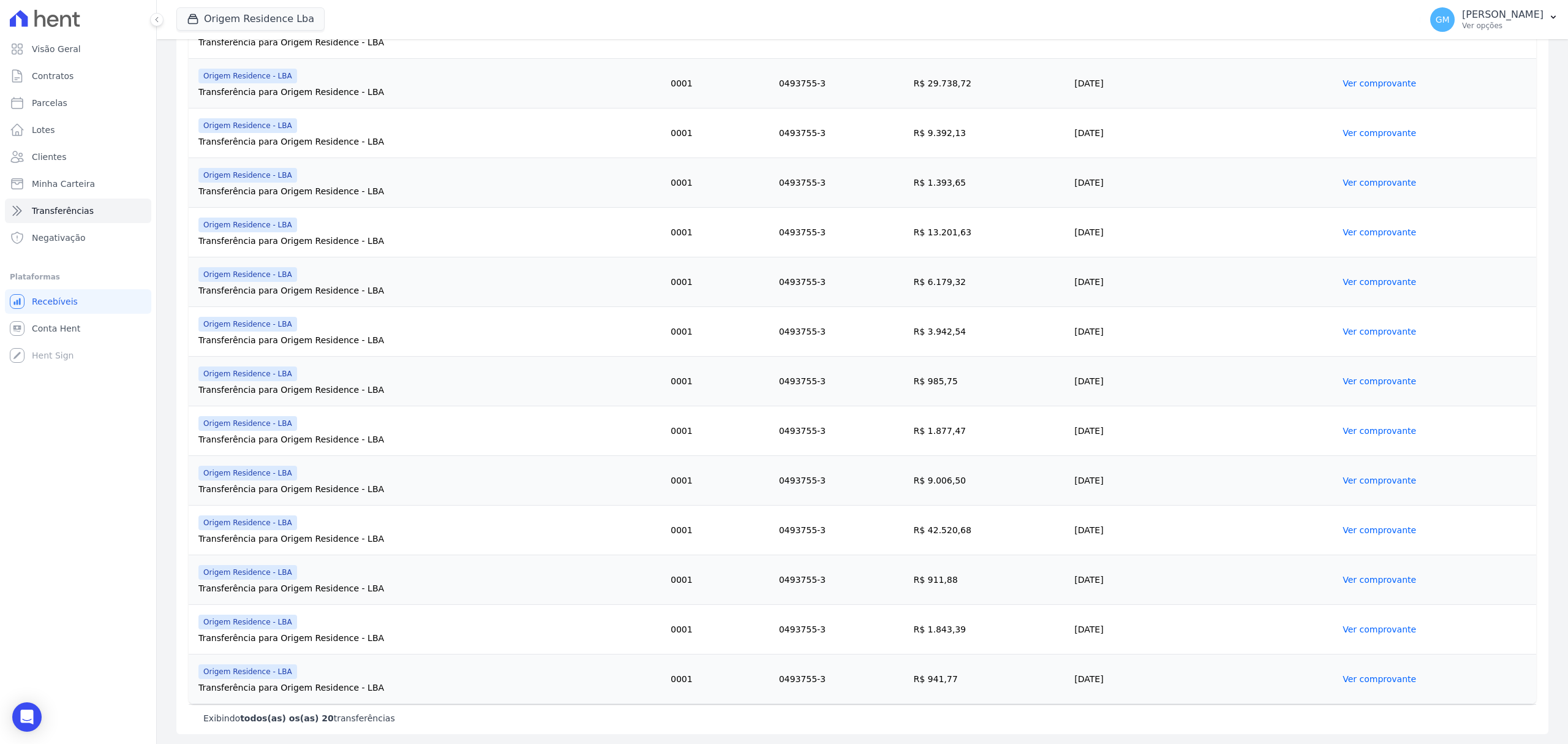
click at [1254, 282] on link "Ver comprovante" at bounding box center [1379, 282] width 73 height 10
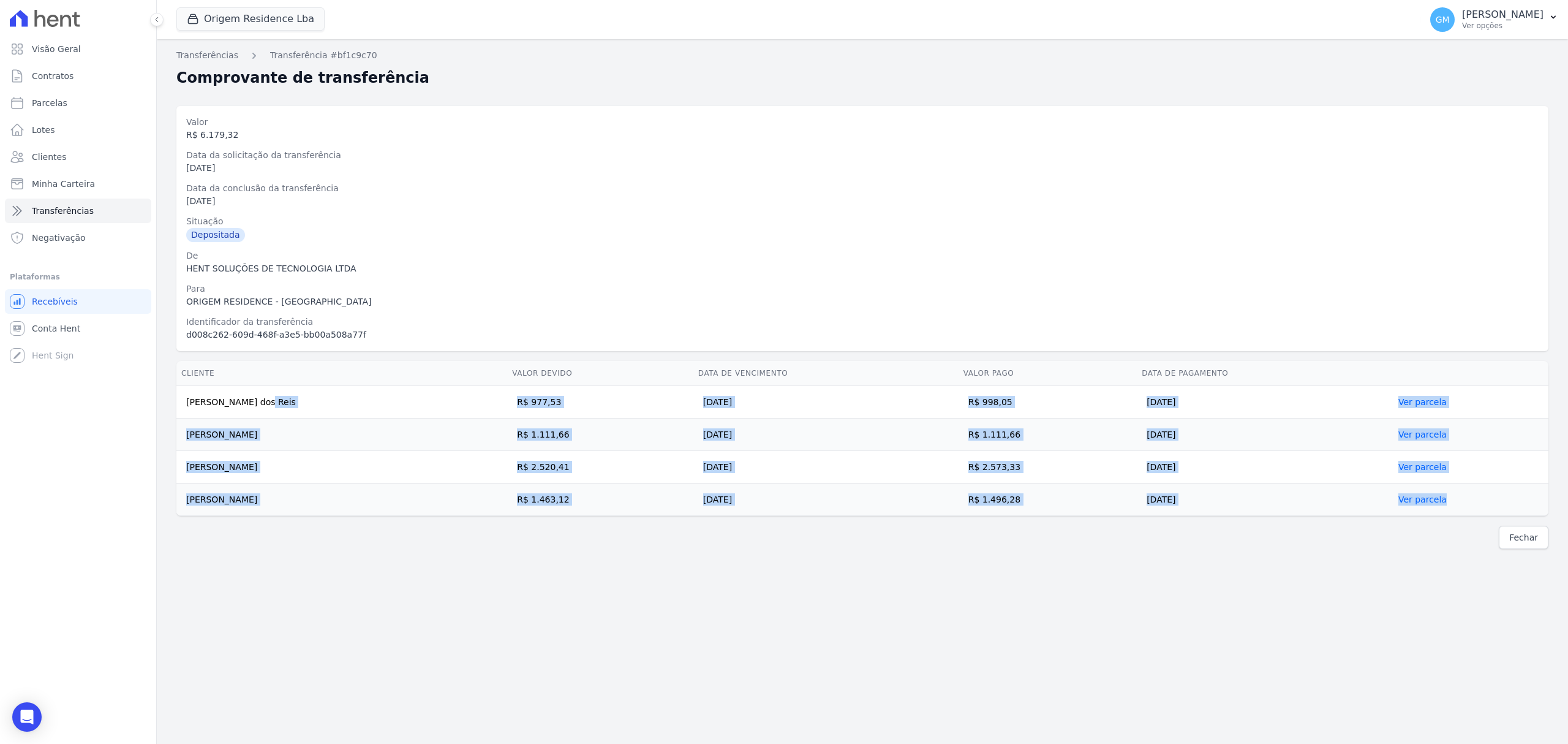
drag, startPoint x: 187, startPoint y: 398, endPoint x: 1468, endPoint y: 505, distance: 1285.5
click at [1254, 505] on tbody "[PERSON_NAME] dos Reis R$ 977,53 [DATE] R$ 998,05 [DATE] Ver parcela [PERSON_NA…" at bounding box center [862, 451] width 1372 height 130
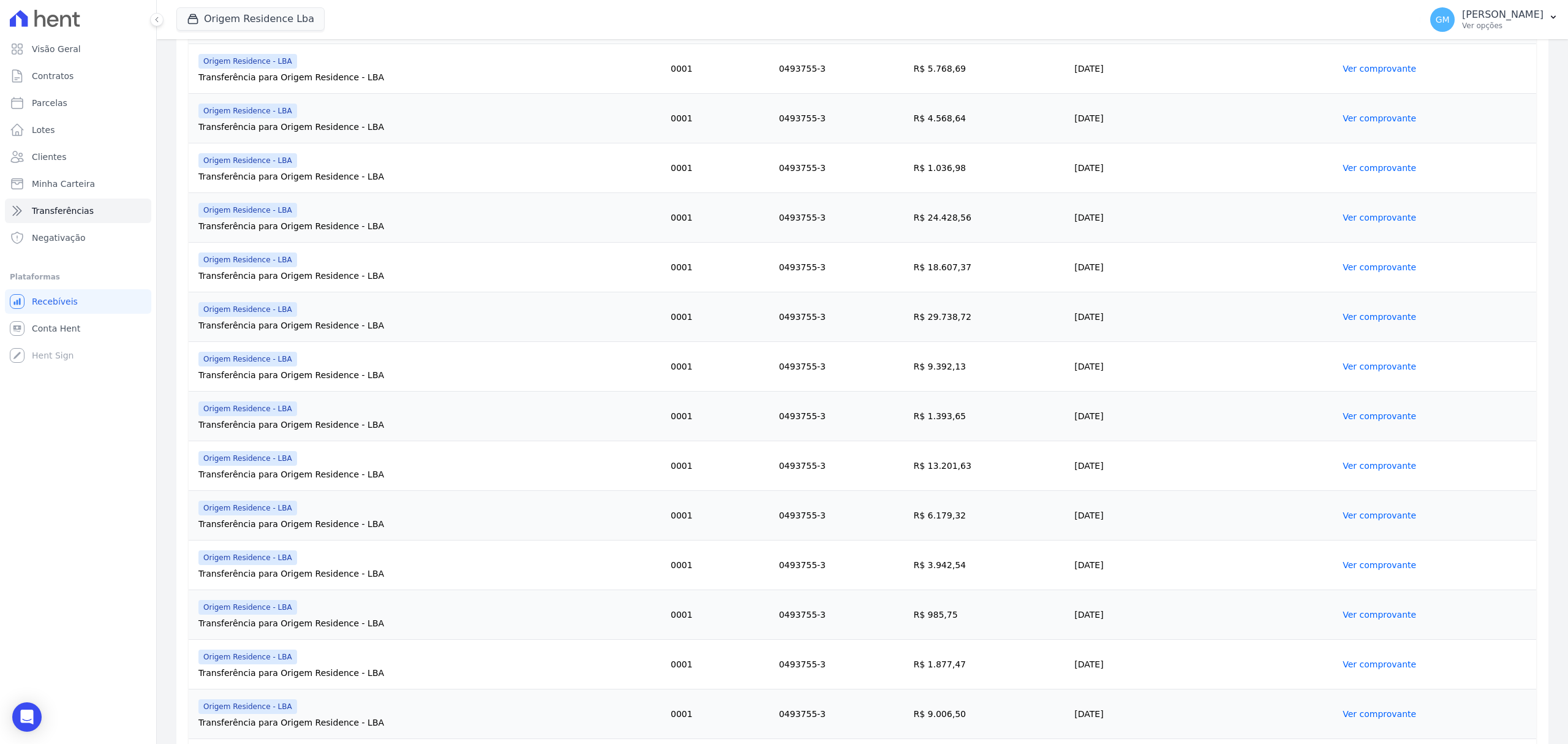
scroll to position [408, 0]
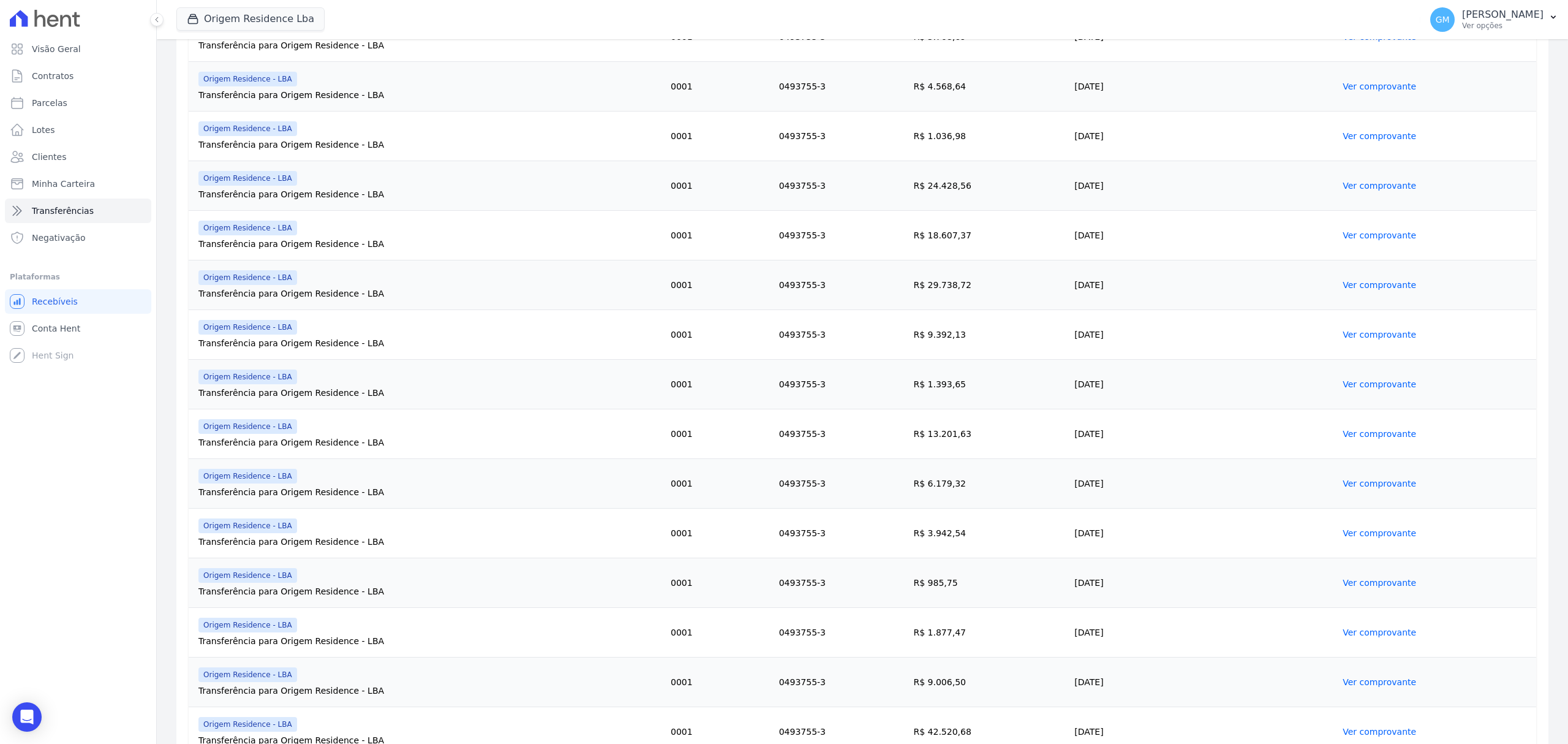
click at [1254, 489] on link "Ver comprovante" at bounding box center [1379, 483] width 73 height 10
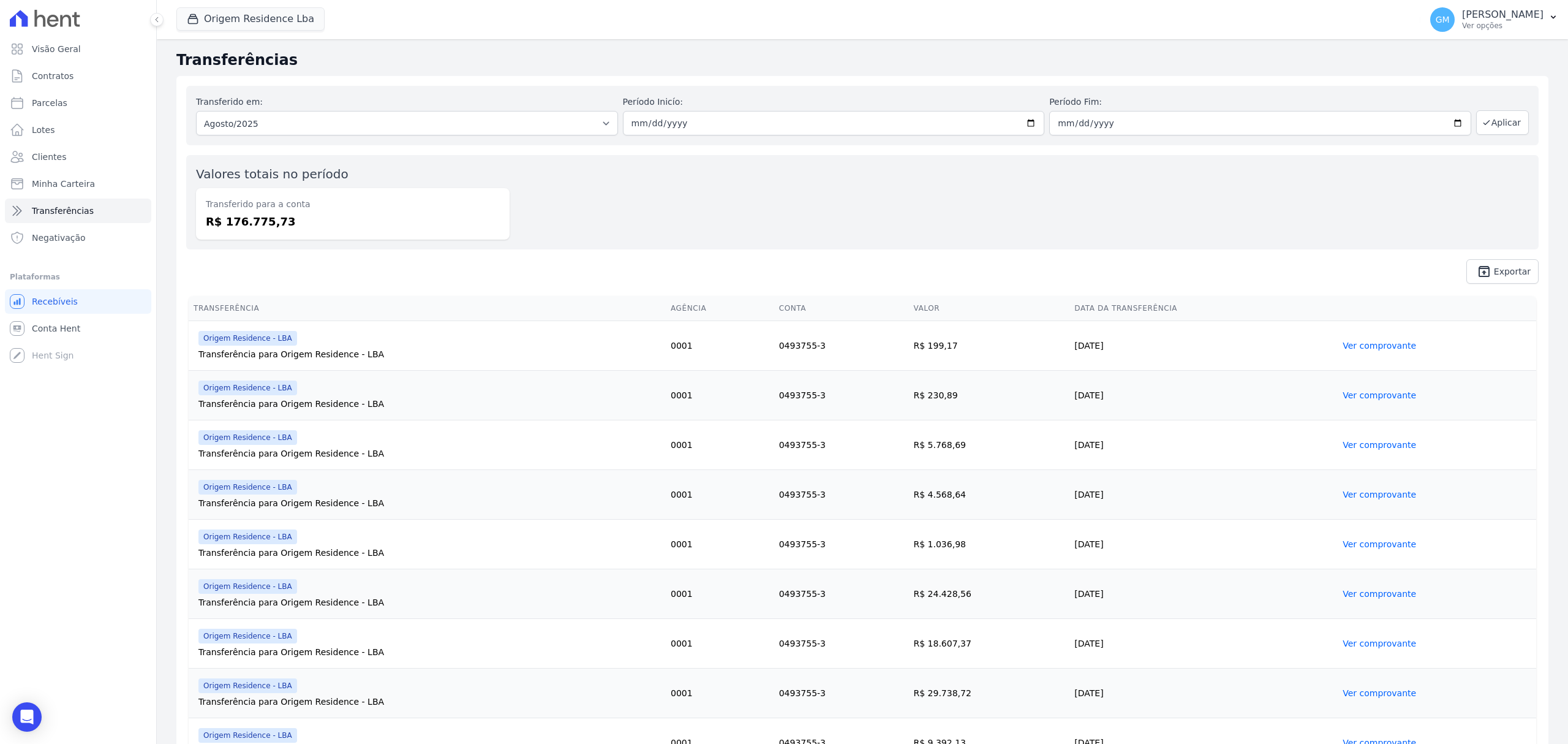
scroll to position [408, 0]
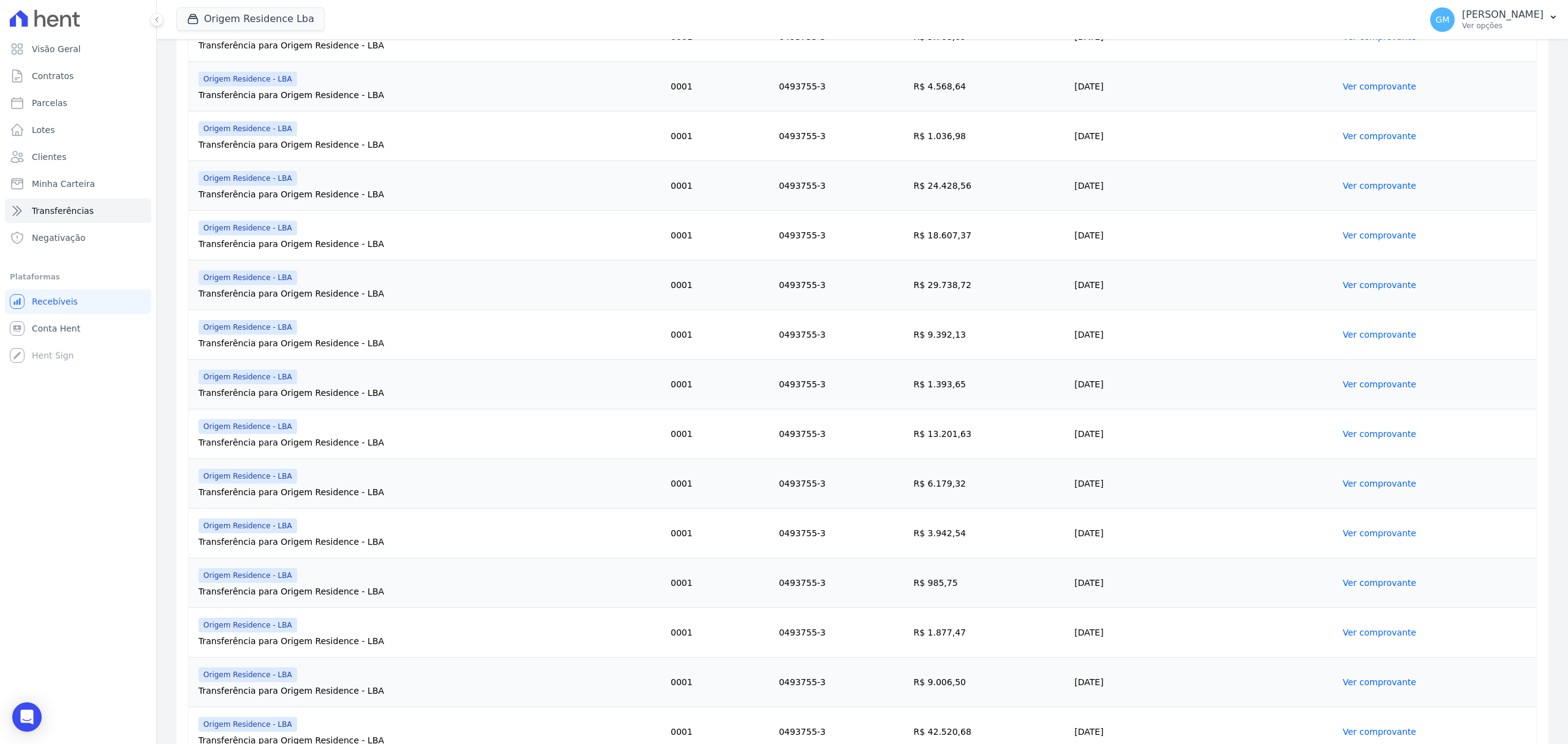
click at [1254, 489] on link "Ver comprovante" at bounding box center [1379, 483] width 73 height 10
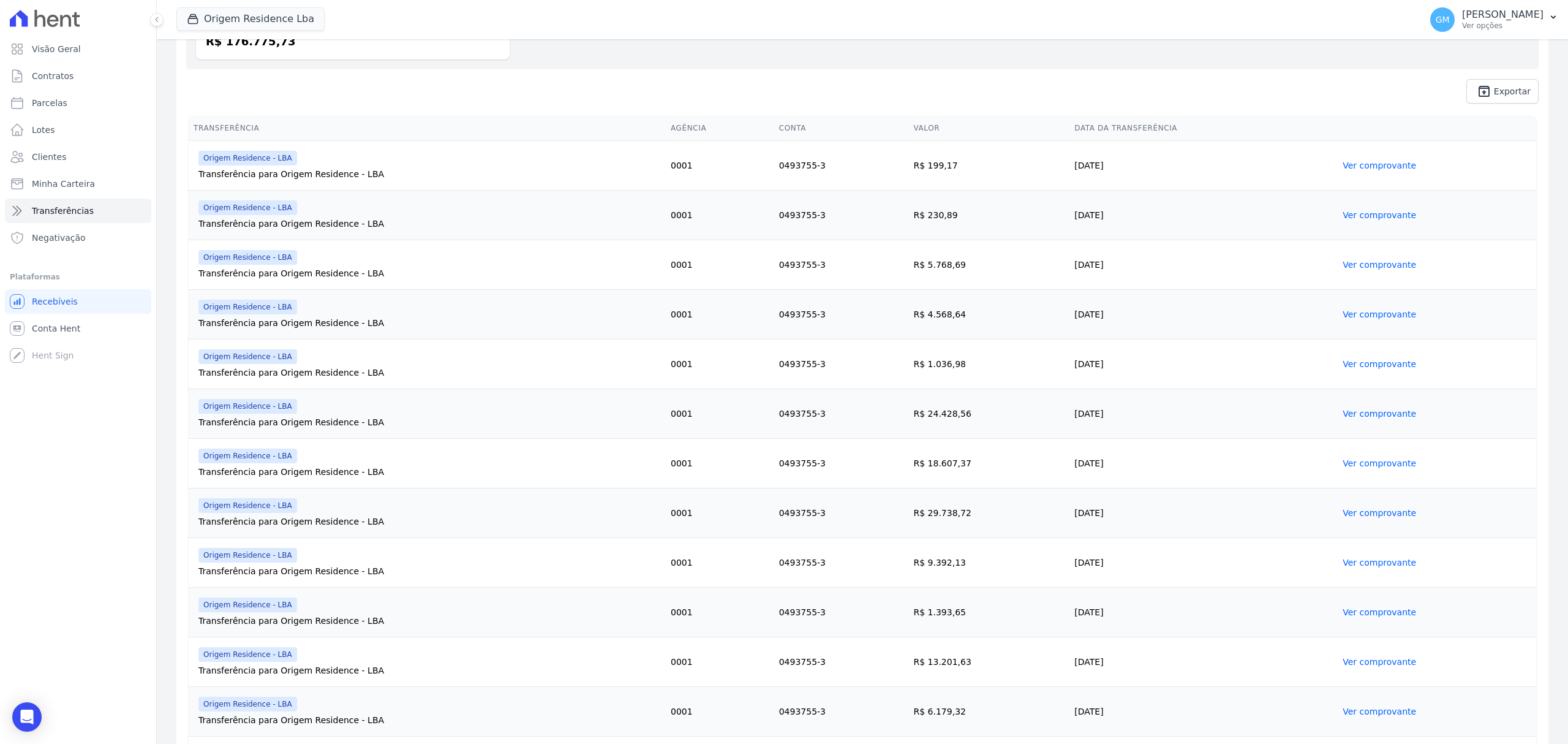
scroll to position [408, 0]
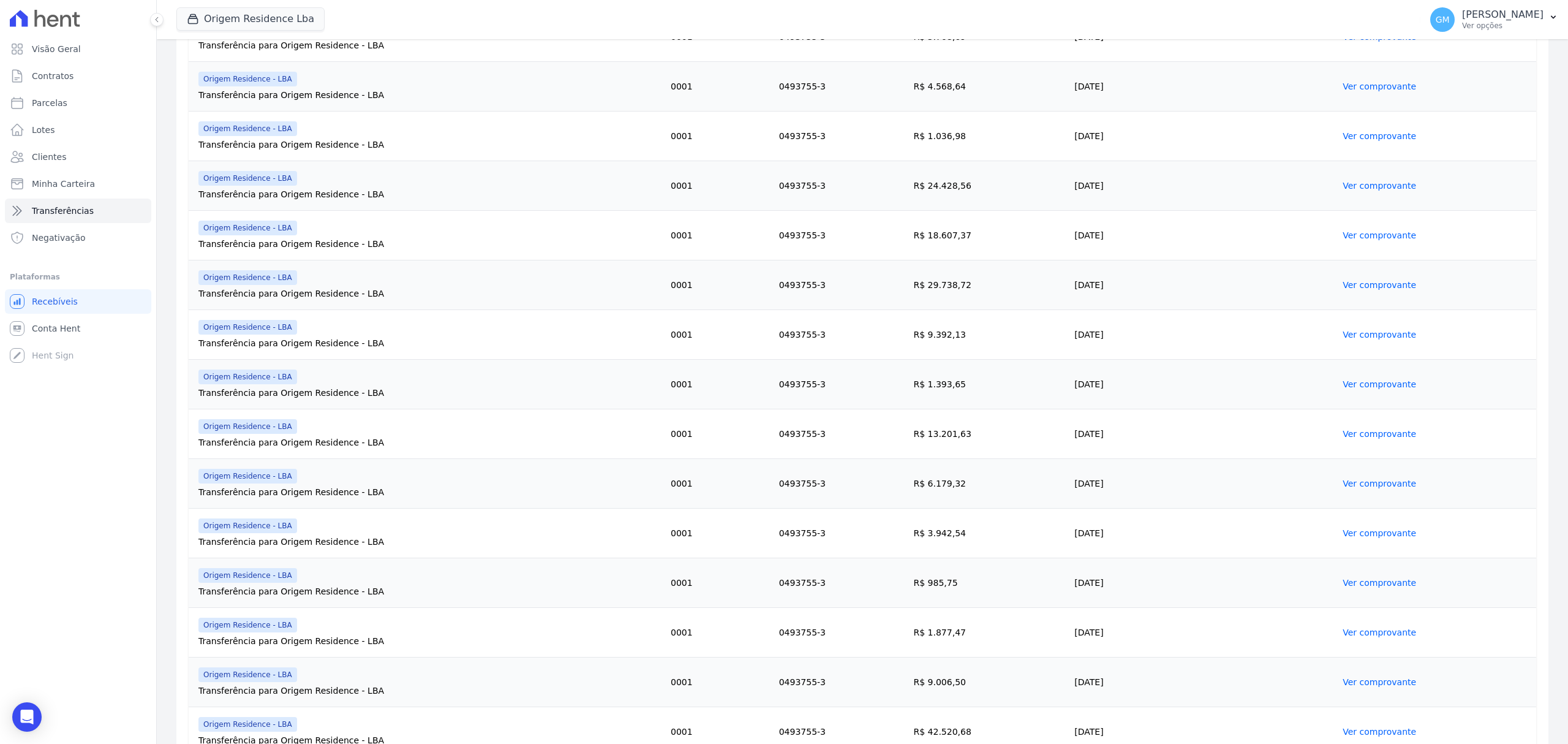
click at [1254, 530] on link "Ver comprovante" at bounding box center [1379, 533] width 73 height 10
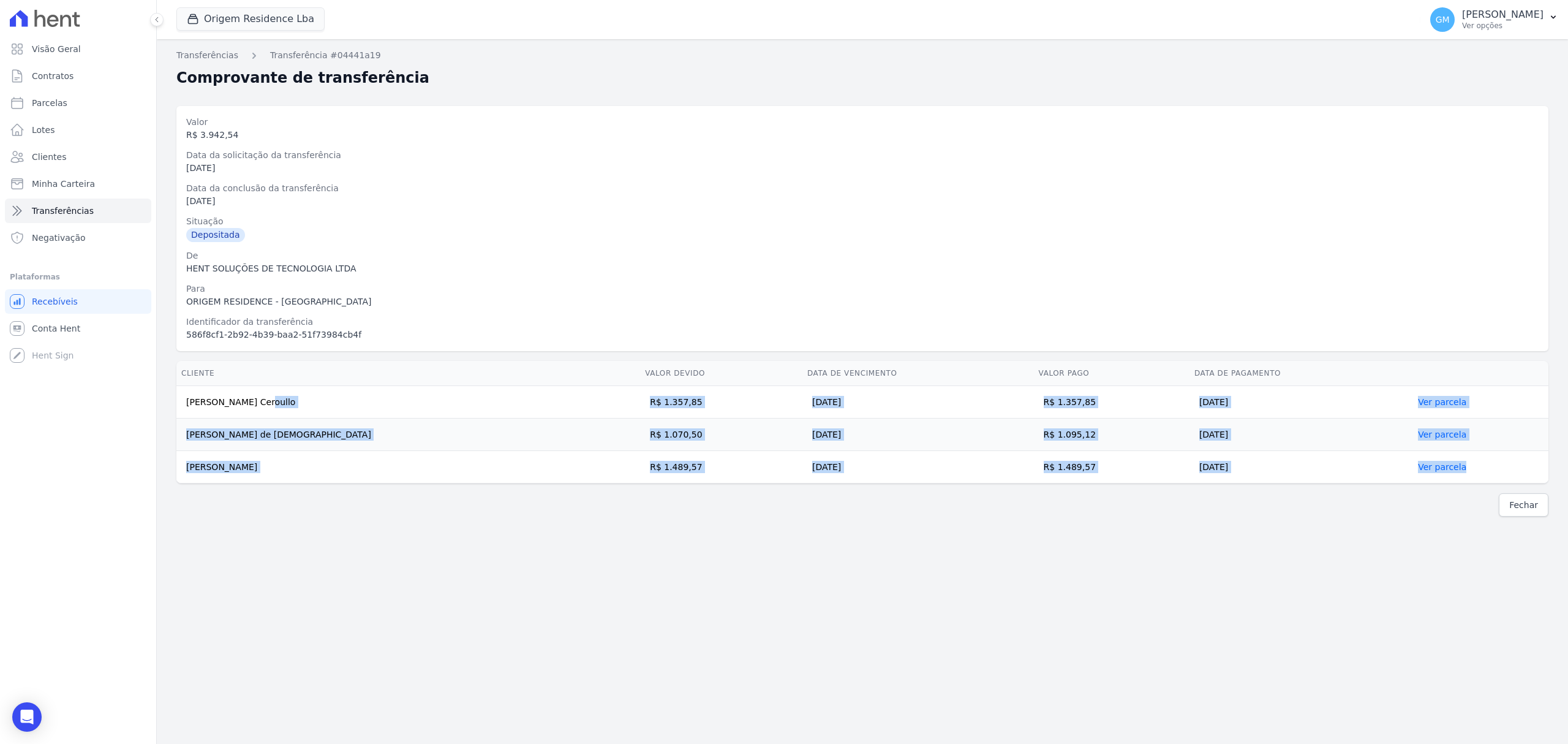
drag, startPoint x: 185, startPoint y: 398, endPoint x: 1465, endPoint y: 464, distance: 1281.7
click at [1254, 464] on tbody "[PERSON_NAME] Ceroullo R$ 1.357,85 [DATE] R$ 1.357,85 [DATE] Ver parcela [PERSO…" at bounding box center [862, 434] width 1372 height 97
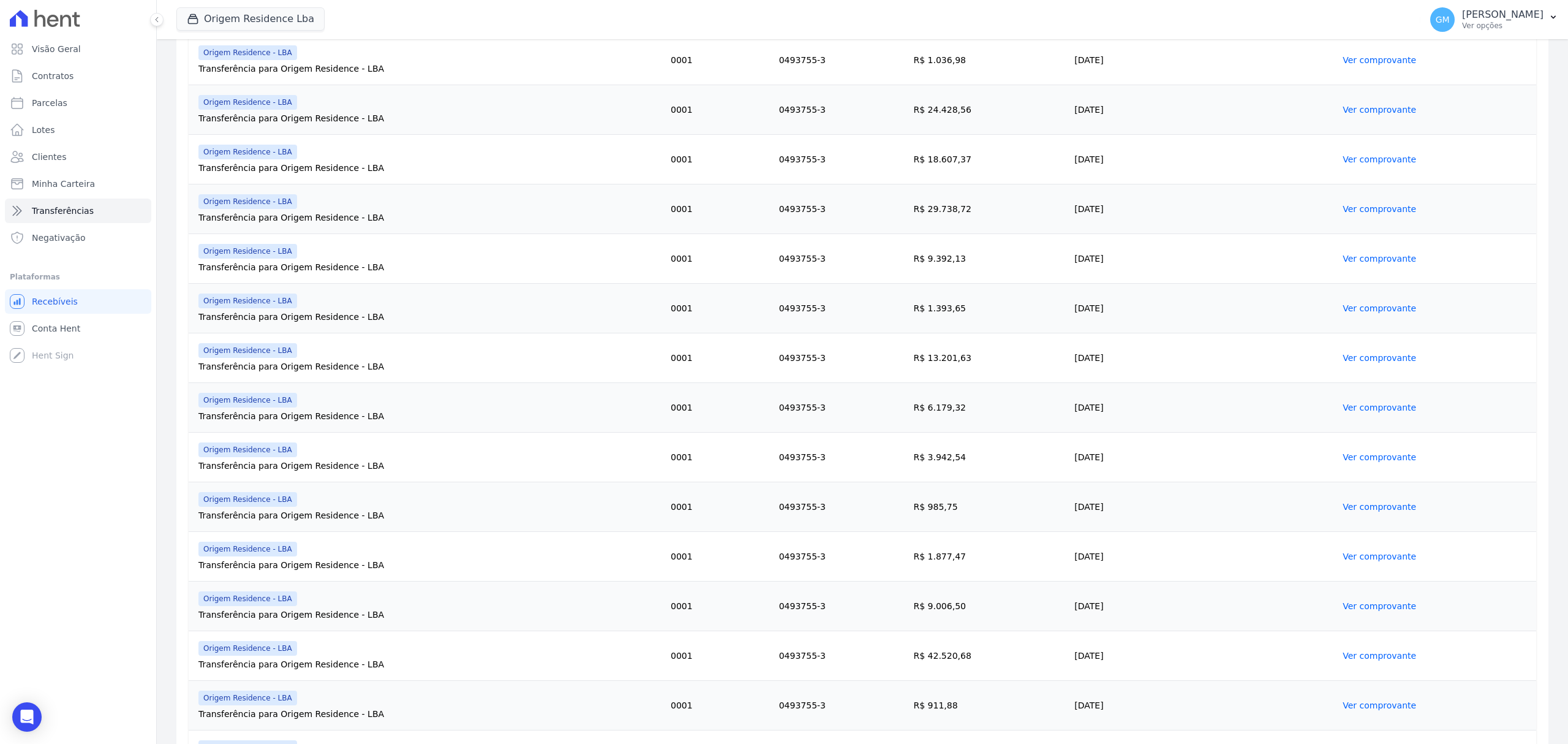
scroll to position [491, 0]
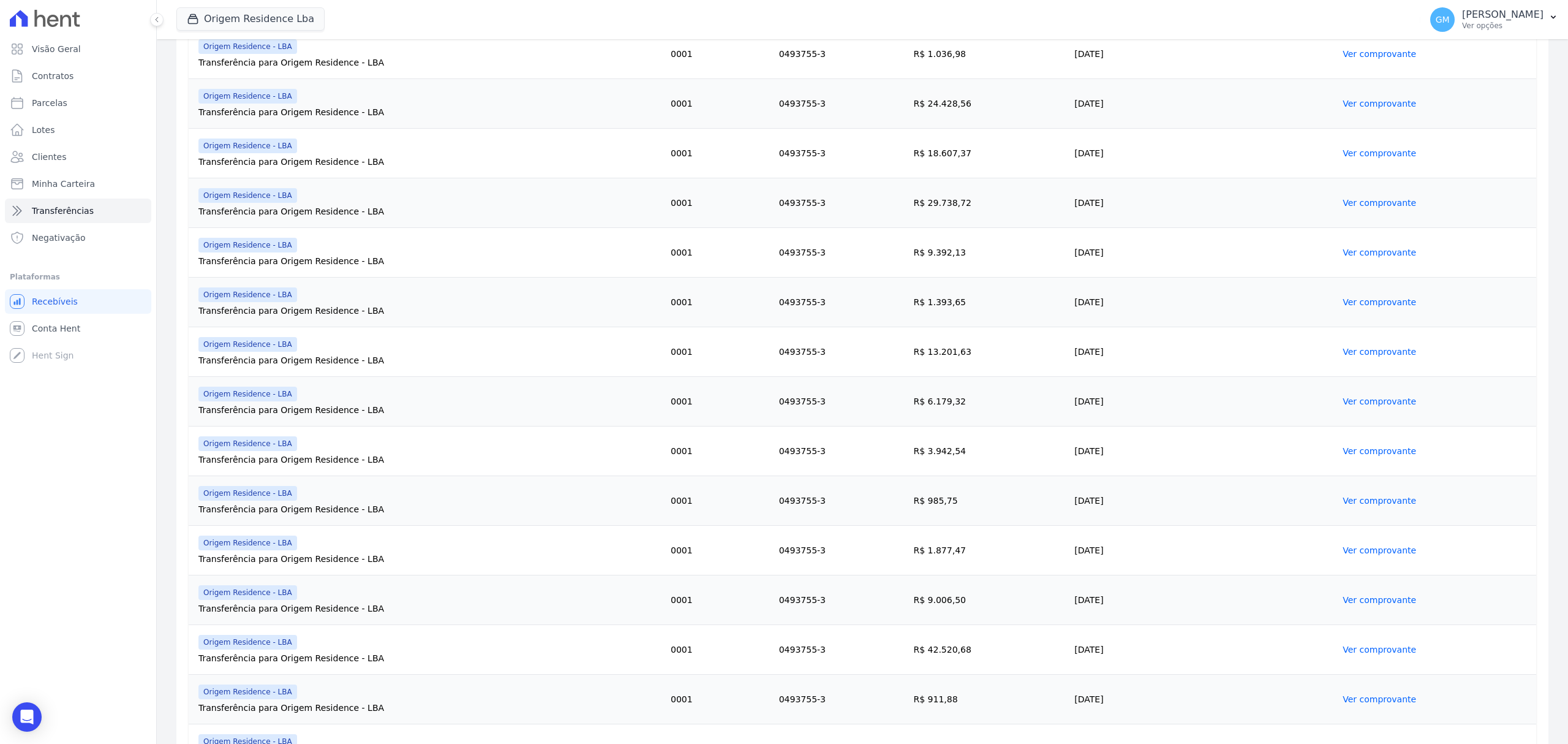
click at [1254, 446] on td "Ver comprovante" at bounding box center [1437, 452] width 198 height 50
click at [1254, 452] on link "Ver comprovante" at bounding box center [1379, 451] width 73 height 10
click at [1254, 504] on link "Ver comprovante" at bounding box center [1379, 500] width 73 height 10
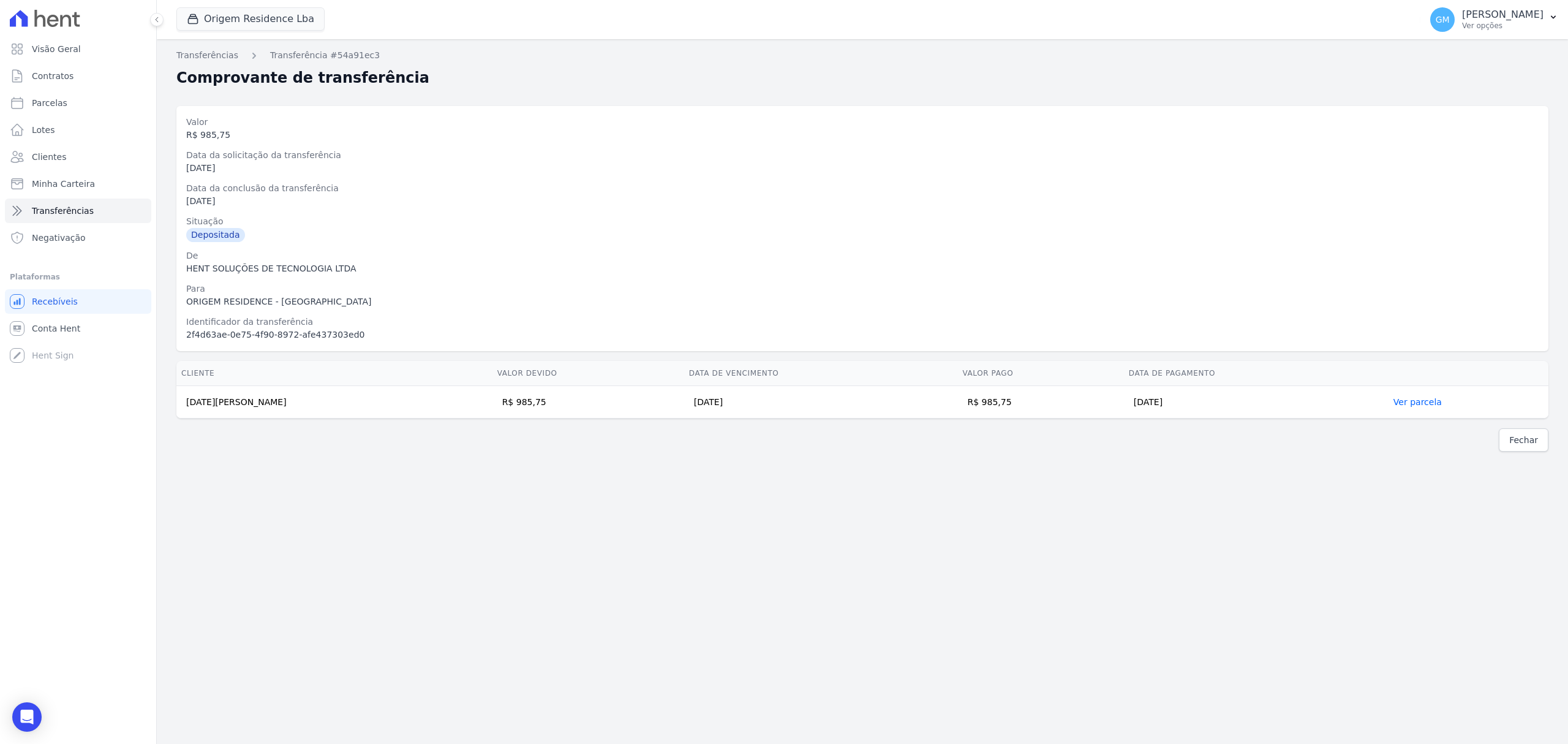
drag, startPoint x: 185, startPoint y: 398, endPoint x: 1258, endPoint y: 413, distance: 1073.1
click at [1254, 413] on tr "[DATE][PERSON_NAME] R$ 985,75 [DATE] R$ 985,75 [DATE] Ver parcela" at bounding box center [862, 402] width 1372 height 32
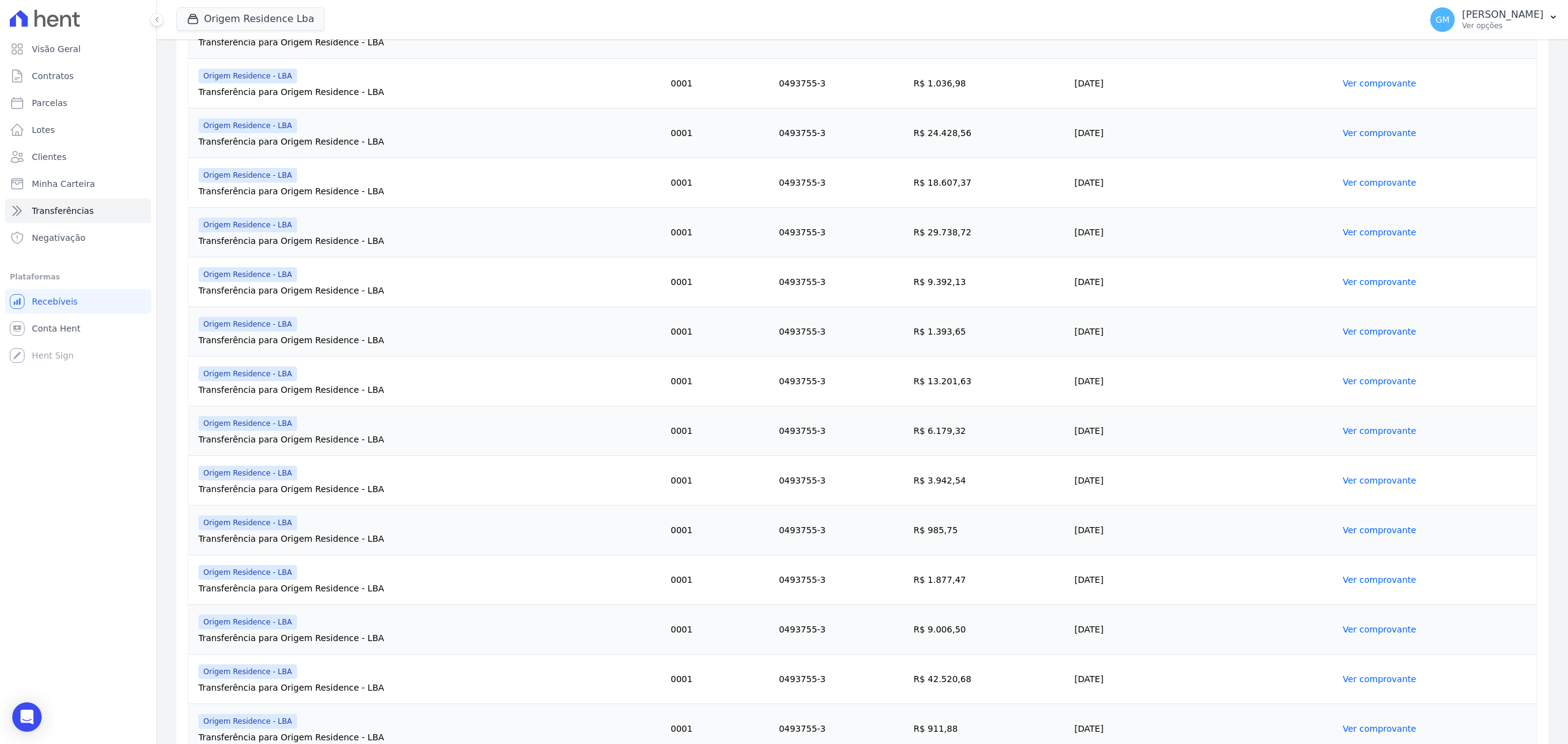
scroll to position [491, 0]
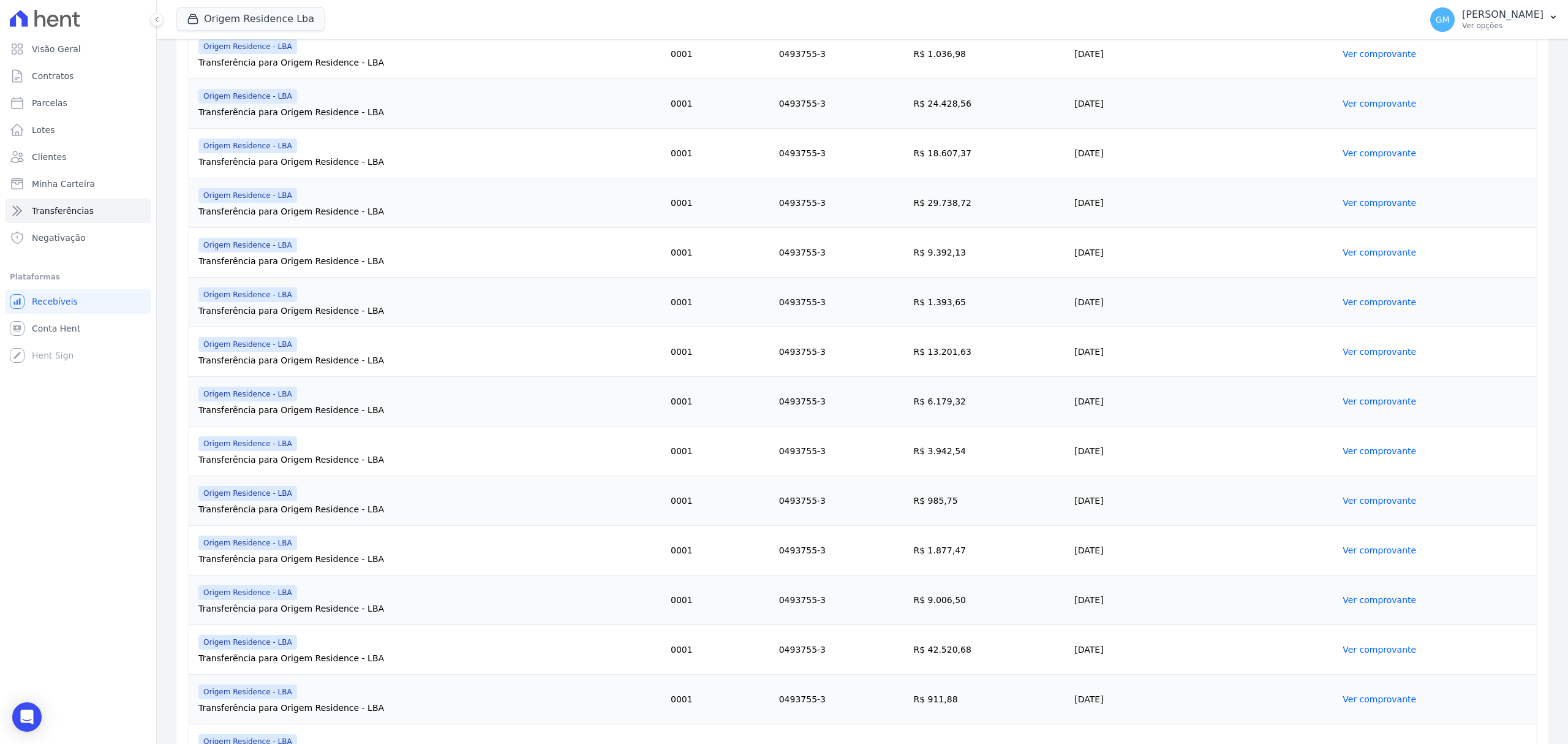
click at [1254, 553] on link "Ver comprovante" at bounding box center [1379, 551] width 73 height 10
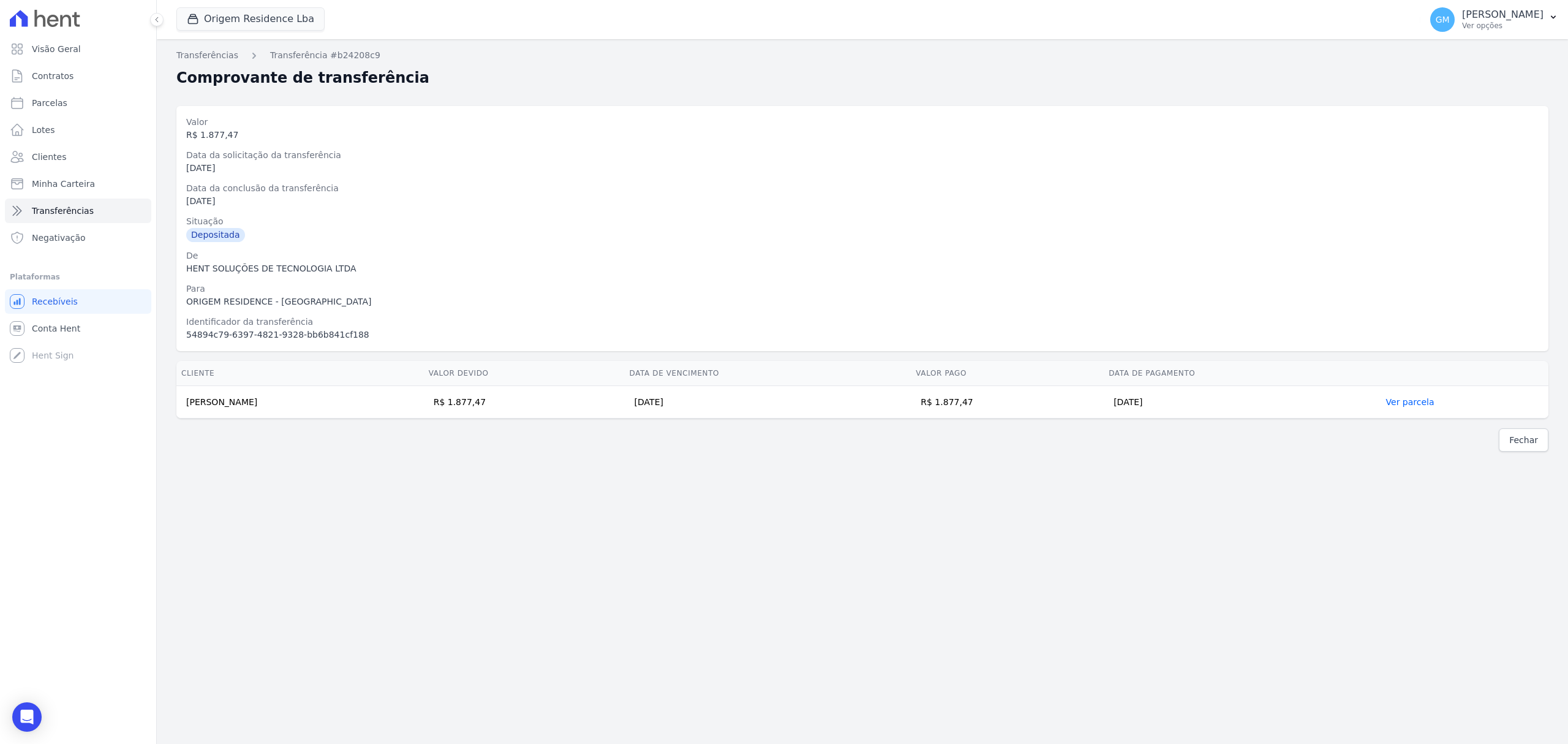
drag, startPoint x: 184, startPoint y: 401, endPoint x: 1360, endPoint y: 412, distance: 1176.1
click at [1254, 412] on tr "[PERSON_NAME] R$ 1.877,47 [DATE] R$ 1.877,47 [DATE] Ver parcela" at bounding box center [862, 402] width 1372 height 32
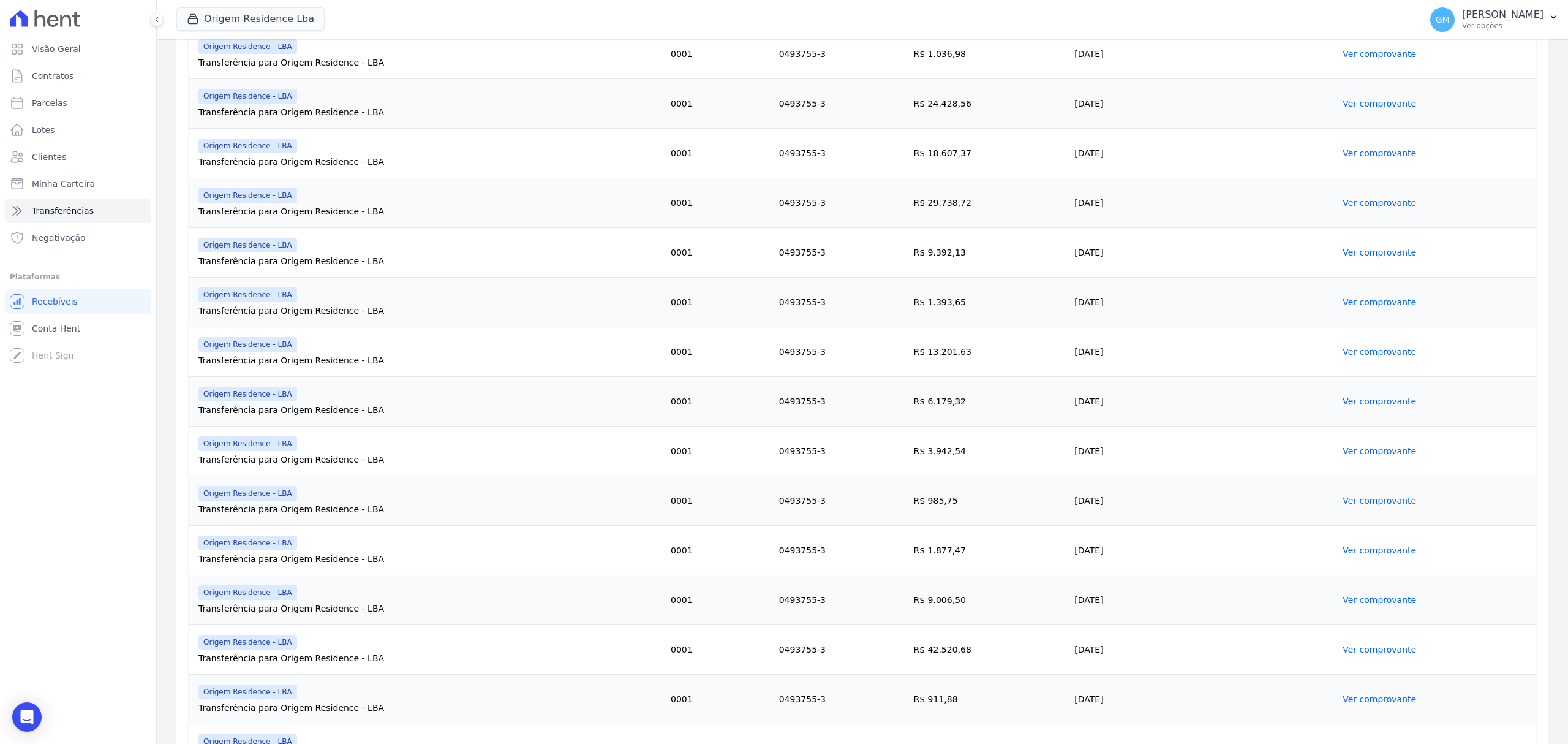
scroll to position [613, 0]
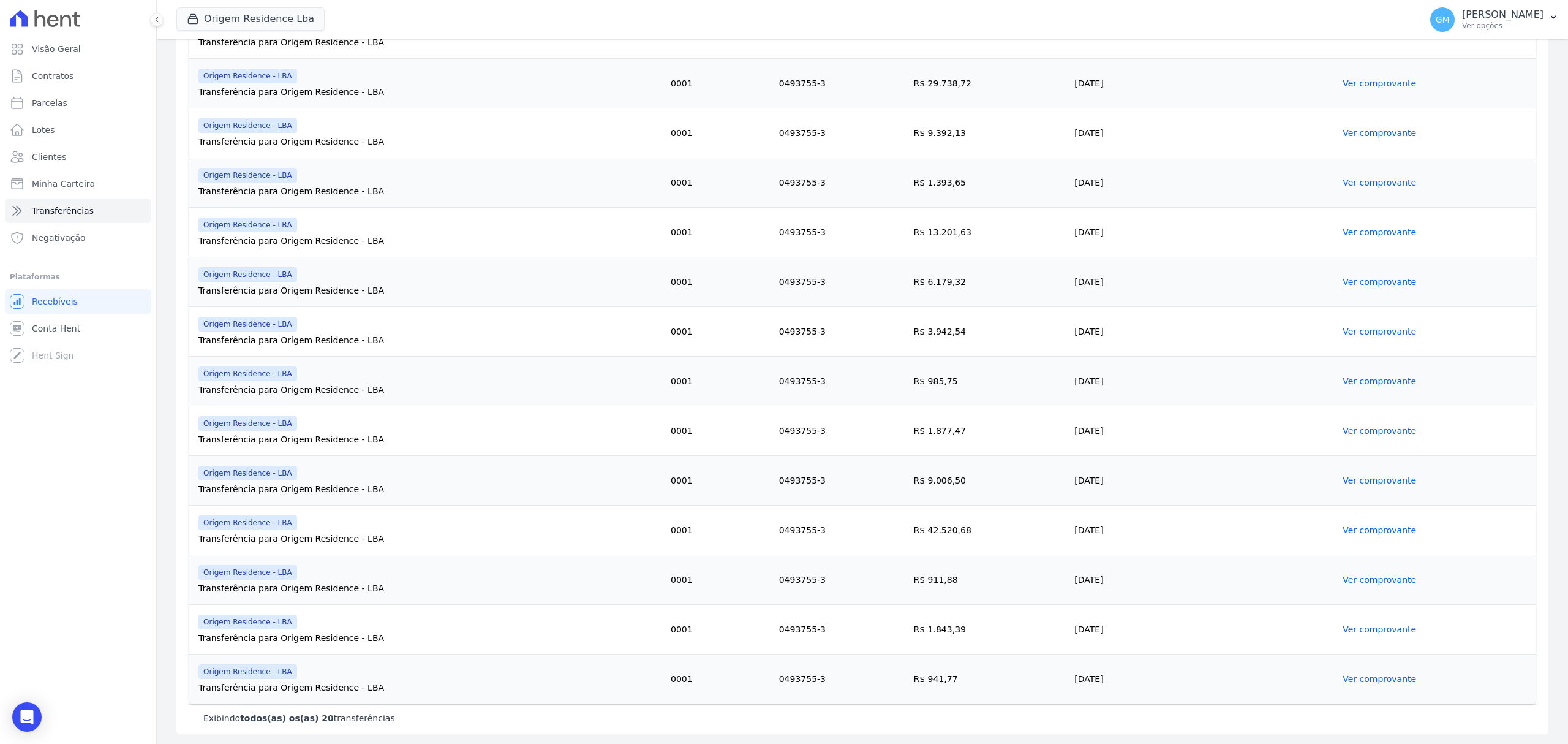
click at [1254, 475] on link "Ver comprovante" at bounding box center [1379, 480] width 73 height 10
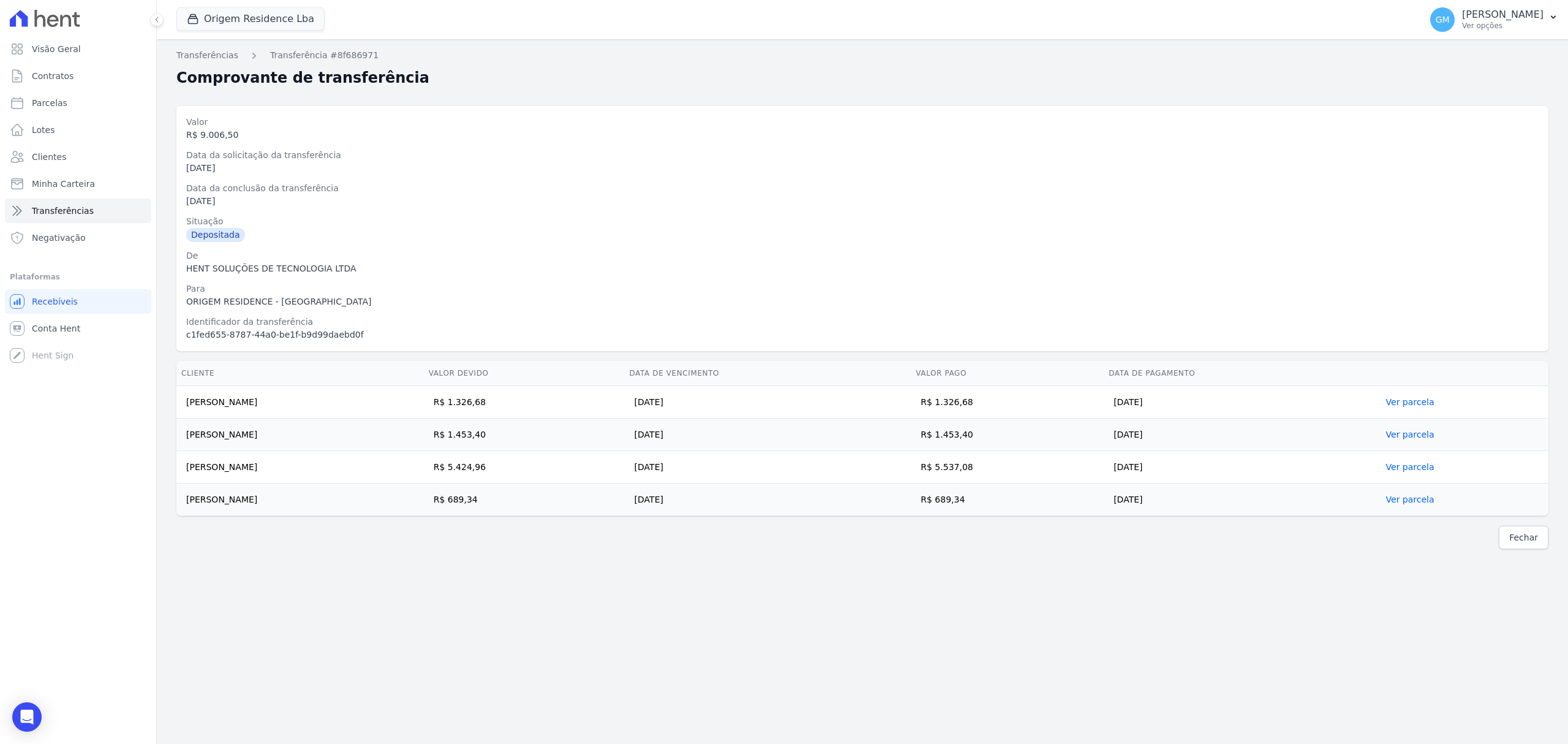
drag, startPoint x: 187, startPoint y: 401, endPoint x: 1457, endPoint y: 496, distance: 1273.5
click at [1254, 496] on tbody "[PERSON_NAME] R$ 1.326,68 [DATE] R$ 1.326,68 [DATE] Ver parcela [PERSON_NAME] R…" at bounding box center [862, 451] width 1372 height 130
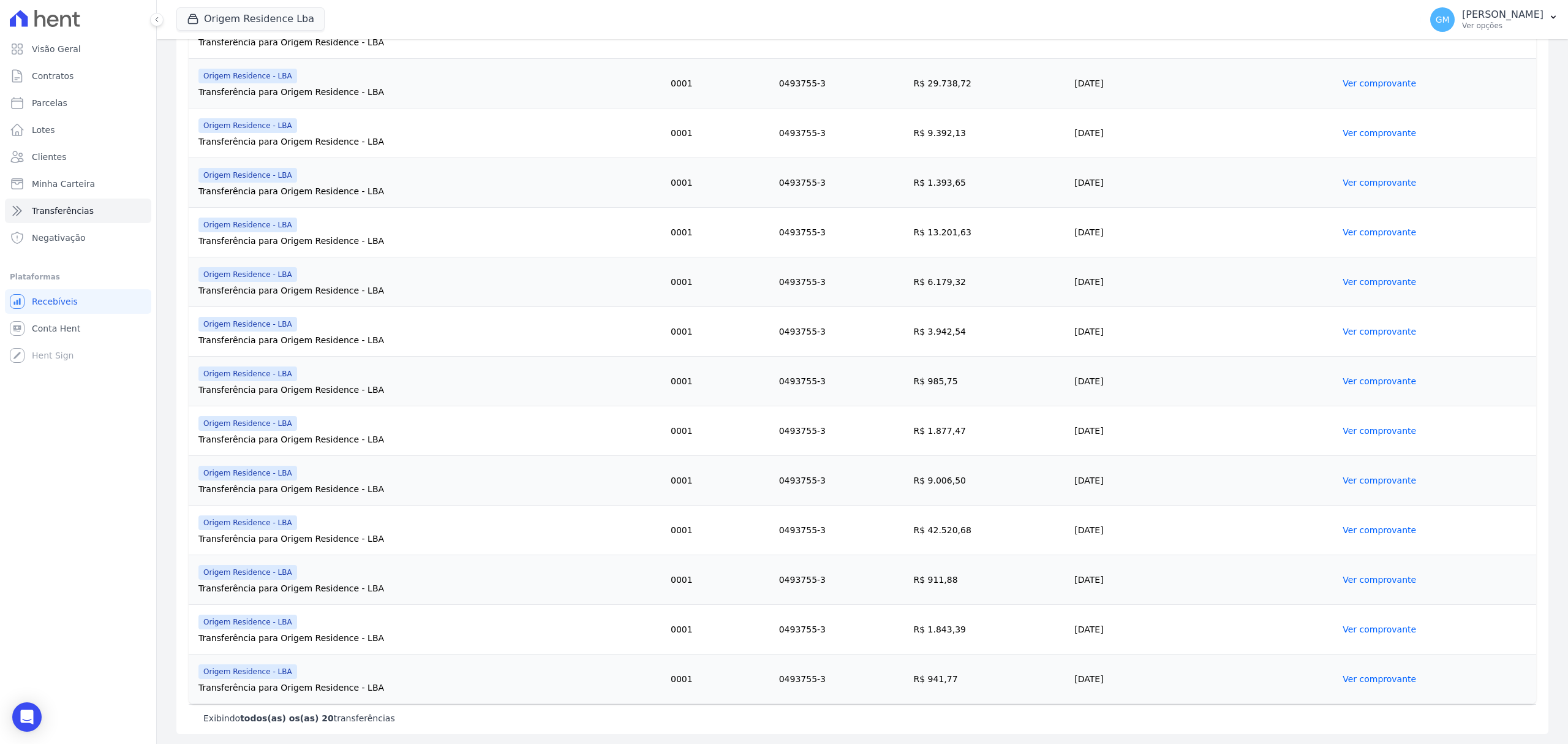
scroll to position [613, 0]
click at [1254, 475] on link "Ver comprovante" at bounding box center [1379, 480] width 73 height 10
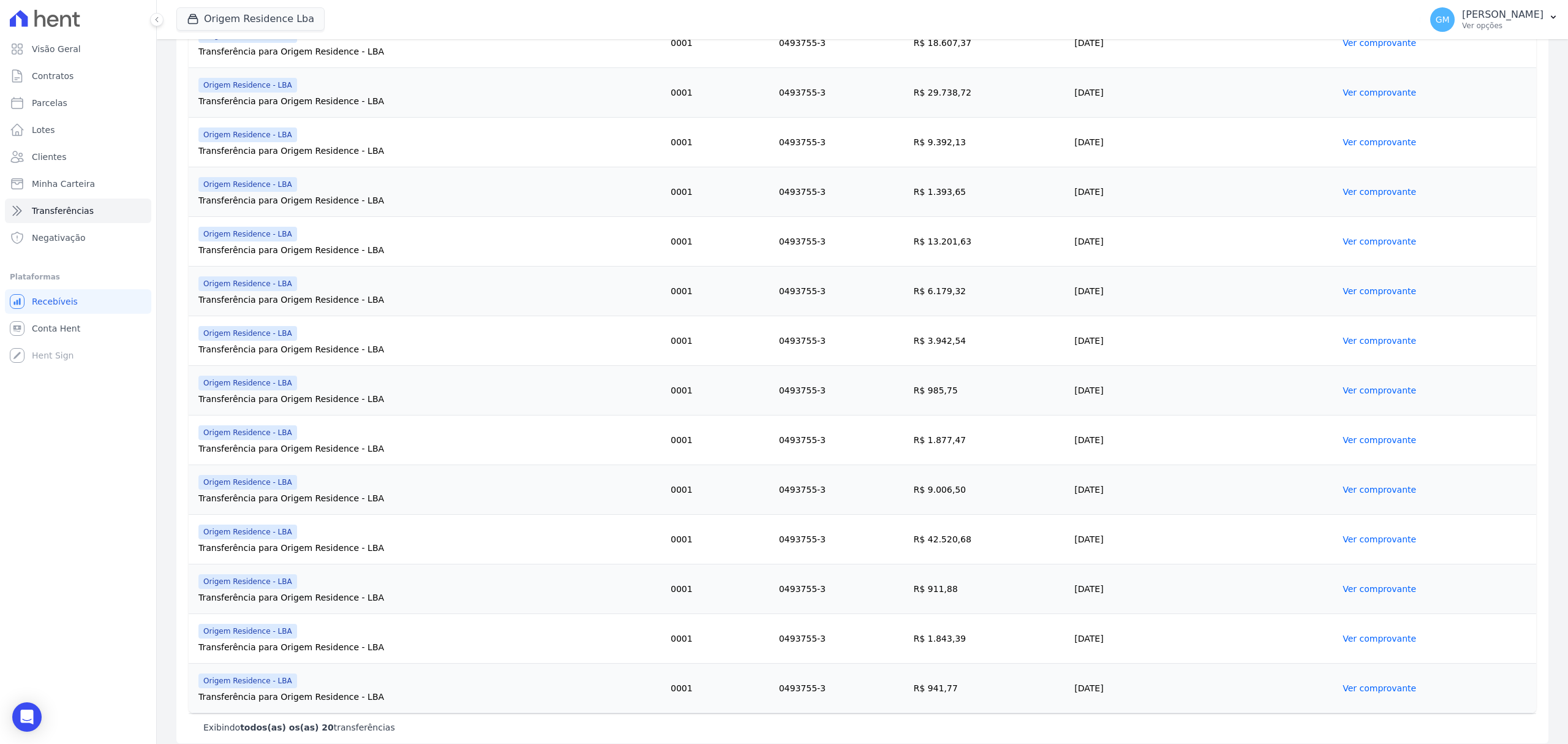
scroll to position [613, 0]
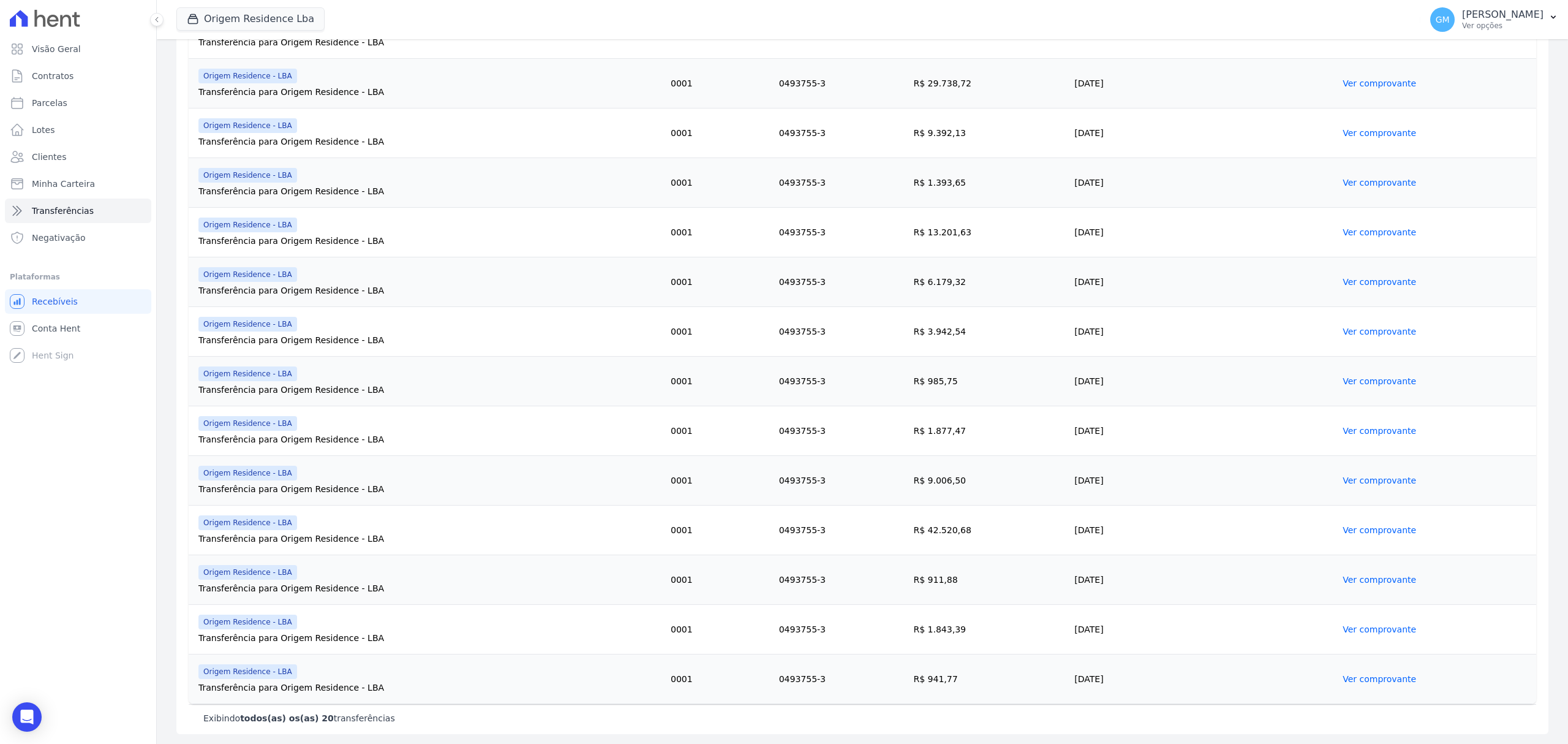
click at [1254, 518] on td "Ver comprovante" at bounding box center [1437, 531] width 198 height 50
click at [1254, 530] on link "Ver comprovante" at bounding box center [1379, 530] width 73 height 10
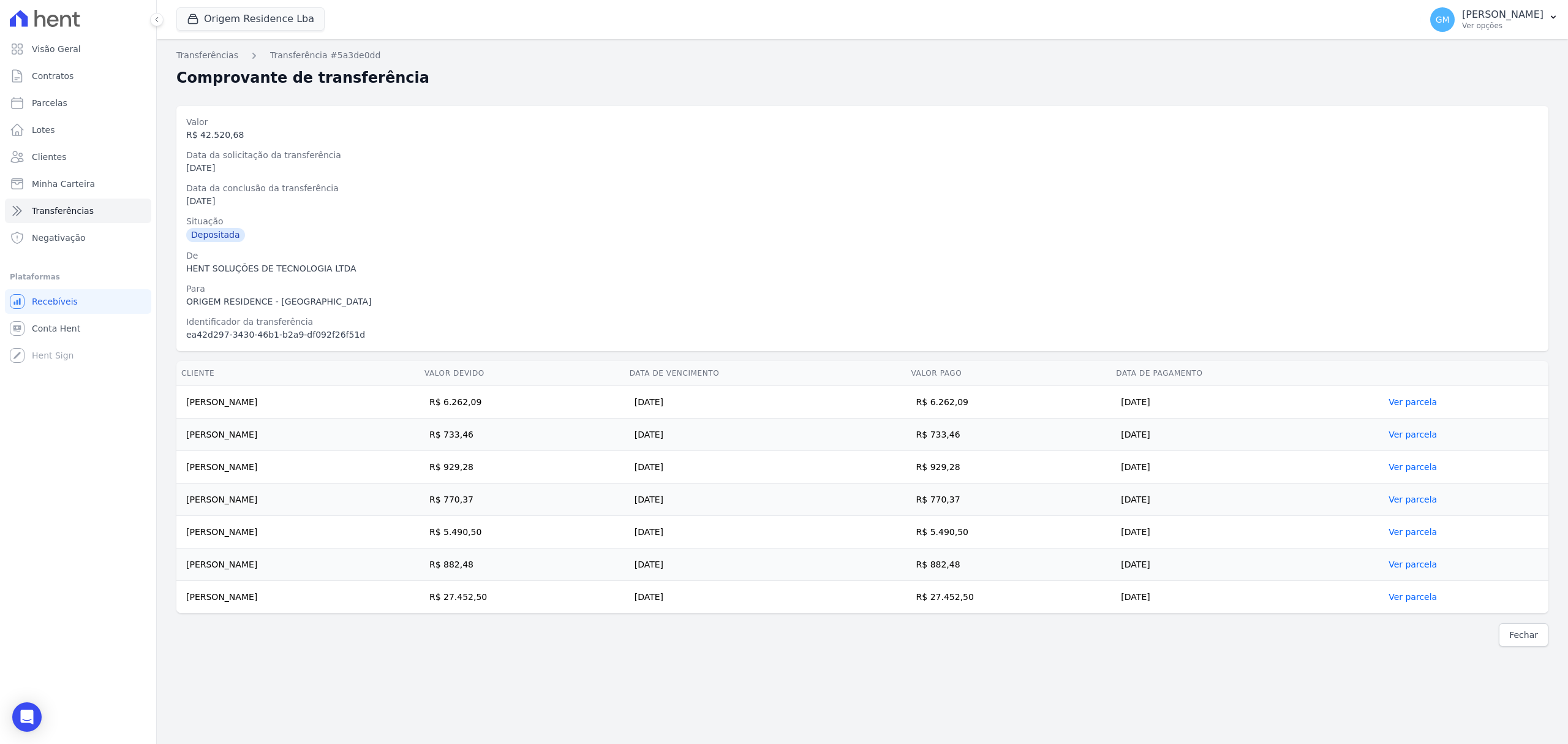
drag, startPoint x: 182, startPoint y: 402, endPoint x: 1492, endPoint y: 596, distance: 1324.3
click at [1254, 567] on tbody "[PERSON_NAME] R$ 6.262,09 [DATE] R$ 6.262,09 [DATE] Ver parcela [PERSON_NAME] R…" at bounding box center [862, 499] width 1372 height 228
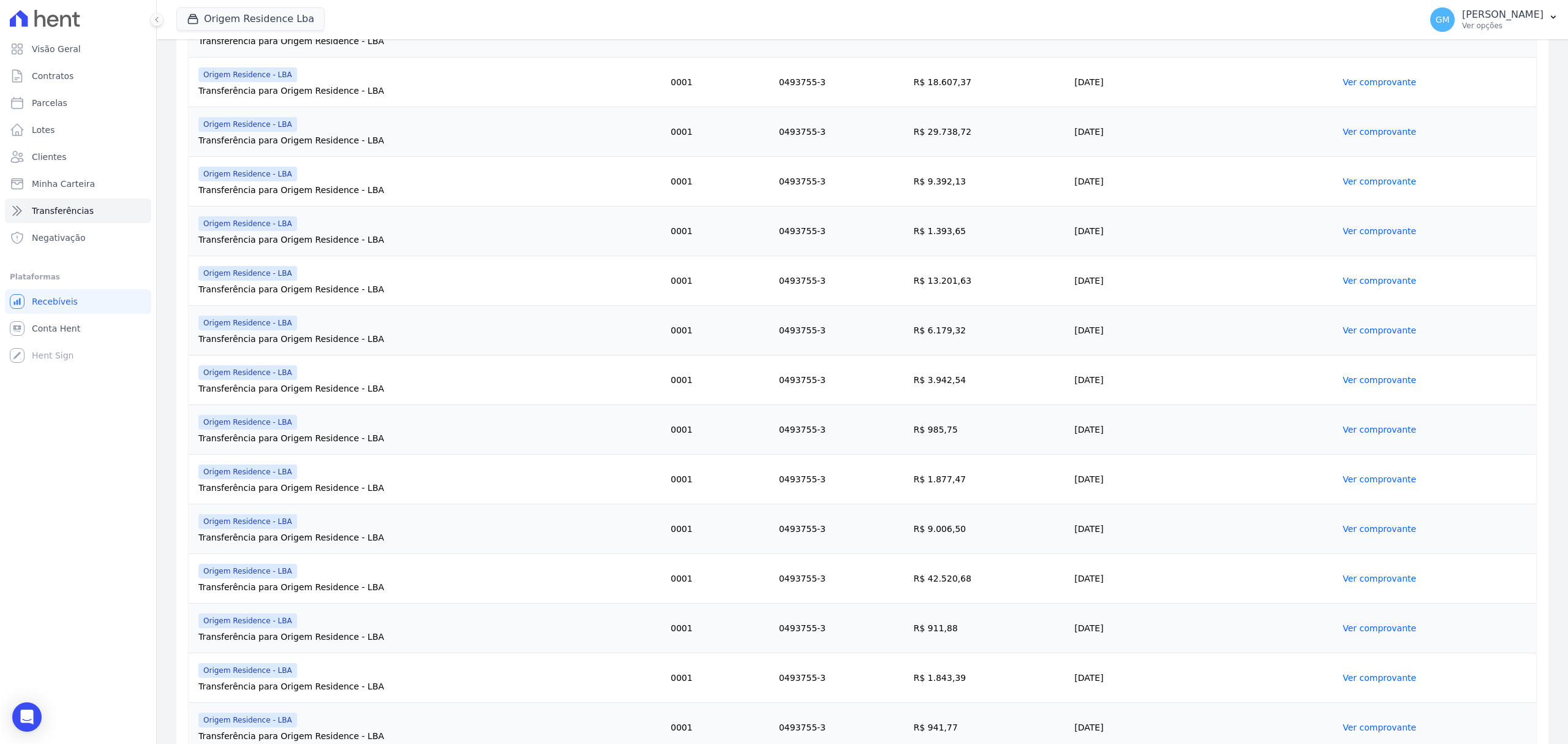
scroll to position [613, 0]
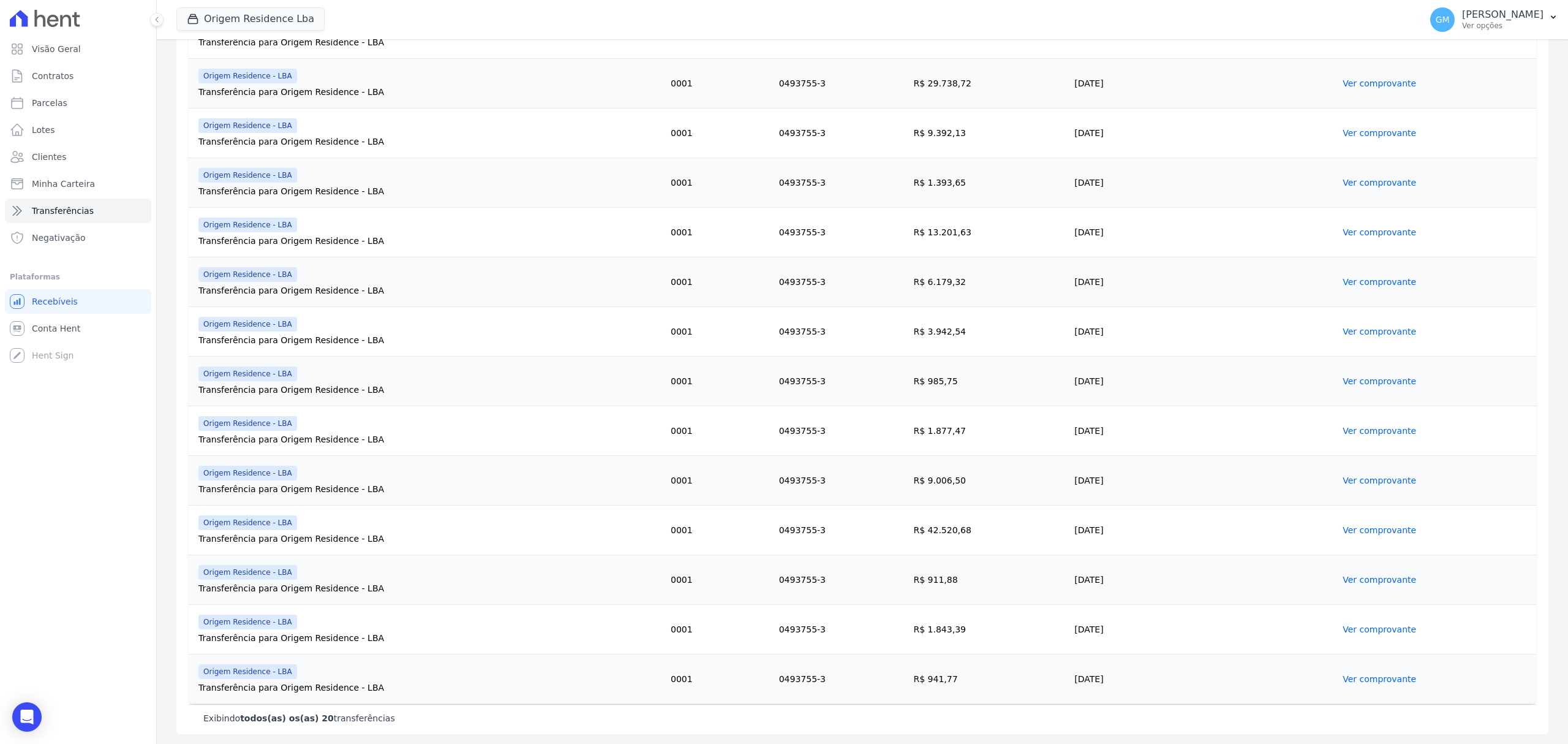
click at [1254, 567] on link "Ver comprovante" at bounding box center [1379, 579] width 73 height 10
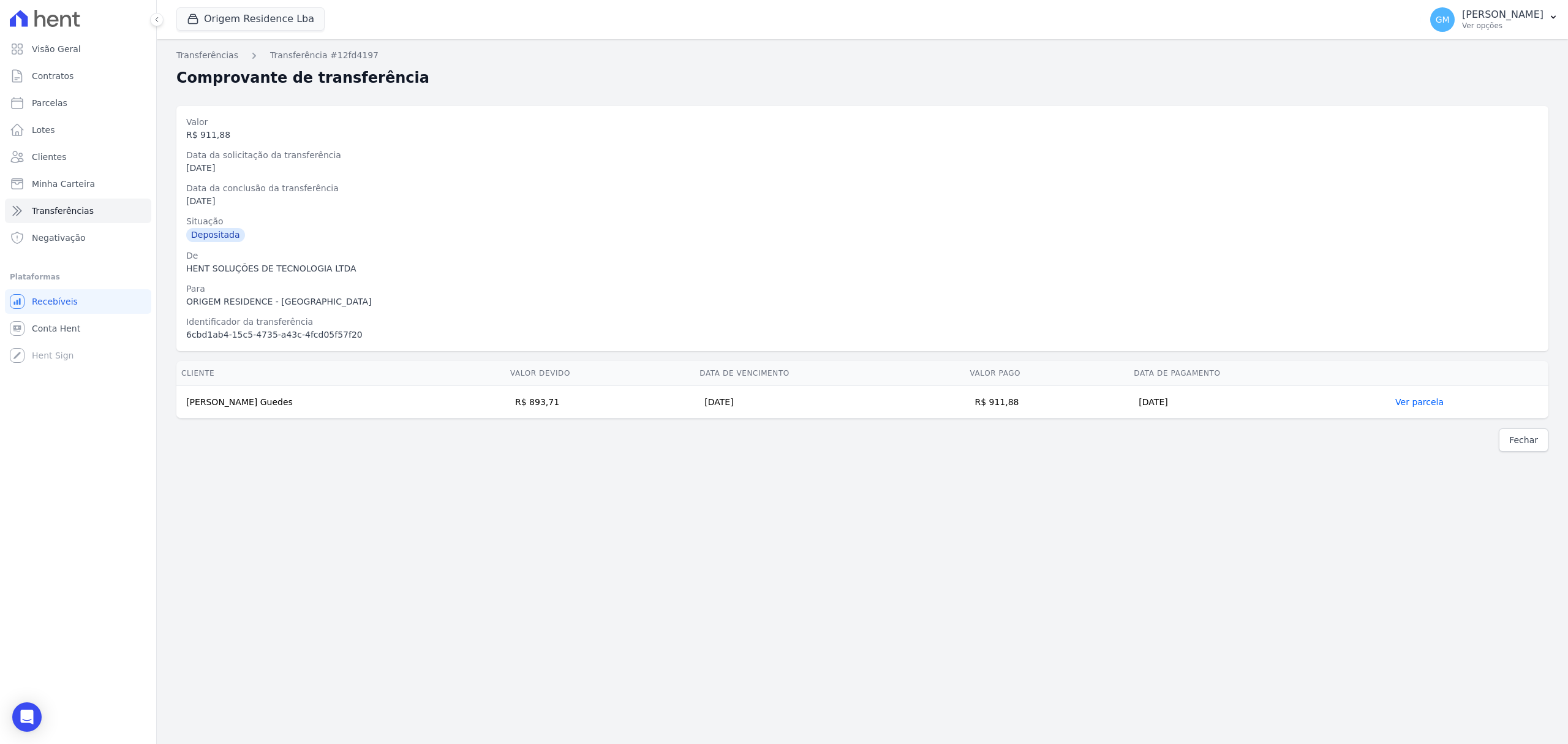
drag, startPoint x: 184, startPoint y: 408, endPoint x: 1215, endPoint y: 405, distance: 1031.0
click at [1215, 405] on tr "[PERSON_NAME] Guedes R$ 893,71 [DATE] R$ 911,88 [DATE] Ver parcela" at bounding box center [862, 402] width 1372 height 32
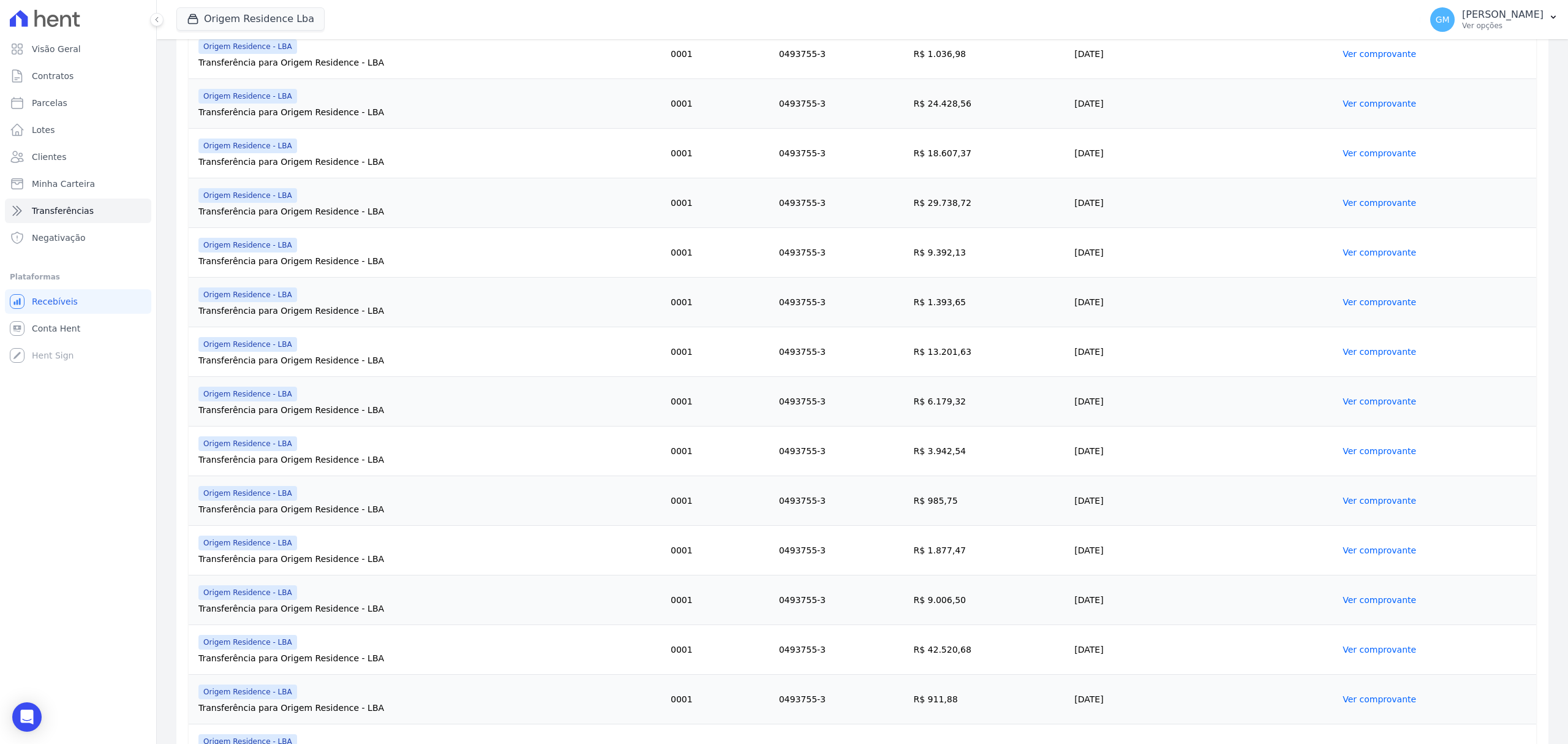
scroll to position [613, 0]
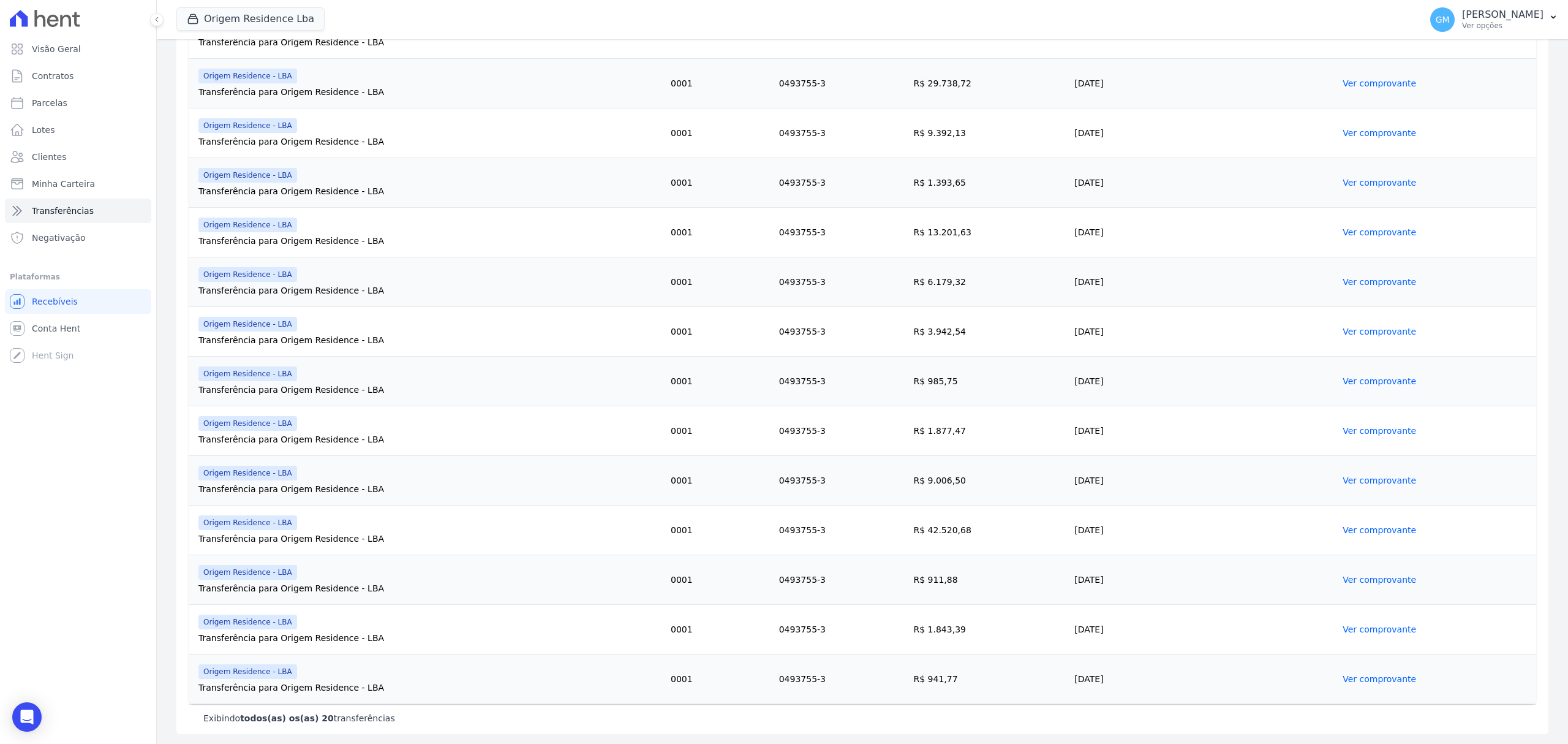
click at [1254, 567] on link "Ver comprovante" at bounding box center [1379, 579] width 73 height 10
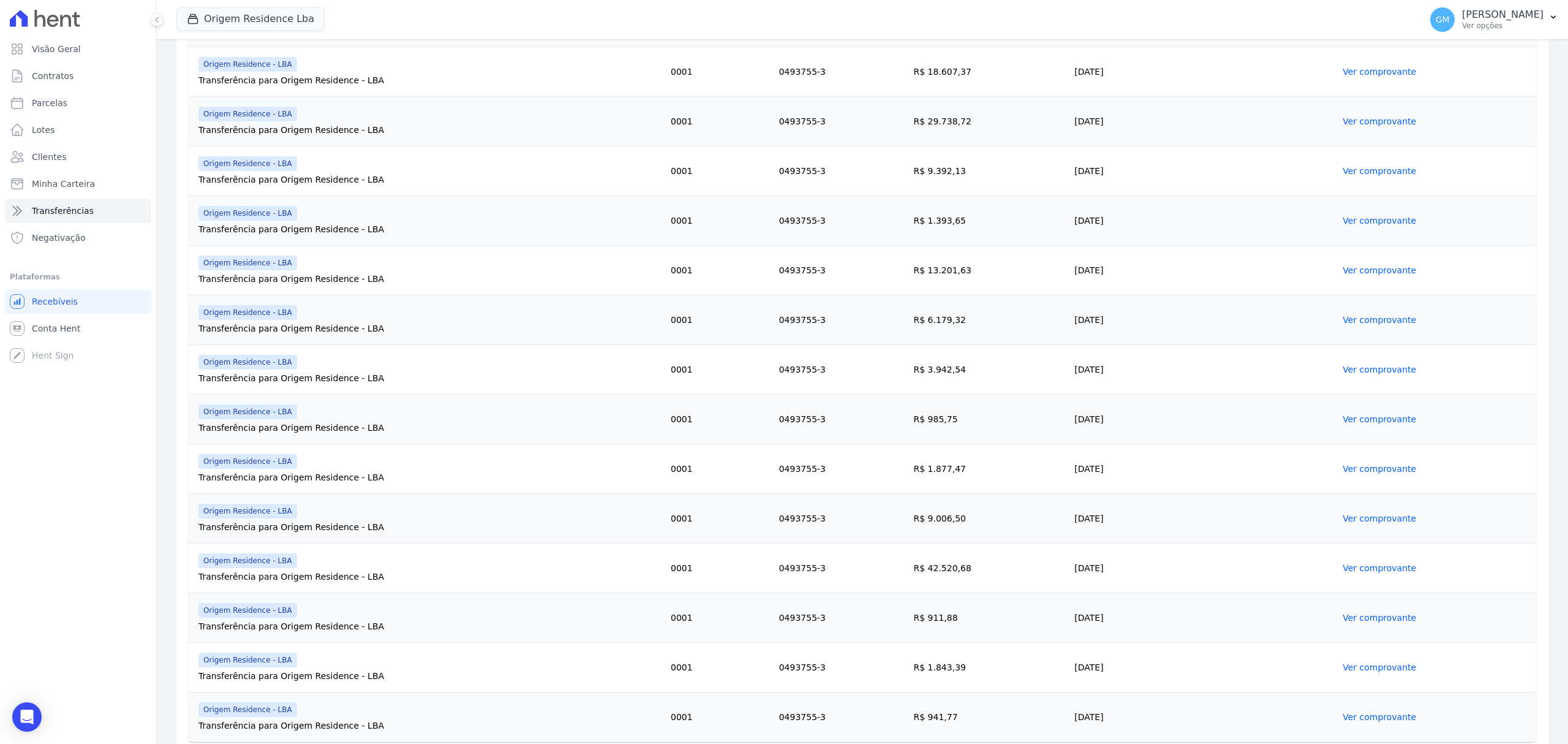
scroll to position [613, 0]
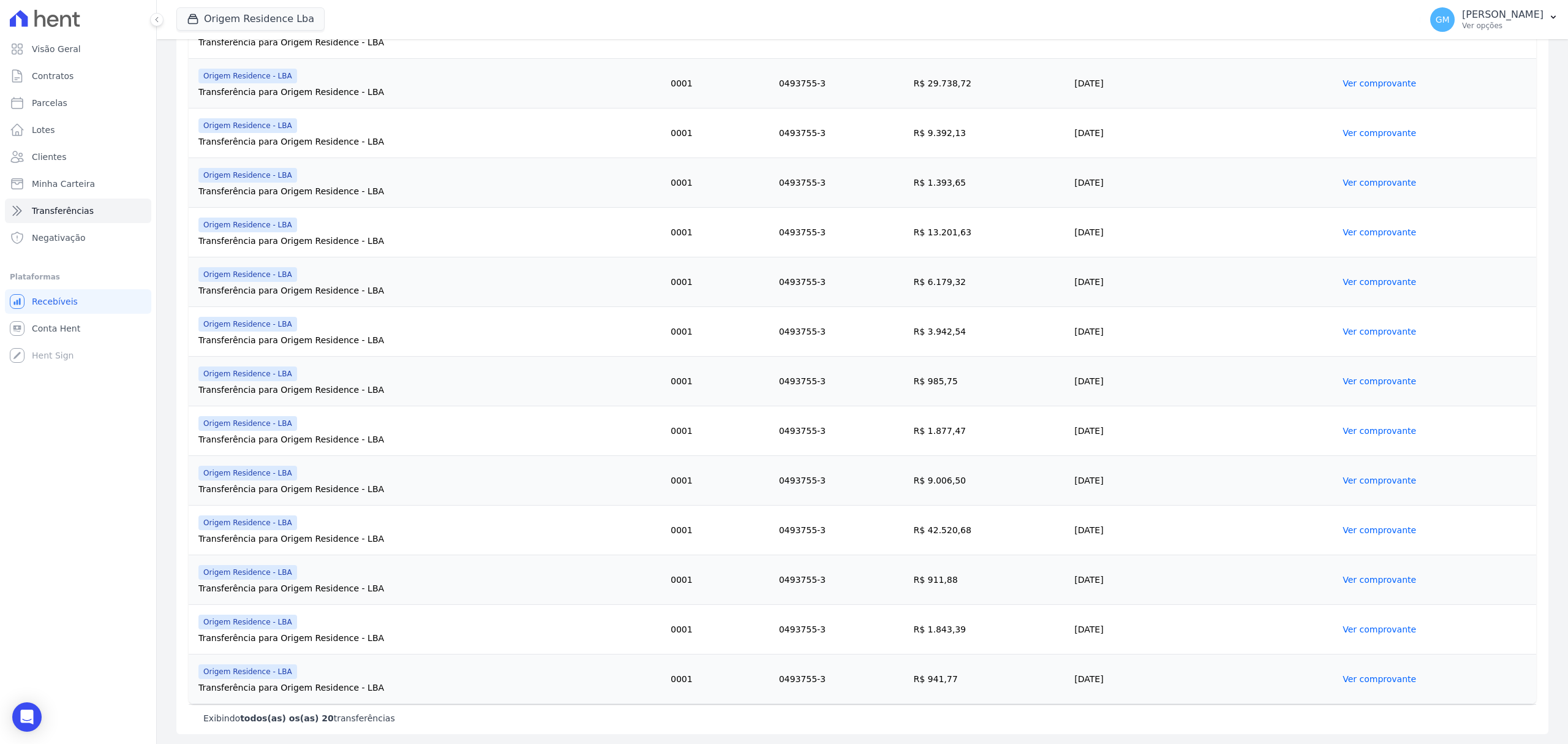
click at [1254, 567] on link "Ver comprovante" at bounding box center [1379, 629] width 73 height 10
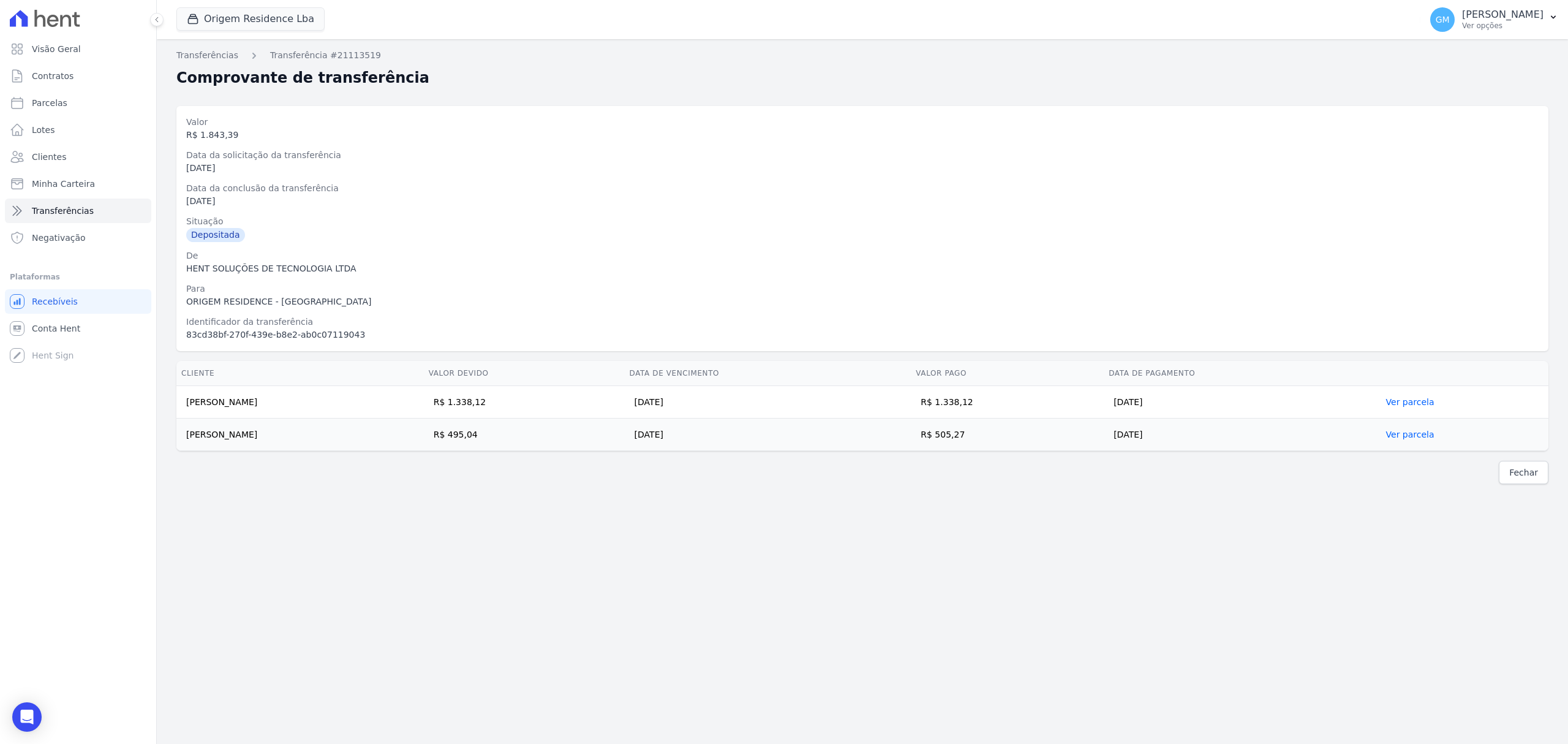
drag, startPoint x: 187, startPoint y: 400, endPoint x: 1458, endPoint y: 437, distance: 1271.5
click at [1254, 437] on tbody "[PERSON_NAME] R$ 1.338,12 [DATE] R$ 1.338,12 [DATE] Ver parcela [PERSON_NAME] R…" at bounding box center [862, 418] width 1372 height 65
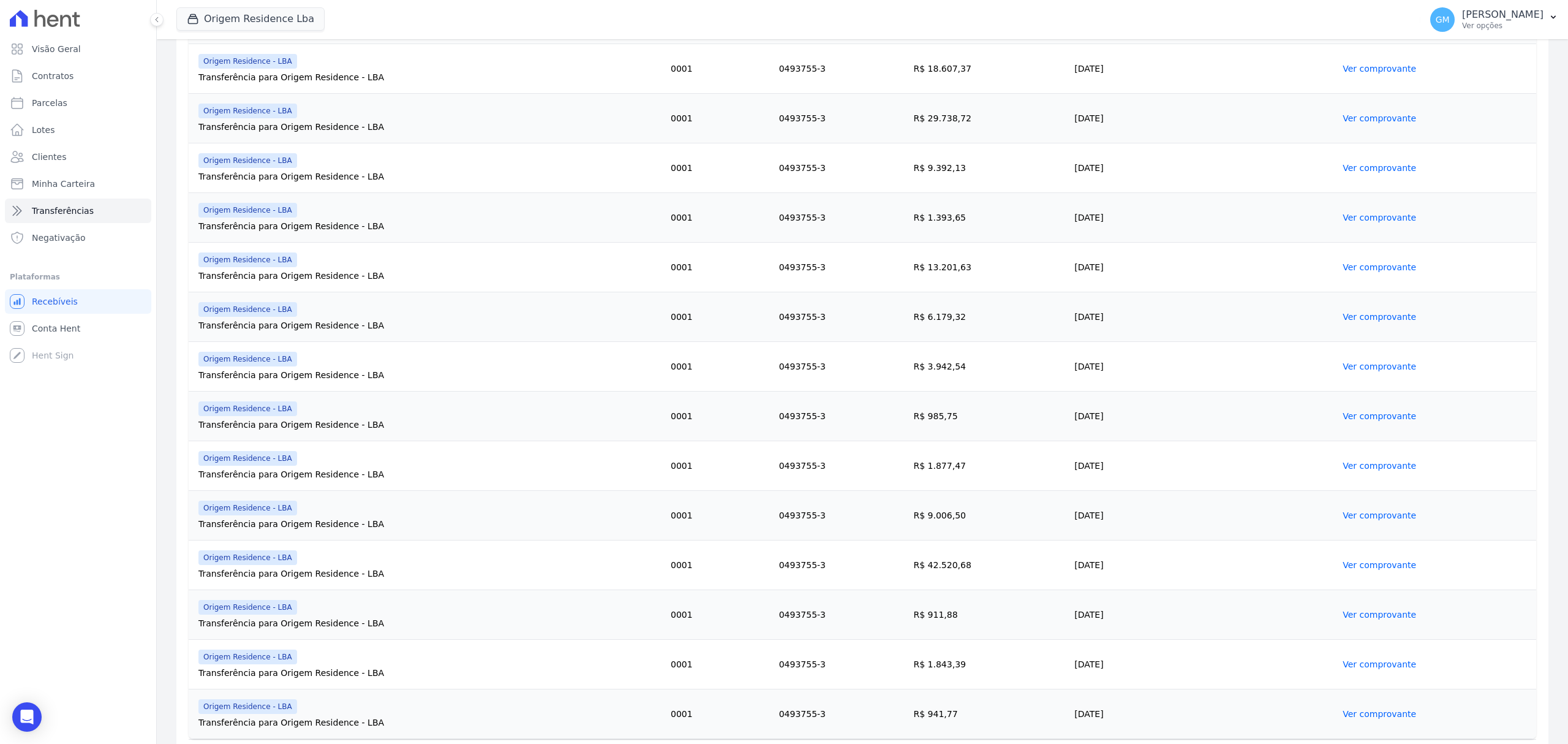
scroll to position [613, 0]
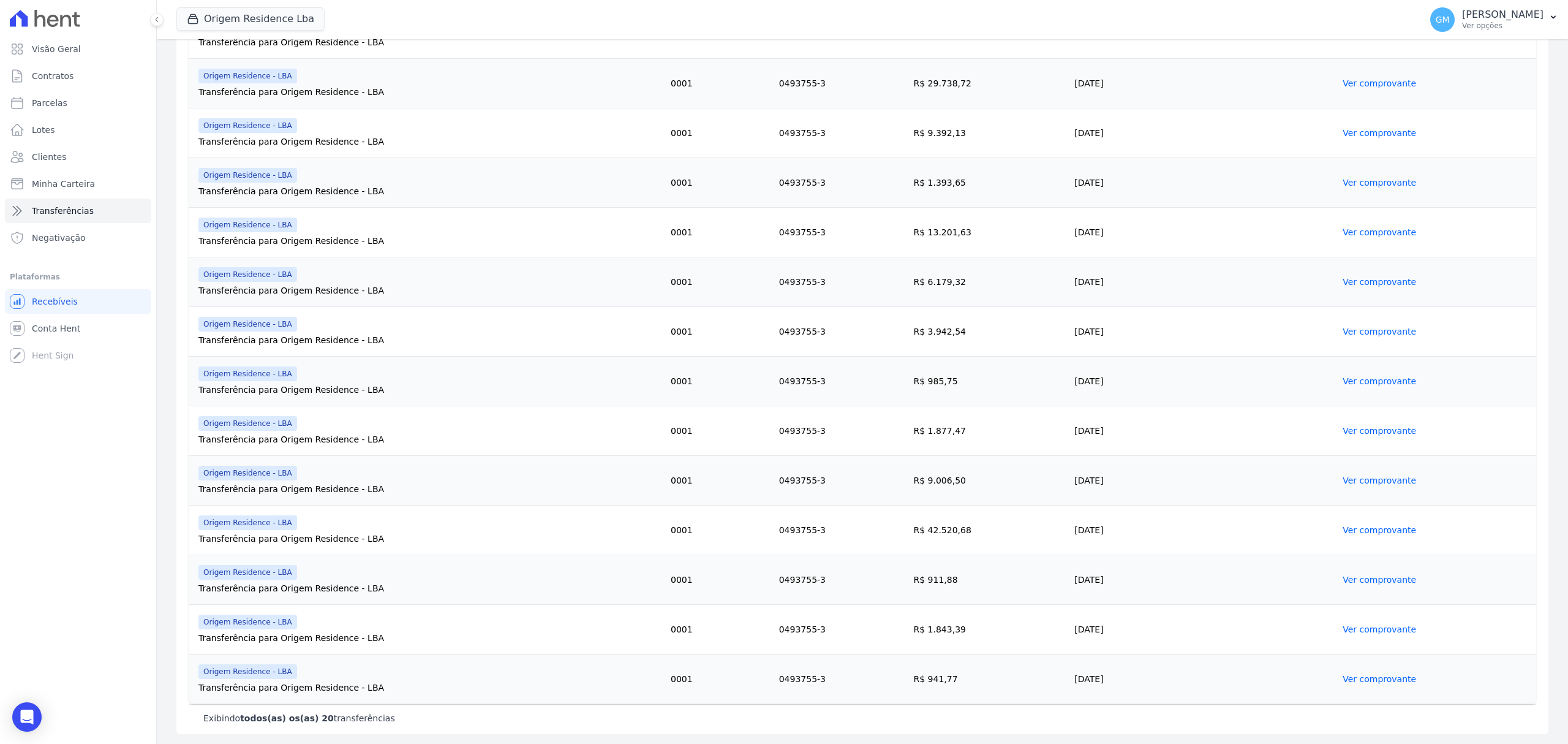
click at [1254, 567] on link "Ver comprovante" at bounding box center [1379, 579] width 73 height 10
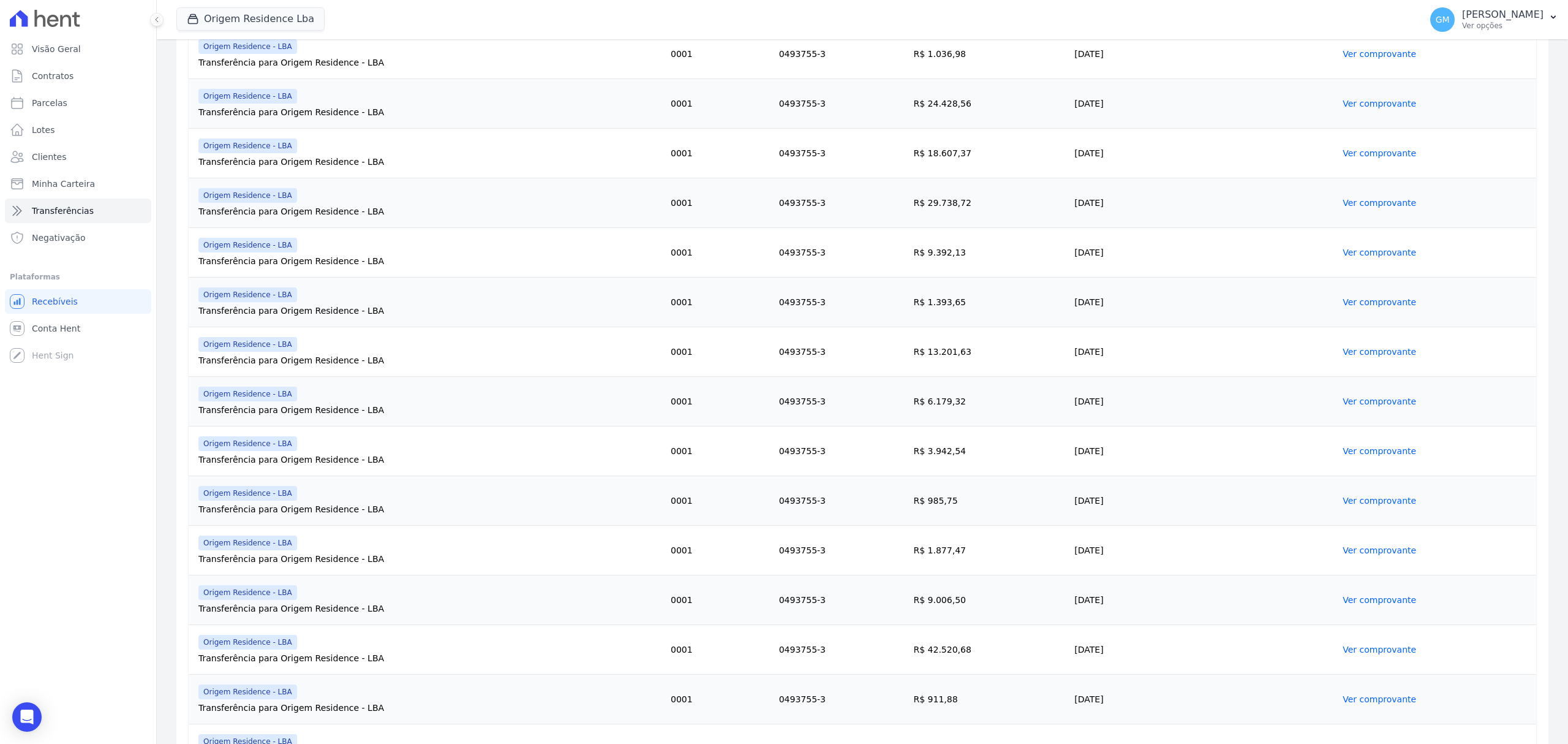
scroll to position [613, 0]
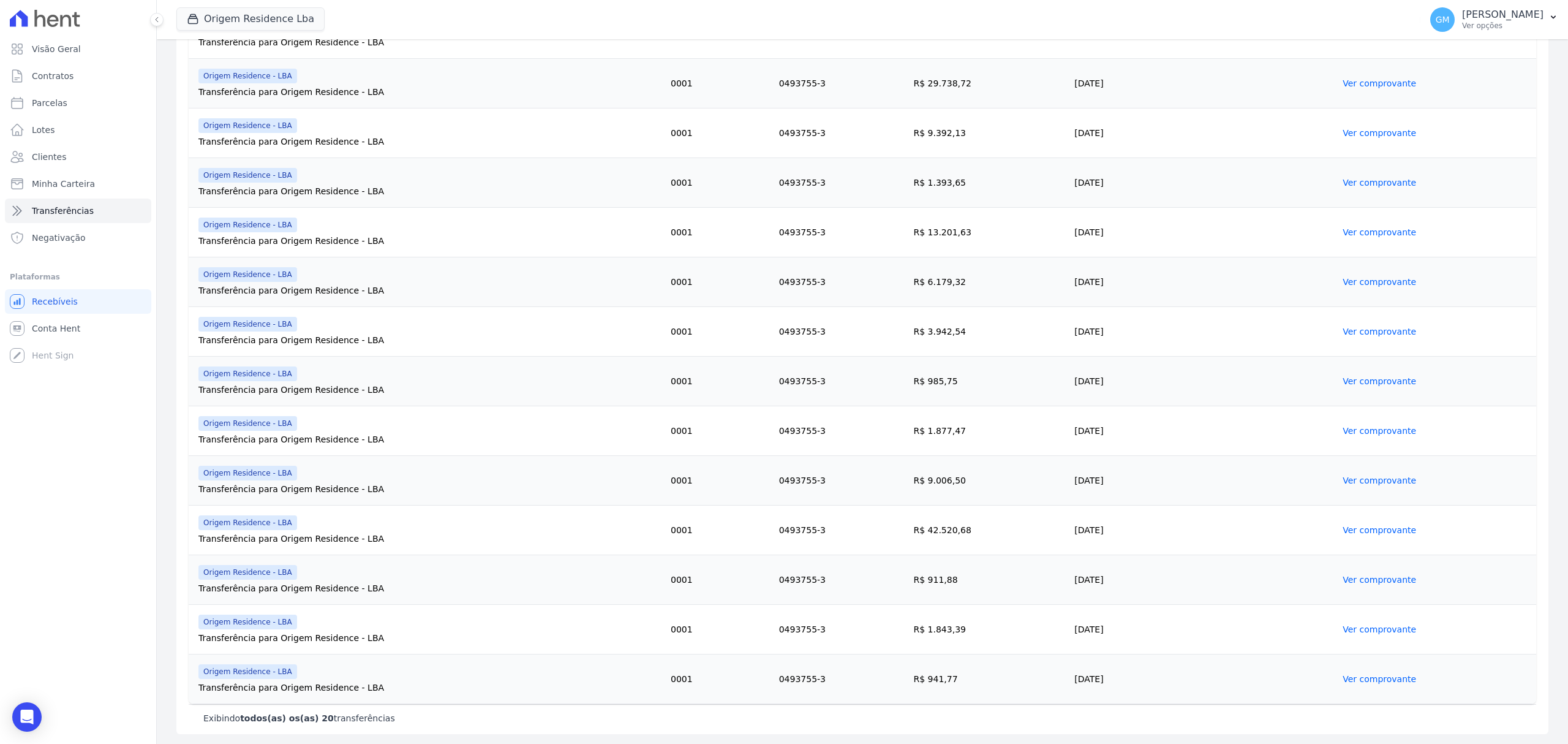
click at [1254, 567] on link "Ver comprovante" at bounding box center [1379, 629] width 73 height 10
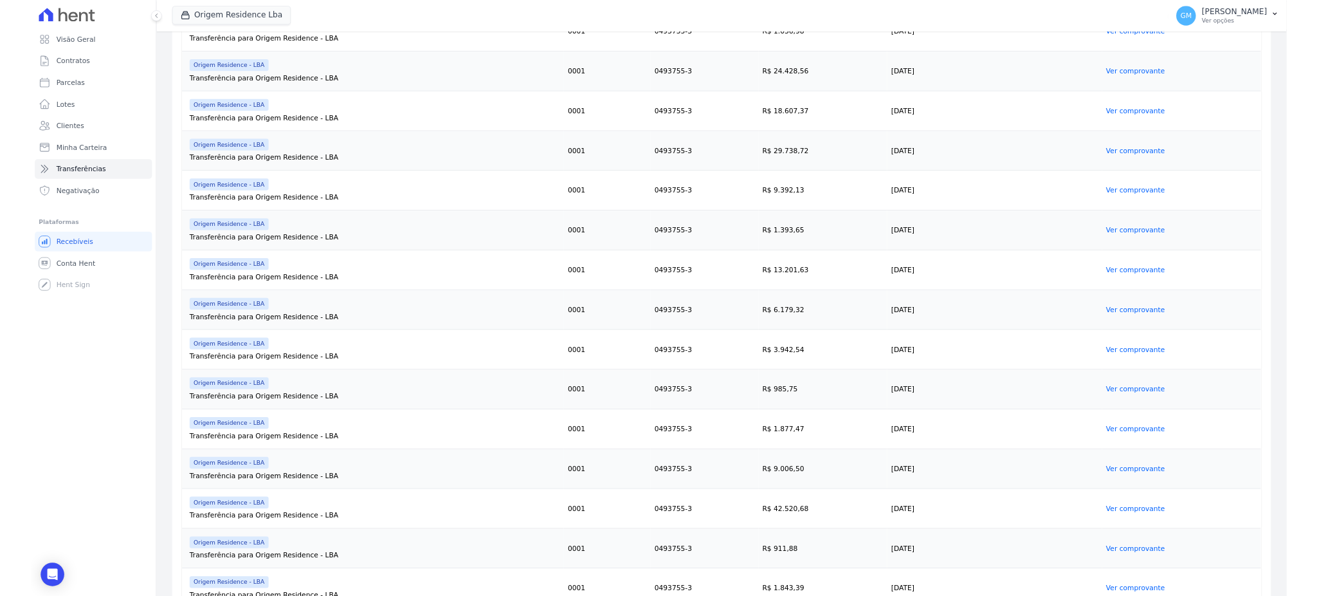
scroll to position [644, 0]
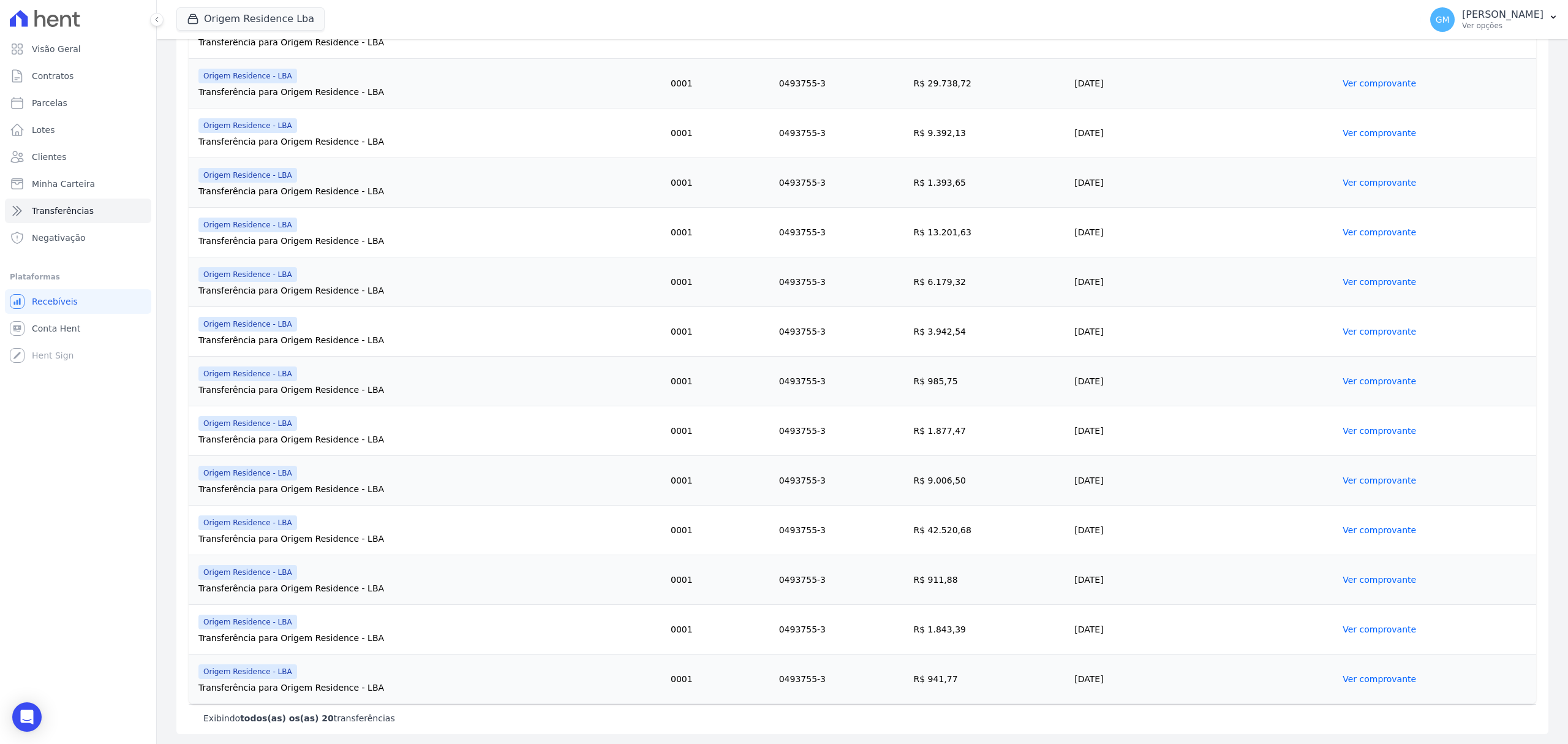
click at [1254, 567] on link "Ver comprovante" at bounding box center [1379, 679] width 73 height 10
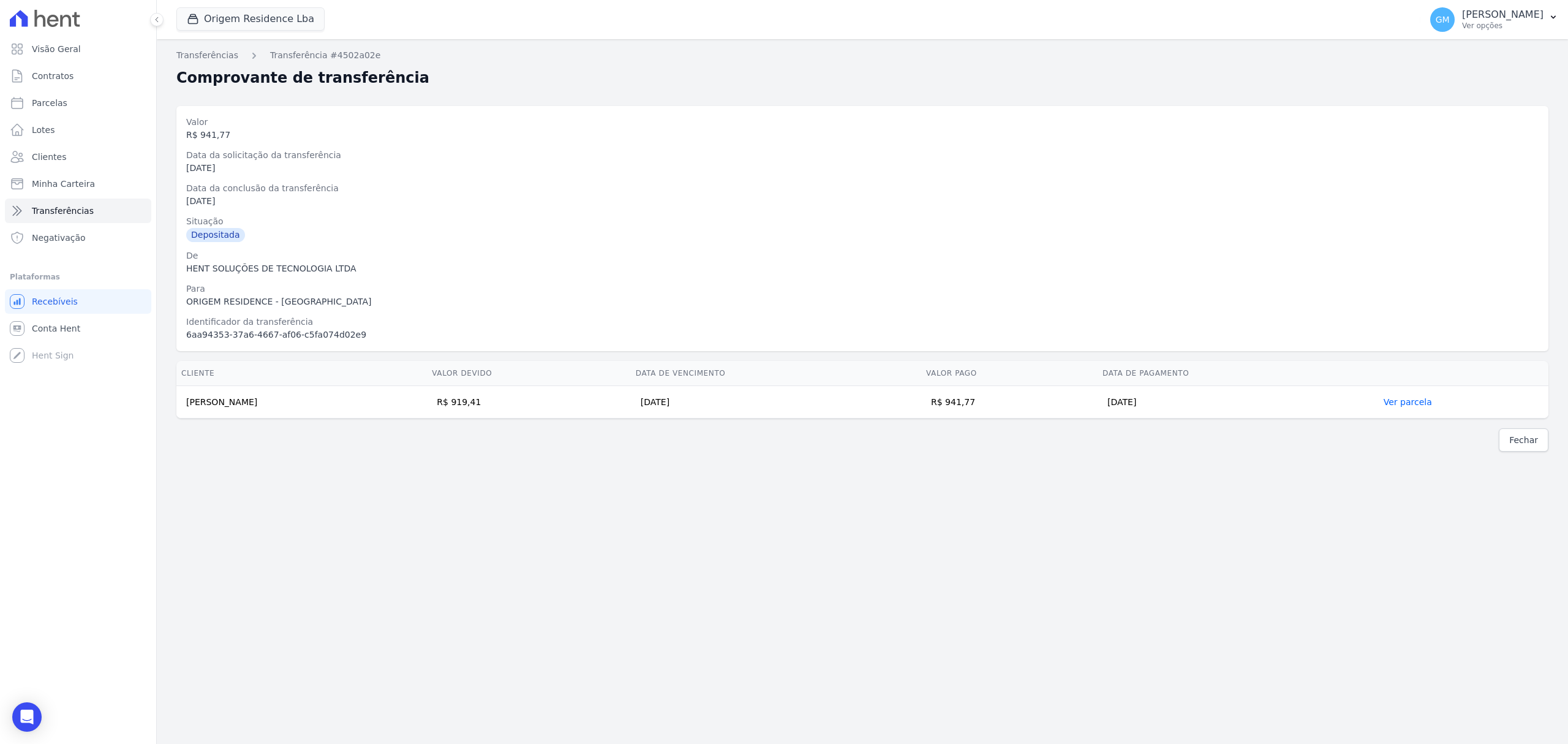
drag, startPoint x: 185, startPoint y: 397, endPoint x: 1294, endPoint y: 401, distance: 1109.0
click at [1254, 401] on tr "[PERSON_NAME] R$ 919,41 [DATE] R$ 941,77 [DATE] Ver parcela" at bounding box center [862, 402] width 1372 height 32
